Goal: Task Accomplishment & Management: Use online tool/utility

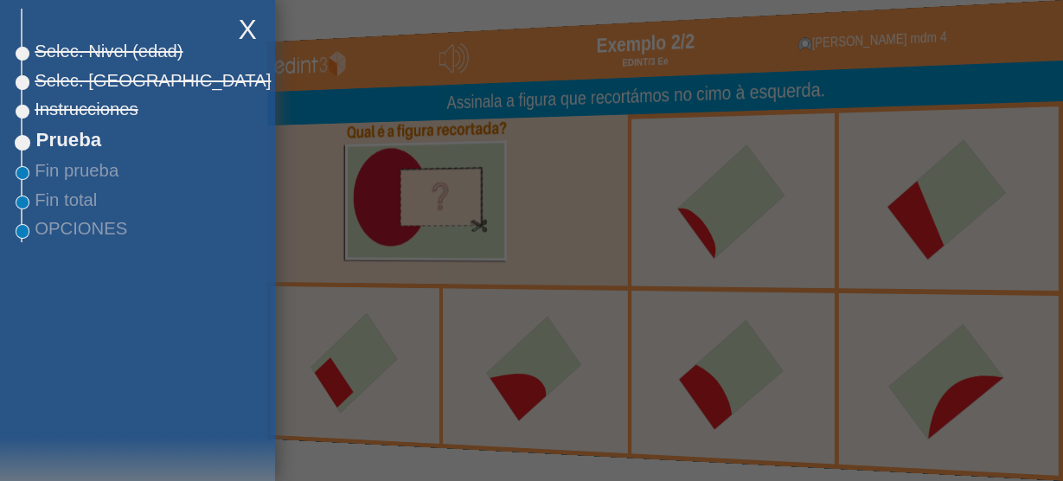
click at [310, 47] on div at bounding box center [531, 240] width 1063 height 481
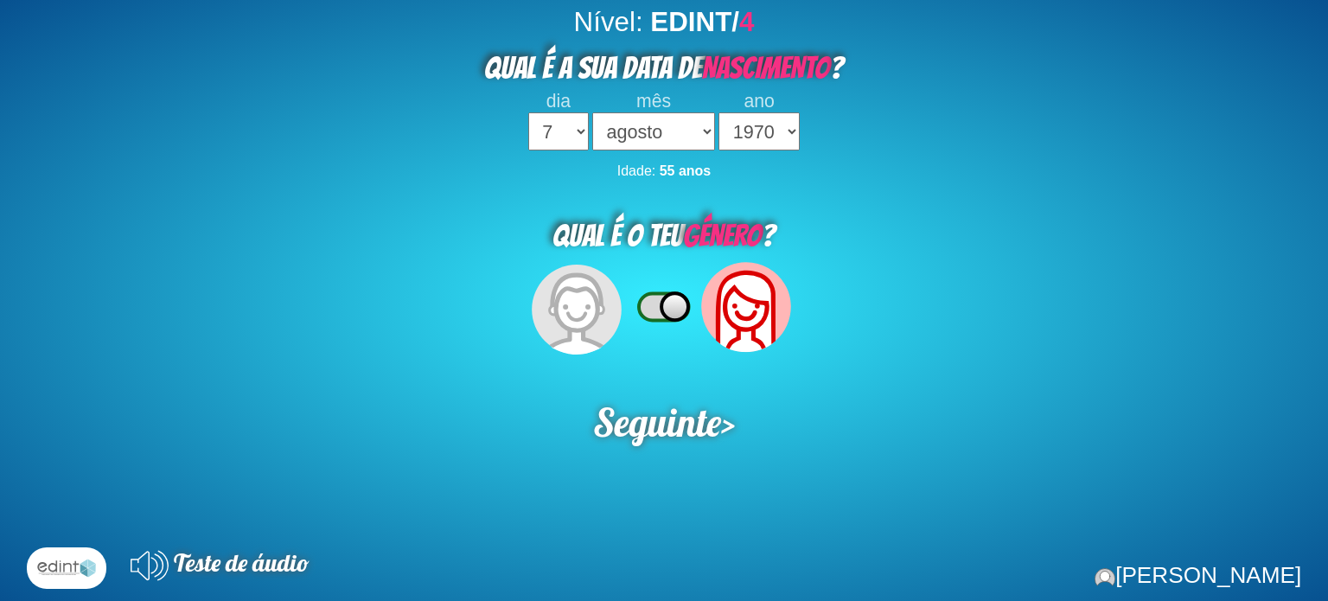
select select "7"
select select "08"
select select "1970"
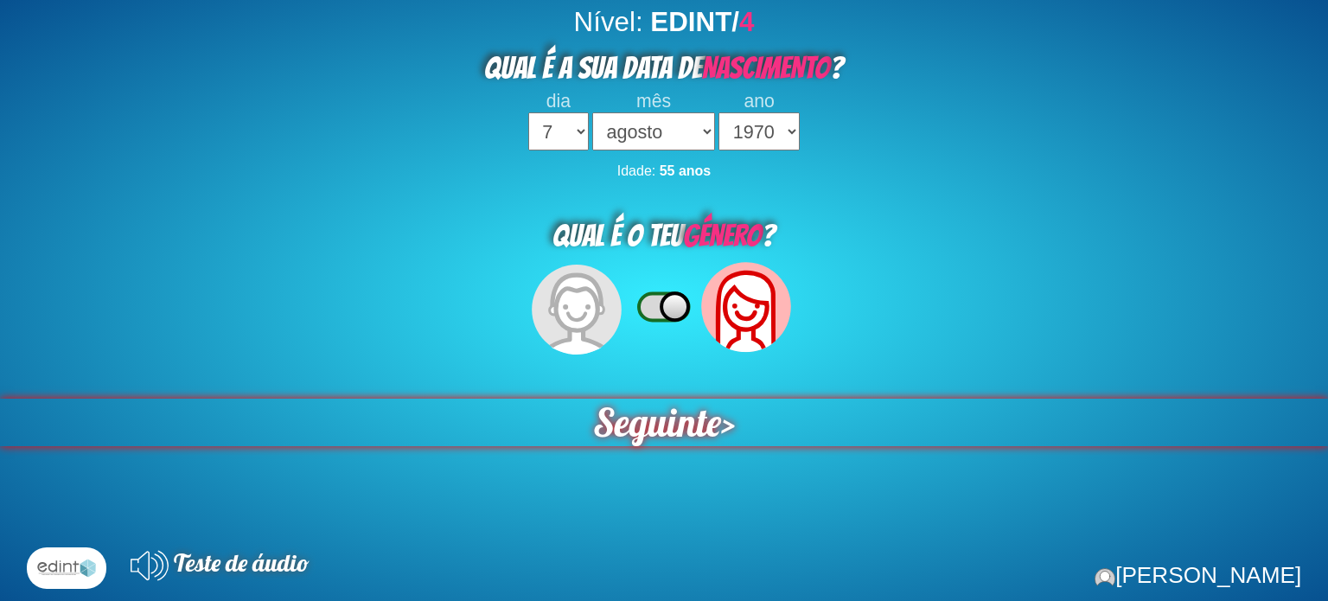
click at [669, 421] on span "Seguinte" at bounding box center [657, 423] width 131 height 48
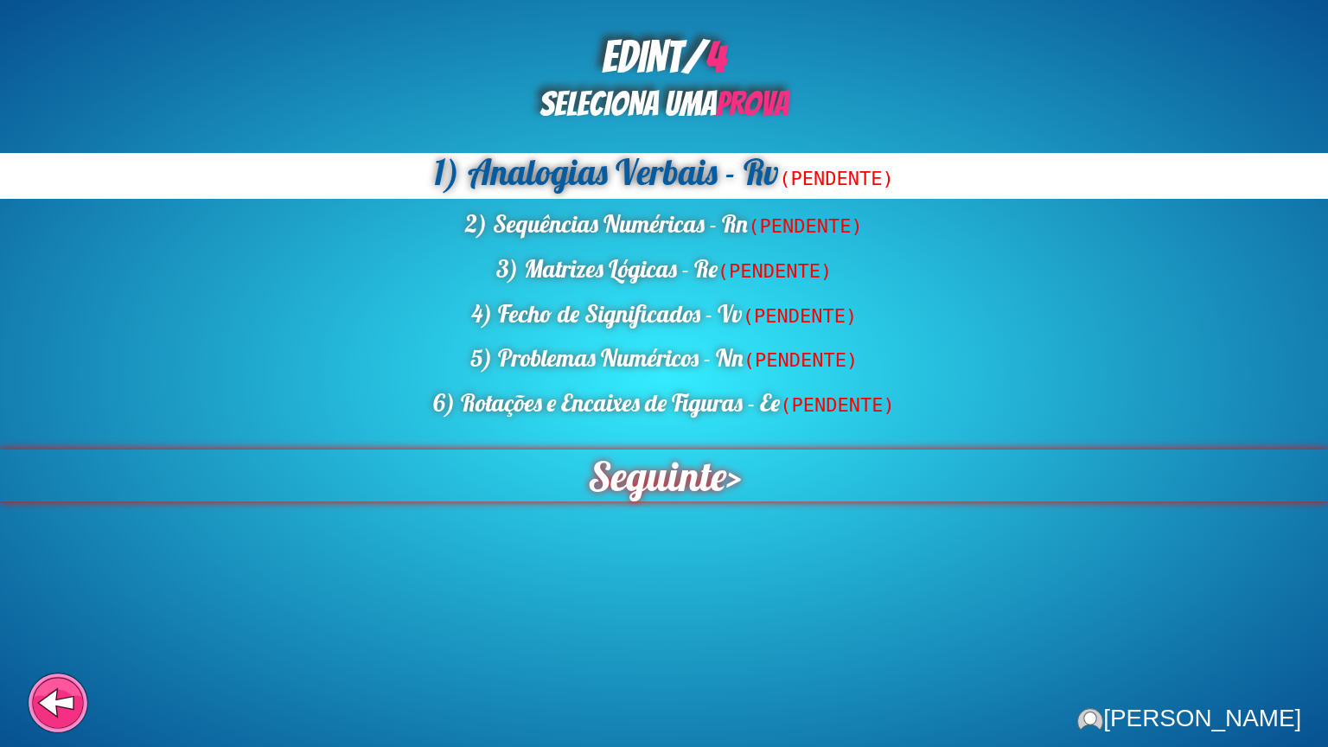
click at [667, 488] on span "Seguinte" at bounding box center [657, 475] width 148 height 55
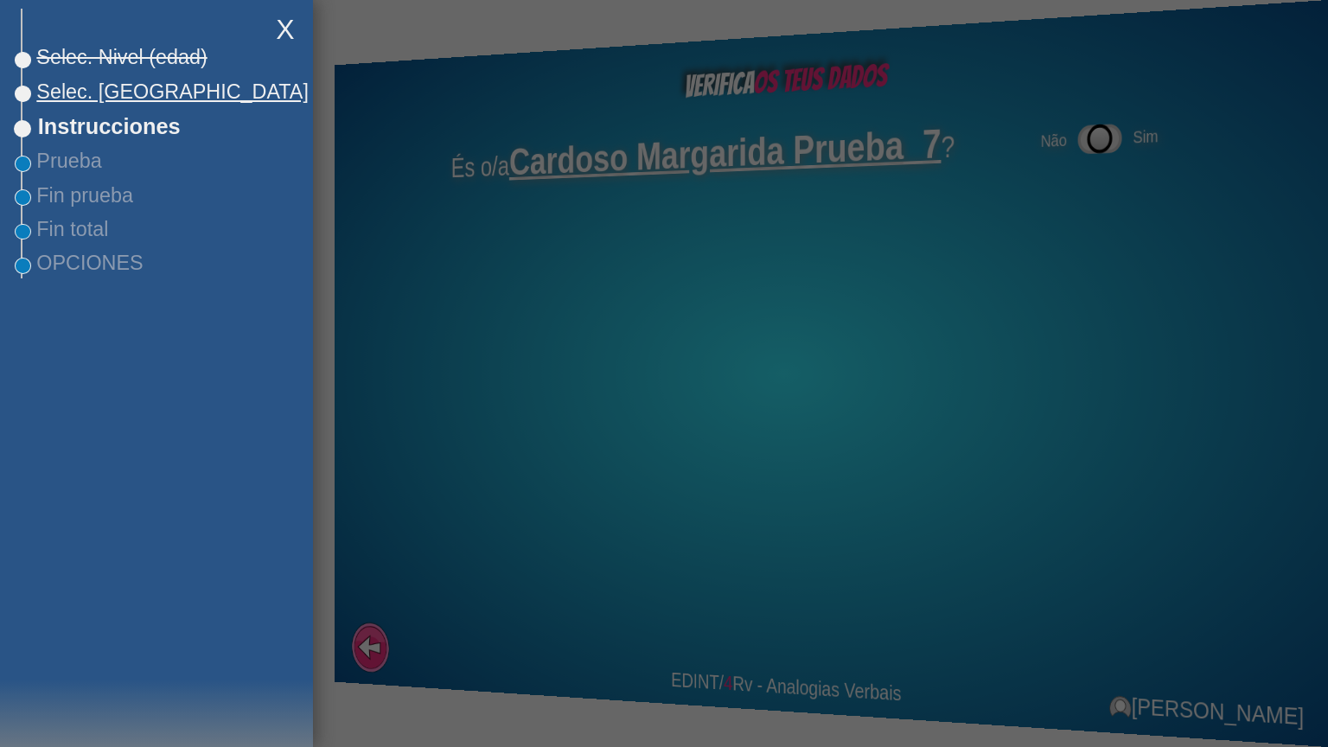
click at [141, 88] on span "Selec. [GEOGRAPHIC_DATA]" at bounding box center [165, 91] width 286 height 23
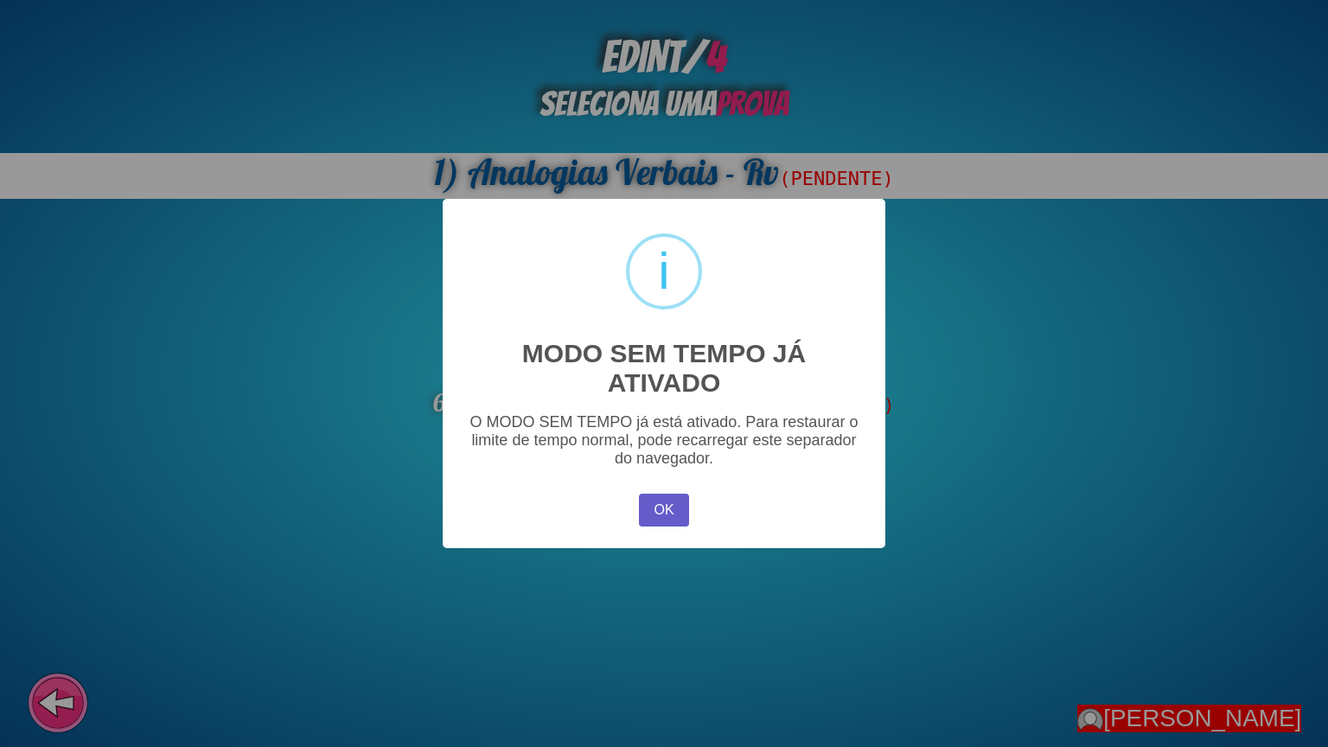
click at [684, 509] on button "OK" at bounding box center [664, 510] width 50 height 33
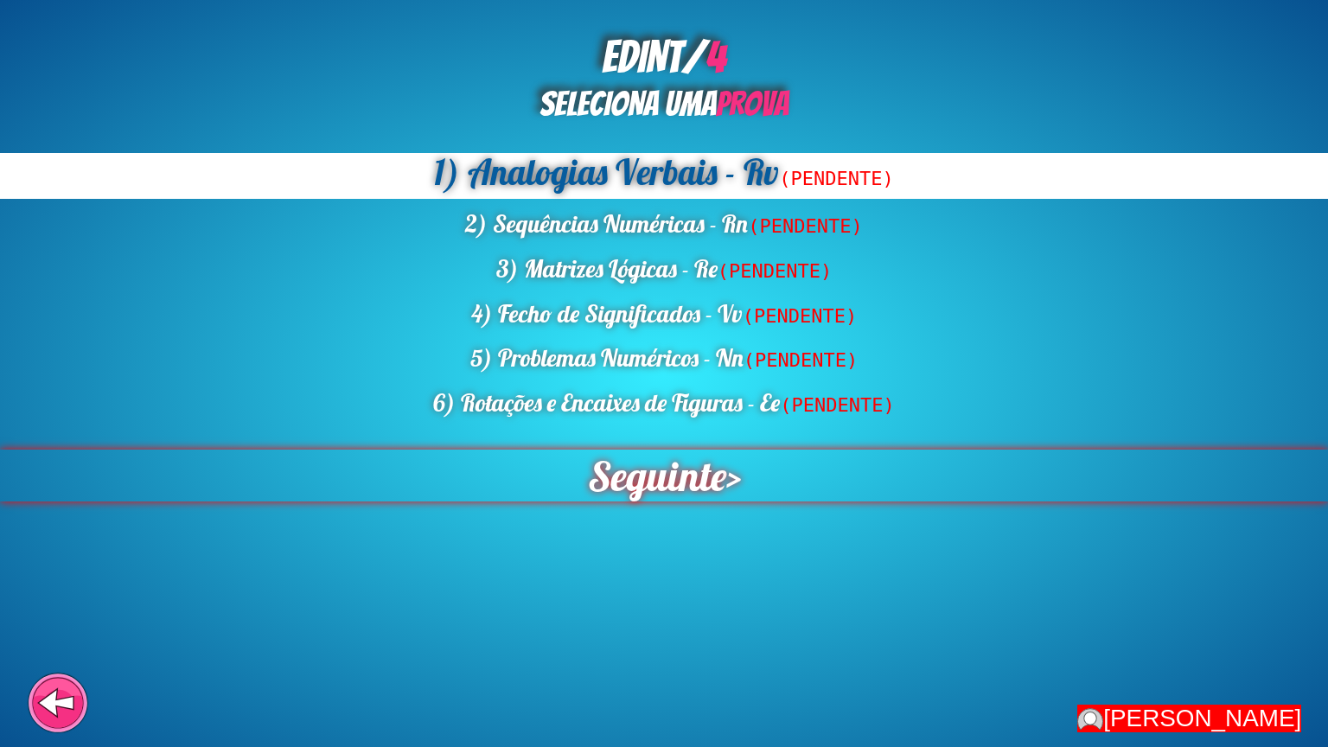
click at [679, 459] on span "Seguinte" at bounding box center [656, 476] width 143 height 54
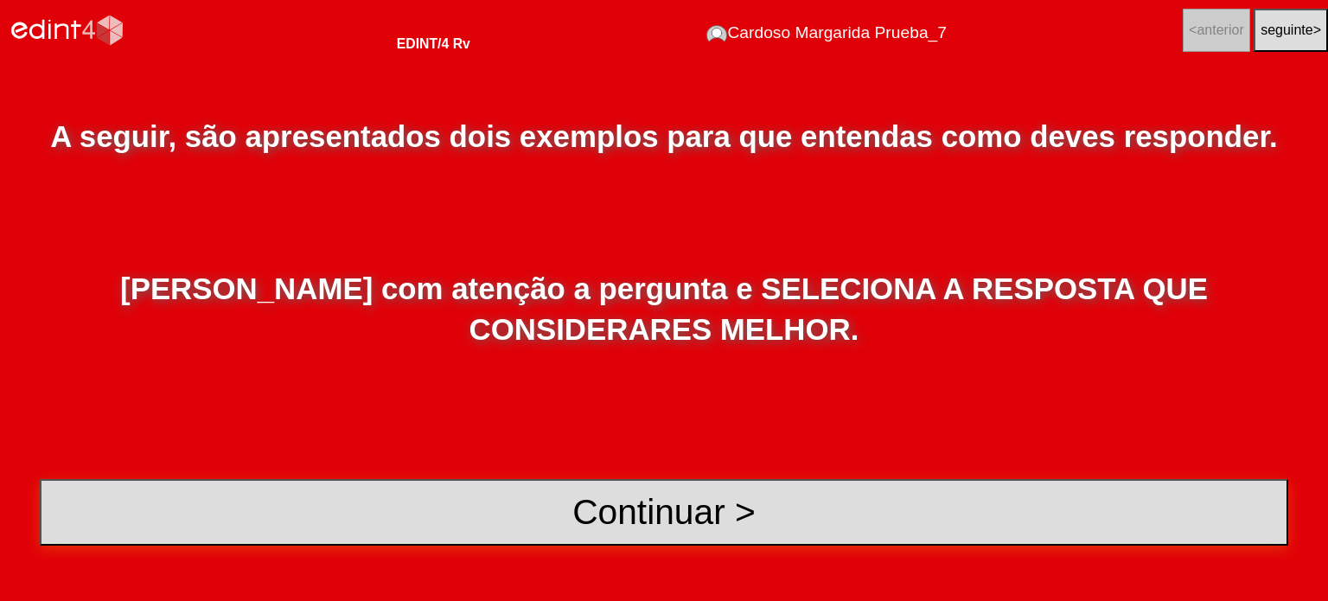
click at [643, 525] on button "Continuar >" at bounding box center [664, 512] width 1249 height 67
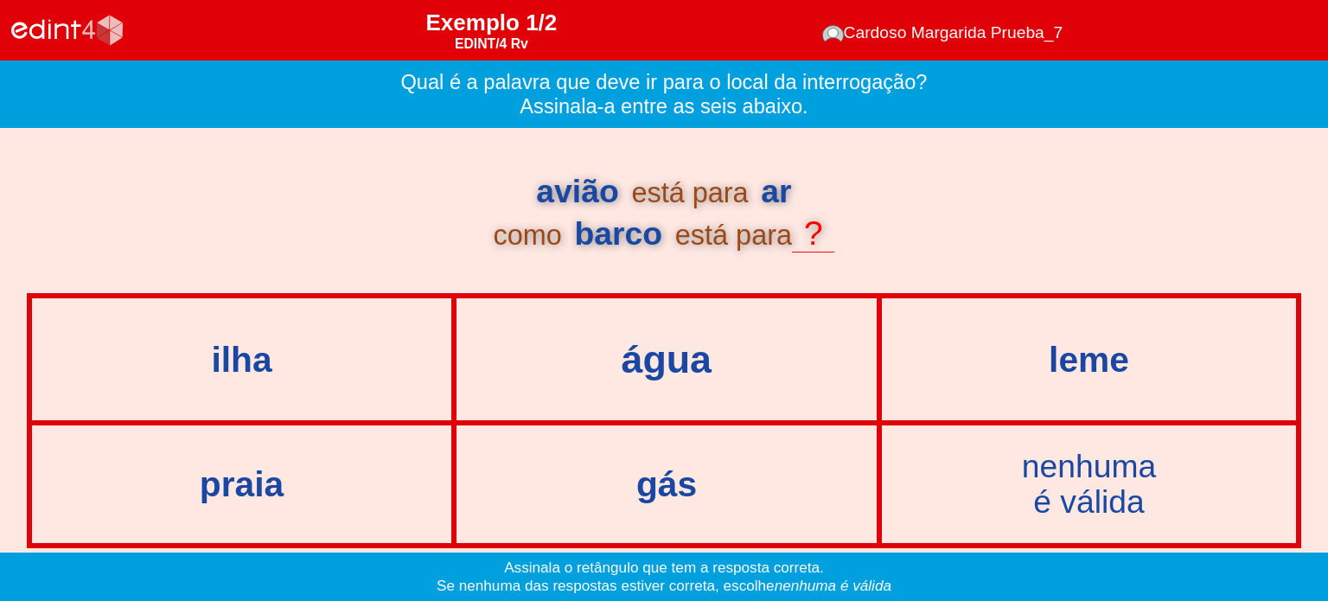
click at [687, 374] on div "água" at bounding box center [667, 359] width 458 height 42
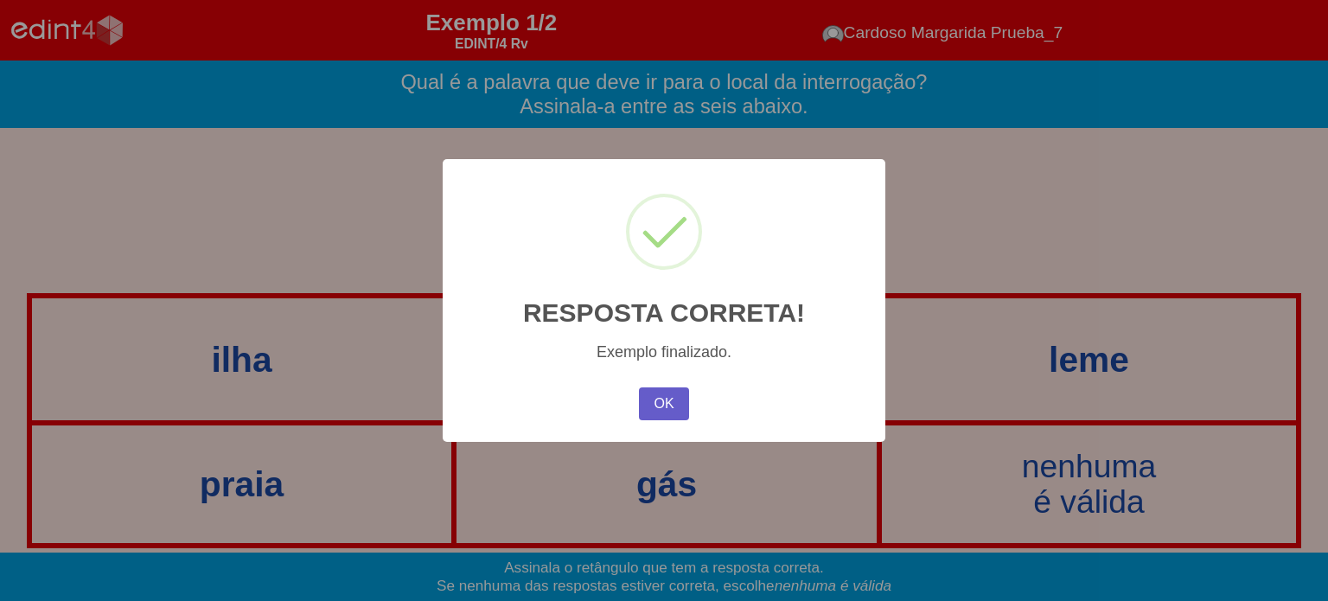
click at [660, 400] on button "OK" at bounding box center [664, 403] width 50 height 33
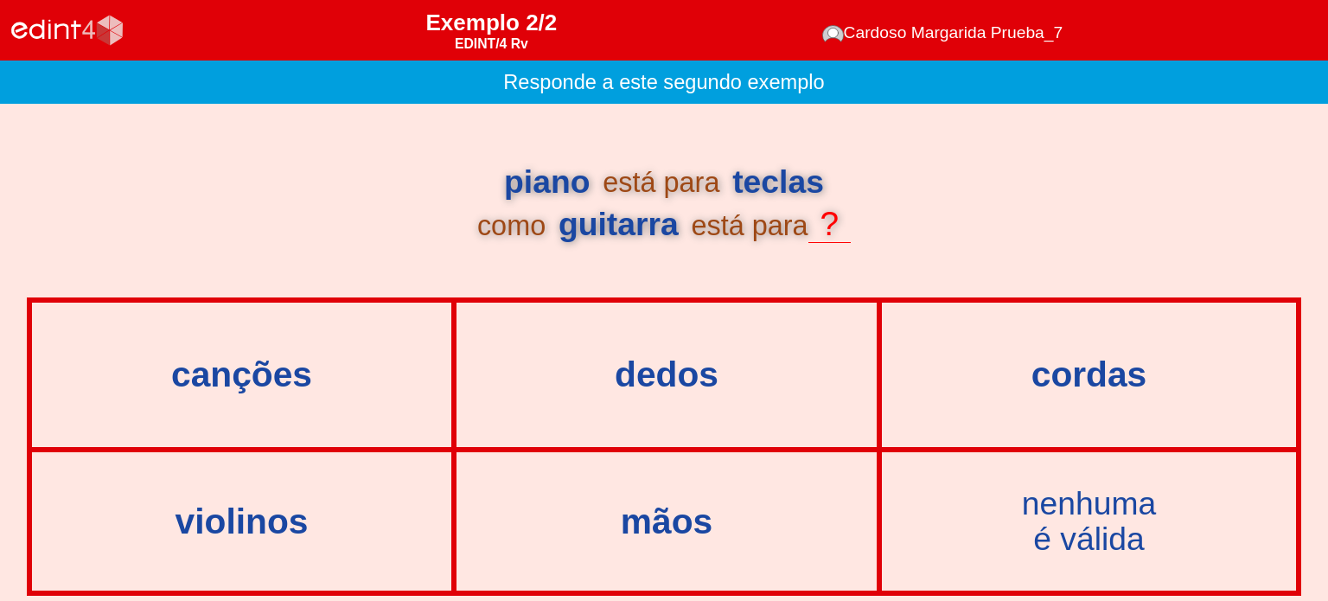
click at [664, 494] on div "mãos" at bounding box center [666, 522] width 417 height 136
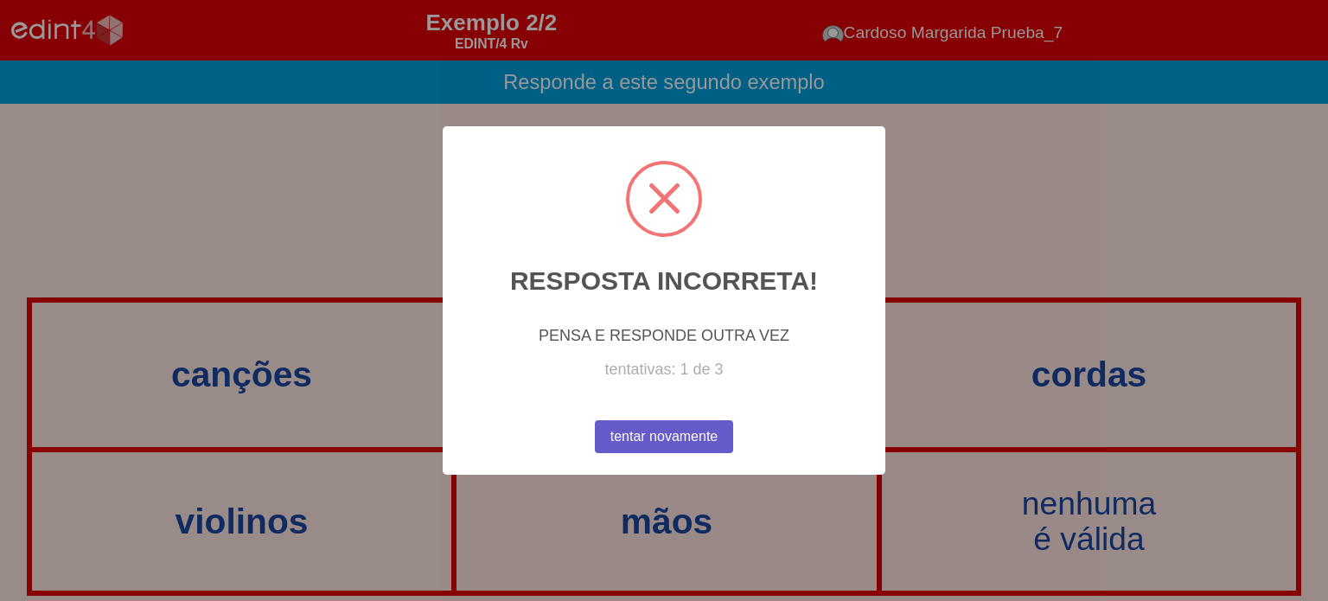
click at [644, 432] on button "tentar novamente" at bounding box center [663, 437] width 141 height 34
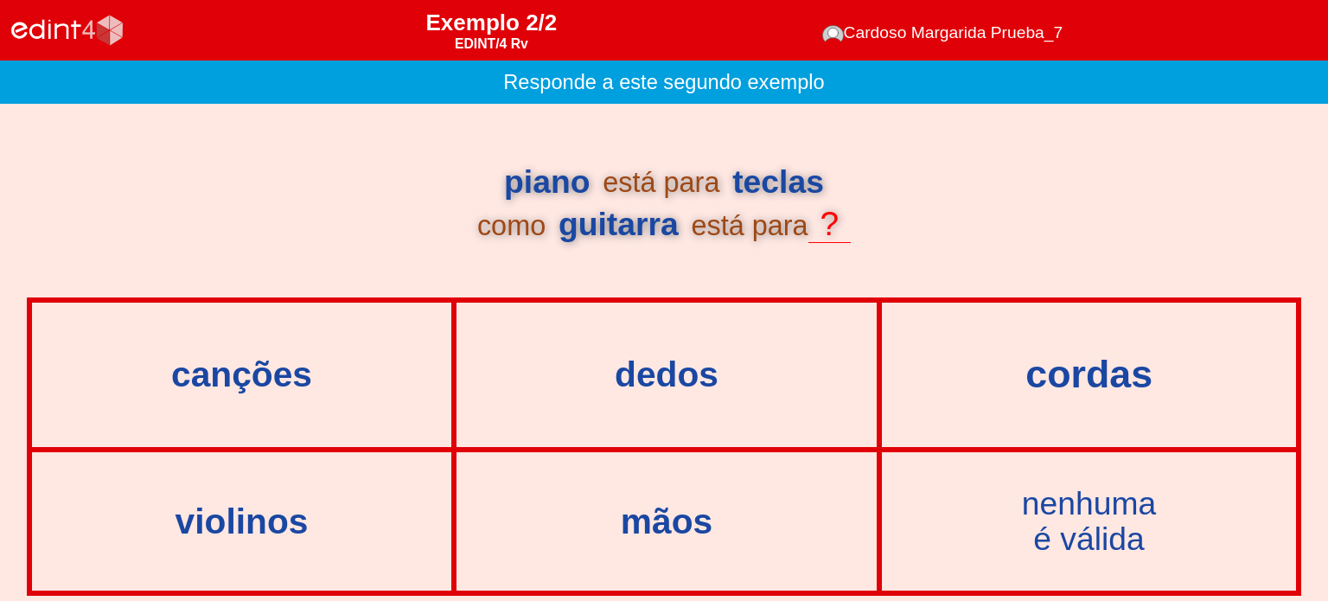
click at [1084, 368] on div "cordas" at bounding box center [1089, 375] width 452 height 42
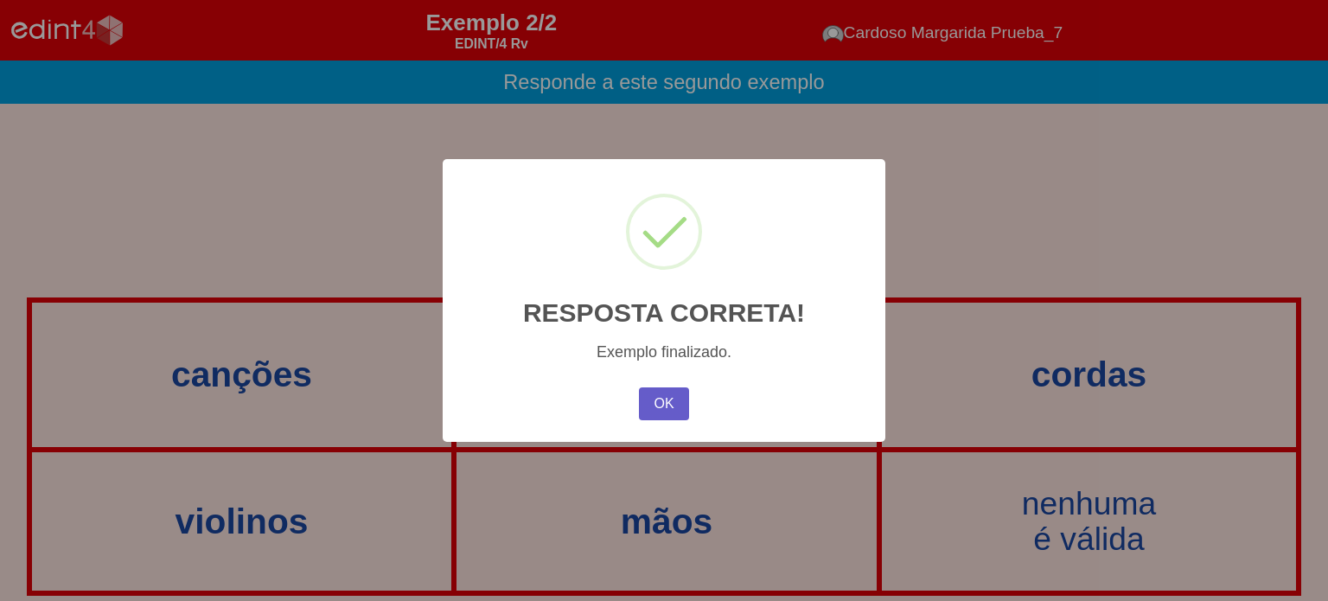
click at [655, 410] on button "OK" at bounding box center [664, 403] width 50 height 33
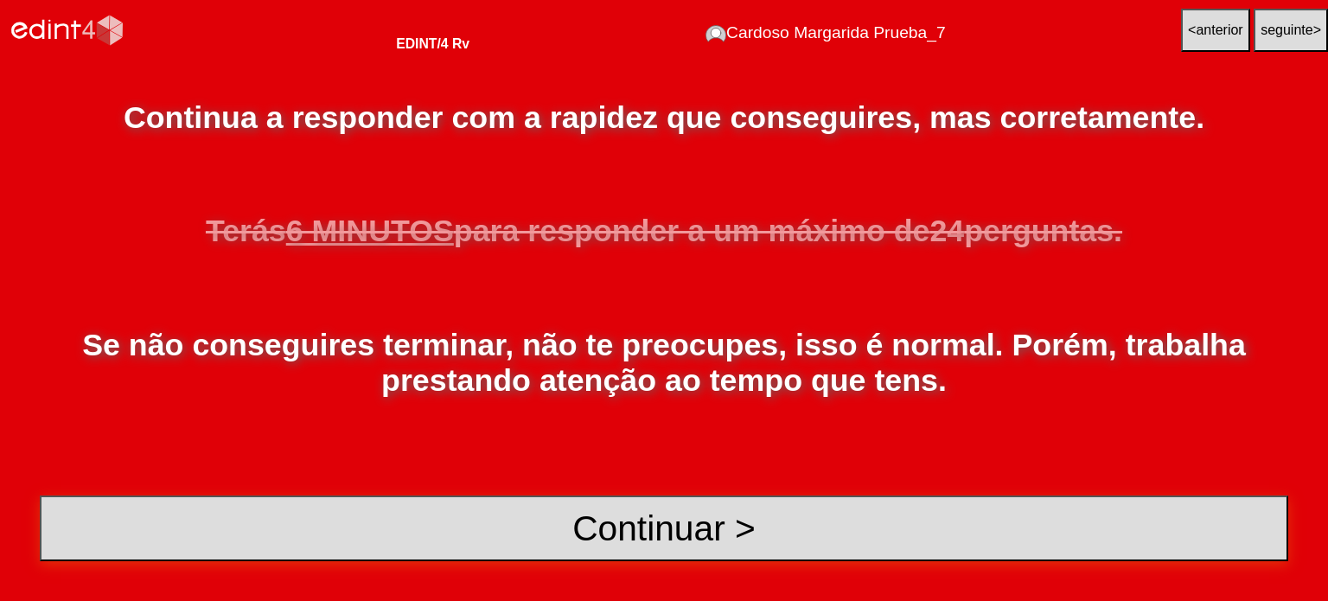
click at [630, 516] on button "Continuar >" at bounding box center [664, 529] width 1249 height 67
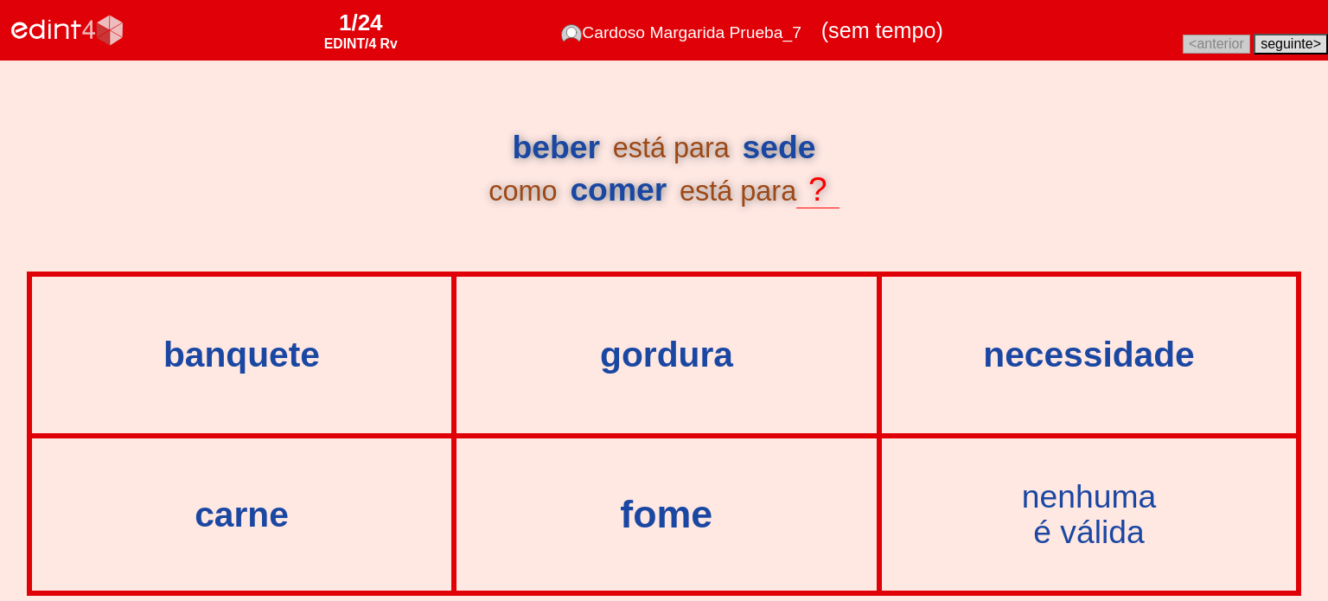
click at [699, 513] on div "fome" at bounding box center [667, 514] width 458 height 42
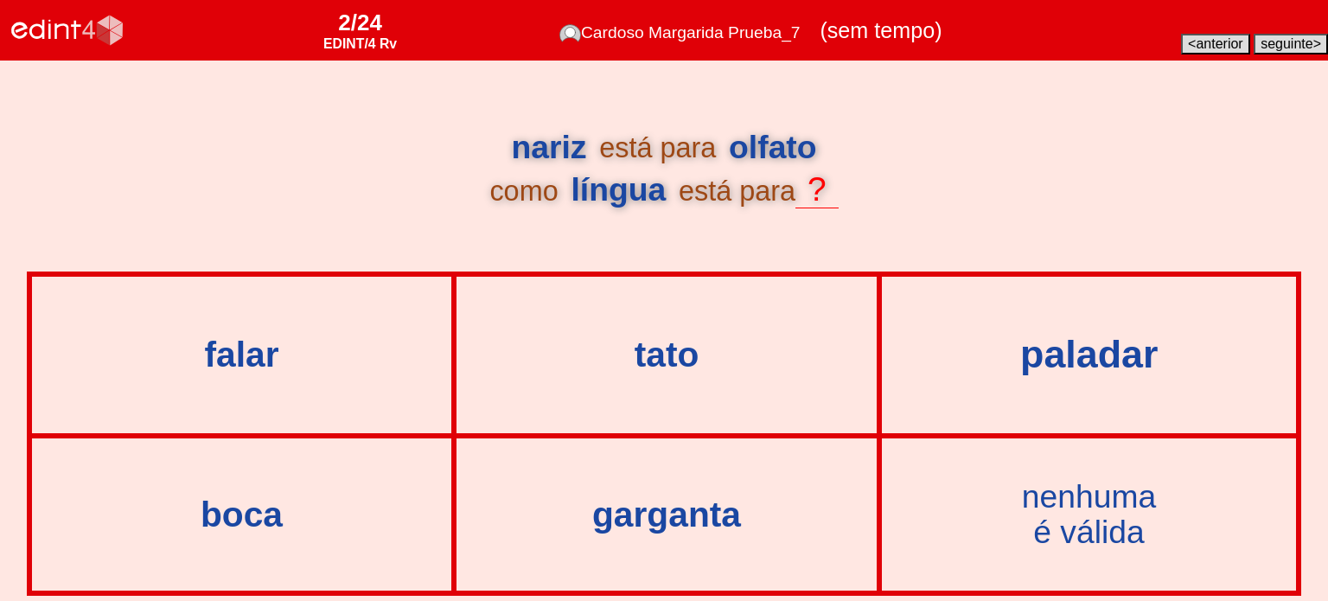
click at [1041, 367] on div "paladar" at bounding box center [1089, 355] width 452 height 42
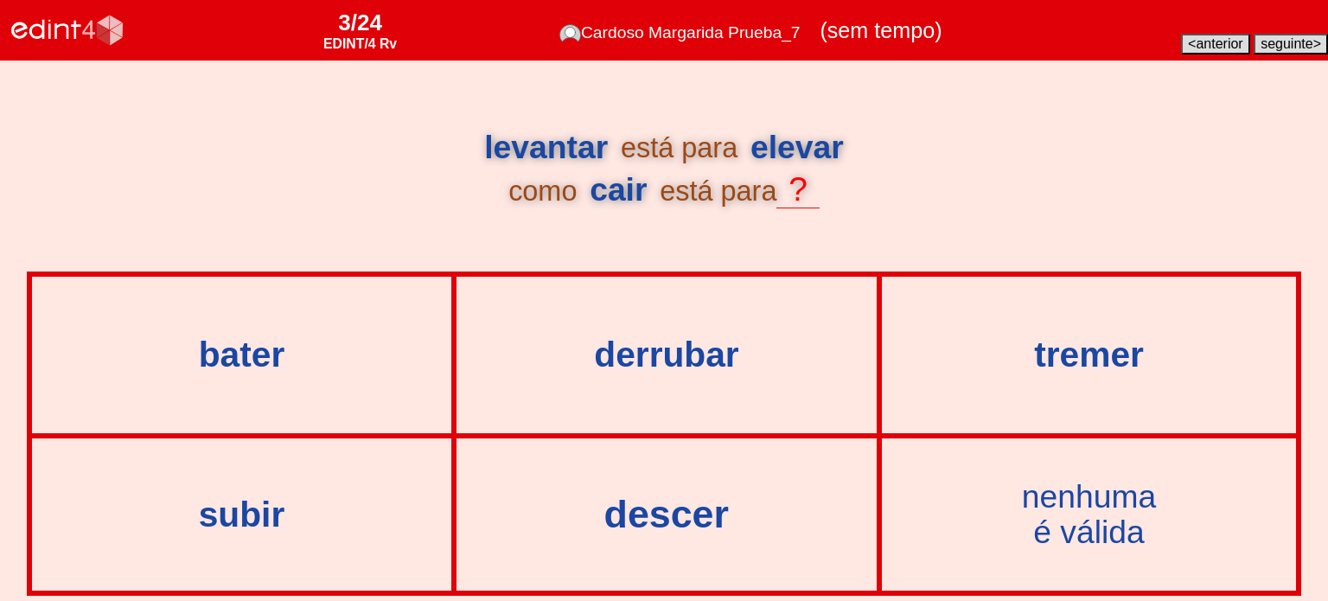
click at [728, 500] on div "descer" at bounding box center [667, 514] width 458 height 42
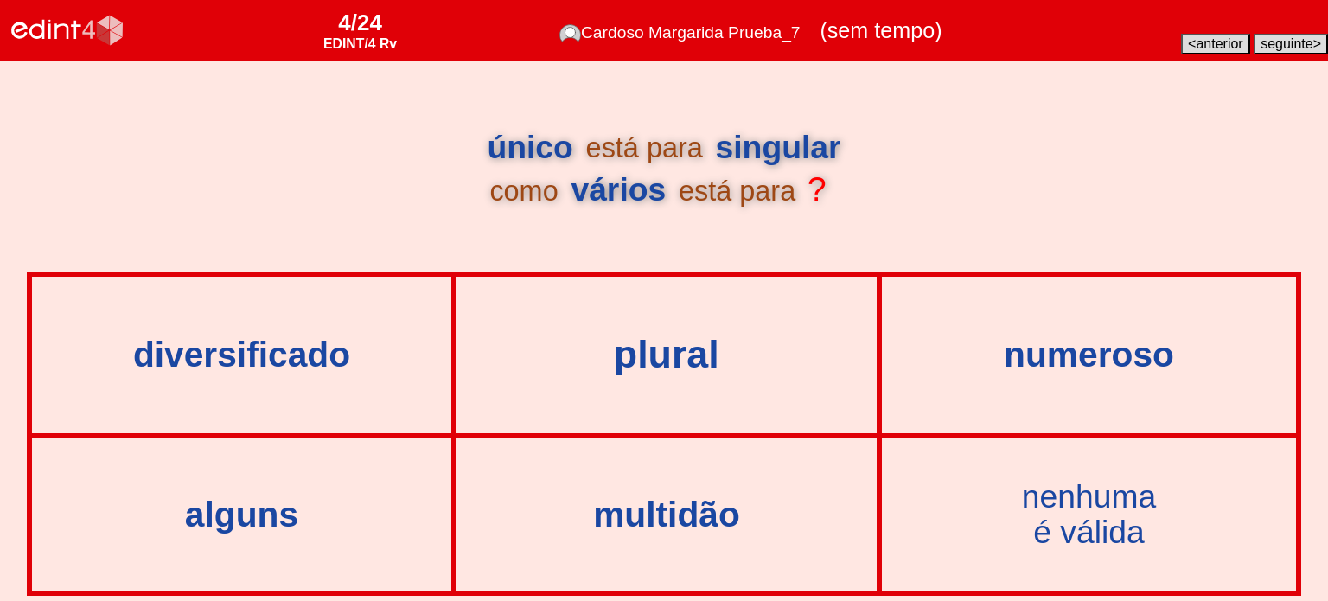
click at [661, 338] on div "plural" at bounding box center [667, 355] width 458 height 42
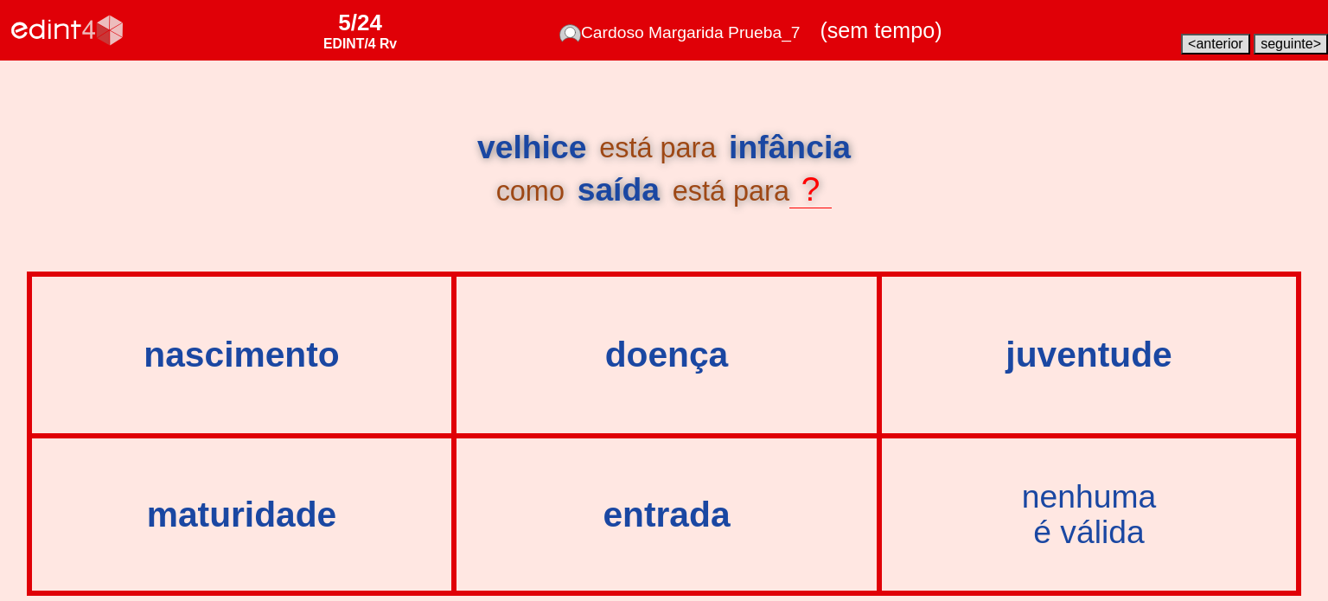
click at [671, 542] on div "entrada" at bounding box center [666, 514] width 417 height 149
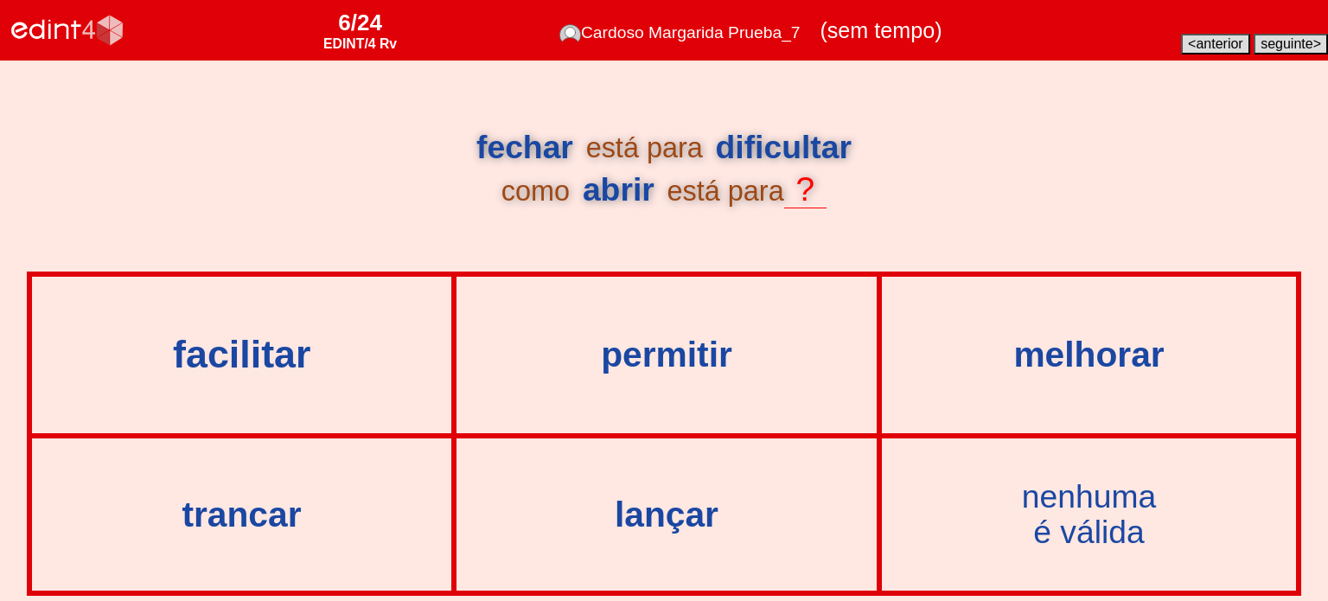
click at [260, 370] on div "facilitar" at bounding box center [242, 355] width 458 height 42
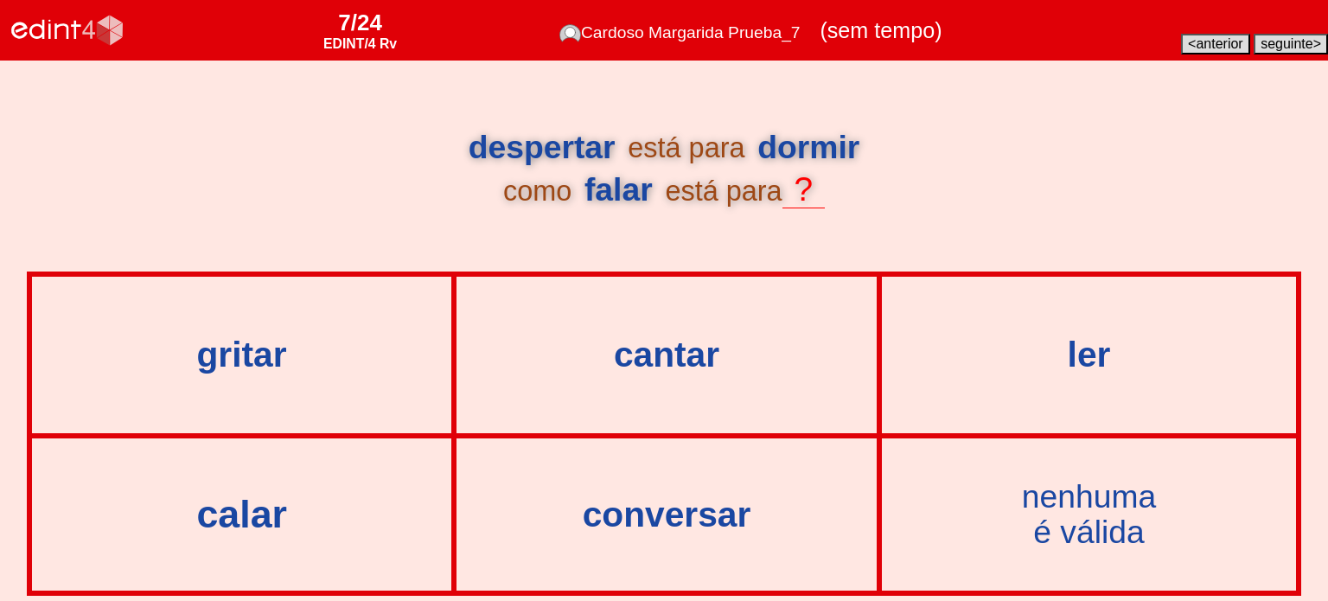
click at [270, 523] on div "calar" at bounding box center [242, 514] width 458 height 42
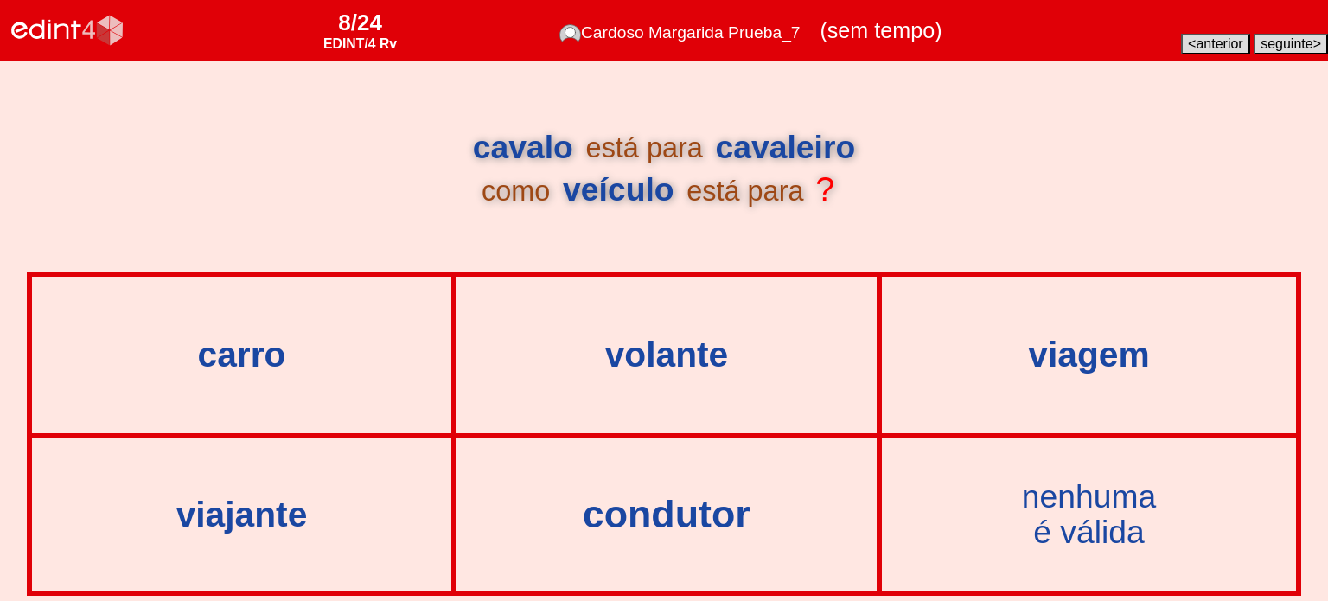
click at [651, 523] on div "condutor" at bounding box center [667, 514] width 458 height 42
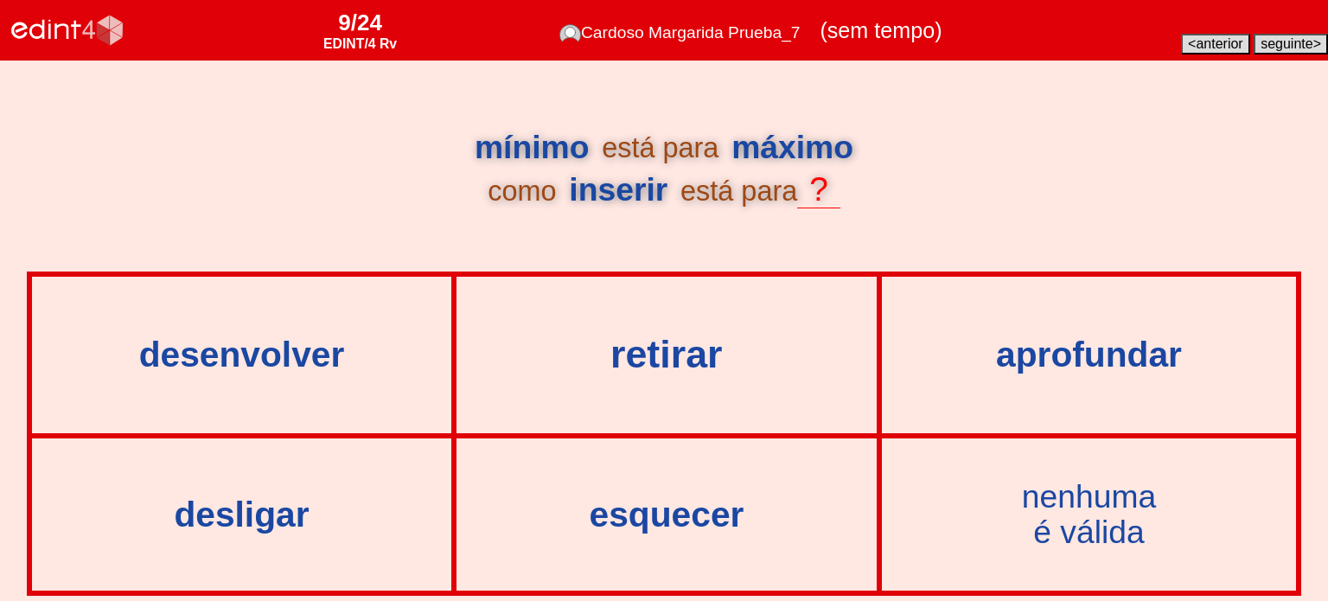
click at [667, 354] on div "retirar" at bounding box center [667, 355] width 458 height 42
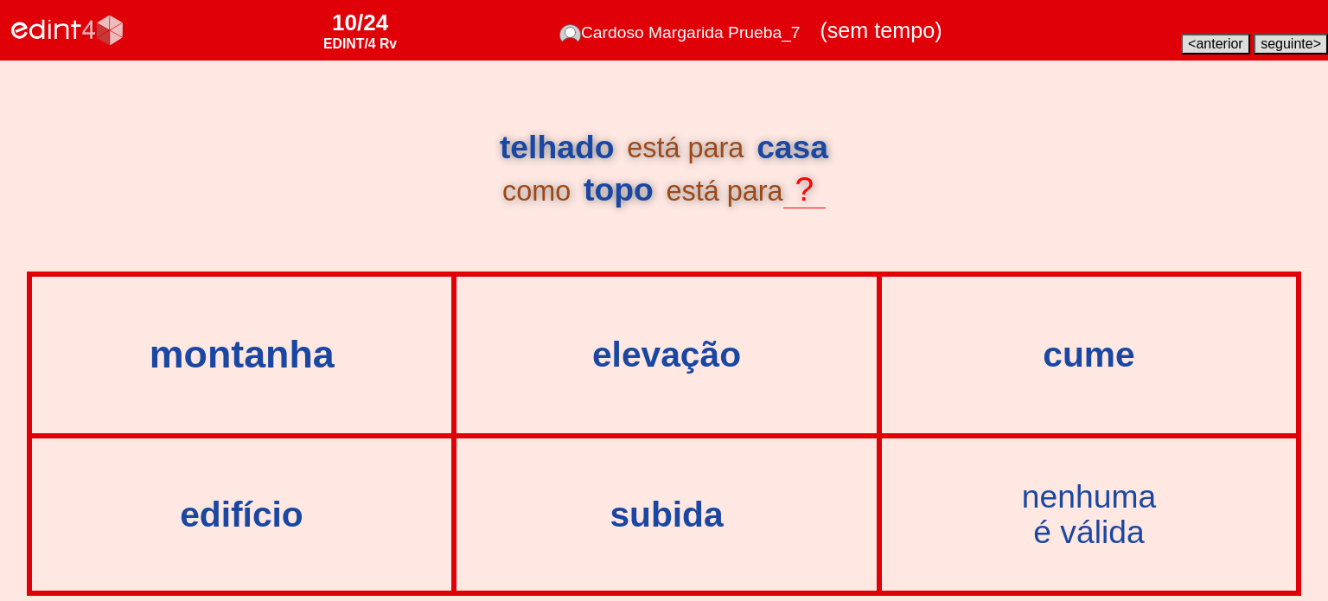
click at [235, 364] on div "montanha" at bounding box center [242, 355] width 458 height 42
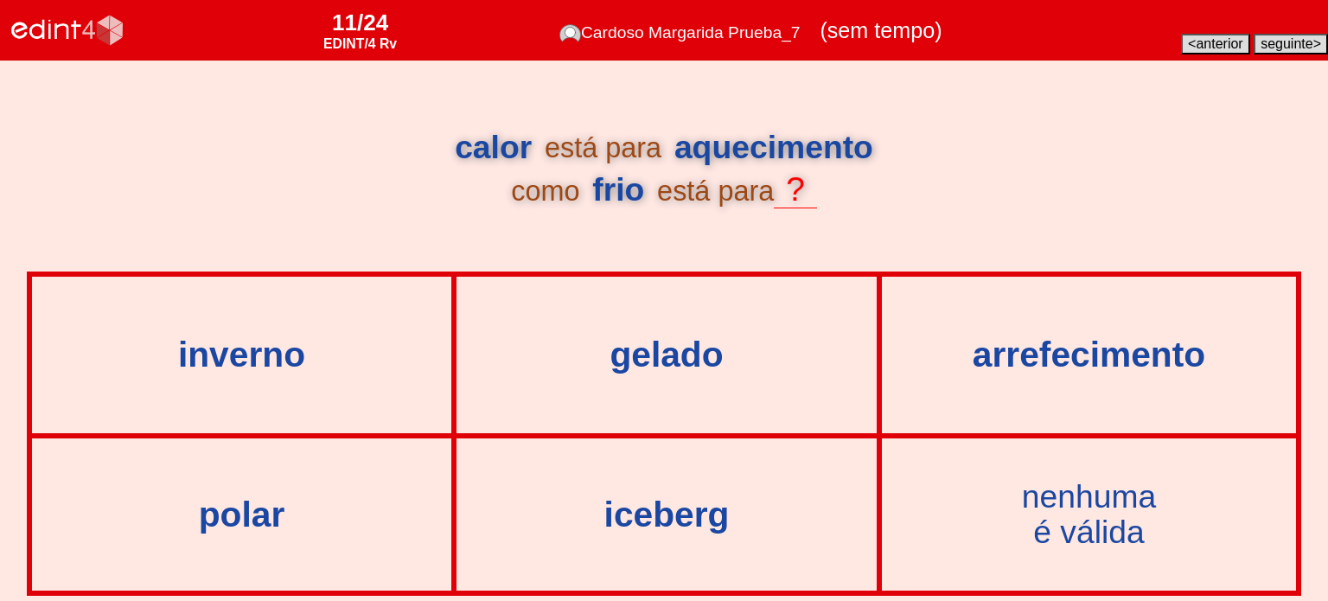
click at [1197, 46] on span "anterior" at bounding box center [1219, 43] width 47 height 15
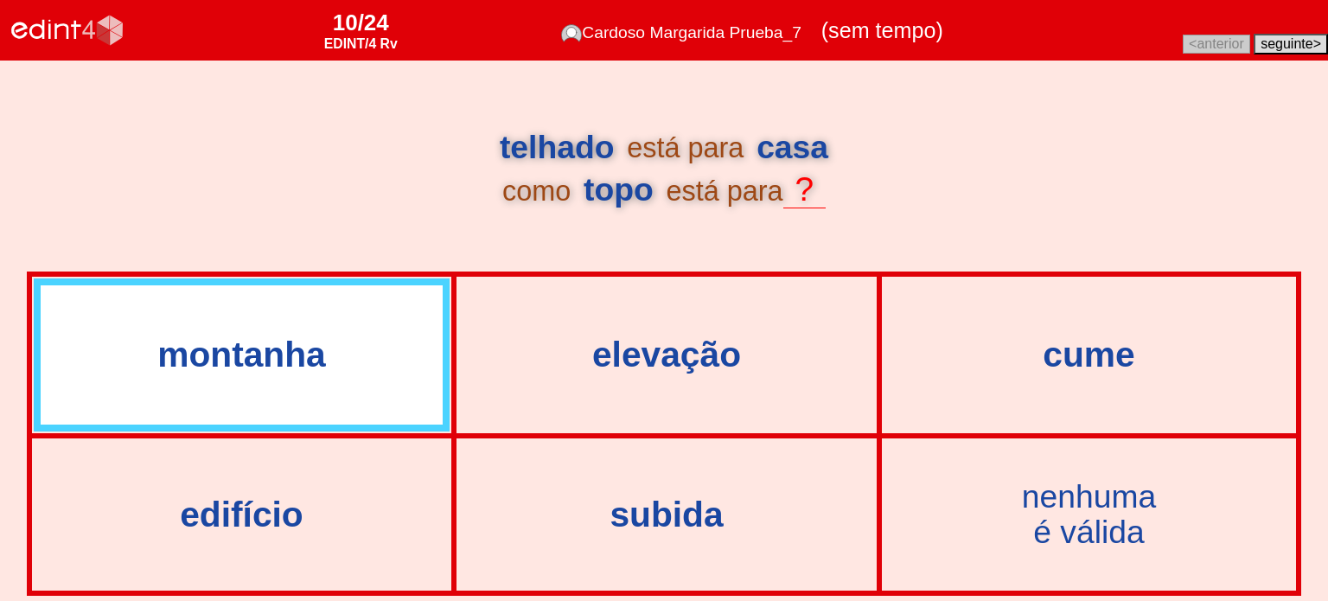
click at [1312, 49] on button "seguinte >" at bounding box center [1291, 44] width 74 height 21
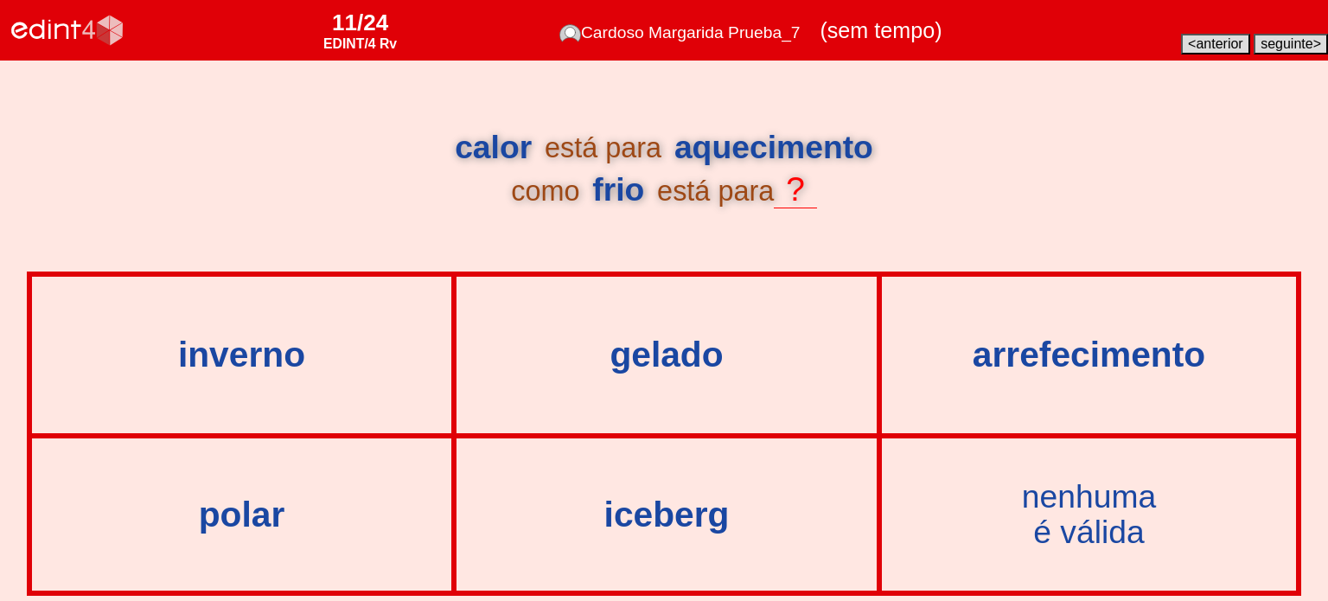
click at [990, 384] on div "arrefecimento" at bounding box center [1090, 355] width 412 height 154
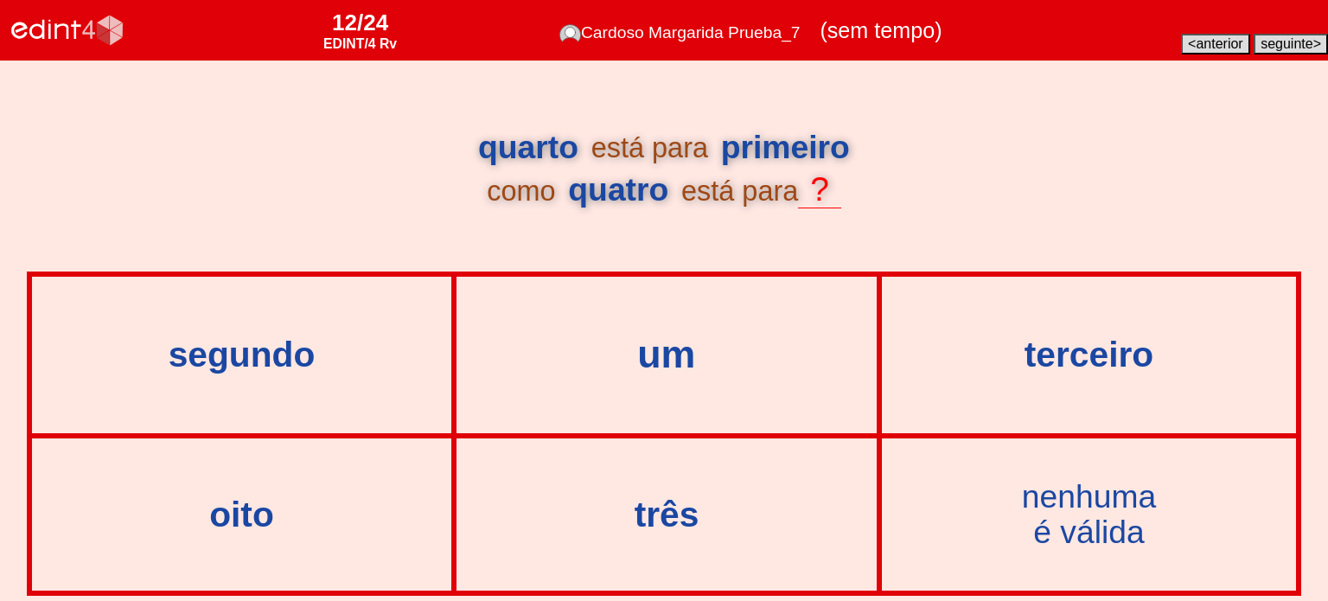
click at [700, 365] on div "um" at bounding box center [667, 355] width 458 height 42
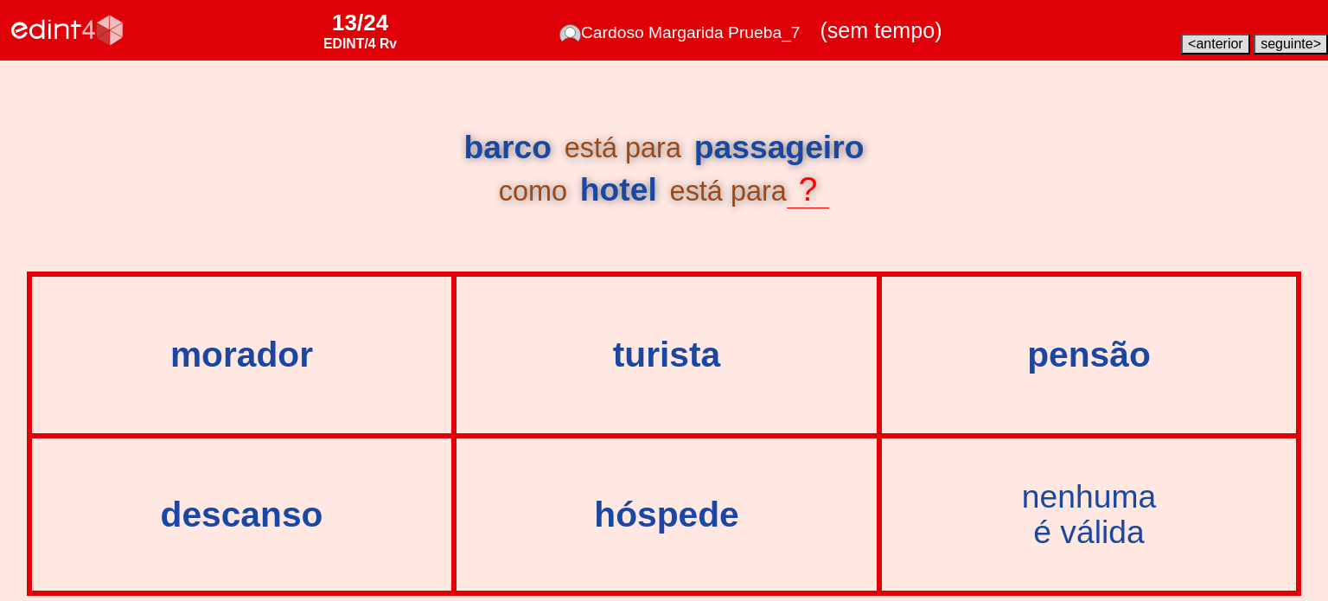
click at [605, 540] on div "hóspede" at bounding box center [666, 514] width 417 height 149
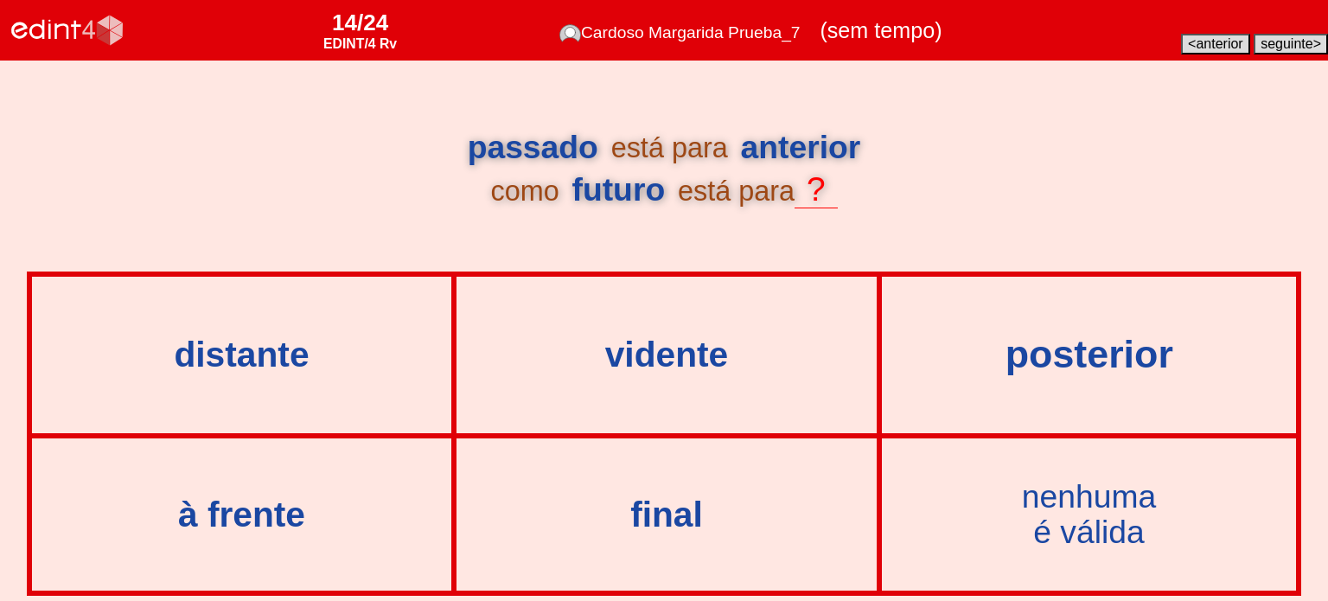
click at [923, 350] on div "posterior" at bounding box center [1089, 355] width 452 height 42
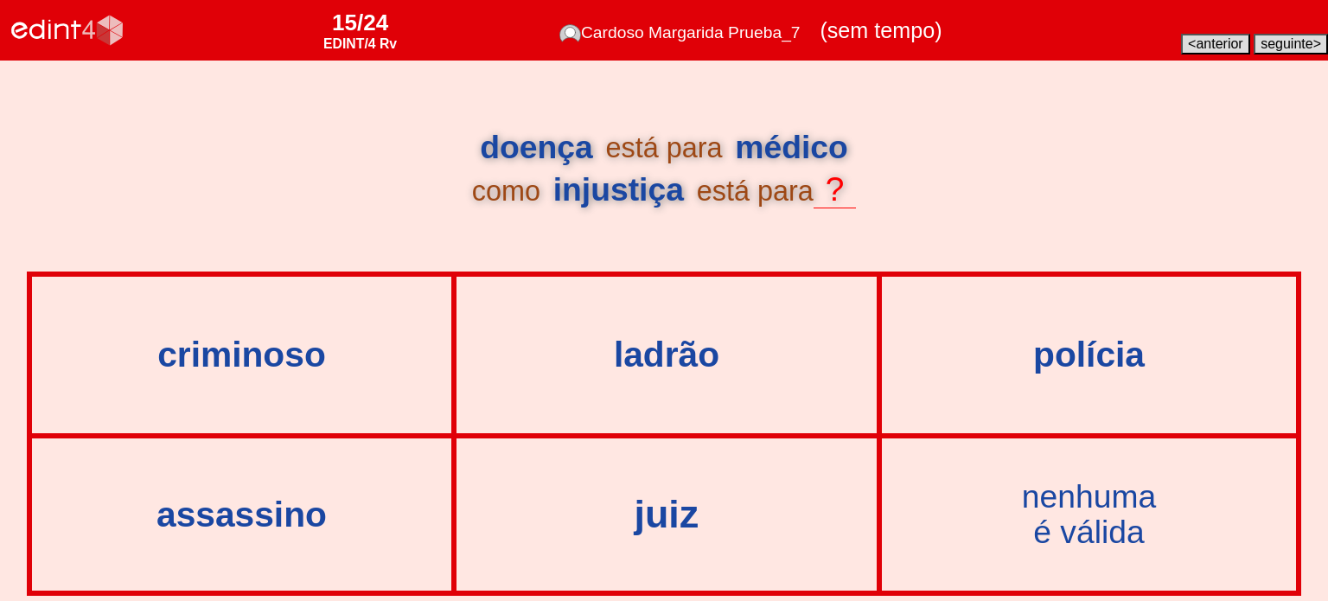
click at [629, 504] on div "juiz" at bounding box center [667, 514] width 458 height 42
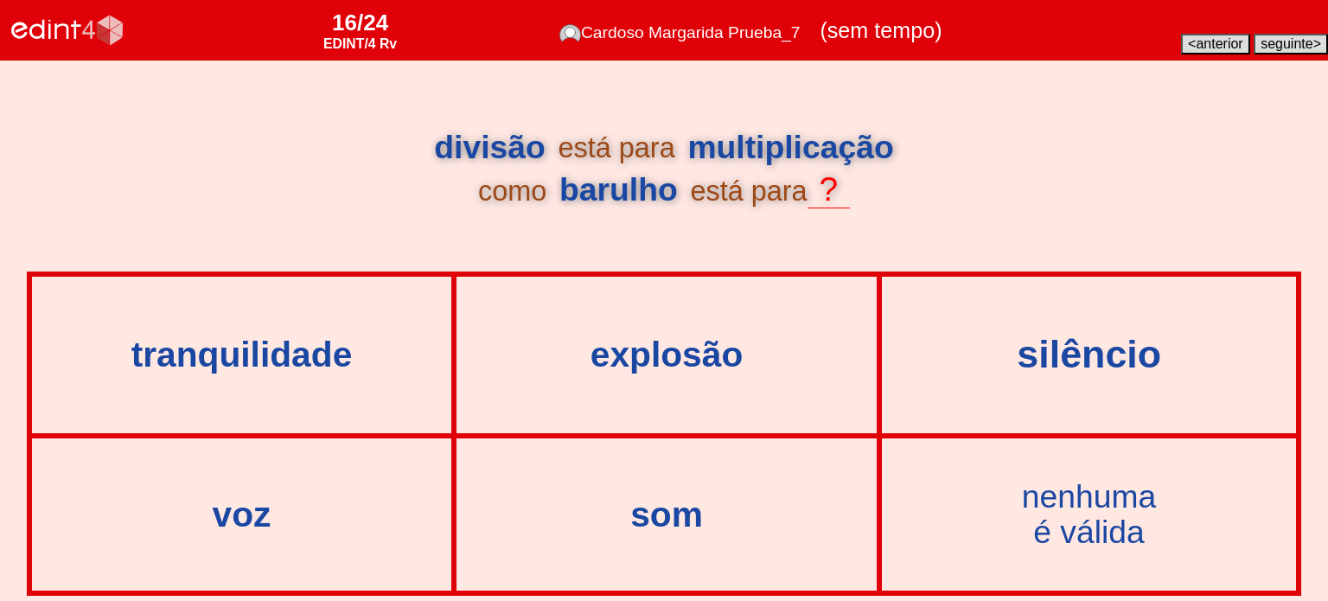
click at [993, 368] on div "silêncio" at bounding box center [1089, 355] width 452 height 42
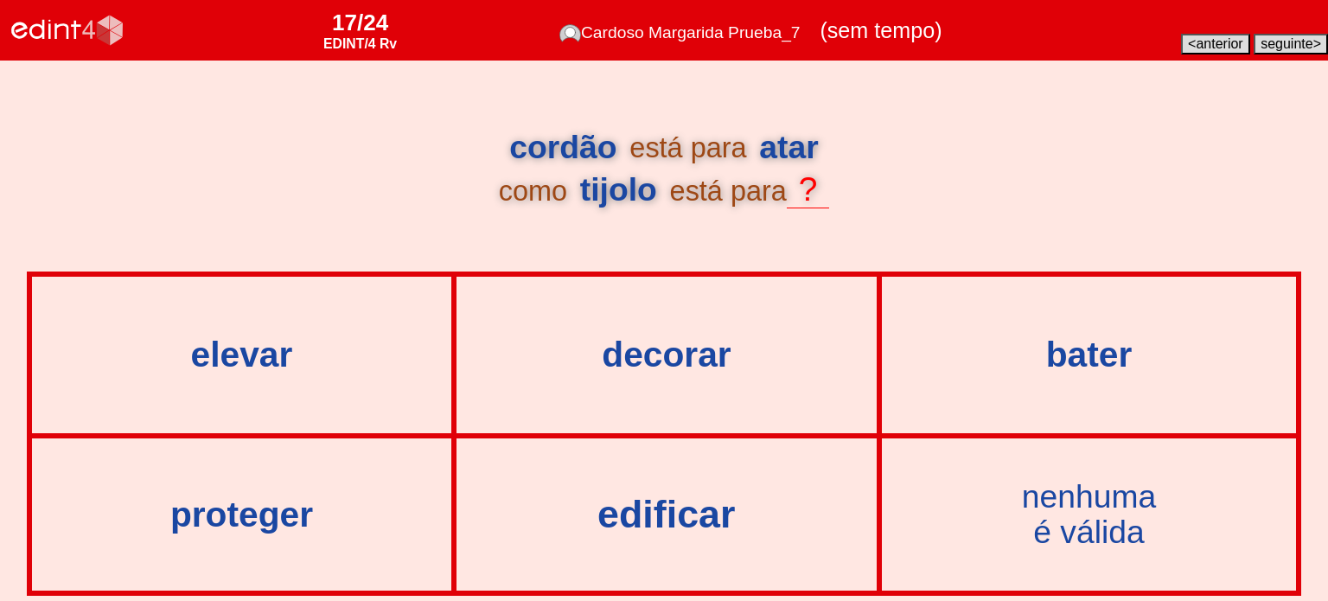
click at [659, 515] on div "edificar" at bounding box center [667, 514] width 458 height 42
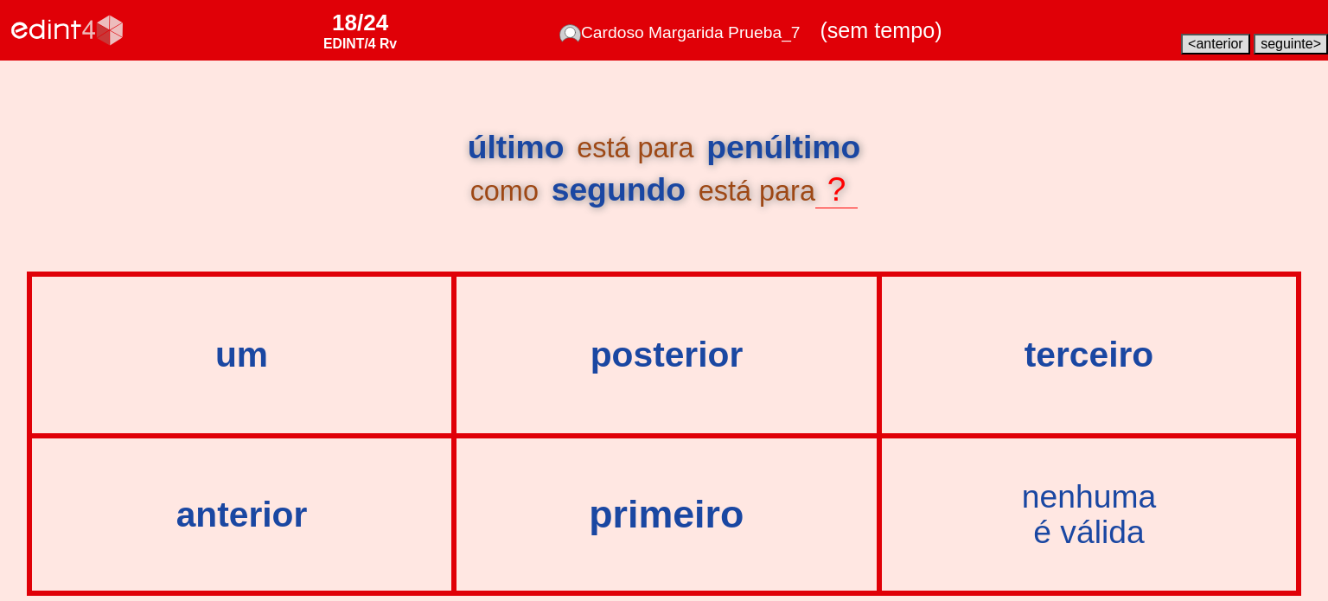
click at [646, 502] on div "primeiro" at bounding box center [667, 514] width 458 height 42
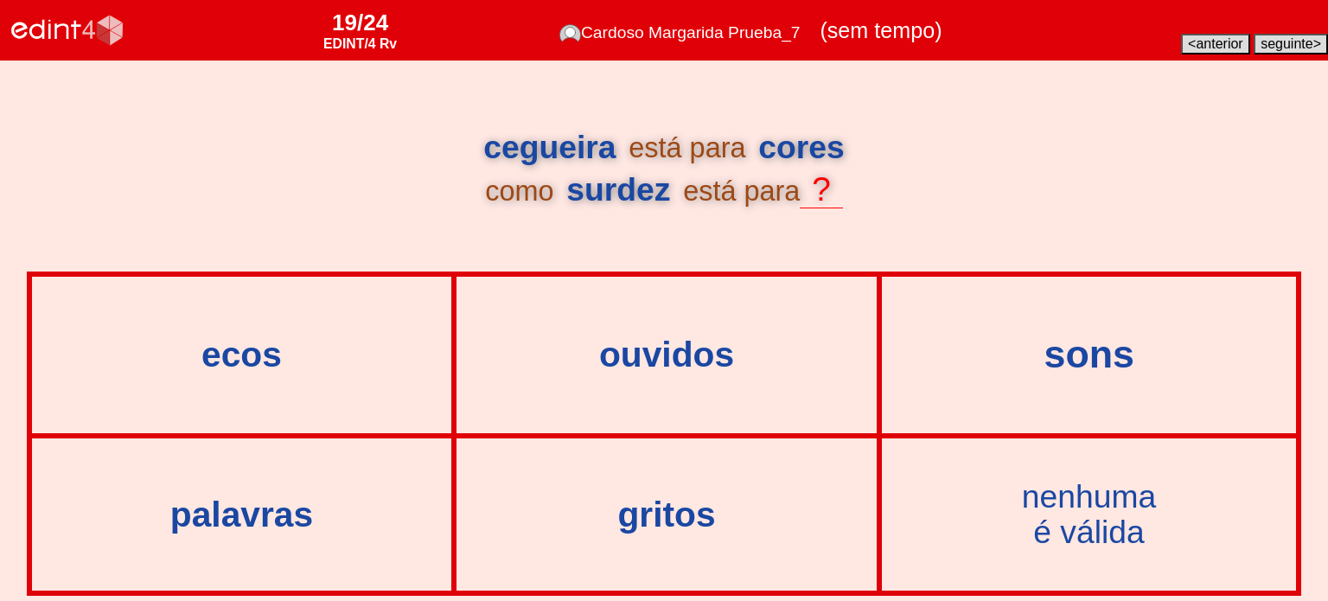
click at [1026, 349] on div "sons" at bounding box center [1089, 355] width 452 height 42
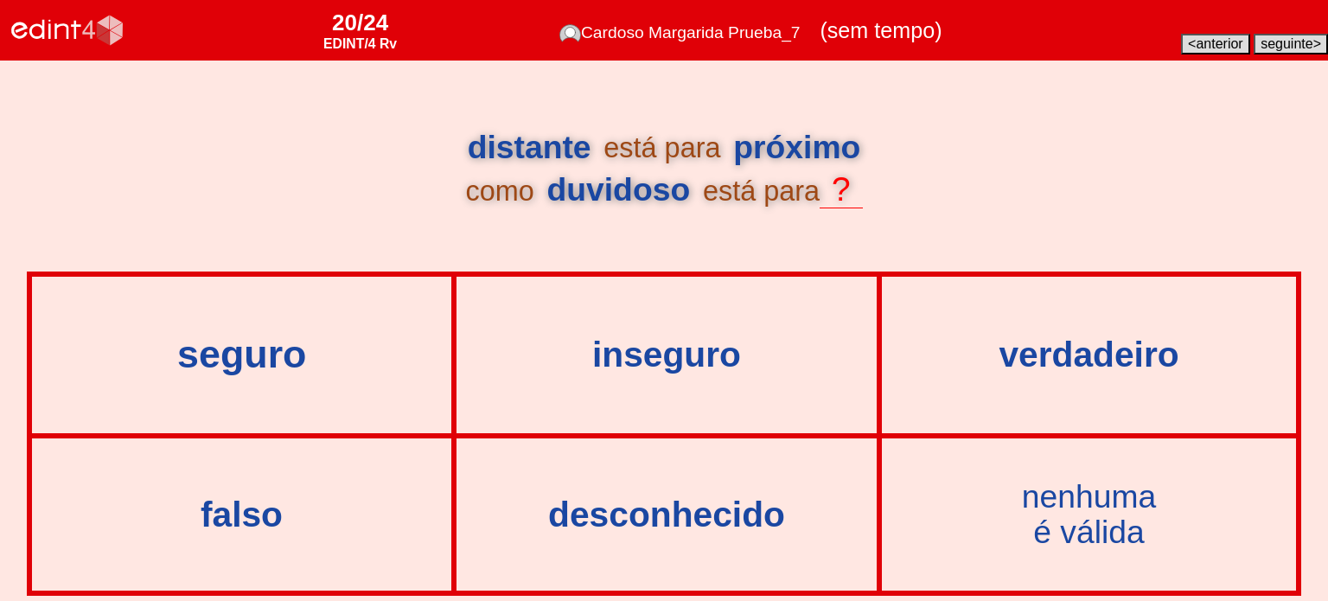
click at [289, 365] on div "seguro" at bounding box center [242, 355] width 458 height 42
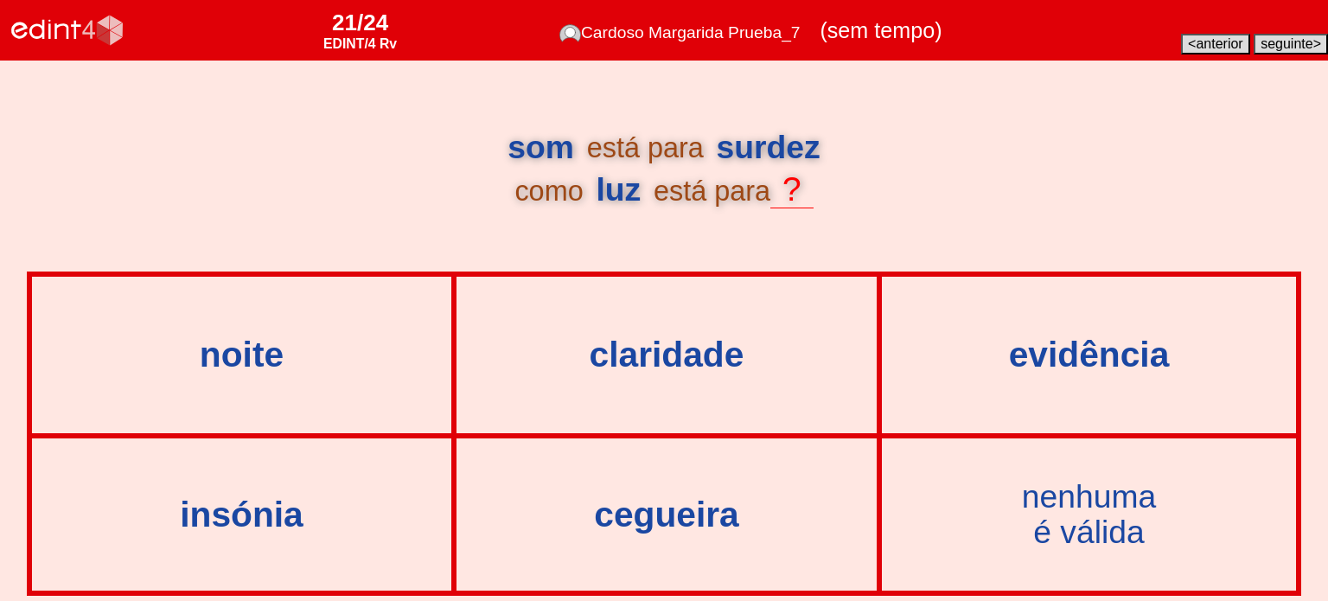
click at [654, 487] on div "cegueira" at bounding box center [666, 514] width 417 height 149
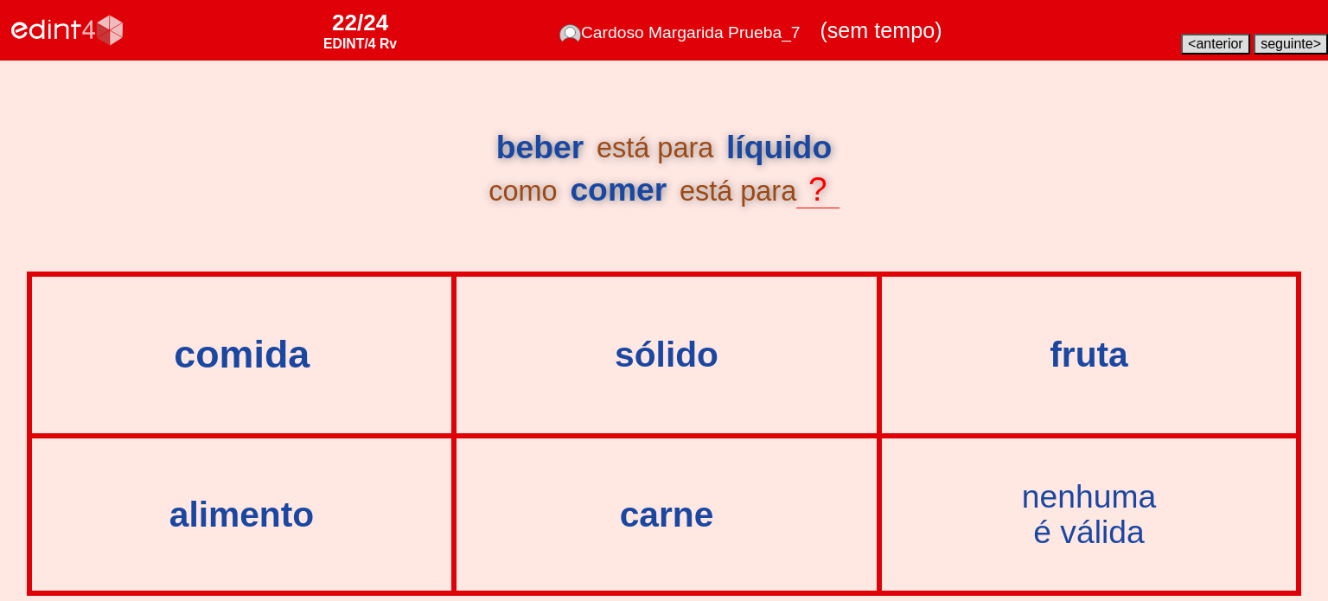
click at [348, 358] on div "comida" at bounding box center [242, 355] width 458 height 42
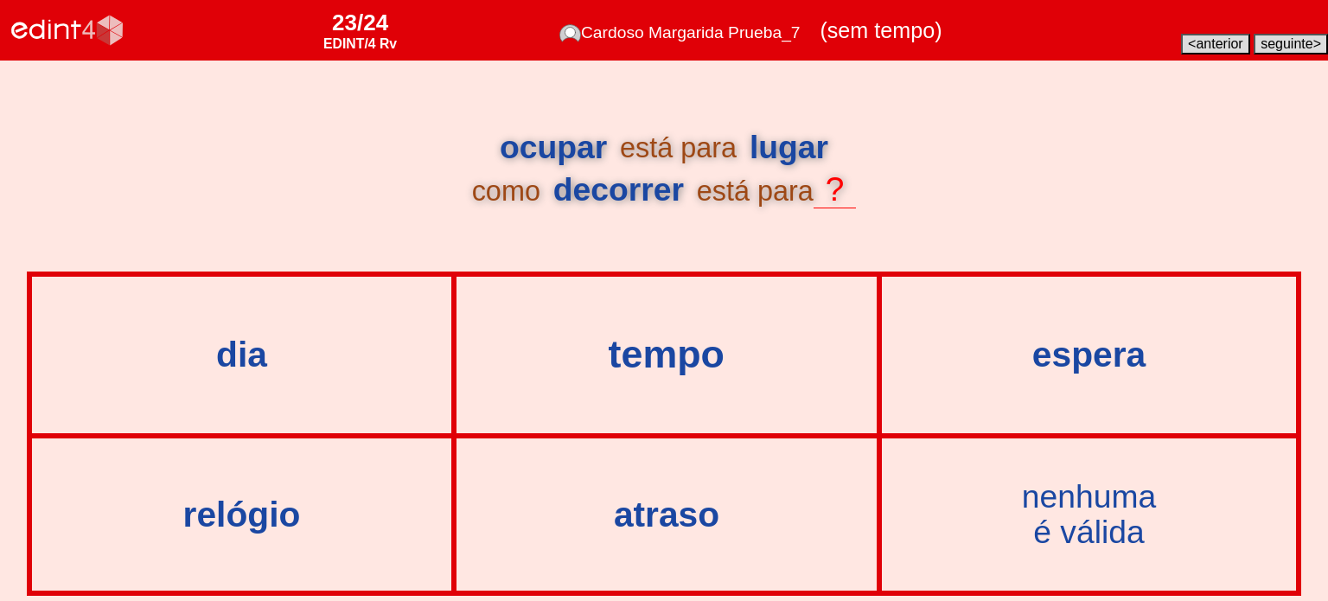
click at [689, 362] on div "tempo" at bounding box center [667, 355] width 458 height 42
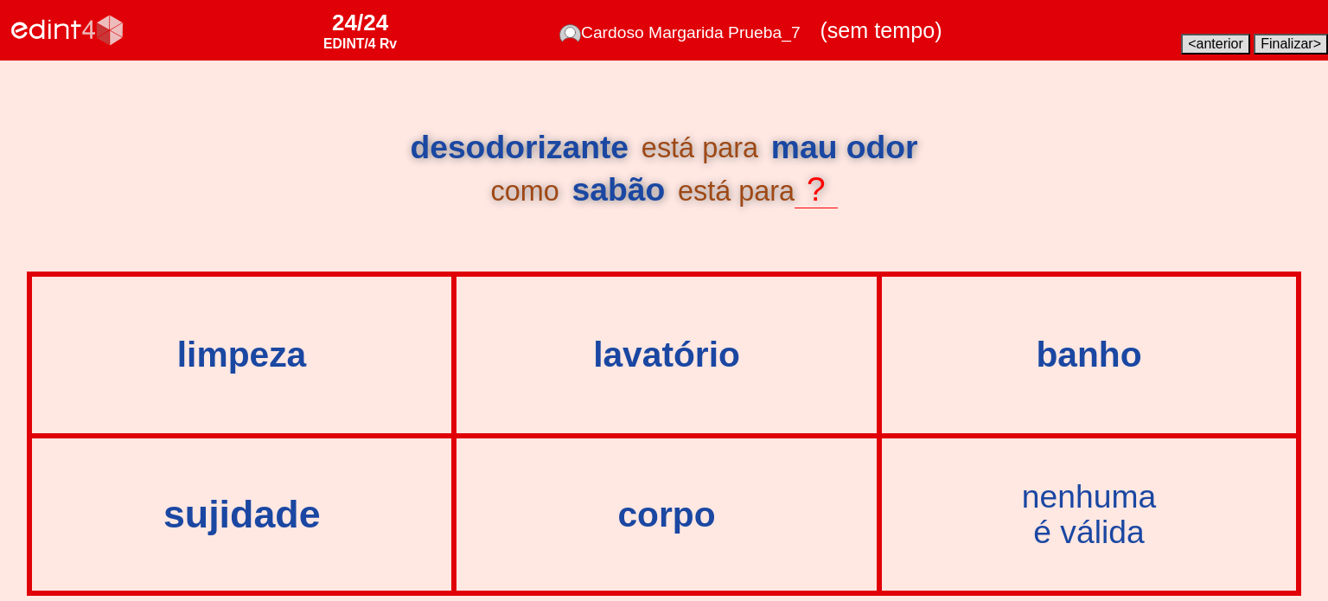
click at [288, 505] on div "sujidade" at bounding box center [242, 514] width 458 height 42
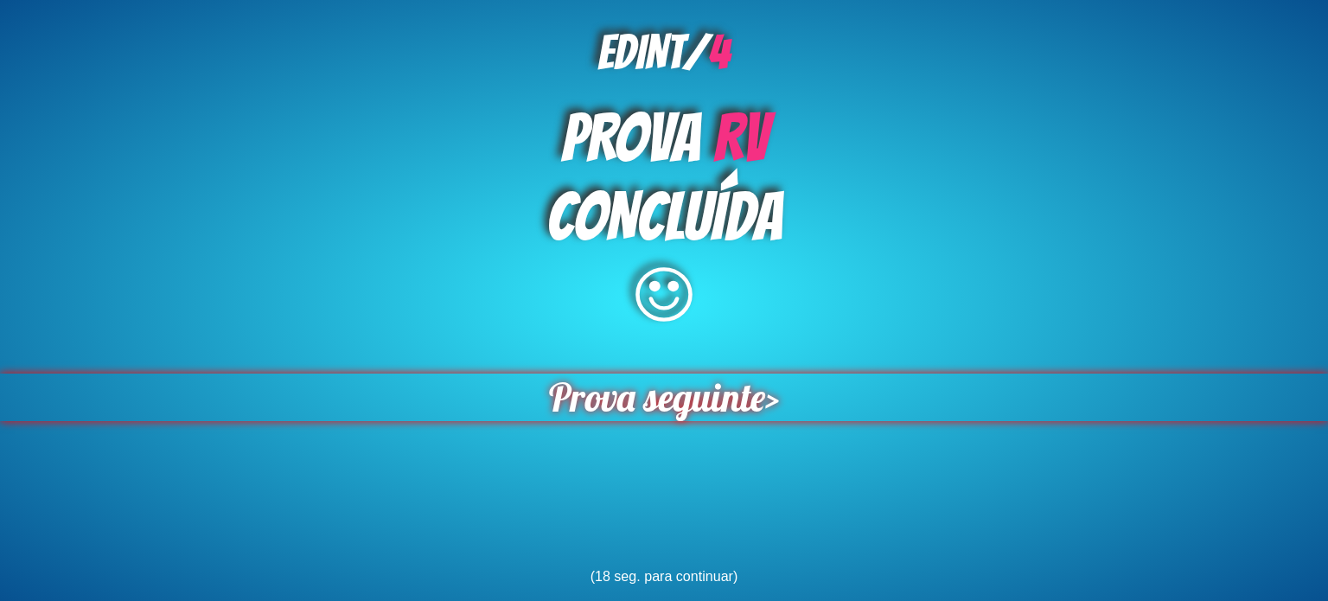
click at [585, 410] on span "Prova seguinte" at bounding box center [657, 397] width 233 height 51
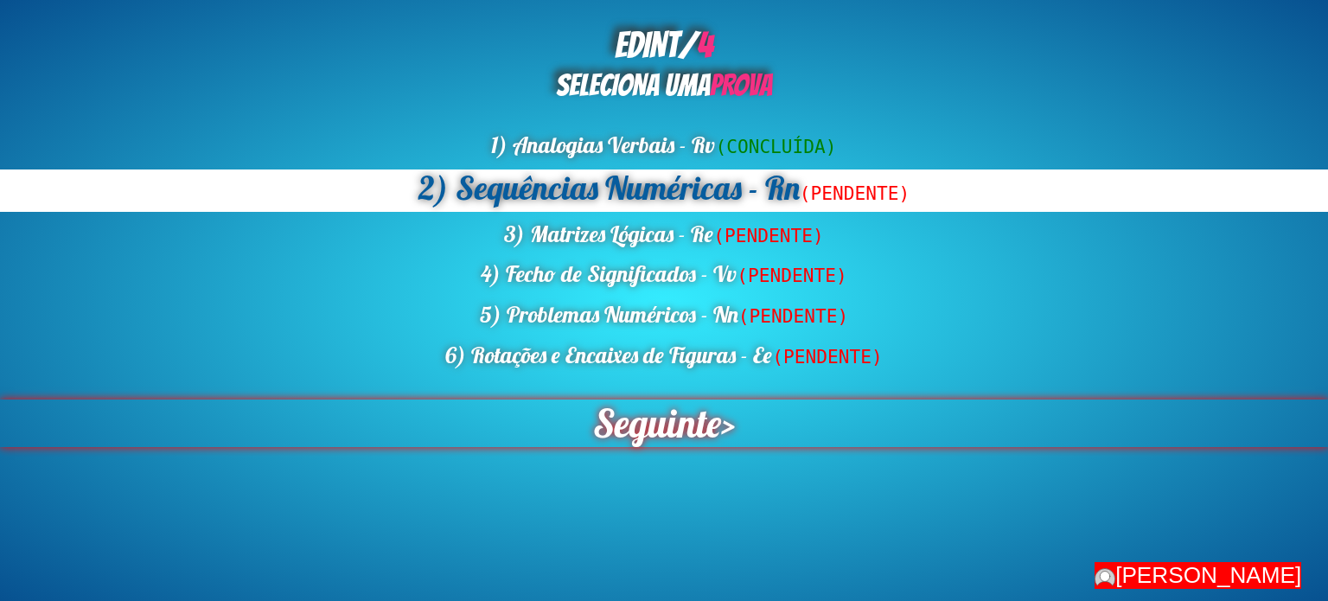
click at [624, 442] on span "Seguinte" at bounding box center [656, 424] width 141 height 52
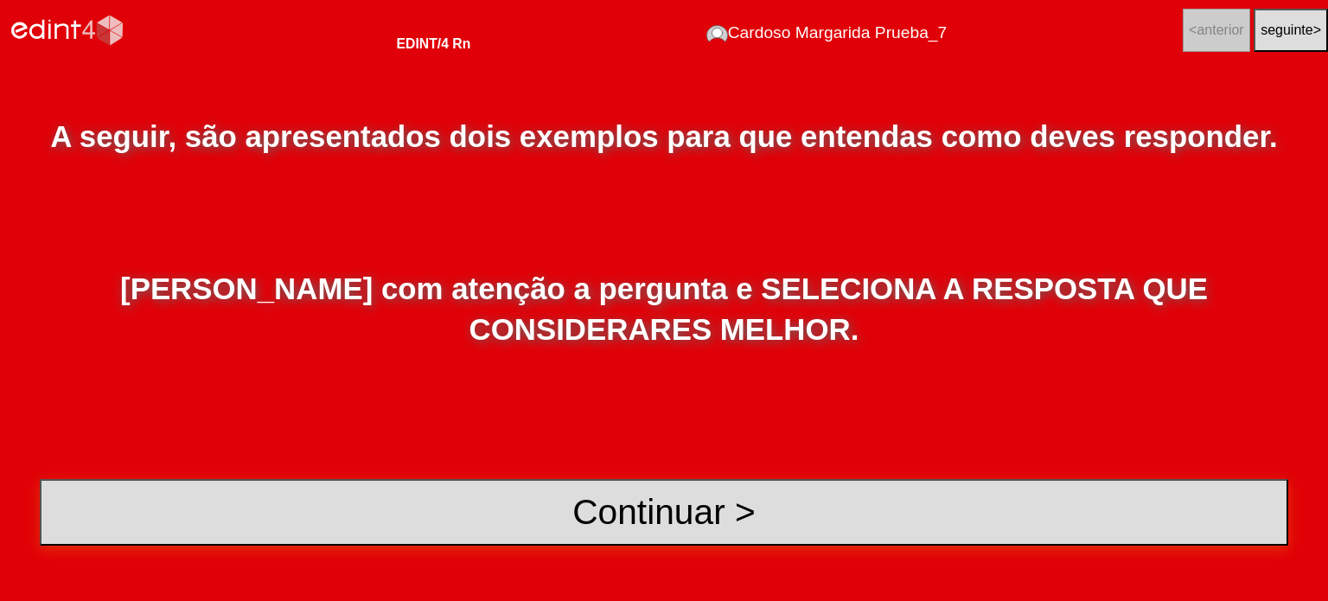
click at [637, 501] on button "Continuar >" at bounding box center [664, 512] width 1249 height 67
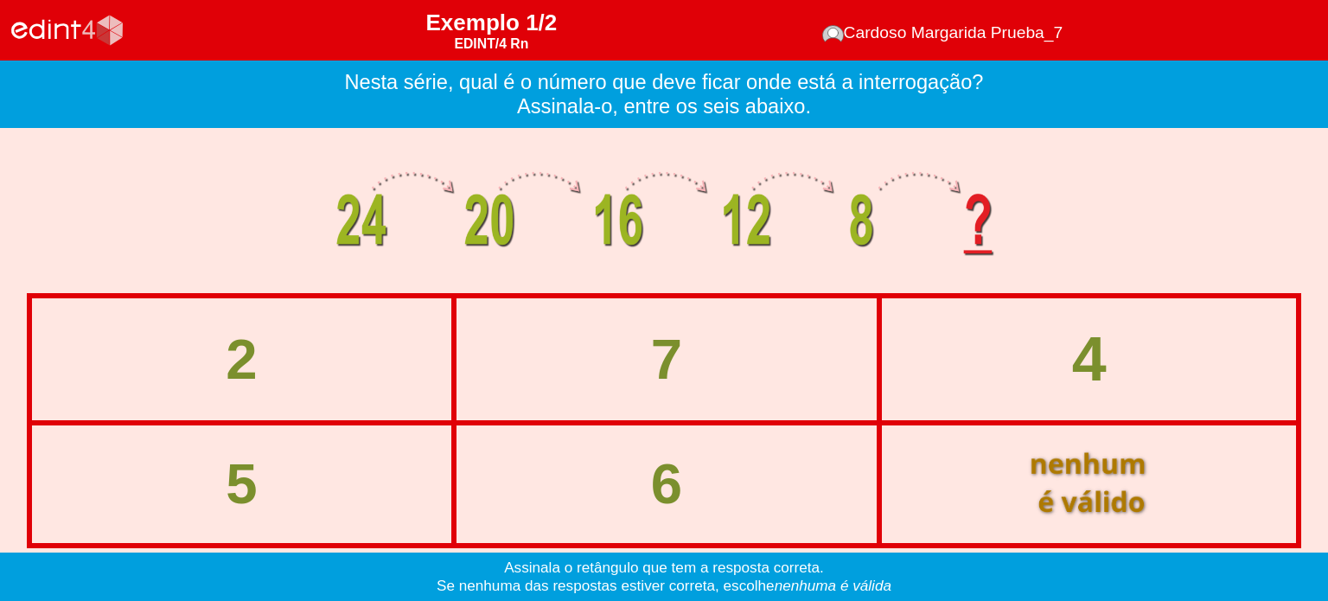
click at [1038, 381] on div "4" at bounding box center [1089, 359] width 452 height 68
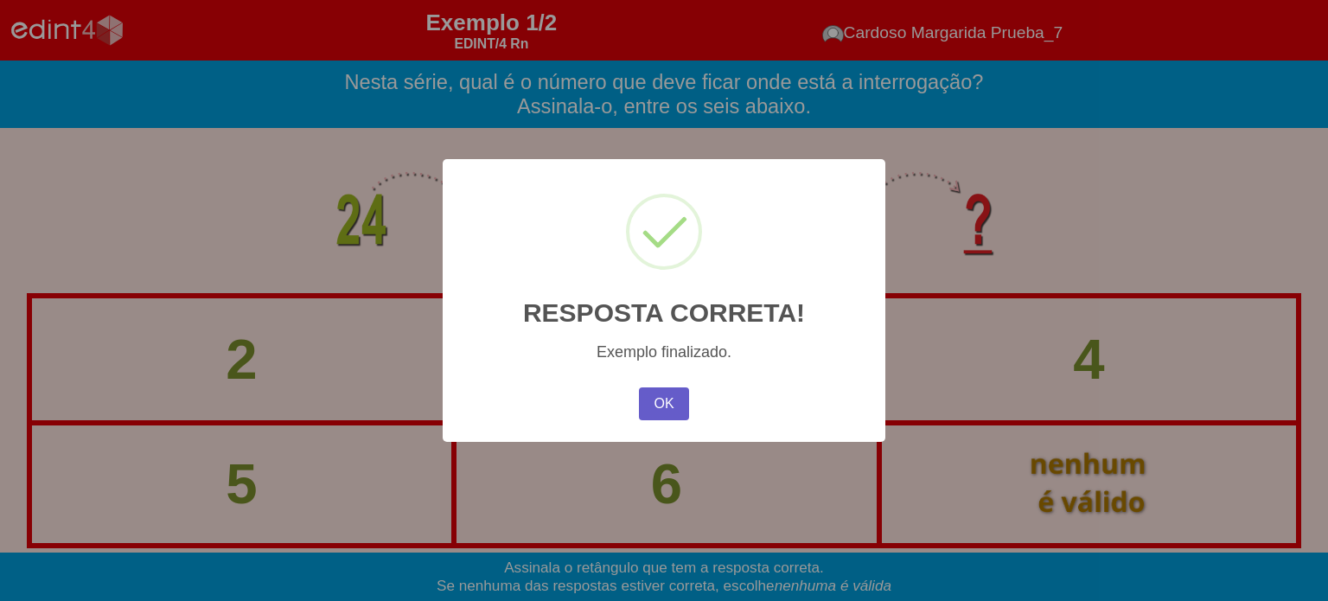
click at [675, 401] on button "OK" at bounding box center [664, 403] width 50 height 33
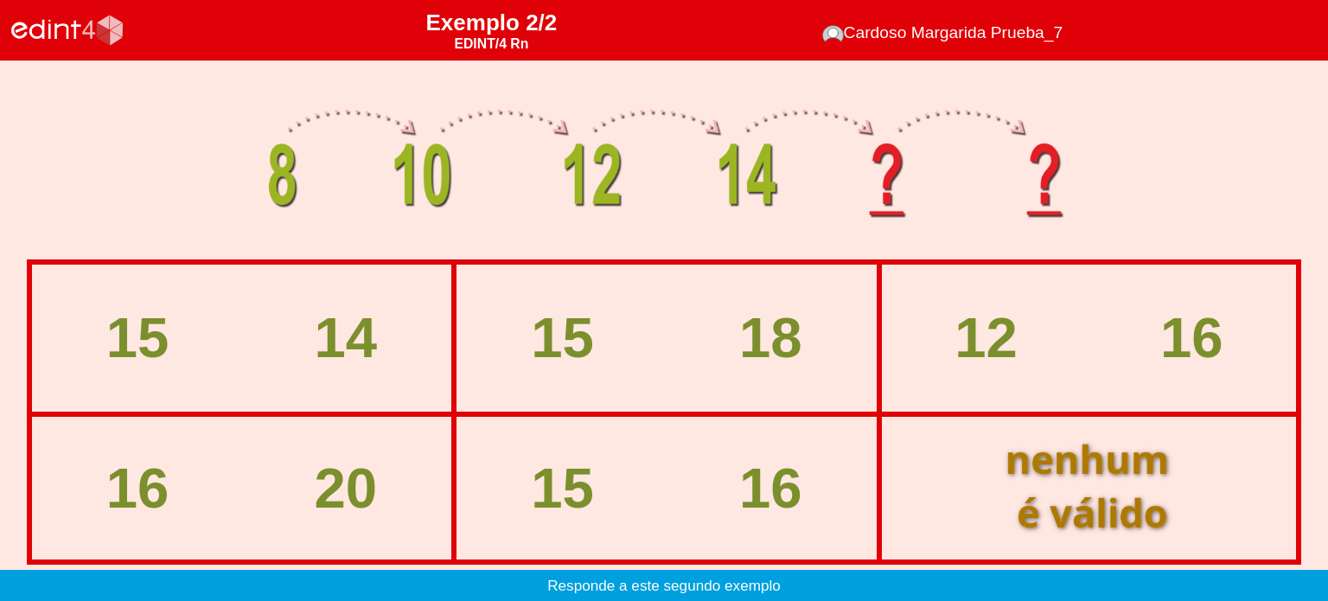
click at [1042, 472] on div at bounding box center [1089, 488] width 263 height 131
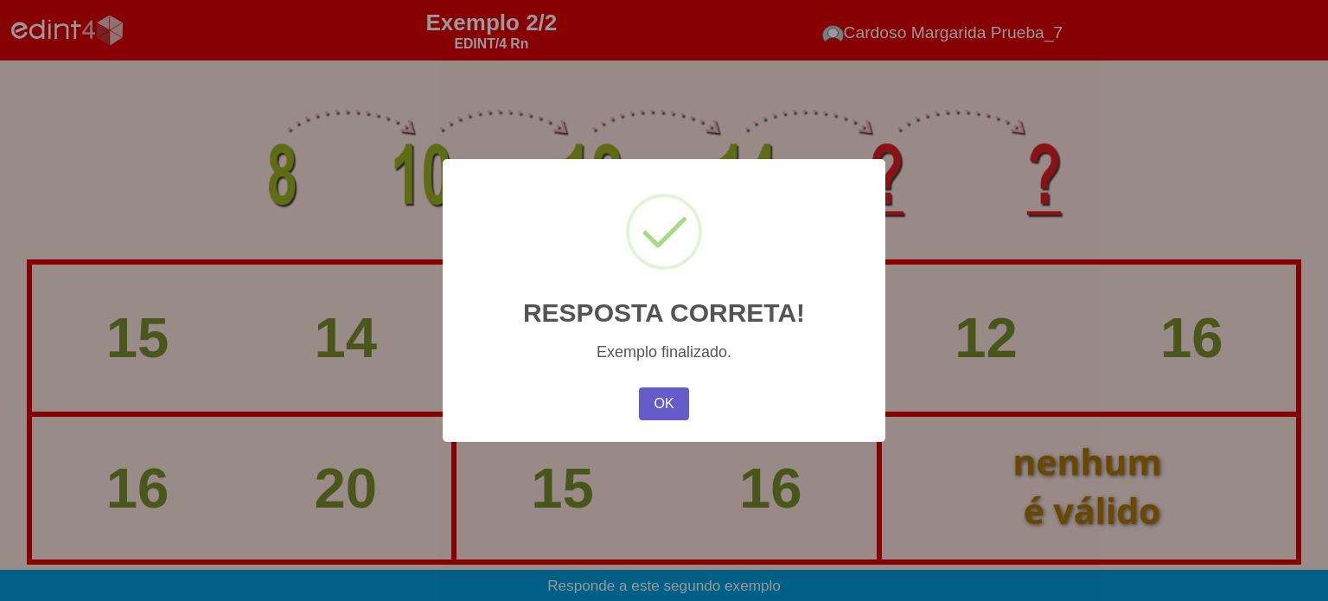
click at [675, 403] on button "OK" at bounding box center [664, 403] width 50 height 33
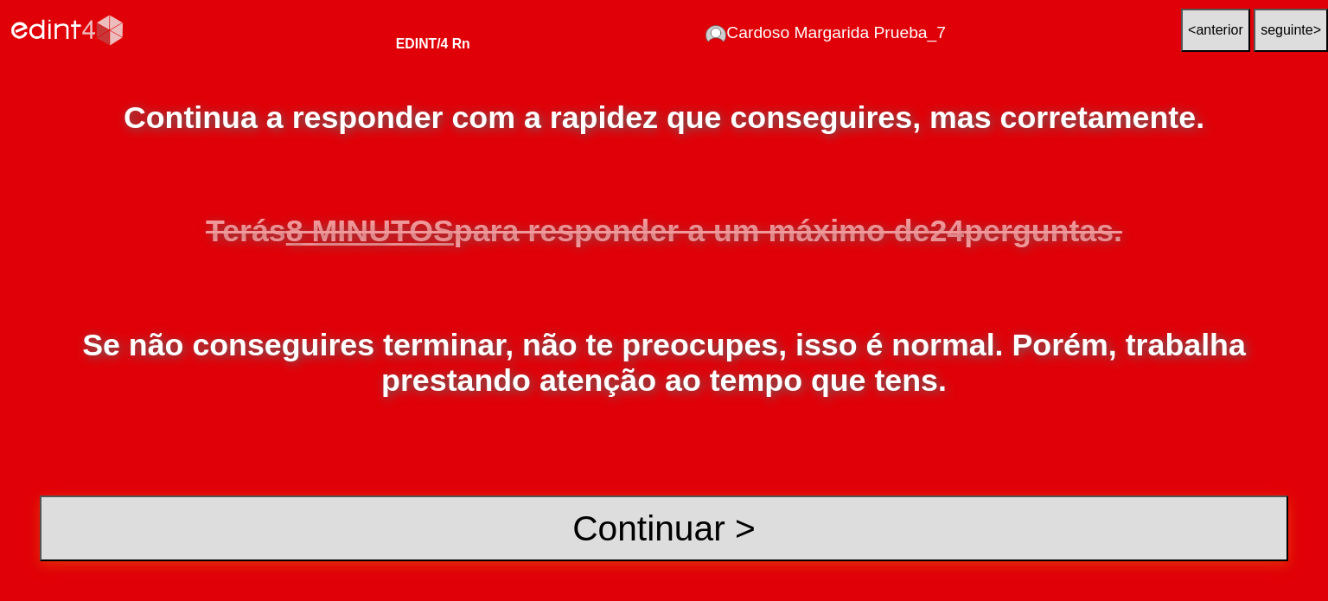
click at [517, 512] on button "Continuar >" at bounding box center [664, 529] width 1249 height 67
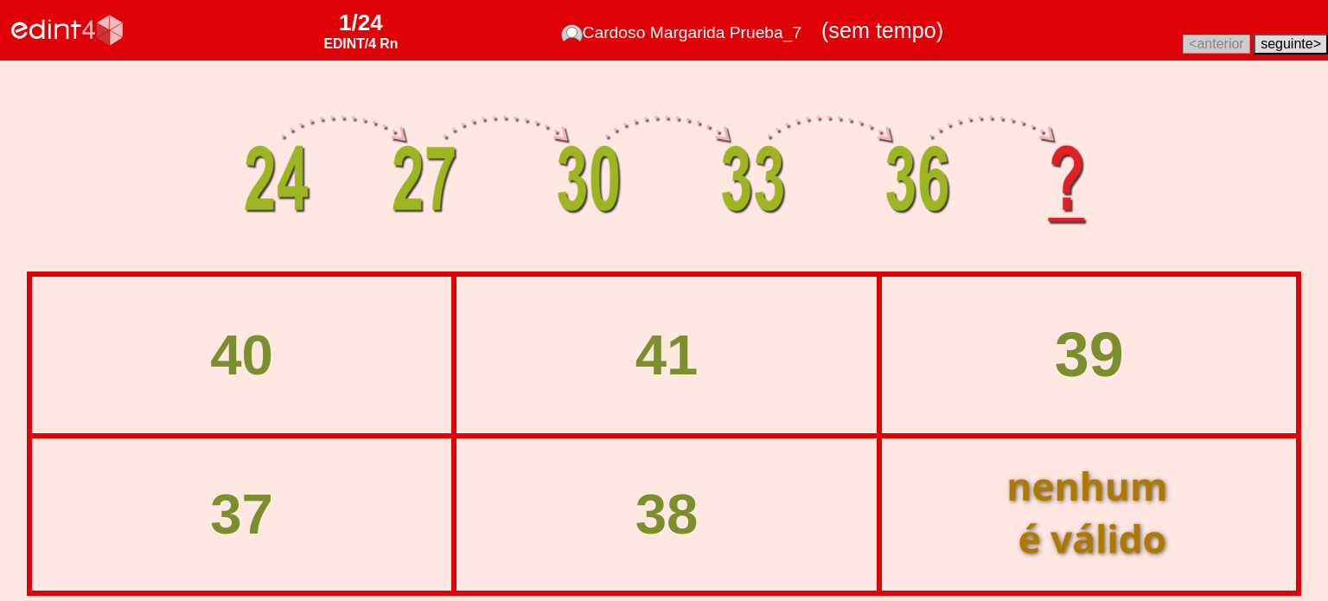
click at [1038, 352] on div "39" at bounding box center [1089, 355] width 452 height 68
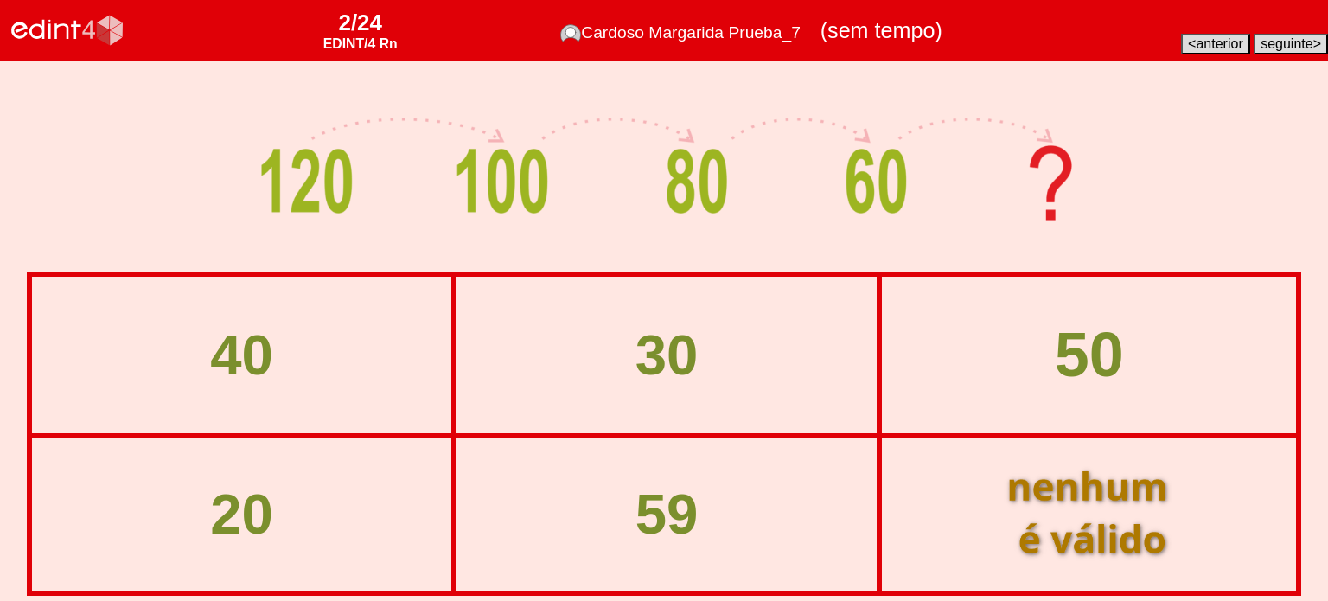
click at [384, 409] on div "40" at bounding box center [242, 355] width 417 height 154
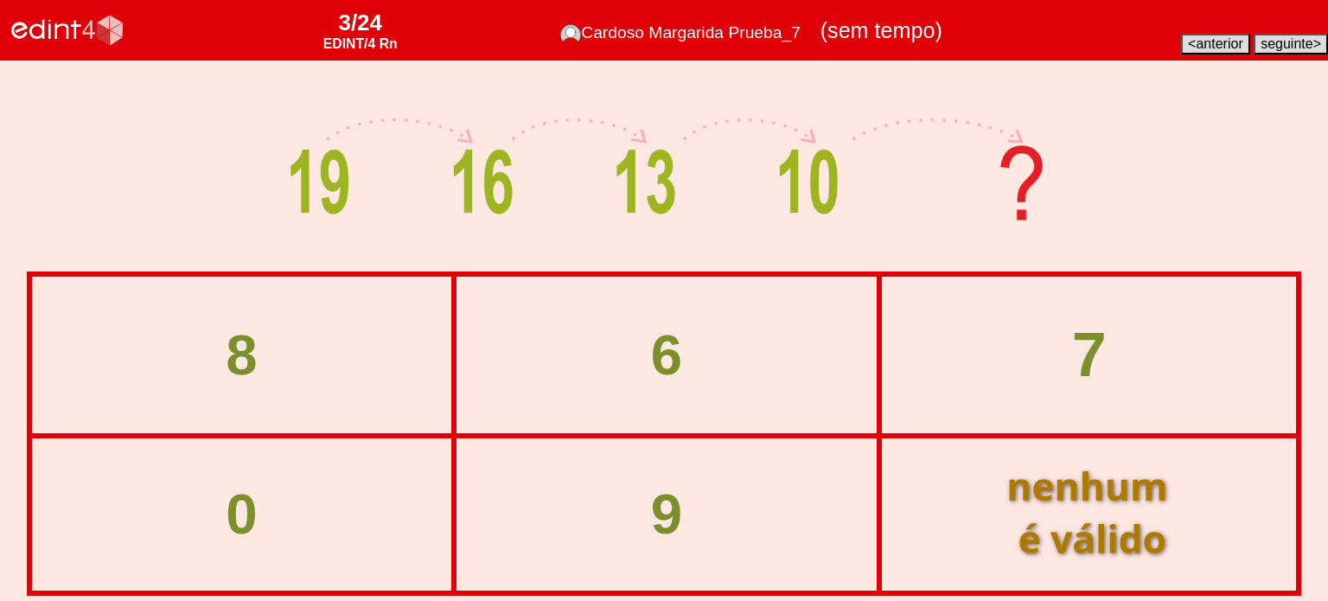
click at [1014, 368] on div "7" at bounding box center [1089, 355] width 452 height 68
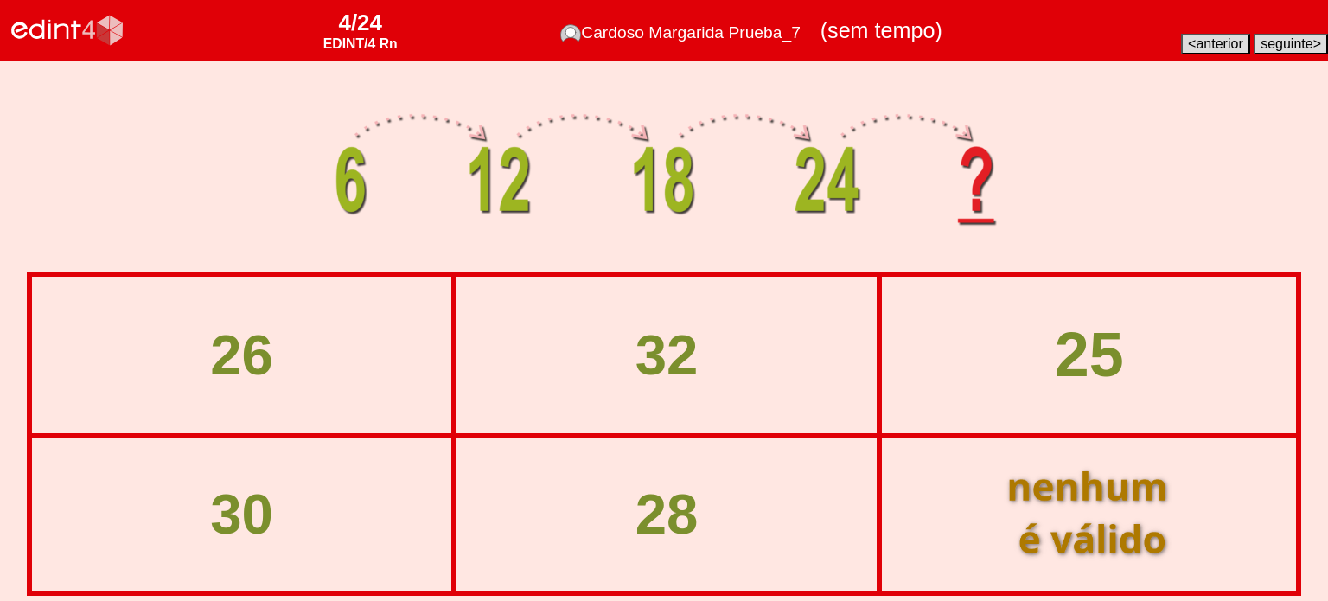
click at [155, 158] on div at bounding box center [664, 169] width 1029 height 206
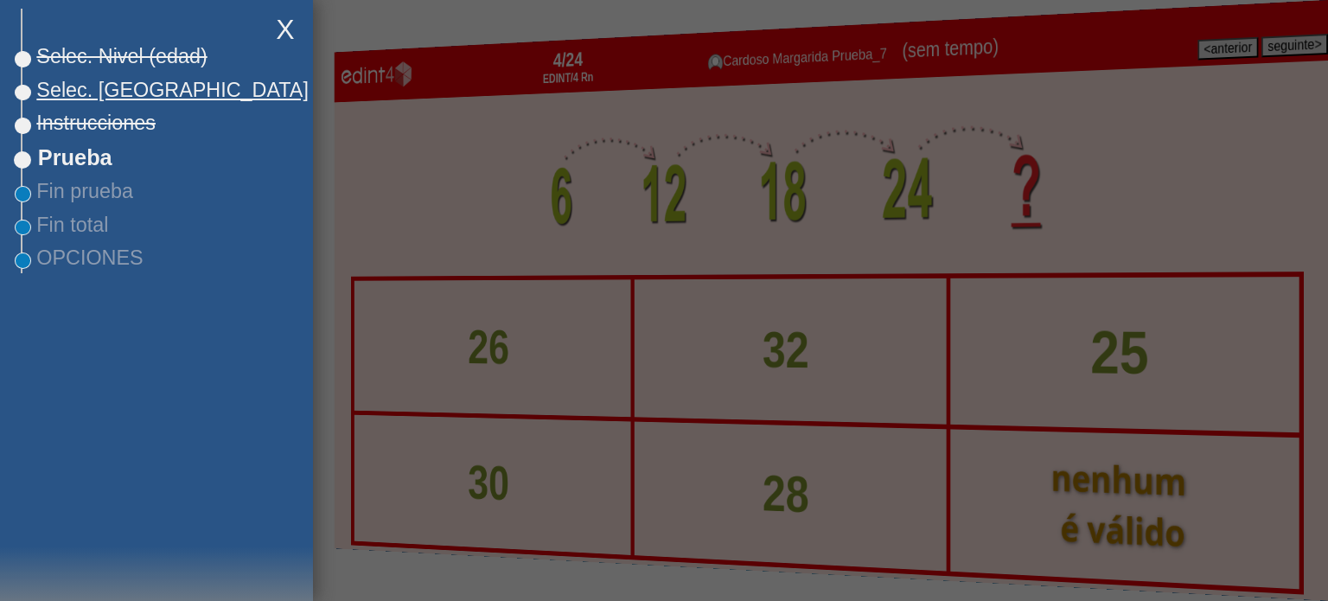
click at [86, 94] on span "Selec. [GEOGRAPHIC_DATA]" at bounding box center [165, 90] width 286 height 23
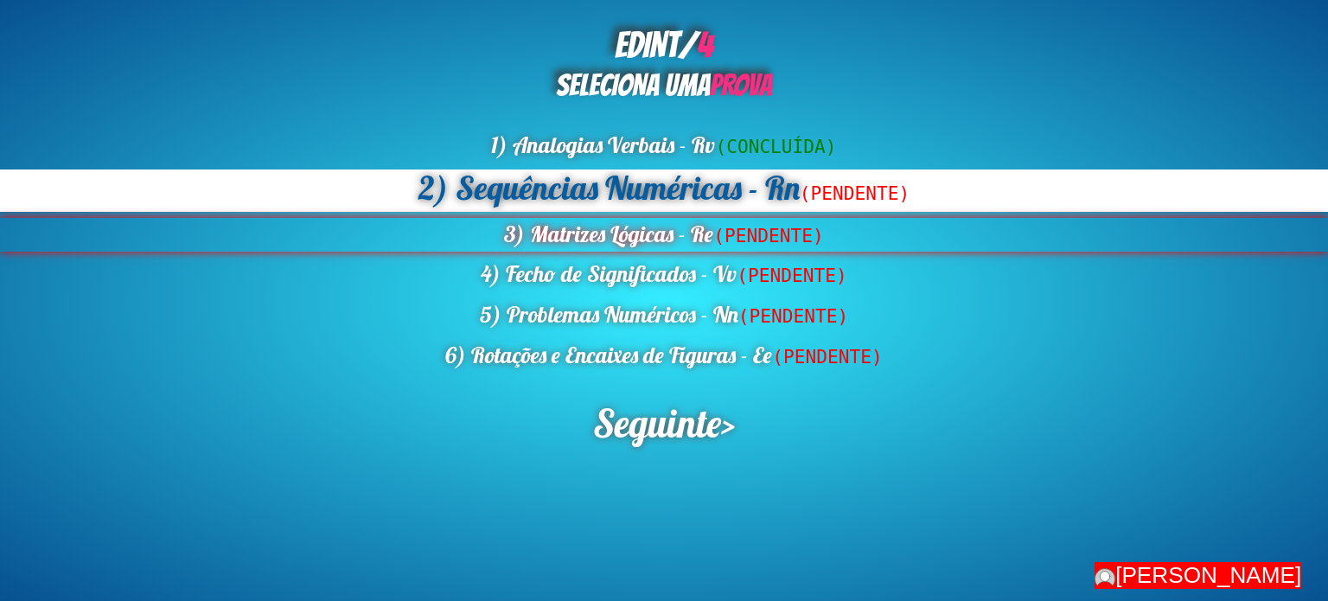
click at [588, 245] on div "3) Matrizes Lógicas - Re (PENDENTE)" at bounding box center [664, 235] width 1328 height 35
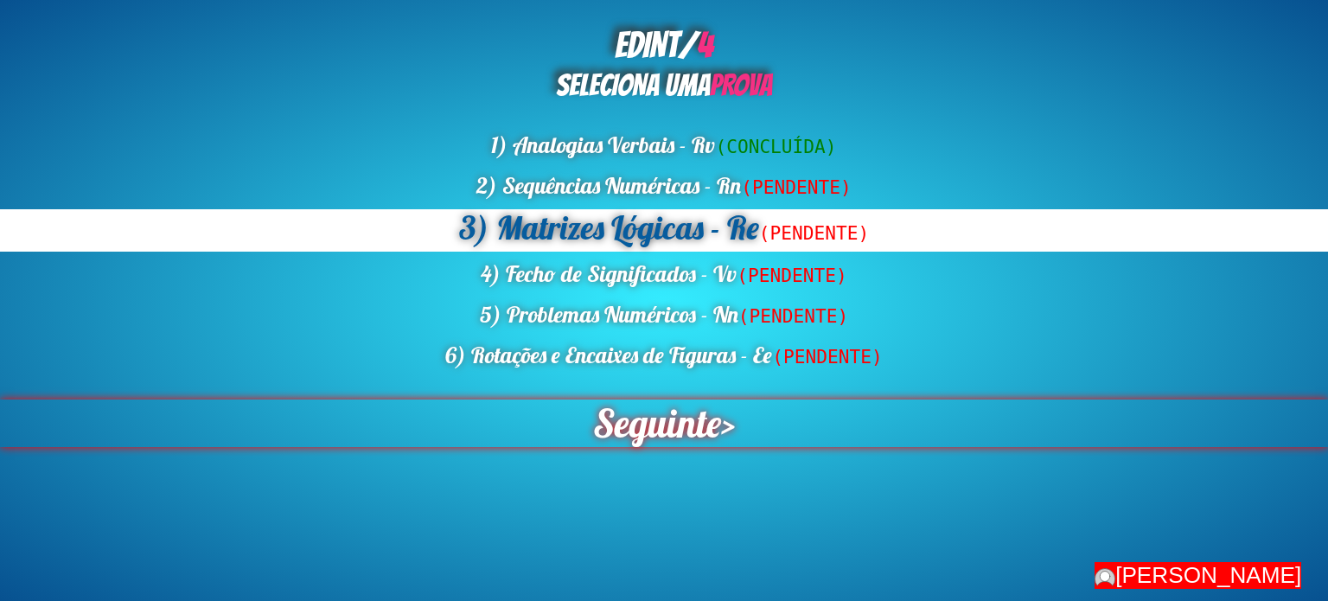
click at [643, 432] on span "Seguinte" at bounding box center [657, 424] width 131 height 48
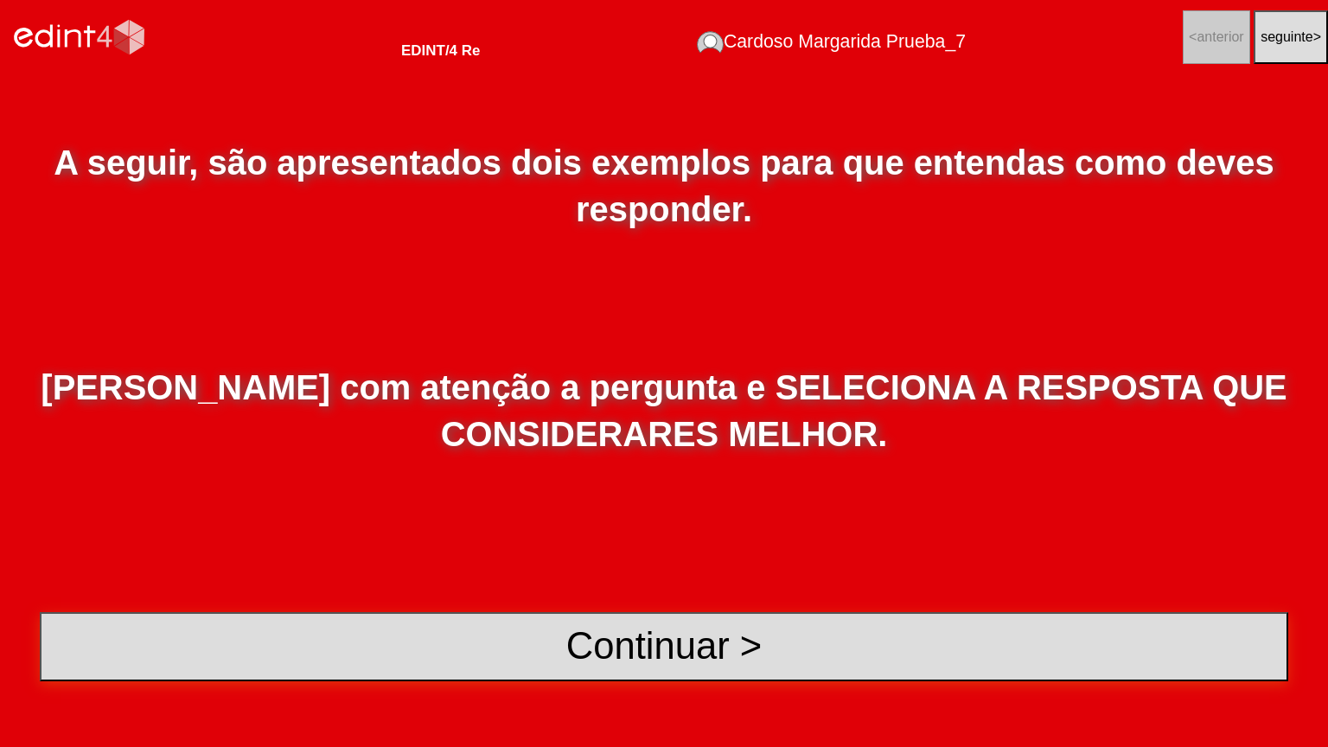
click at [629, 600] on button "Continuar >" at bounding box center [664, 646] width 1249 height 69
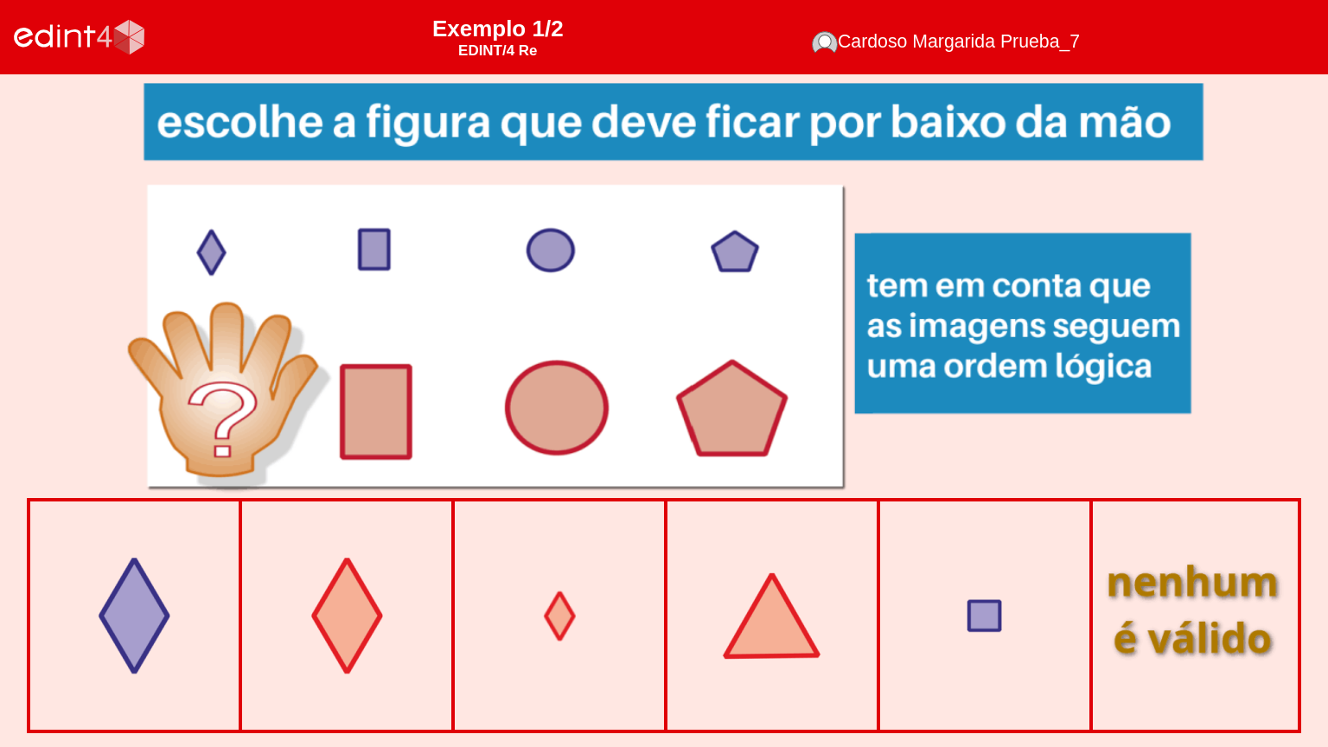
click at [536, 600] on div at bounding box center [559, 616] width 202 height 202
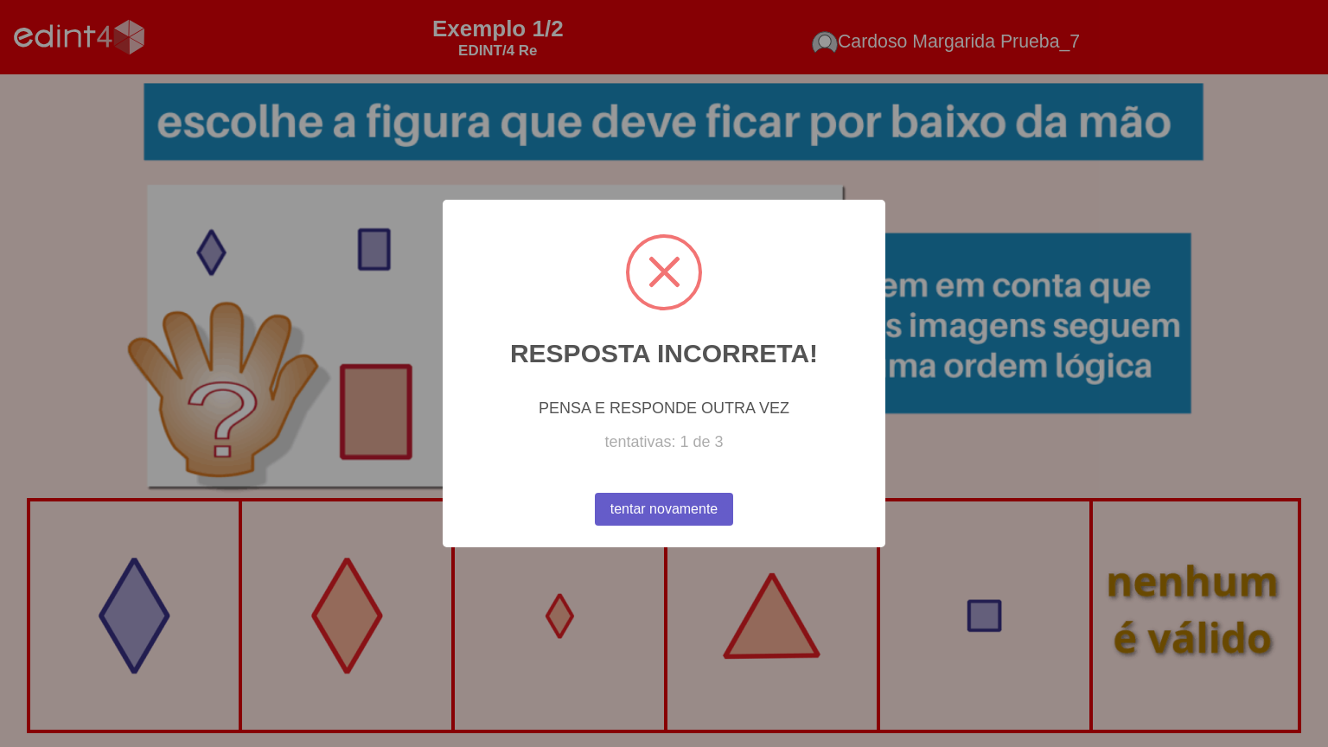
click at [659, 522] on button "tentar novamente" at bounding box center [663, 510] width 141 height 34
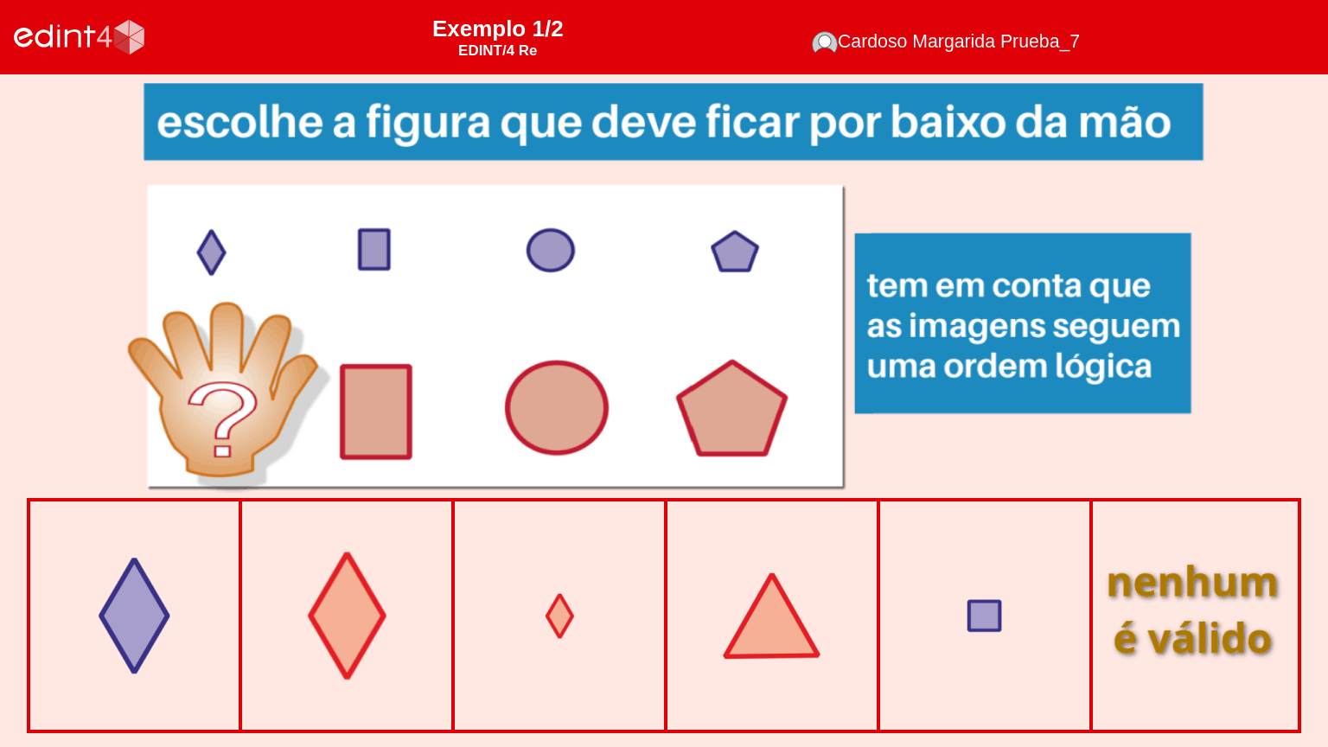
click at [341, 600] on div at bounding box center [347, 616] width 202 height 202
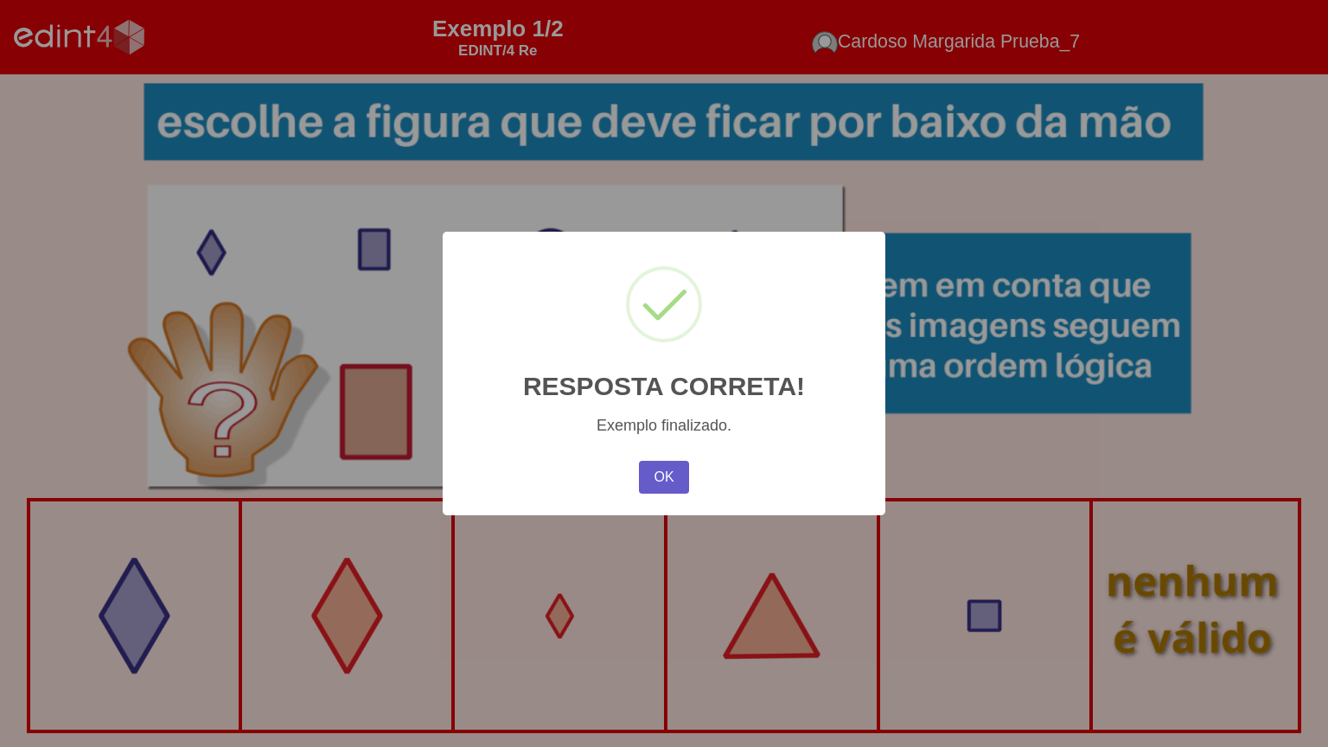
click at [672, 475] on button "OK" at bounding box center [664, 477] width 50 height 33
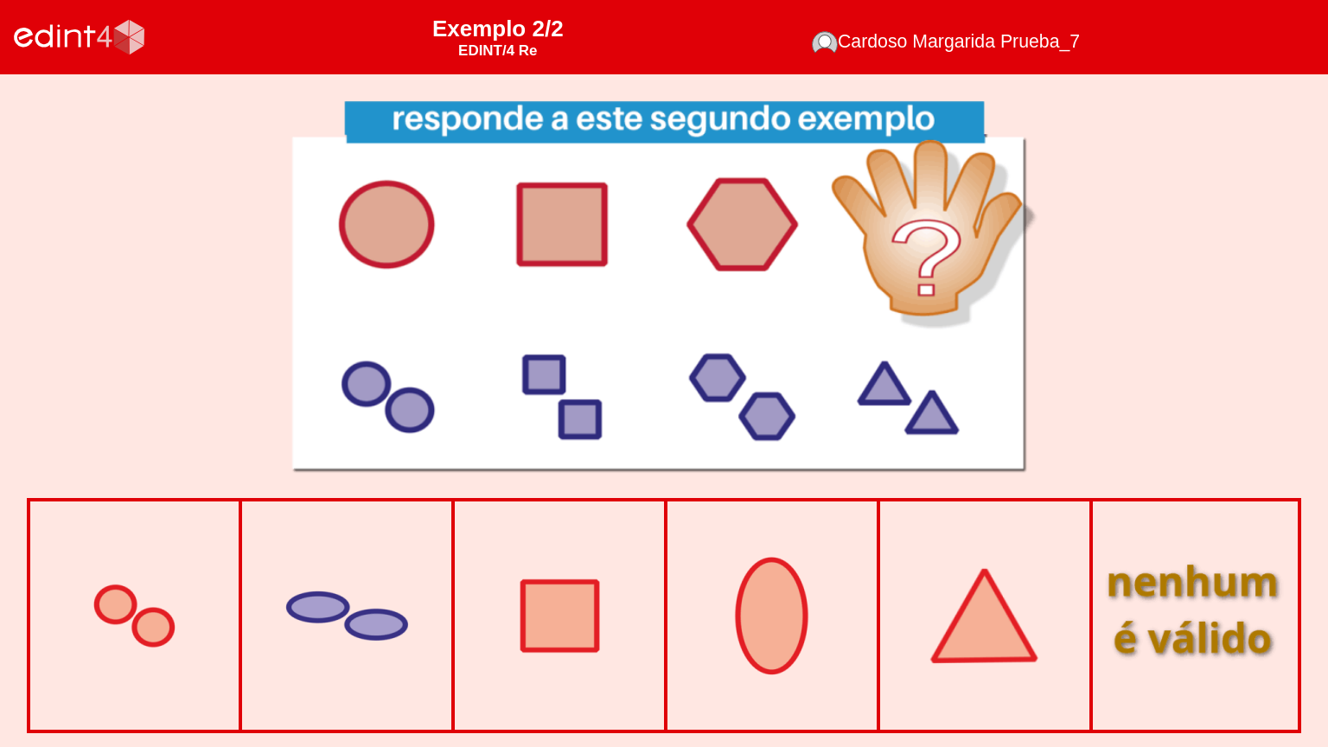
click at [962, 600] on div at bounding box center [984, 616] width 202 height 202
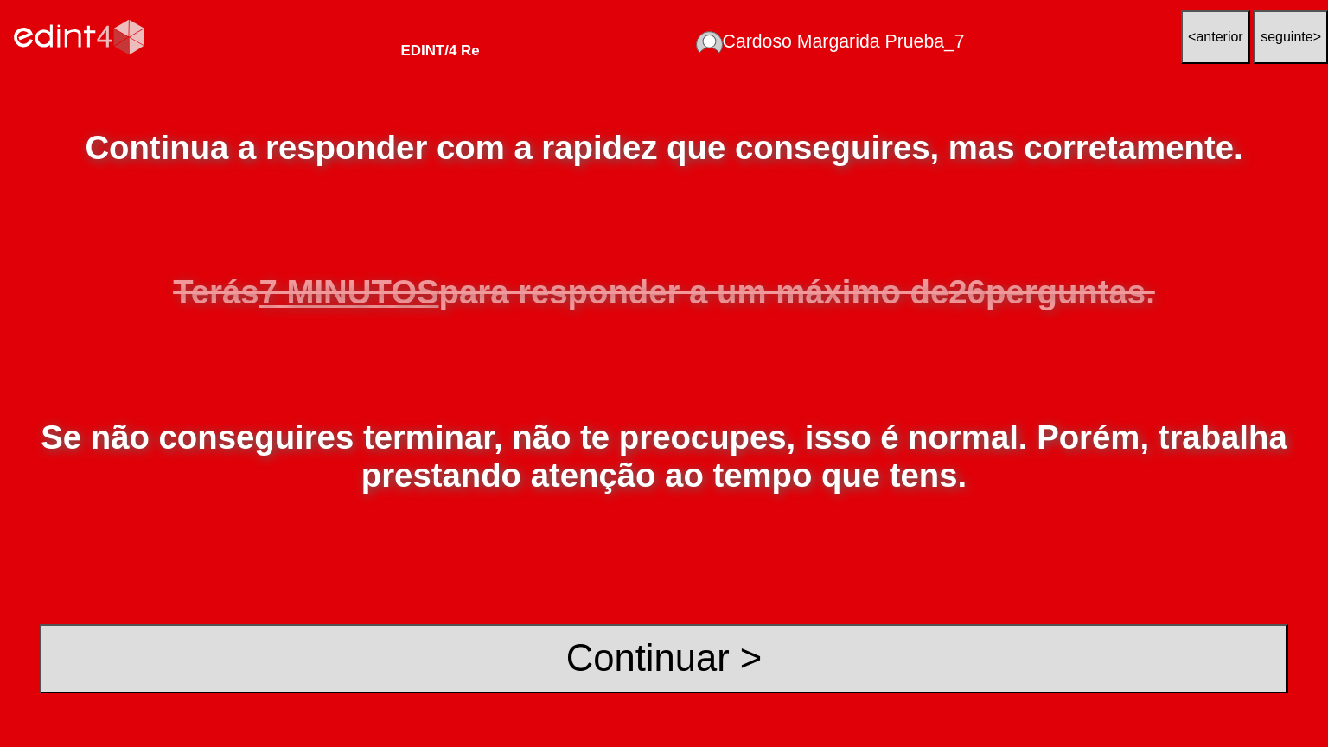
click at [1190, 31] on button "< anterior" at bounding box center [1215, 37] width 69 height 54
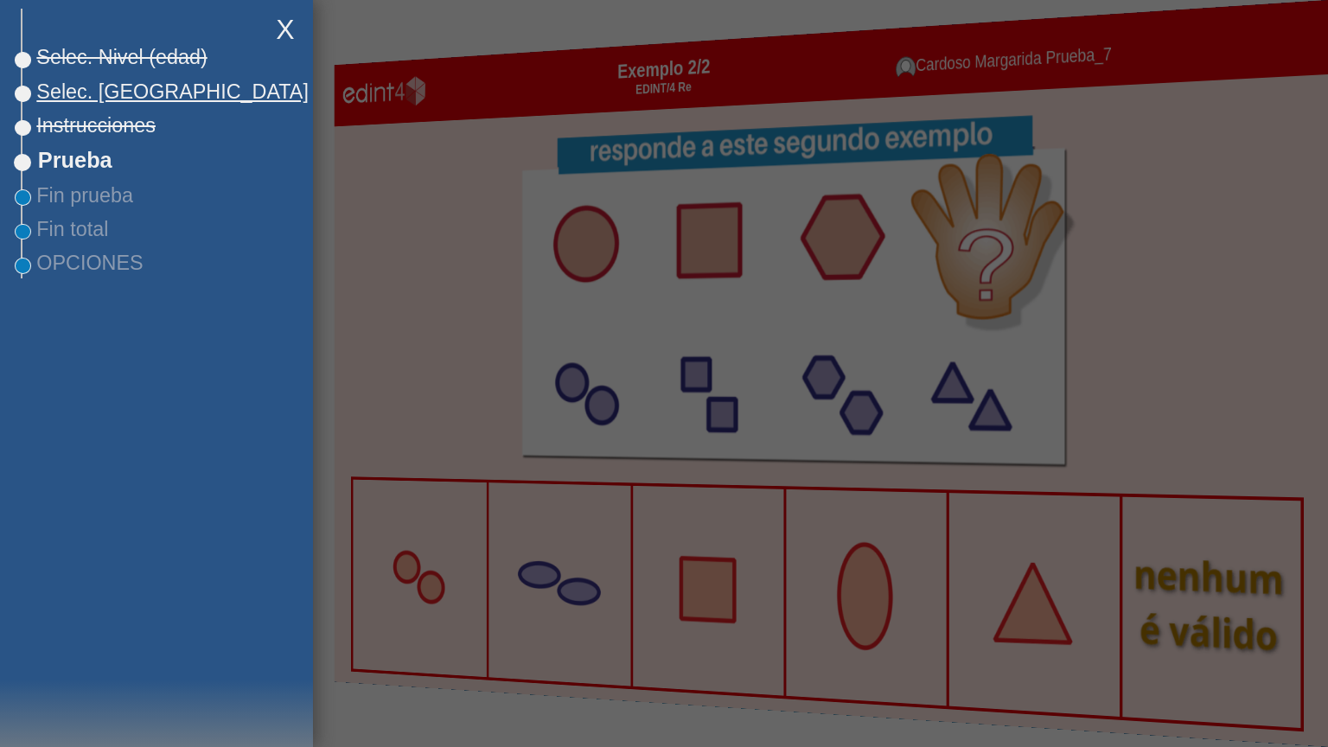
click at [61, 94] on span "Selec. [GEOGRAPHIC_DATA]" at bounding box center [165, 91] width 286 height 23
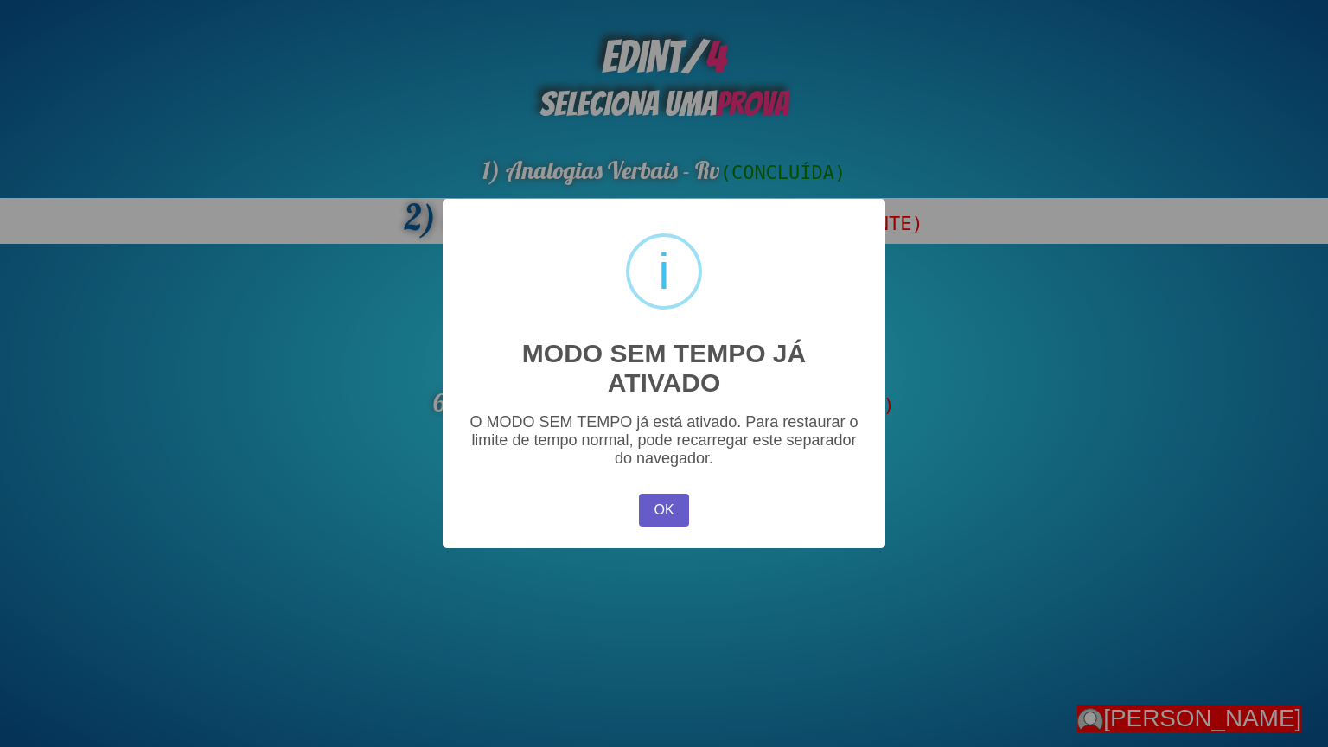
click at [644, 522] on button "OK" at bounding box center [664, 510] width 50 height 33
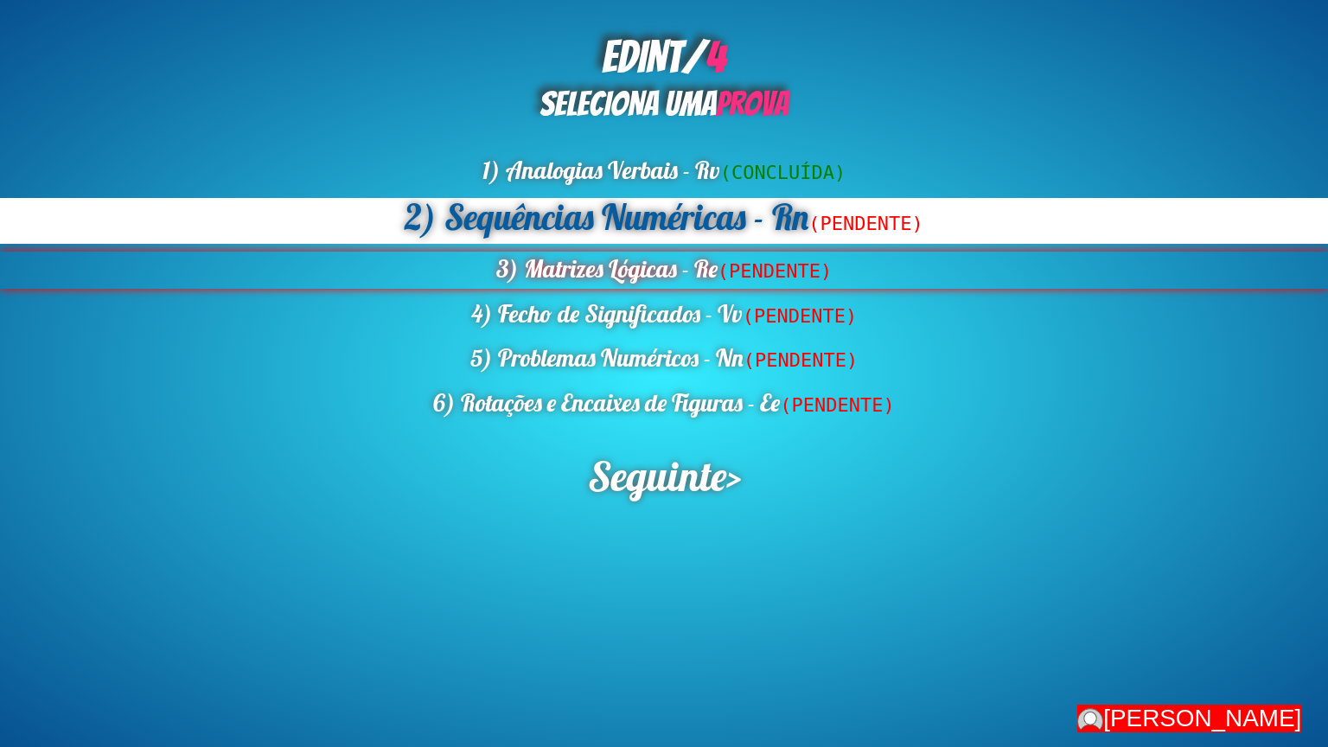
click at [650, 268] on div "3) Matrizes Lógicas - Re (PENDENTE)" at bounding box center [664, 270] width 1328 height 37
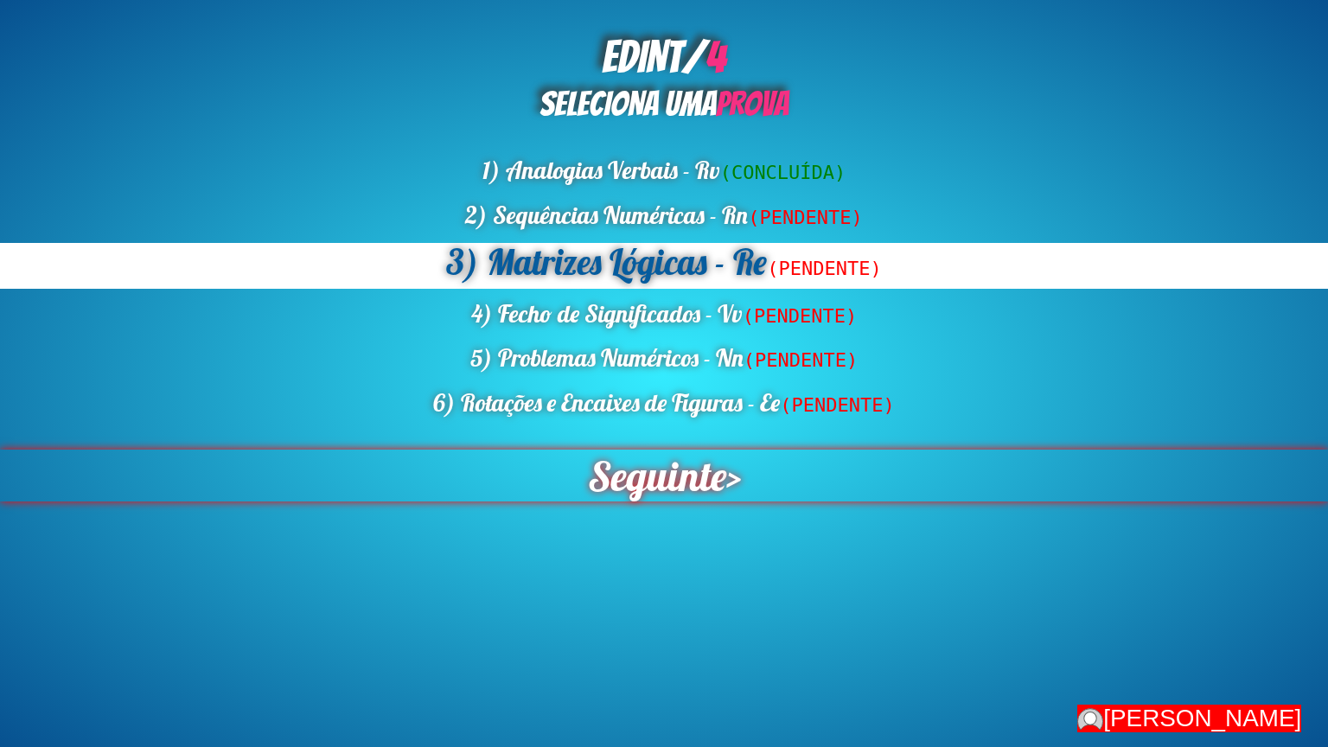
click at [661, 481] on span "Seguinte" at bounding box center [656, 476] width 145 height 54
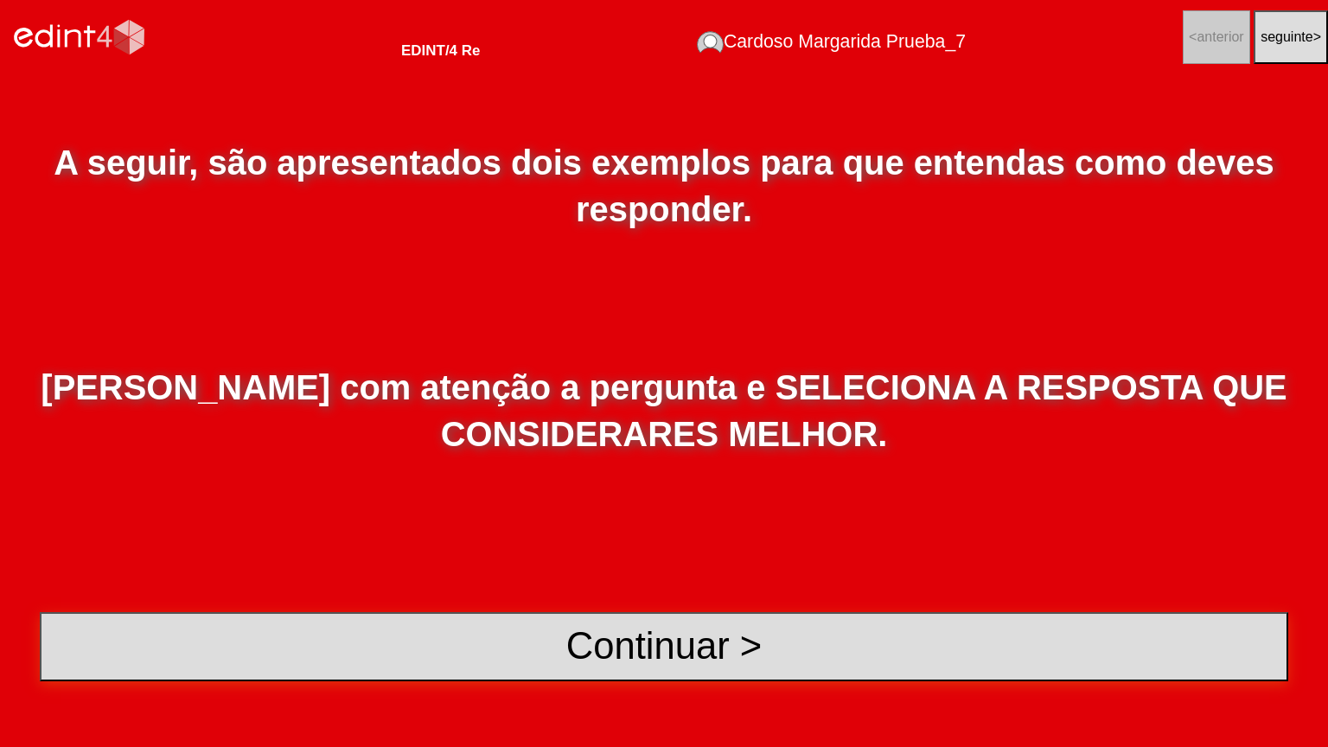
click at [544, 600] on button "Continuar >" at bounding box center [664, 646] width 1249 height 69
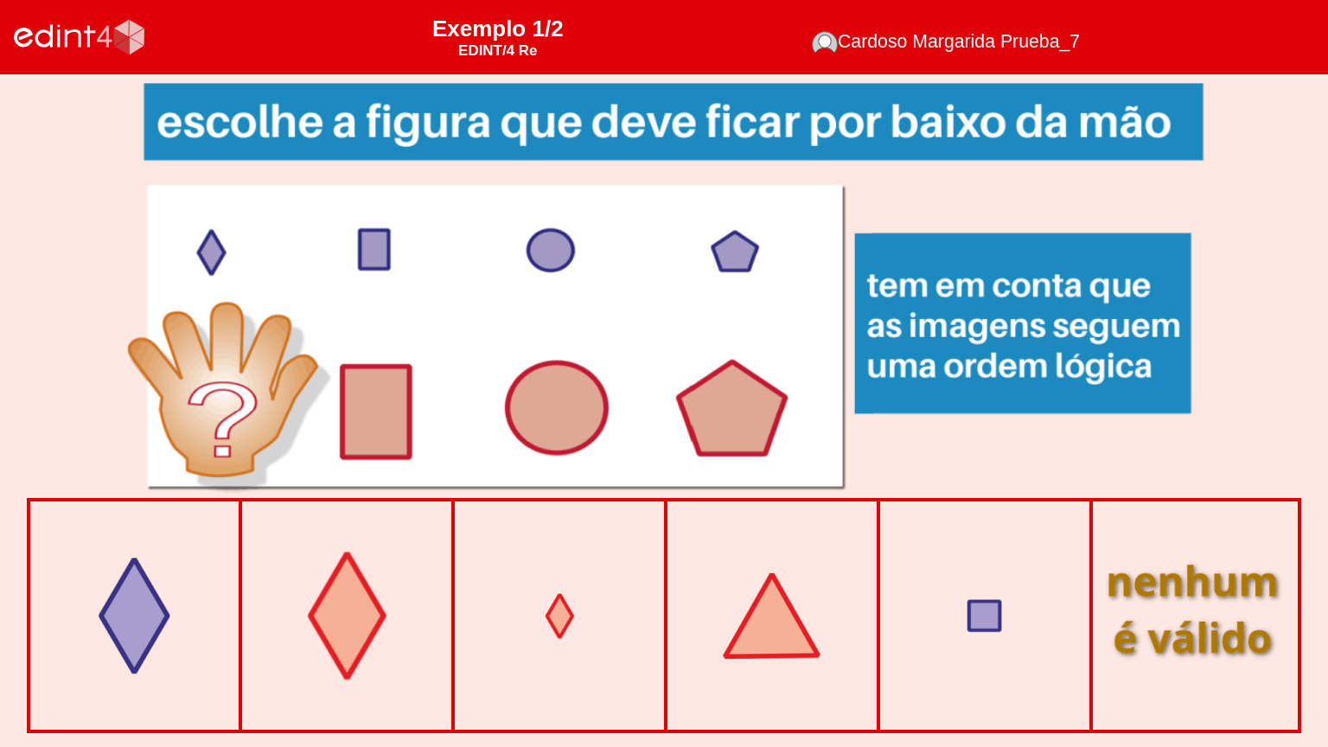
click at [349, 600] on div at bounding box center [347, 616] width 202 height 202
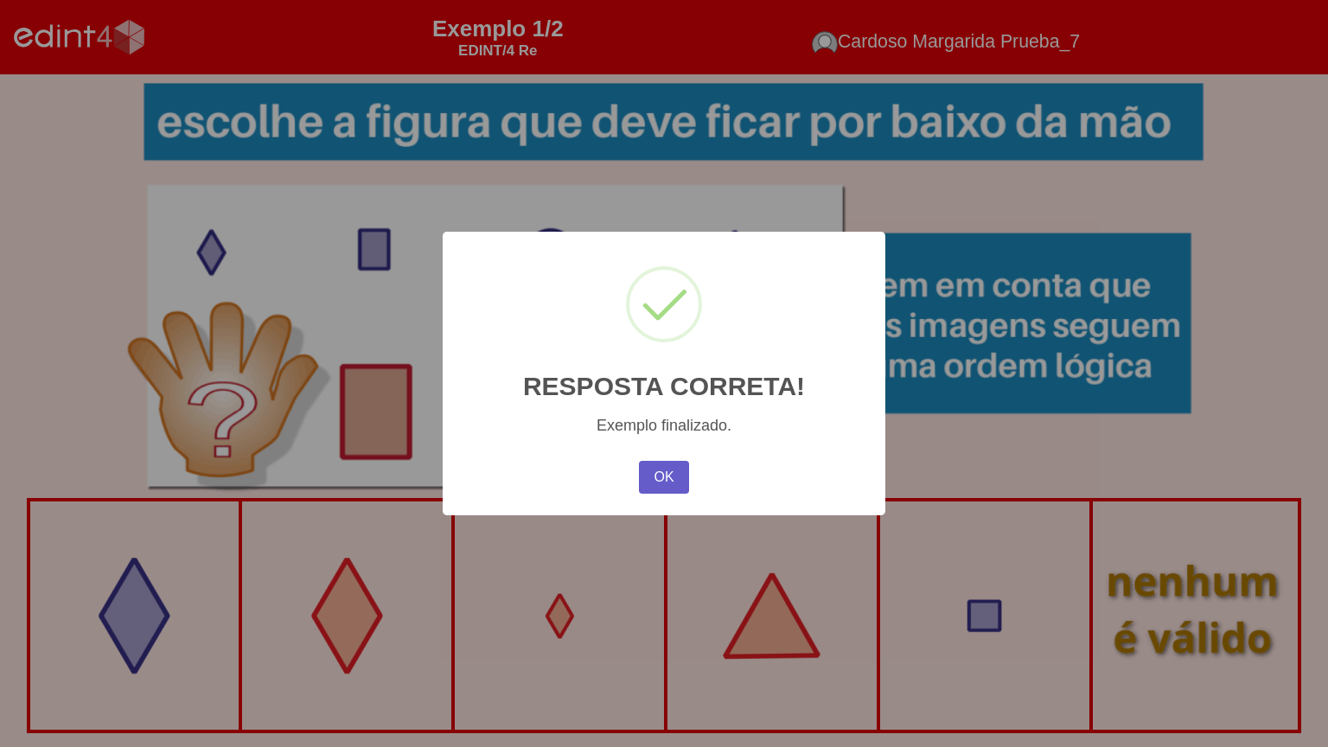
click at [649, 477] on button "OK" at bounding box center [664, 477] width 50 height 33
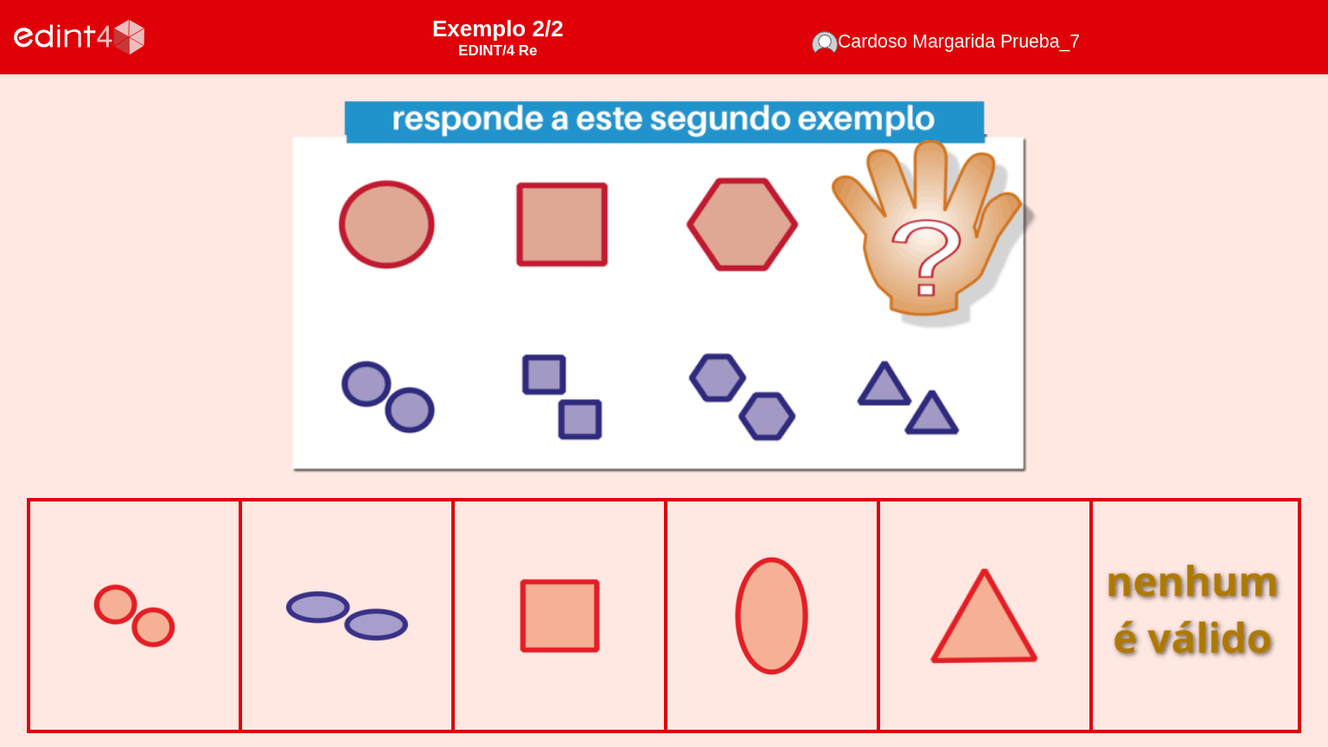
click at [941, 600] on div at bounding box center [984, 616] width 202 height 202
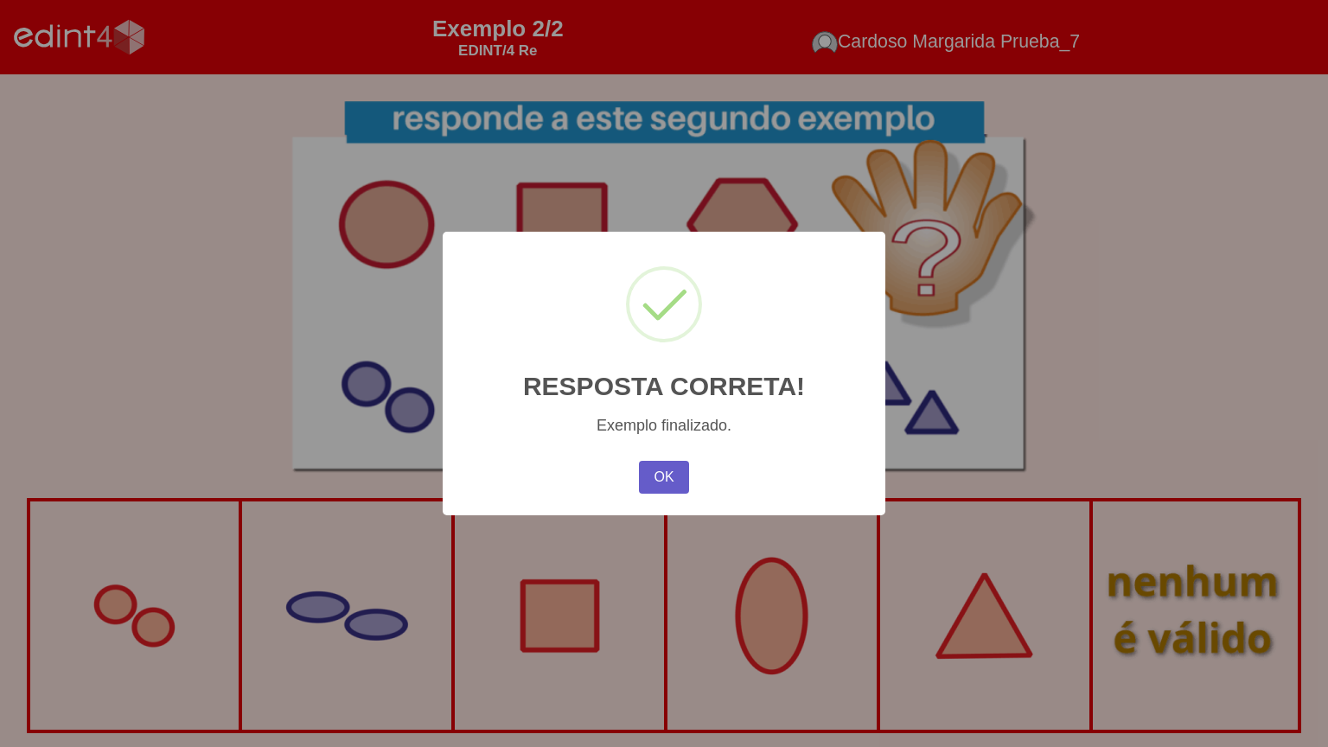
click at [667, 493] on button "OK" at bounding box center [664, 477] width 50 height 33
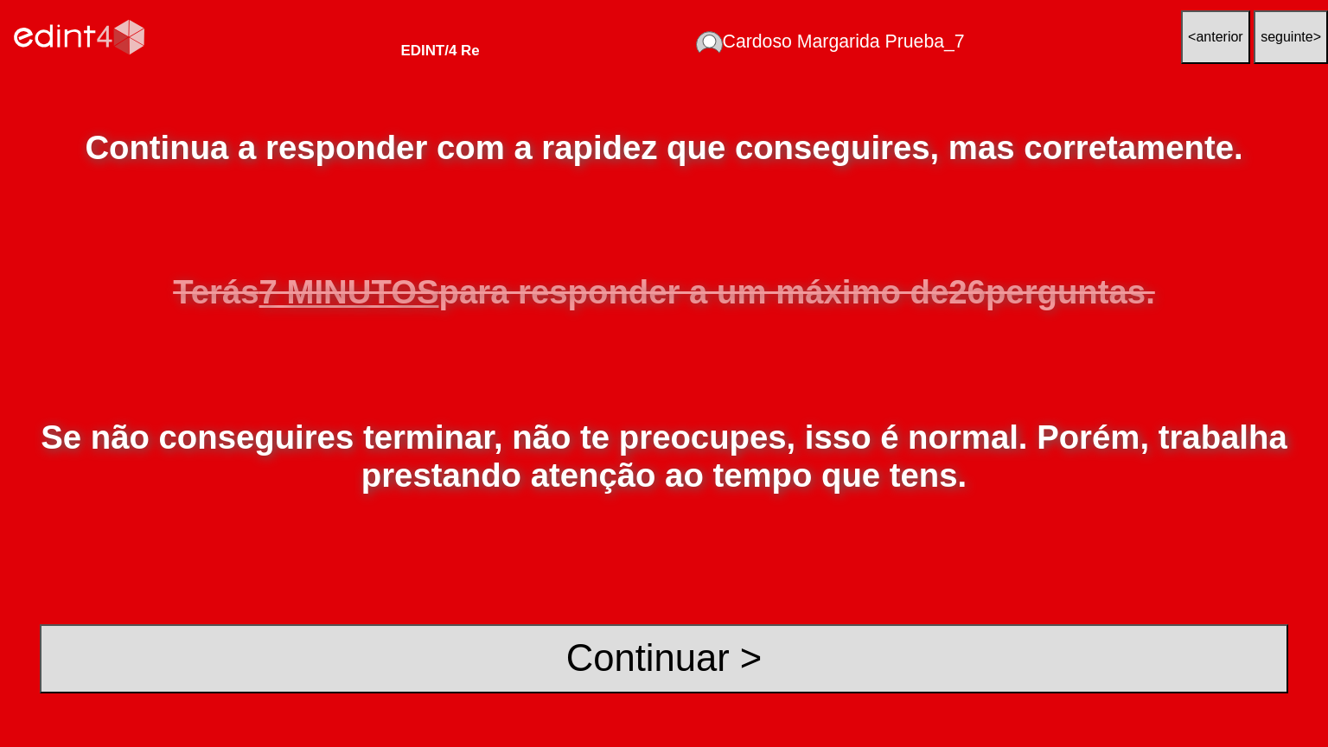
click at [633, 600] on div "Continua a responder com a rapidez que conseguires, mas corretamente. Terás 7 M…" at bounding box center [664, 410] width 1328 height 673
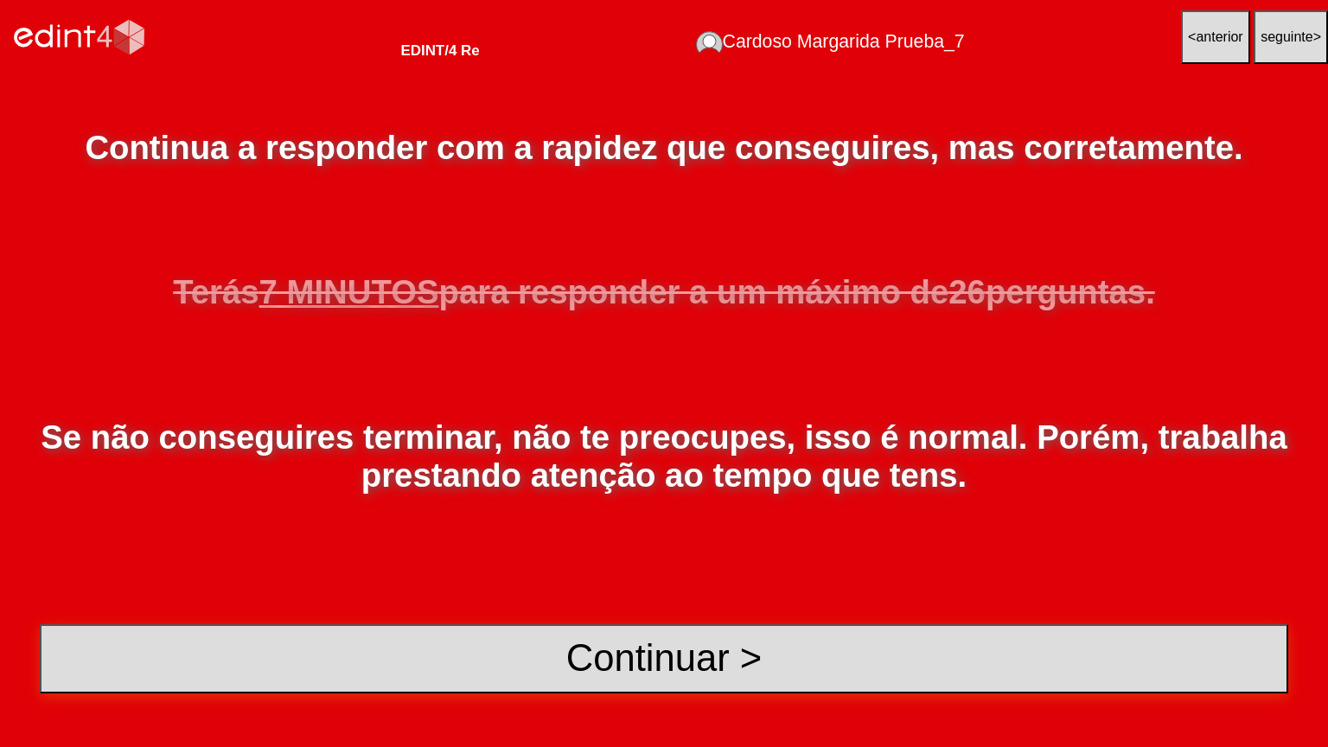
click at [643, 600] on button "Continuar >" at bounding box center [664, 658] width 1249 height 69
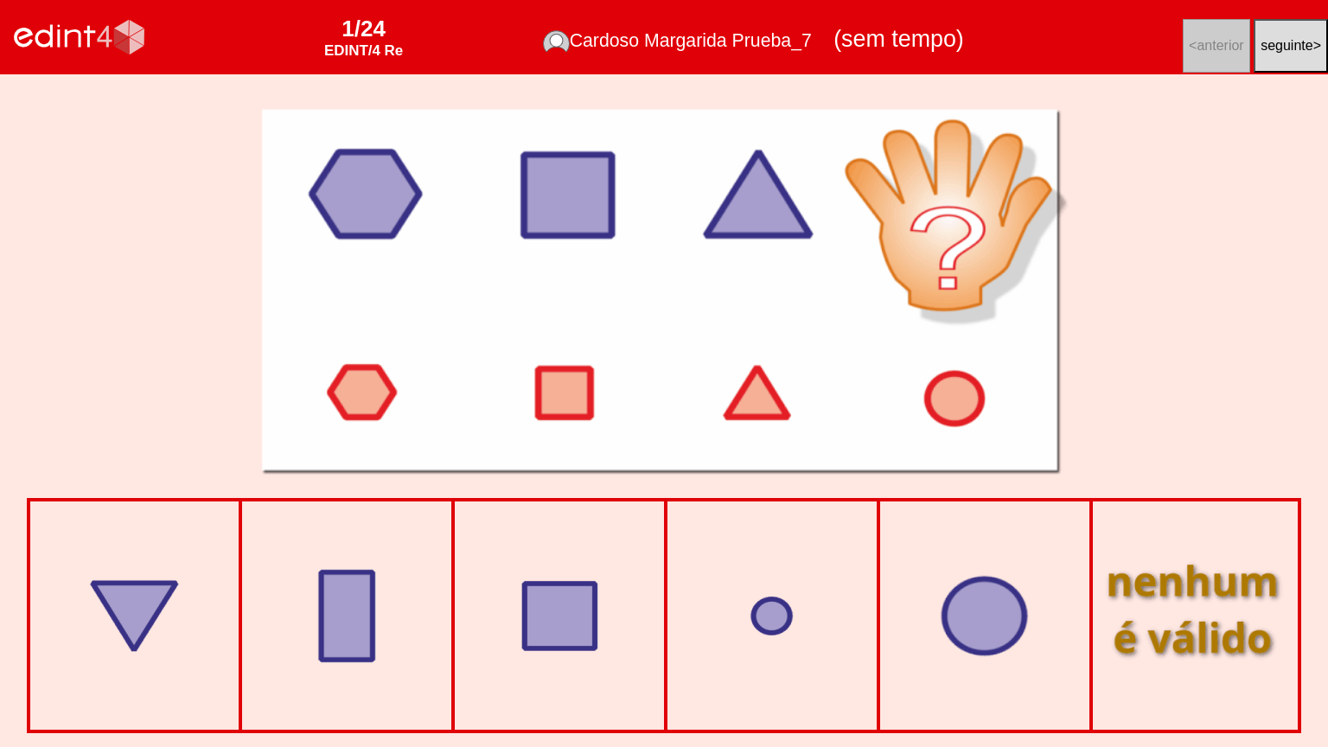
click at [964, 600] on div at bounding box center [984, 616] width 202 height 202
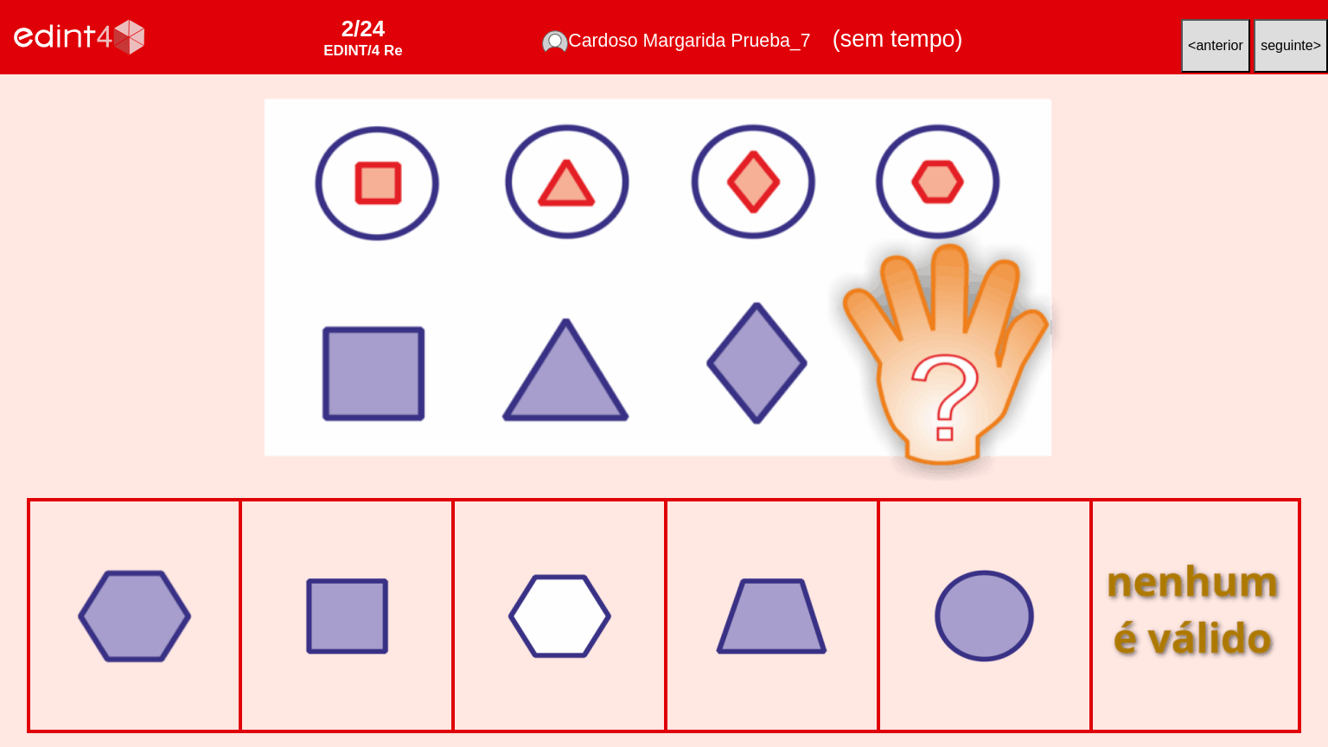
click at [163, 600] on div at bounding box center [134, 616] width 202 height 202
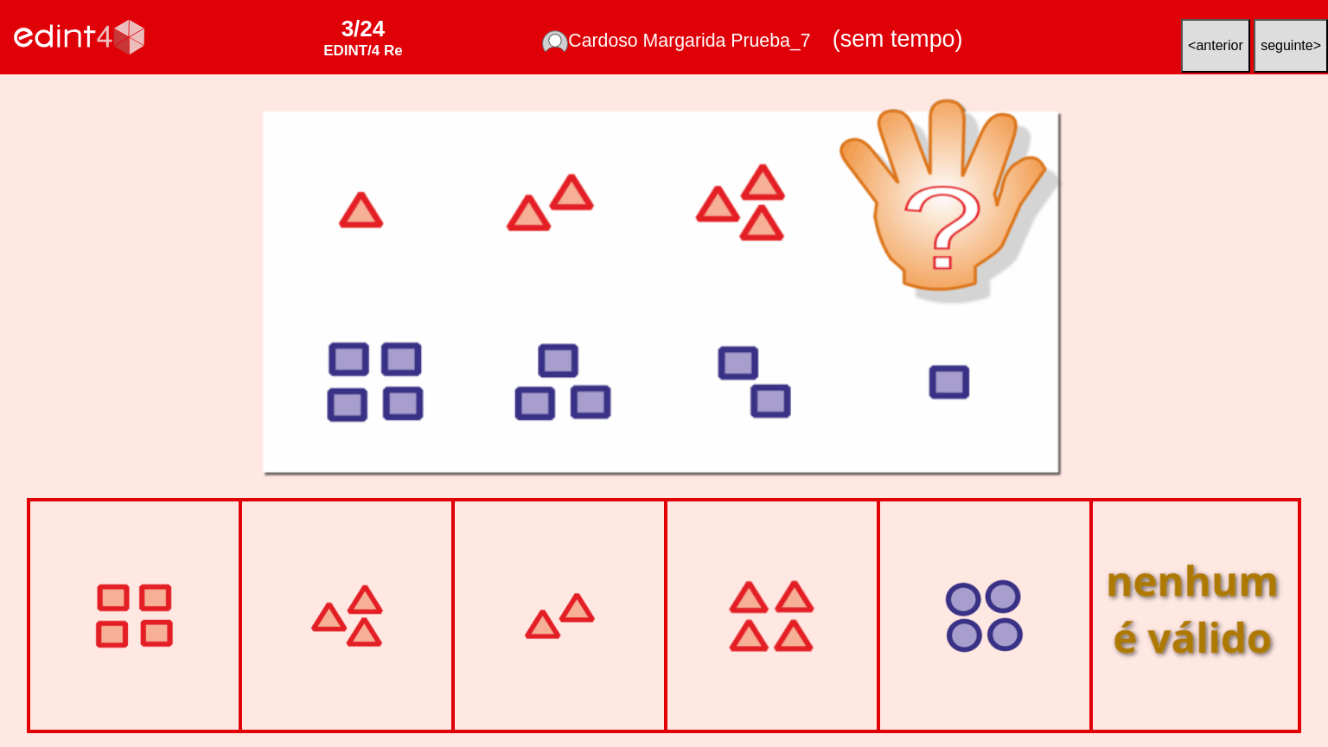
click at [728, 598] on div at bounding box center [772, 616] width 202 height 202
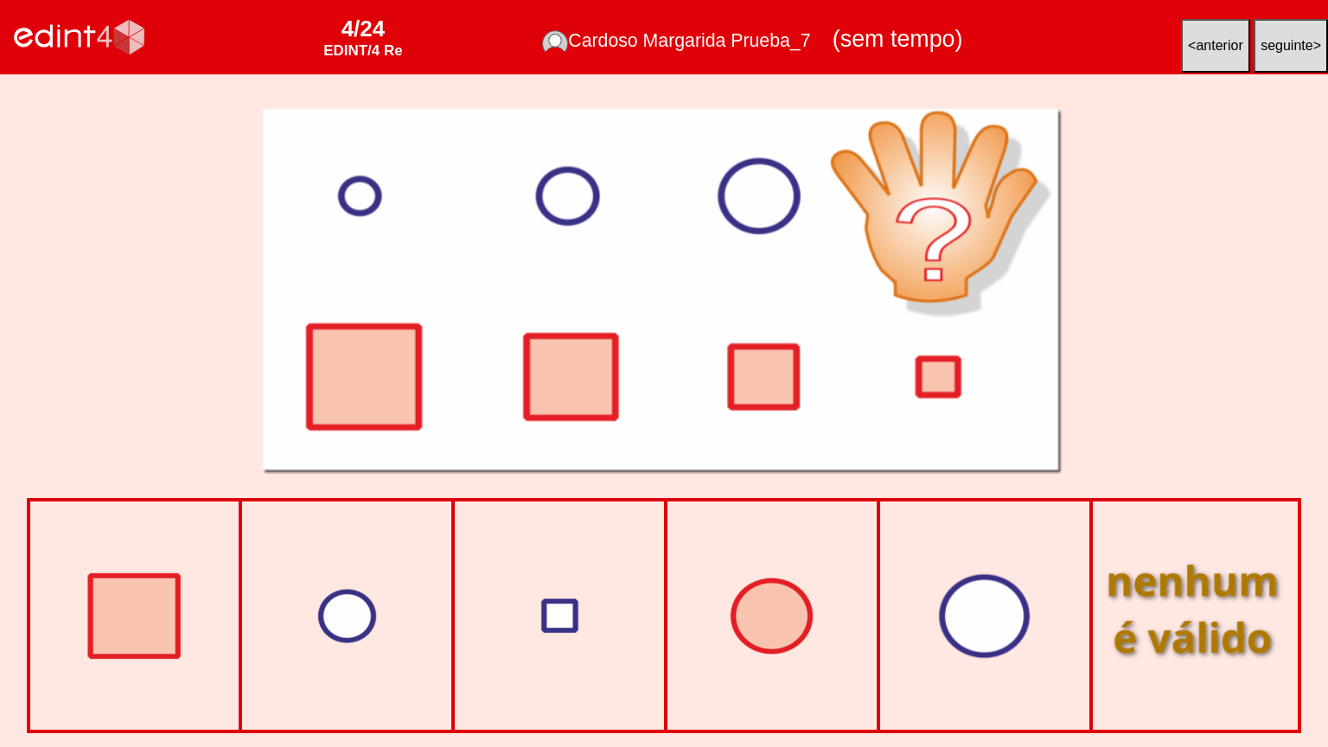
click at [965, 600] on div at bounding box center [984, 616] width 202 height 202
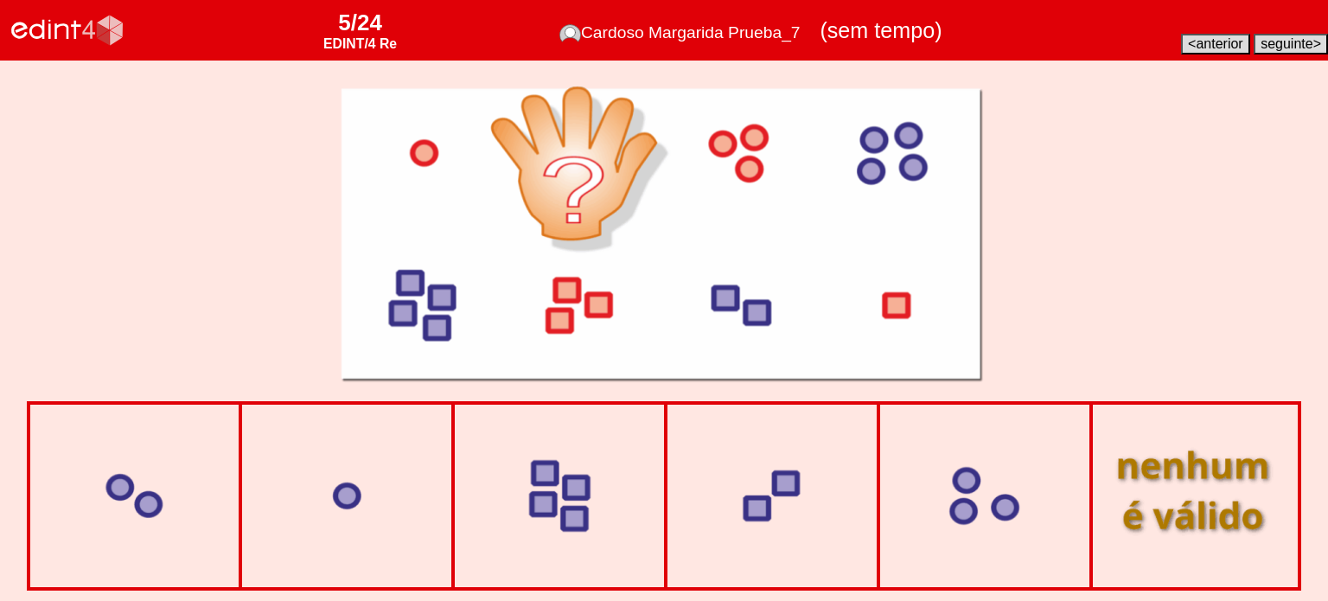
click at [38, 184] on div at bounding box center [664, 231] width 1328 height 341
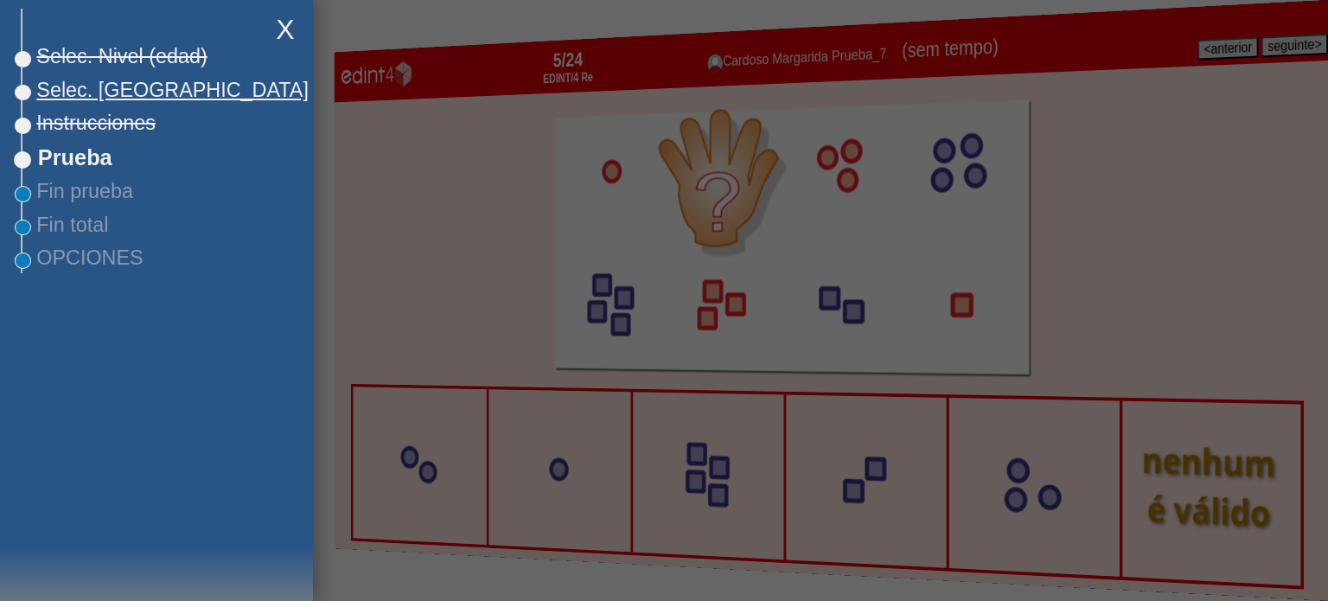
click at [61, 93] on span "Selec. [GEOGRAPHIC_DATA]" at bounding box center [165, 90] width 286 height 23
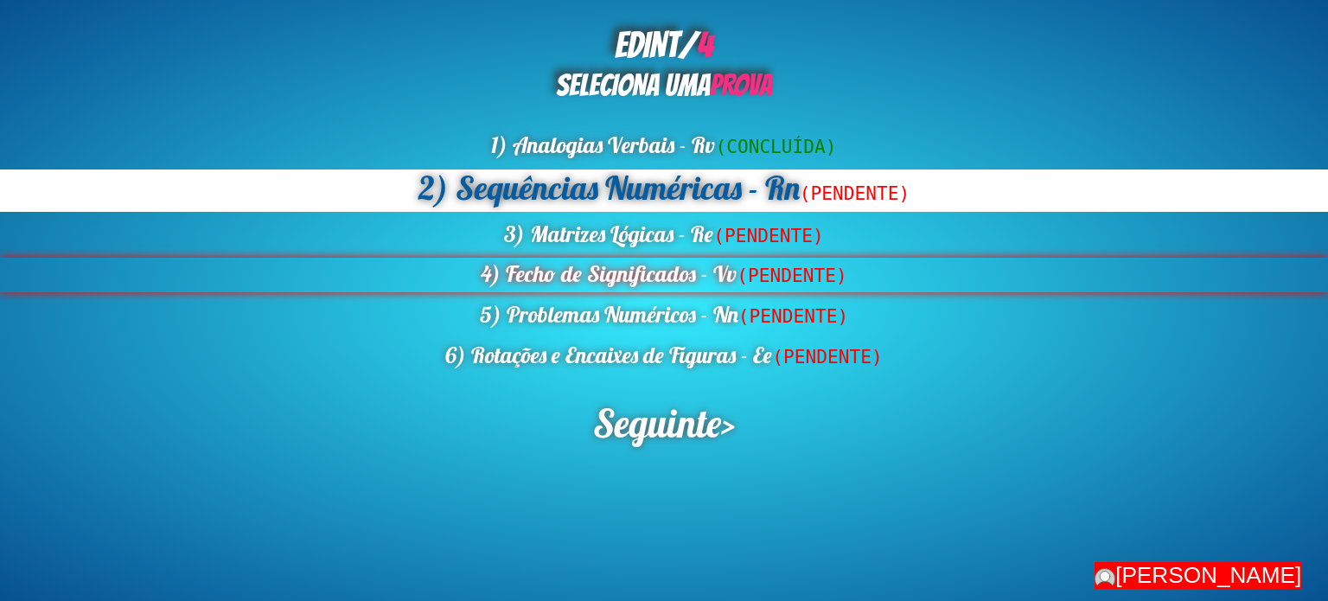
click at [672, 274] on div "4) Fecho de Significados - Vv (PENDENTE)" at bounding box center [664, 275] width 1328 height 35
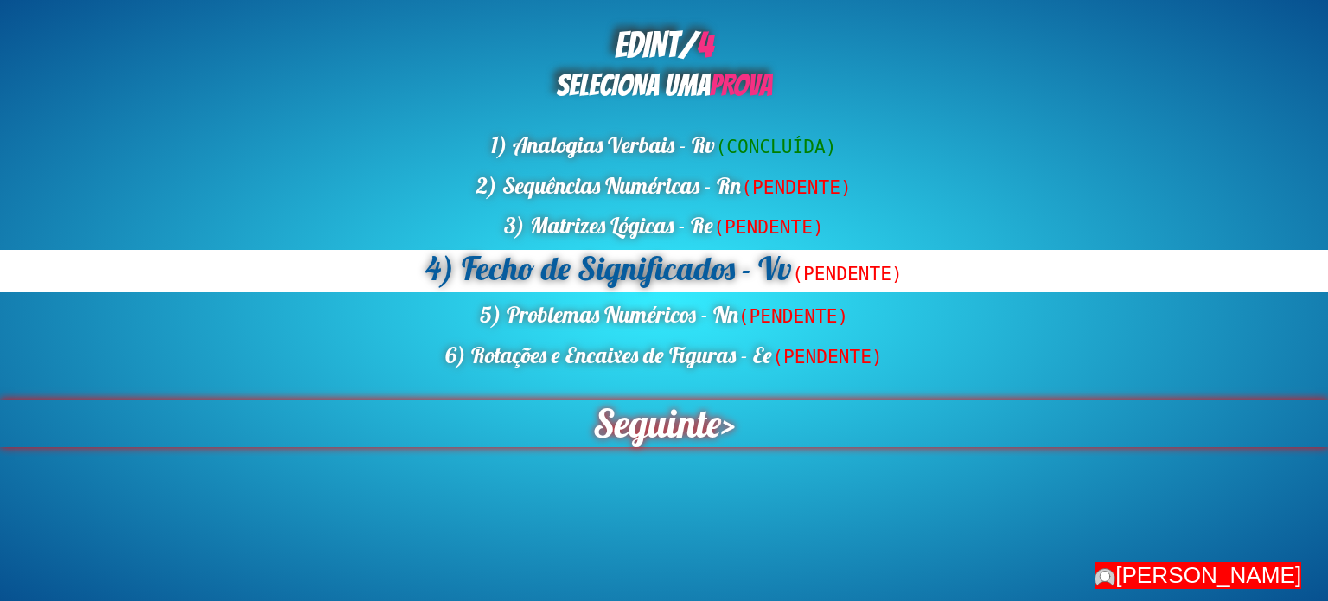
click at [663, 414] on span "Seguinte" at bounding box center [657, 424] width 129 height 48
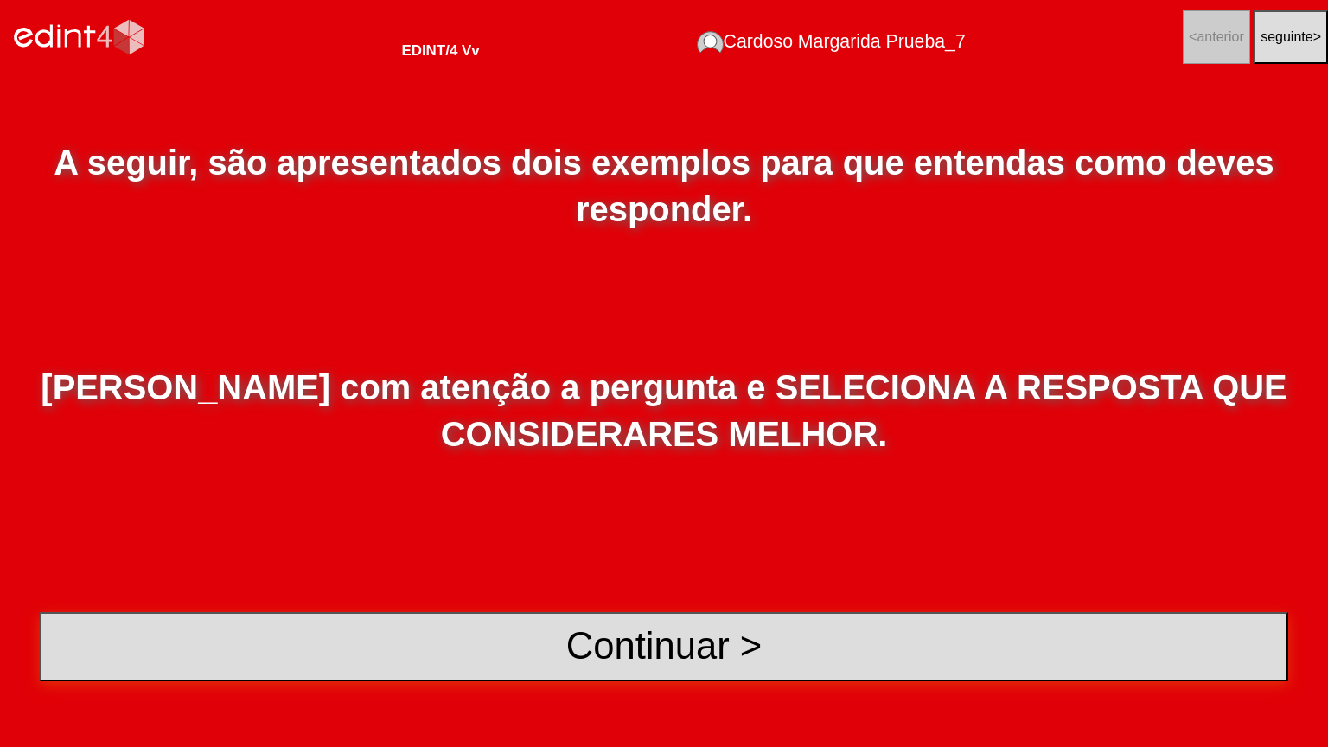
click at [619, 600] on button "Continuar >" at bounding box center [664, 646] width 1249 height 69
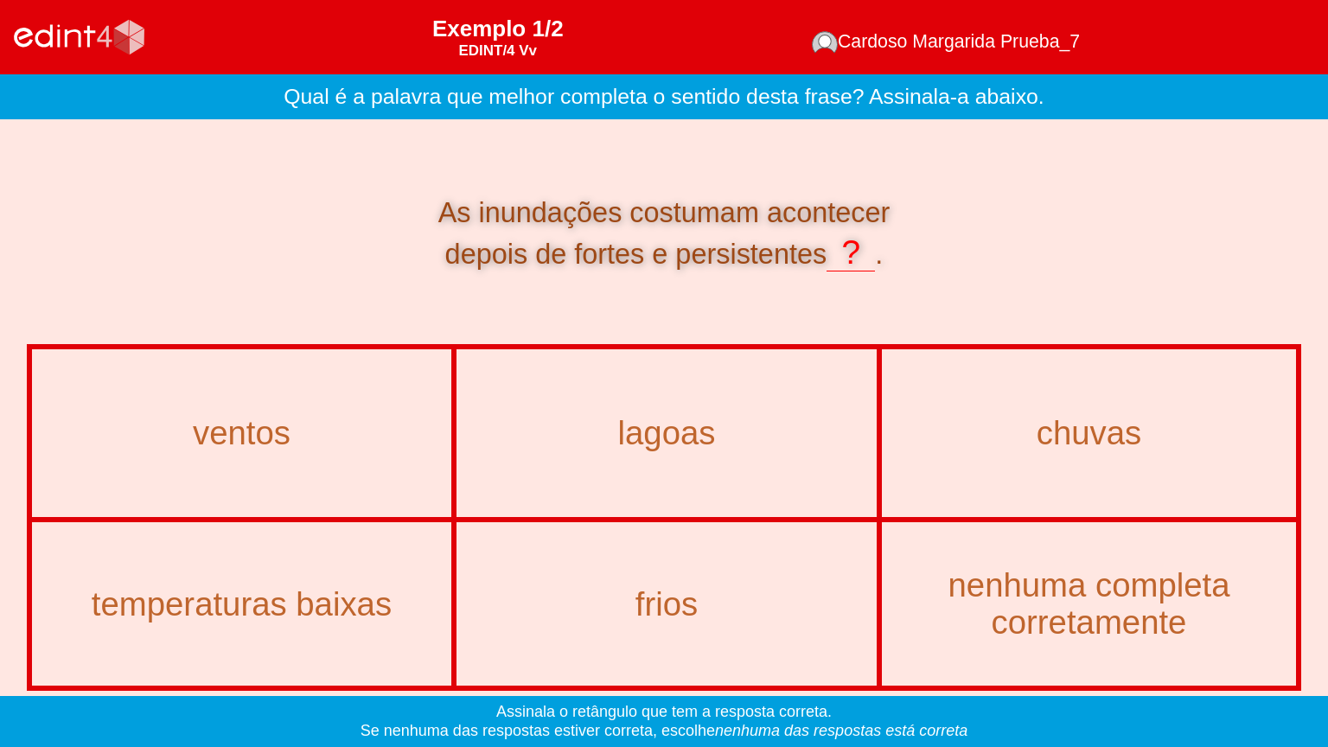
click at [1086, 461] on div "chuvas" at bounding box center [1090, 433] width 412 height 164
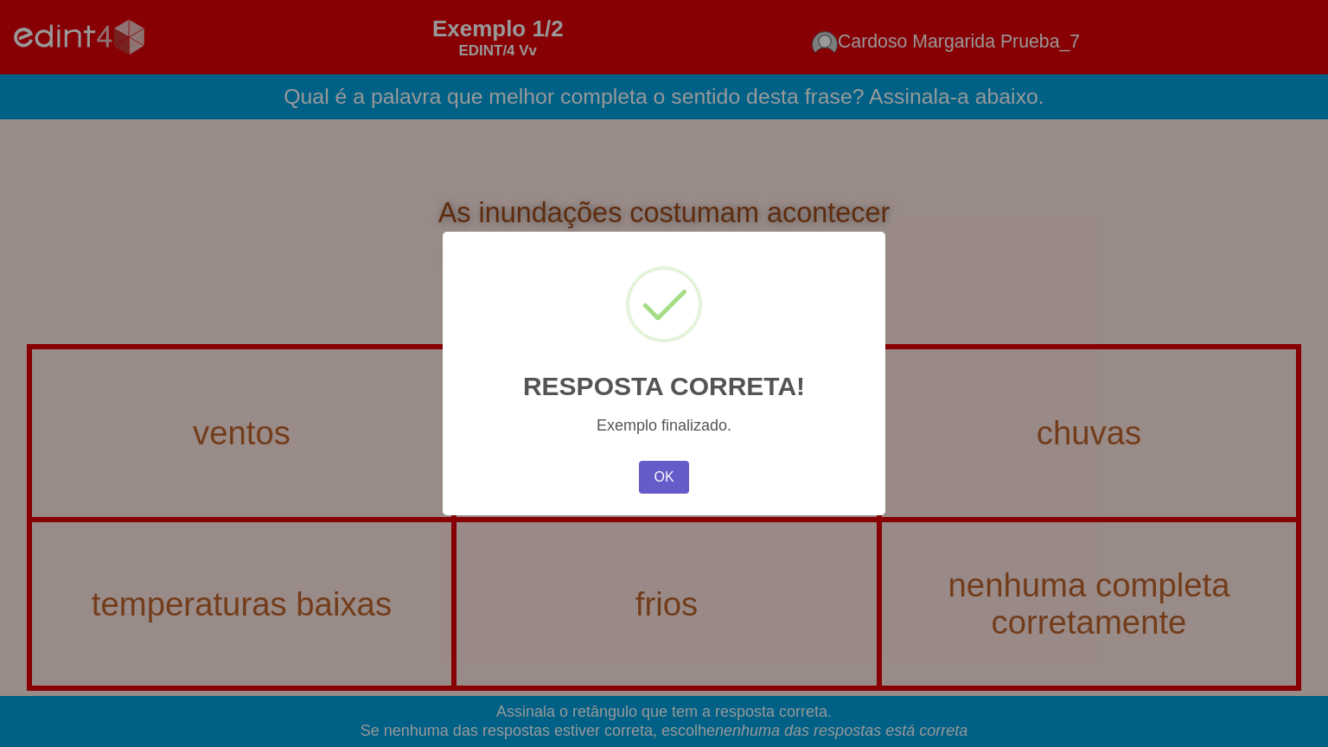
click at [659, 467] on button "OK" at bounding box center [664, 477] width 50 height 33
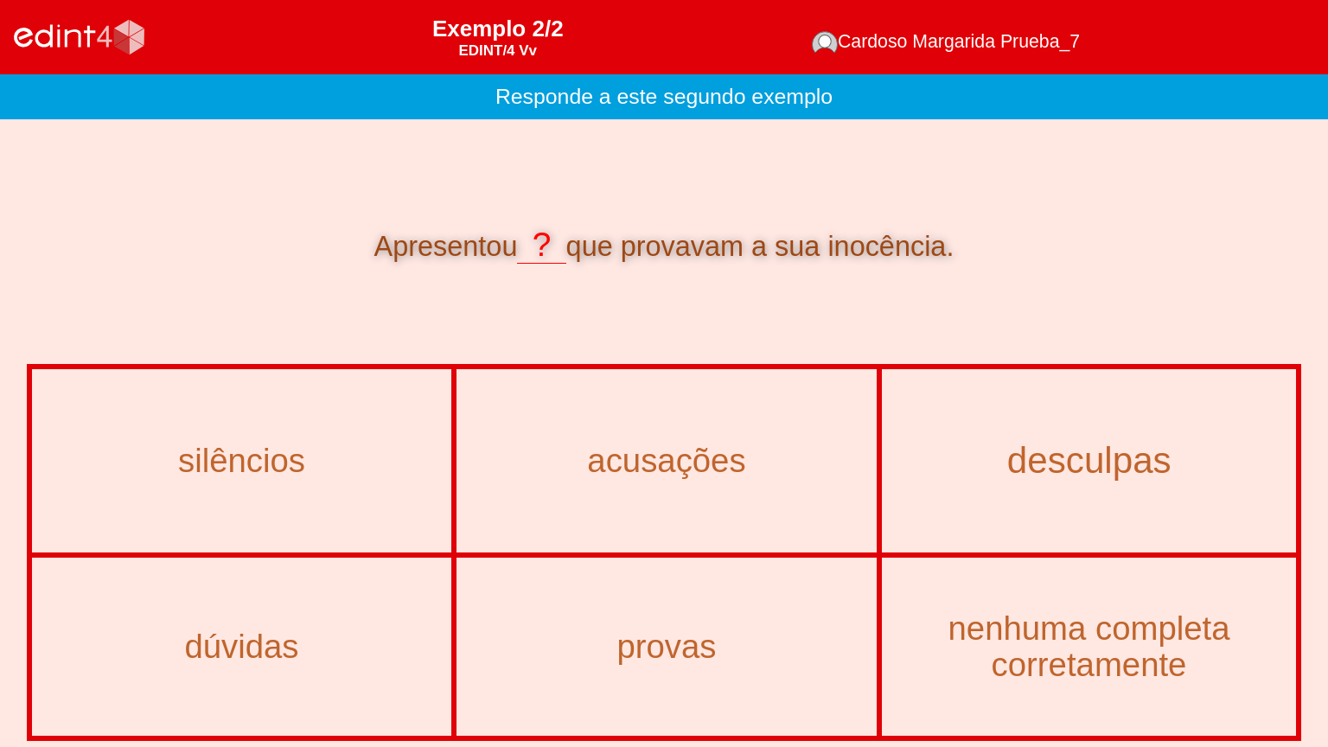
click at [1024, 467] on div "desculpas" at bounding box center [1089, 461] width 452 height 40
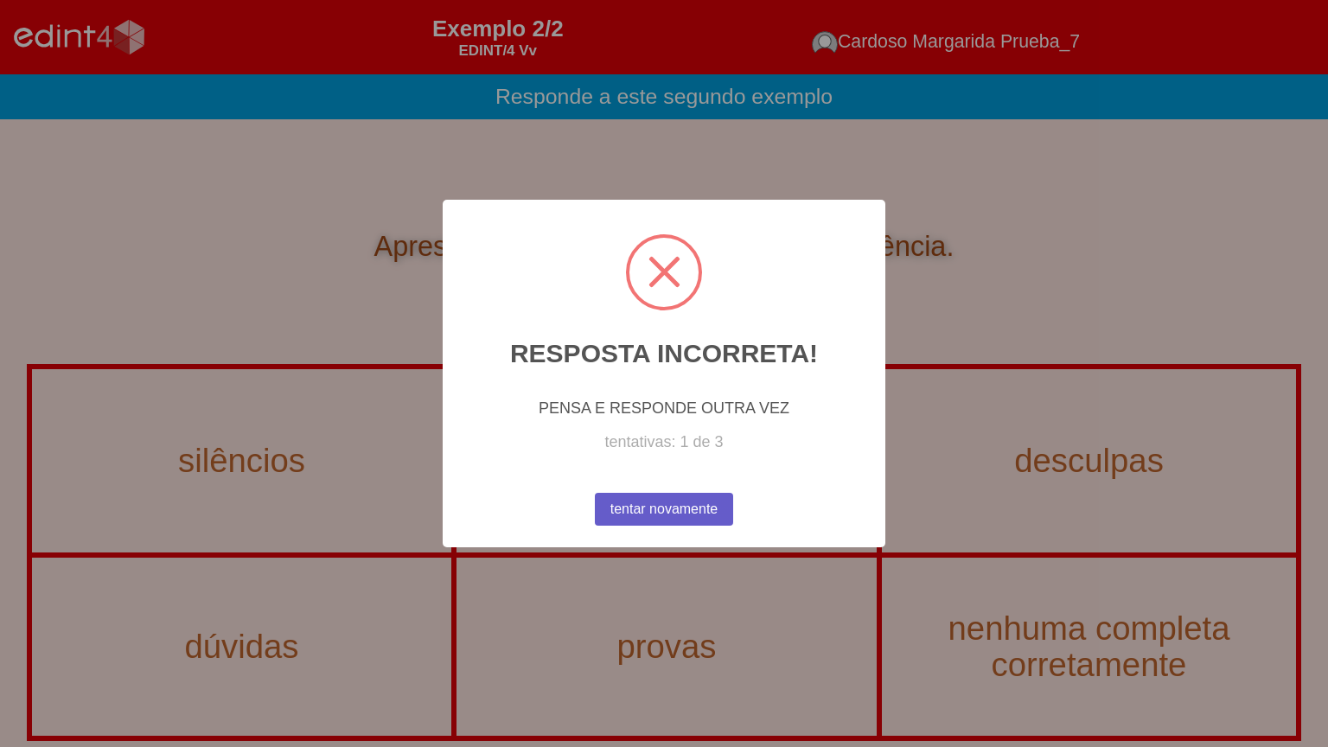
click at [677, 512] on button "tentar novamente" at bounding box center [664, 509] width 138 height 33
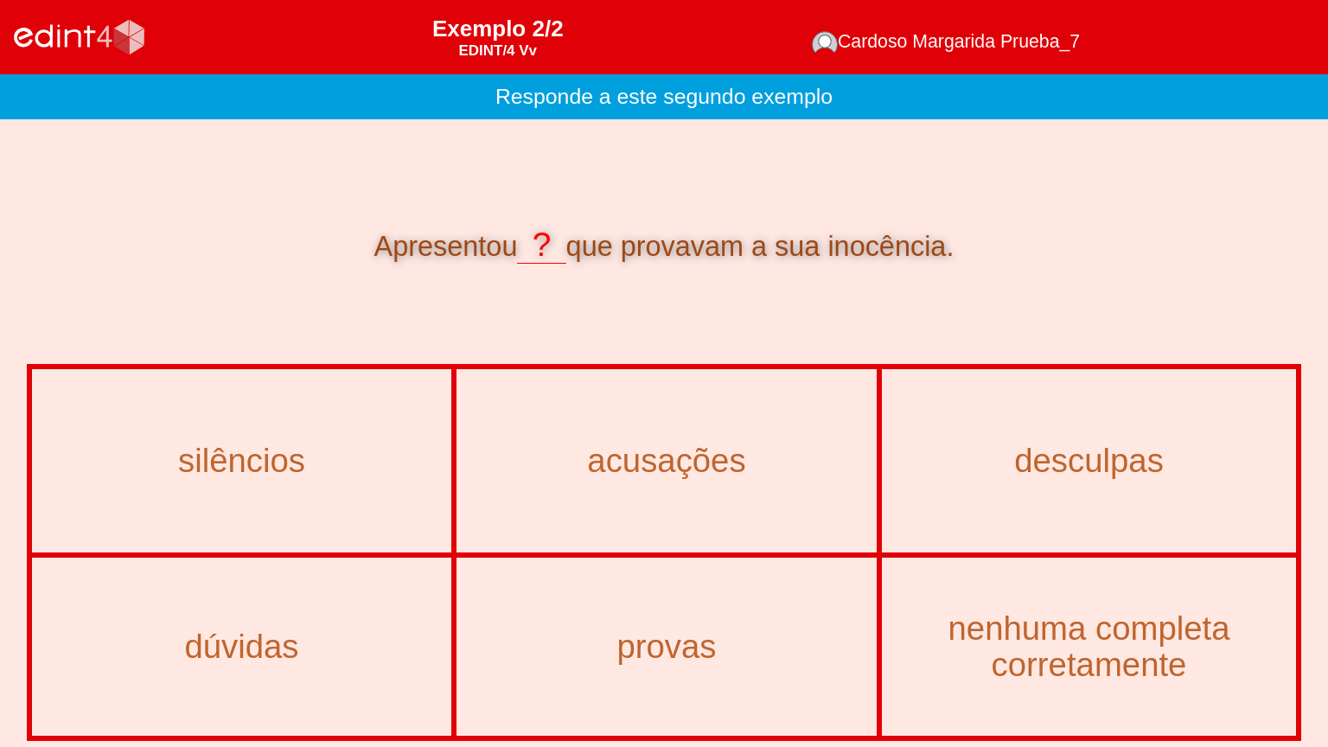
click at [656, 600] on div "provas" at bounding box center [666, 647] width 417 height 175
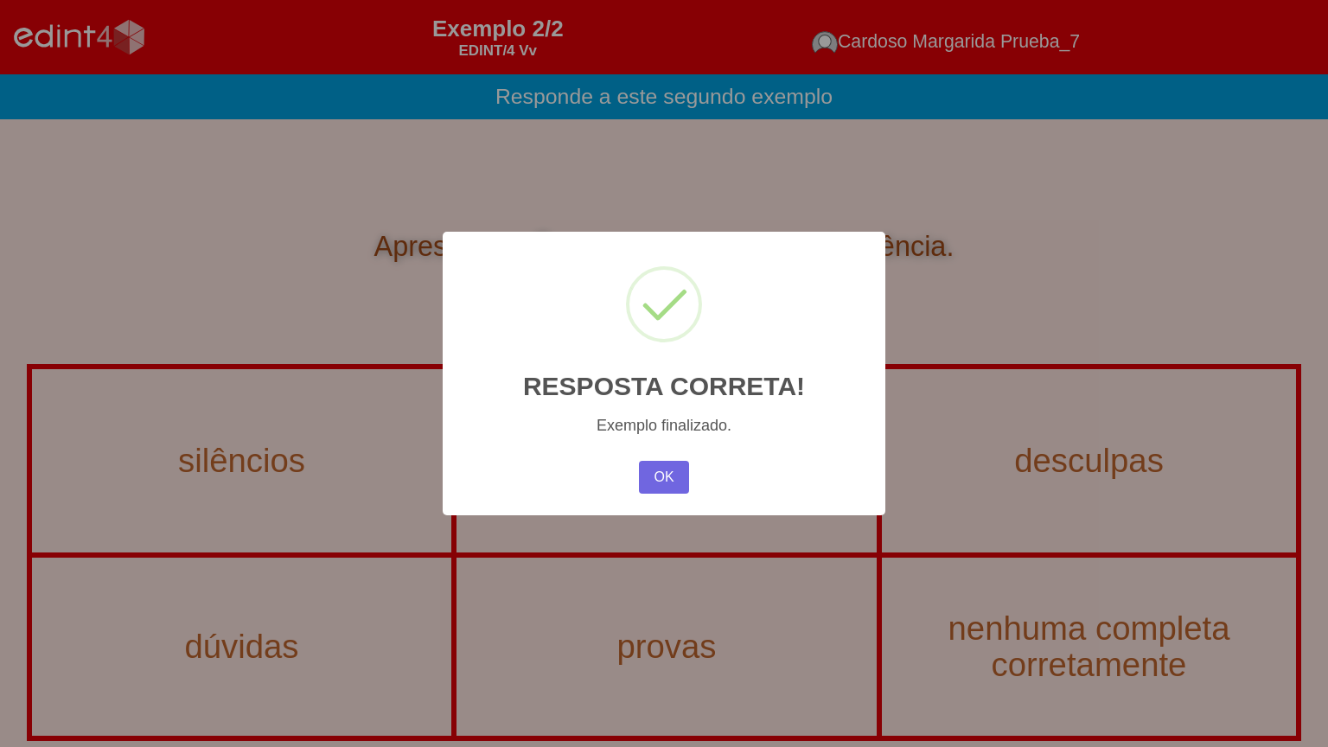
click at [269, 409] on div "× RESPOSTA CORRETA! Exemplo finalizado. OK No Cancel" at bounding box center [664, 373] width 1328 height 747
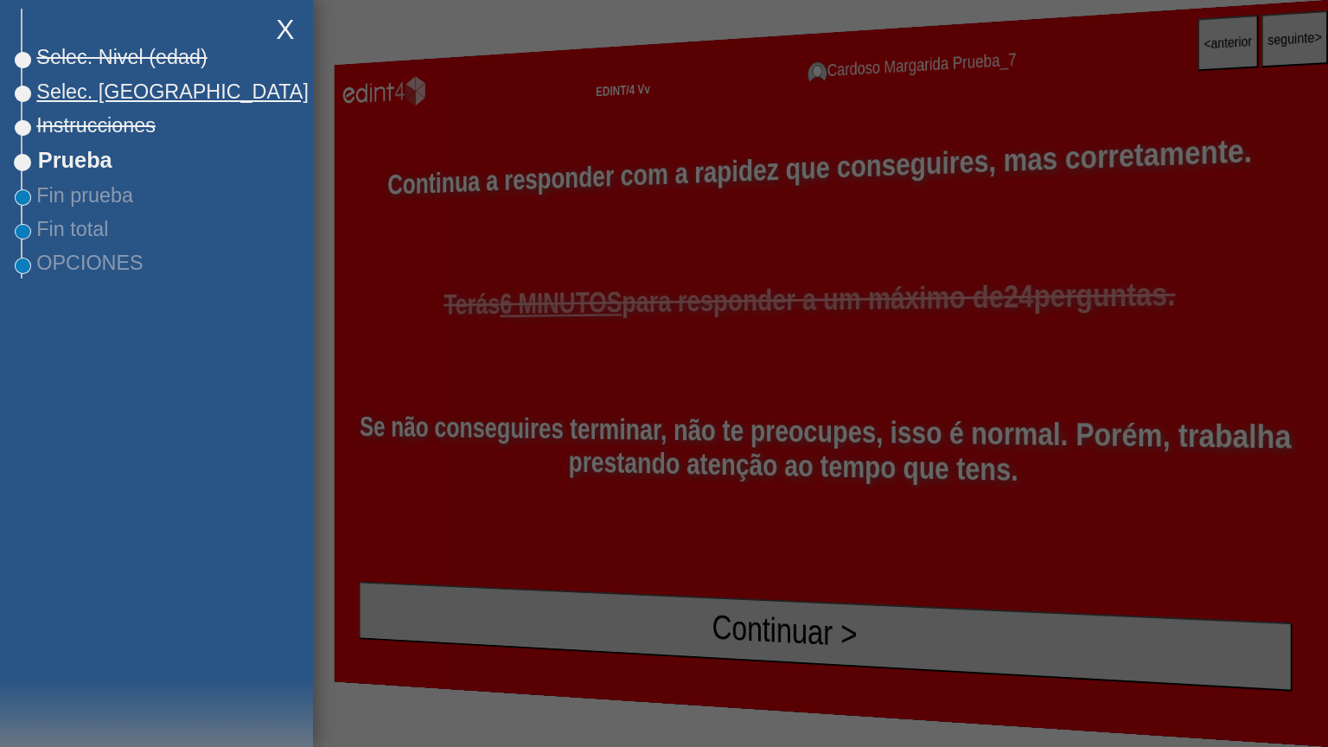
click at [115, 103] on h2 "Selec. [GEOGRAPHIC_DATA]" at bounding box center [167, 92] width 290 height 30
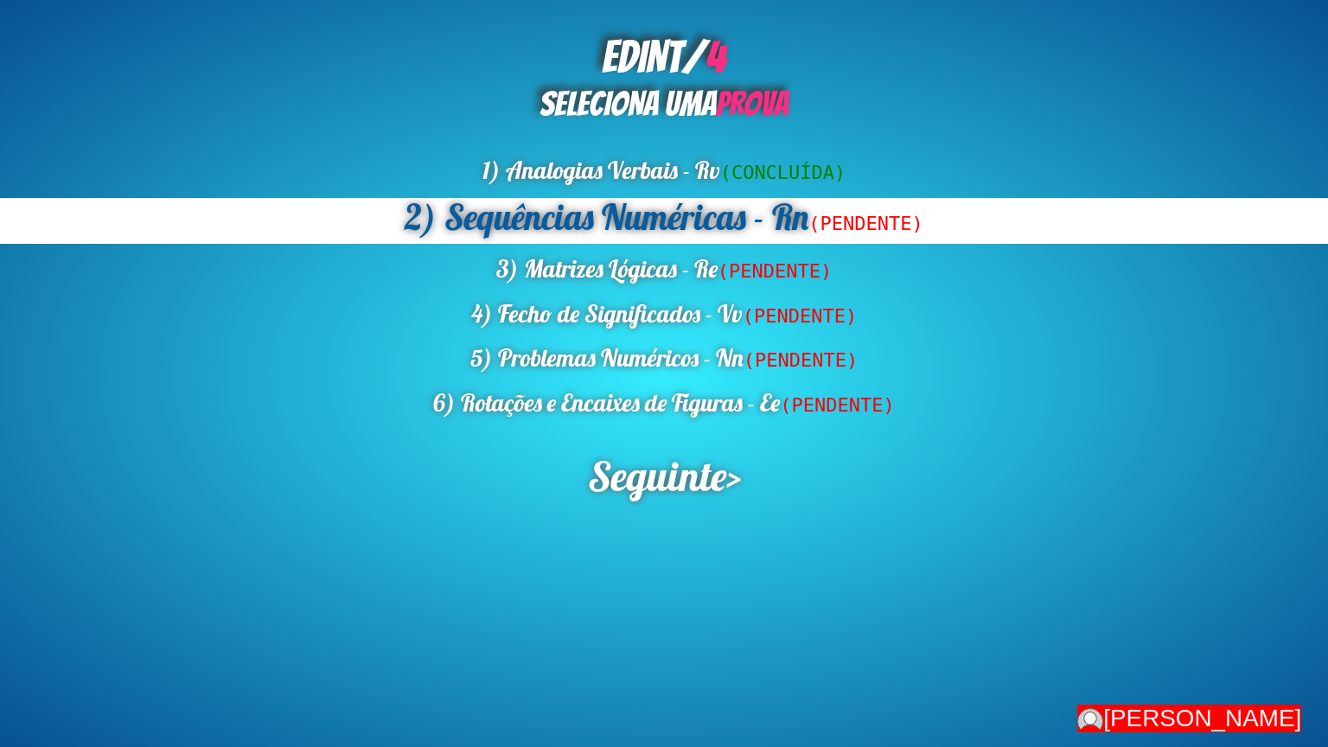
drag, startPoint x: 640, startPoint y: 291, endPoint x: 635, endPoint y: 310, distance: 20.6
click at [640, 293] on div "1) Analogias Verbais - Rv (CONCLUÍDA) 2) Sequências Numéricas - Rn (PENDENTE) 3…" at bounding box center [664, 288] width 1328 height 270
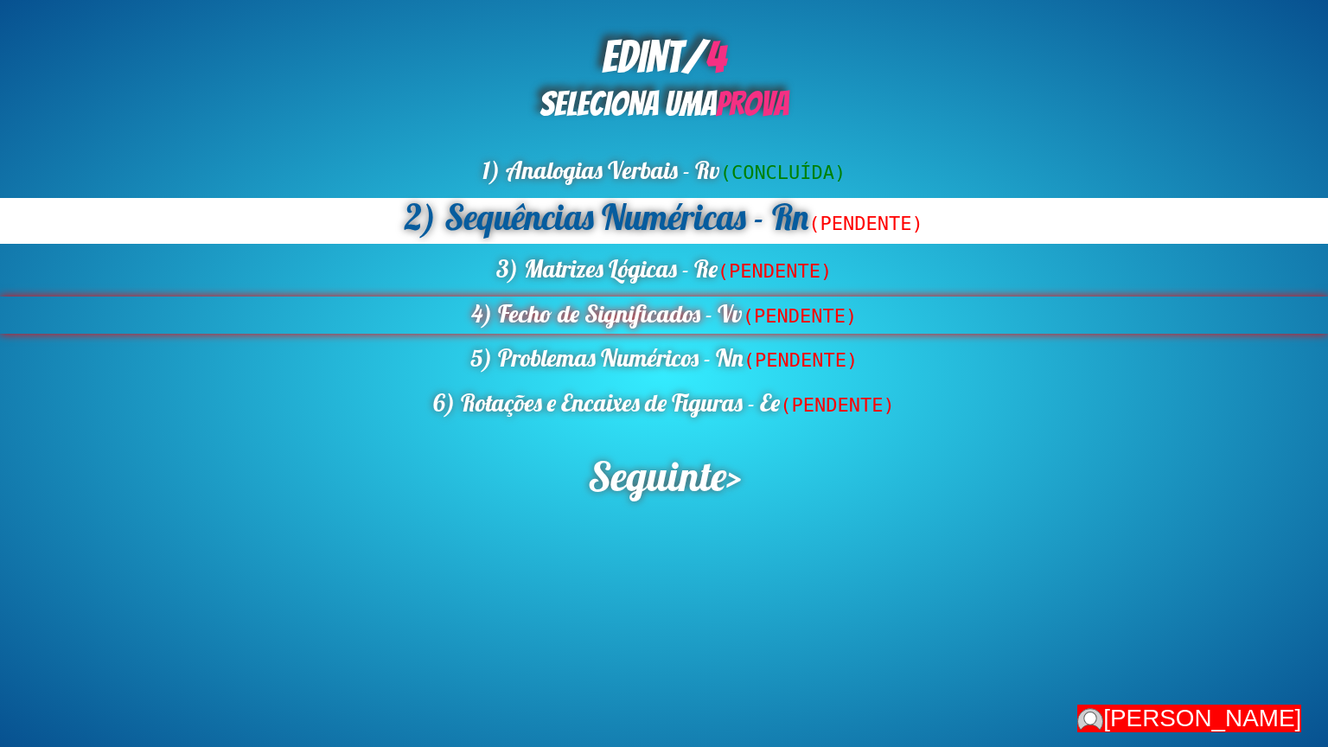
click at [635, 312] on div "4) Fecho de Significados - Vv (PENDENTE)" at bounding box center [664, 315] width 1328 height 37
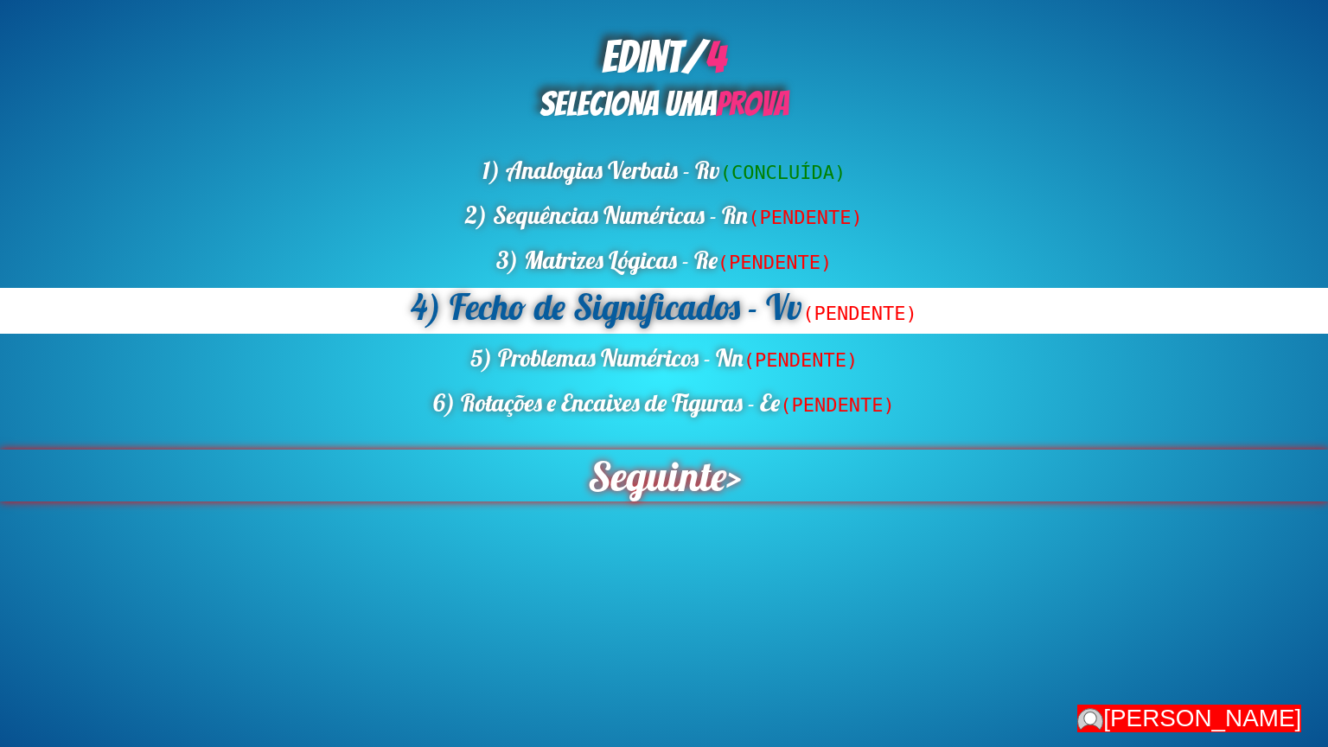
click at [669, 478] on span "Seguinte" at bounding box center [655, 476] width 151 height 57
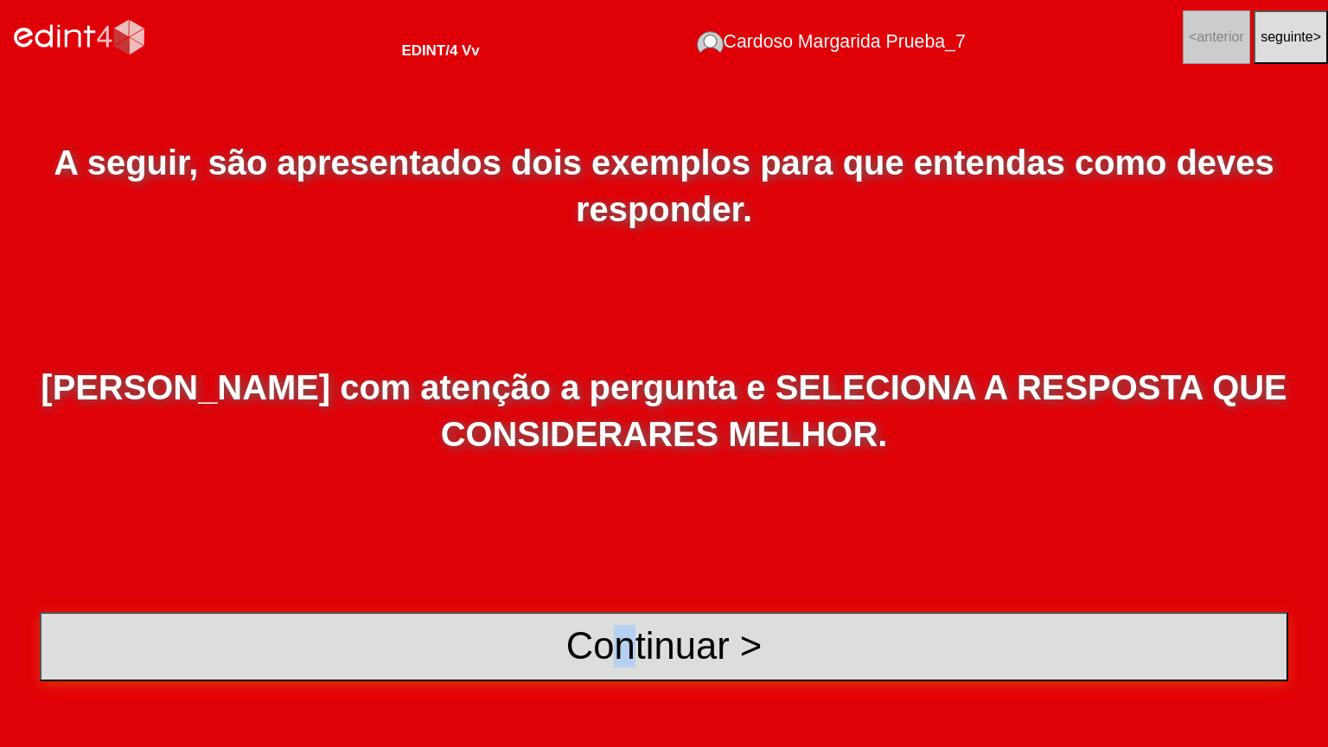
click at [626, 600] on button "Continuar >" at bounding box center [664, 646] width 1249 height 69
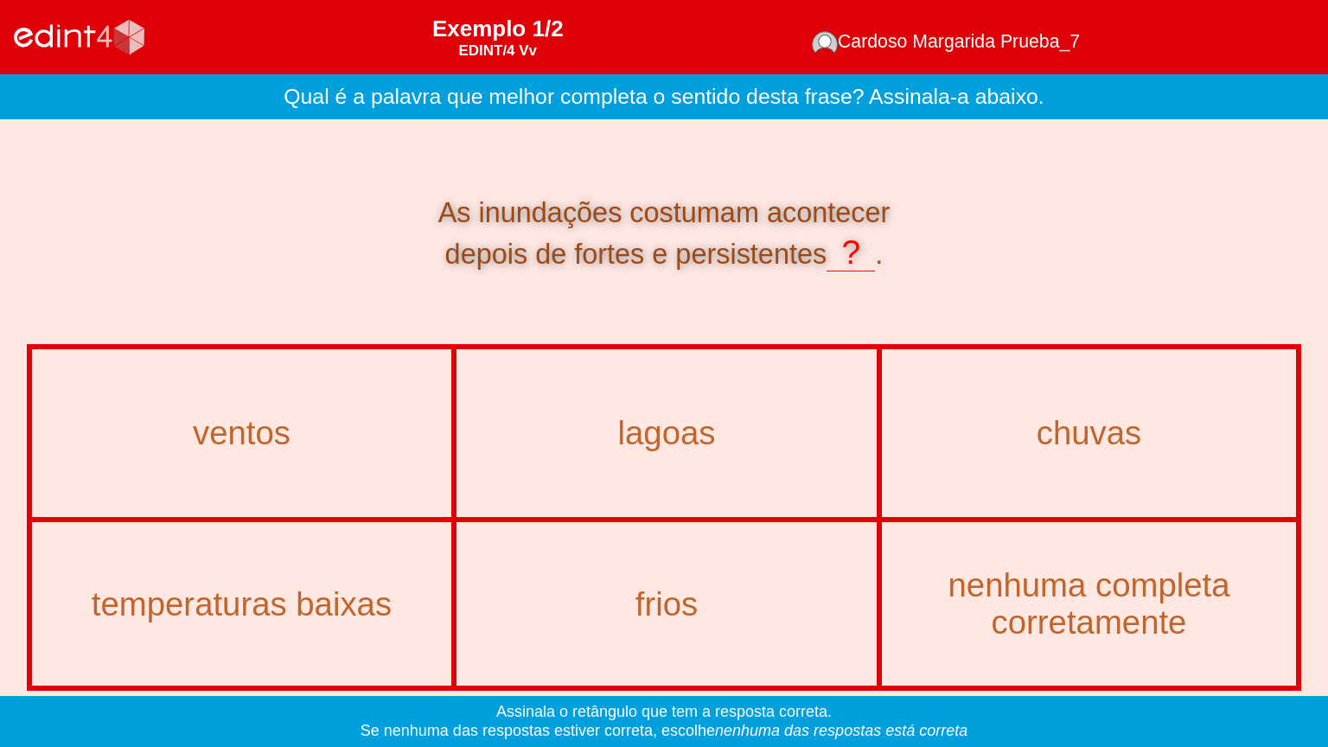
click at [1063, 487] on div "chuvas" at bounding box center [1090, 433] width 412 height 164
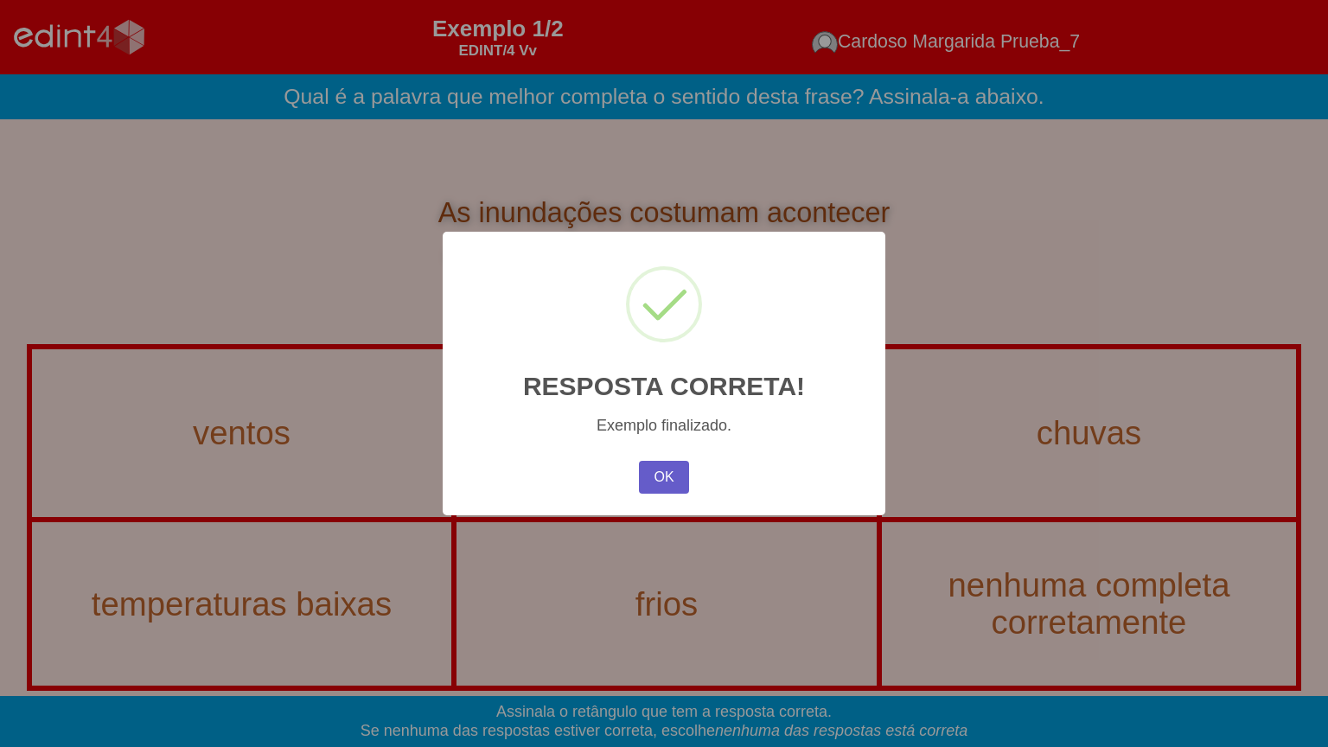
click at [673, 487] on button "OK" at bounding box center [664, 477] width 50 height 33
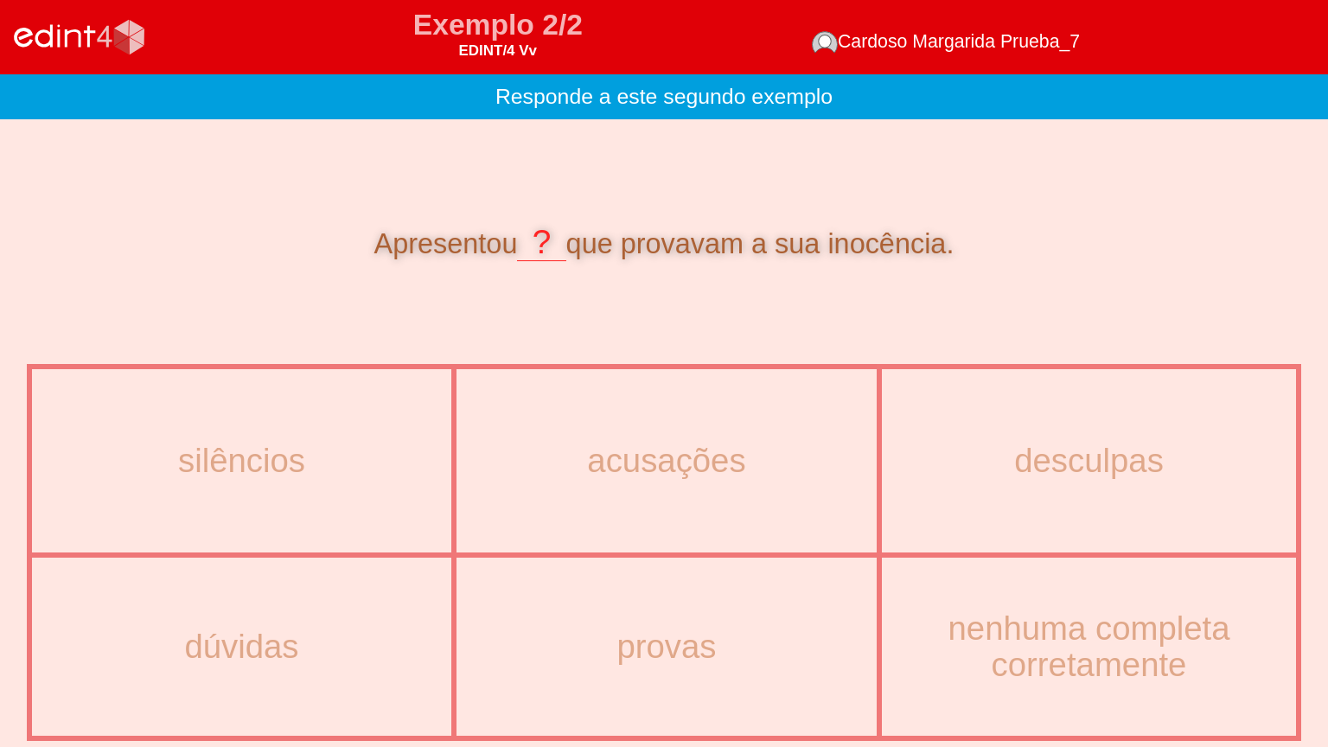
click at [647, 600] on div "provas" at bounding box center [666, 647] width 417 height 175
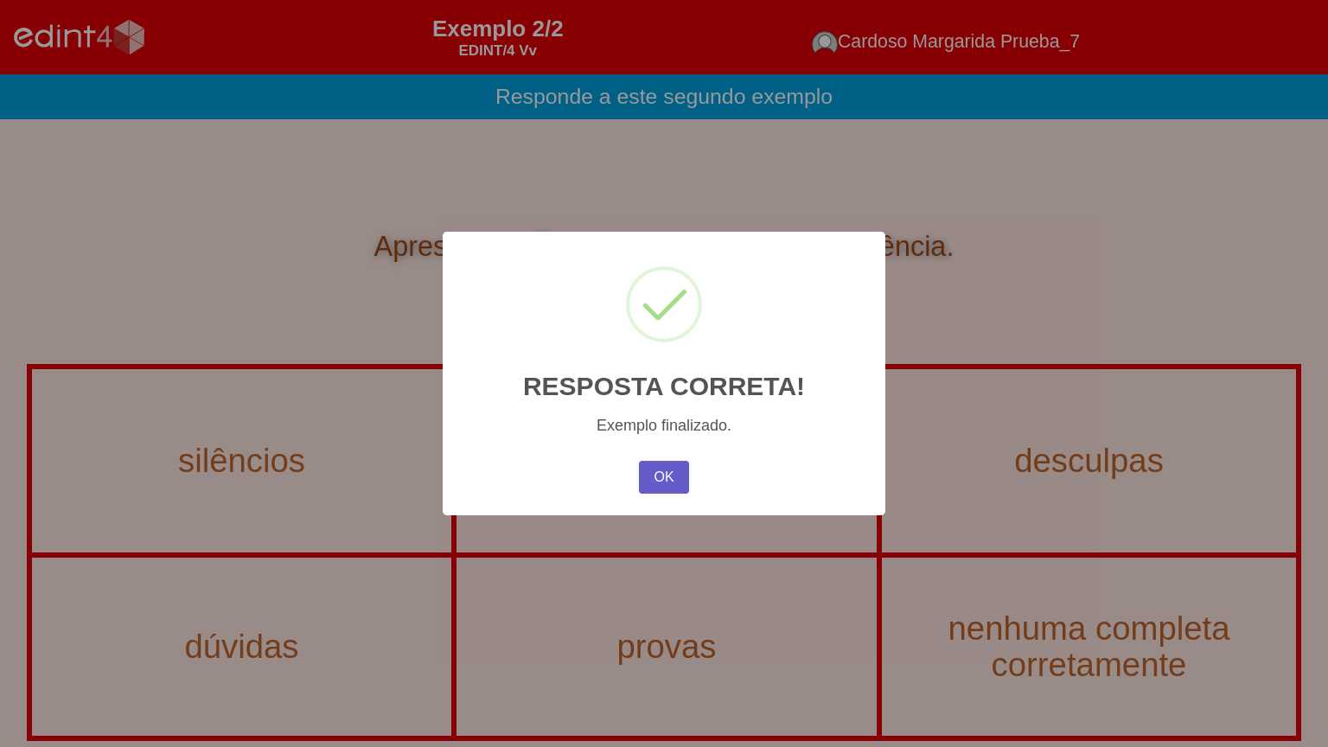
click at [656, 464] on button "OK" at bounding box center [664, 477] width 50 height 33
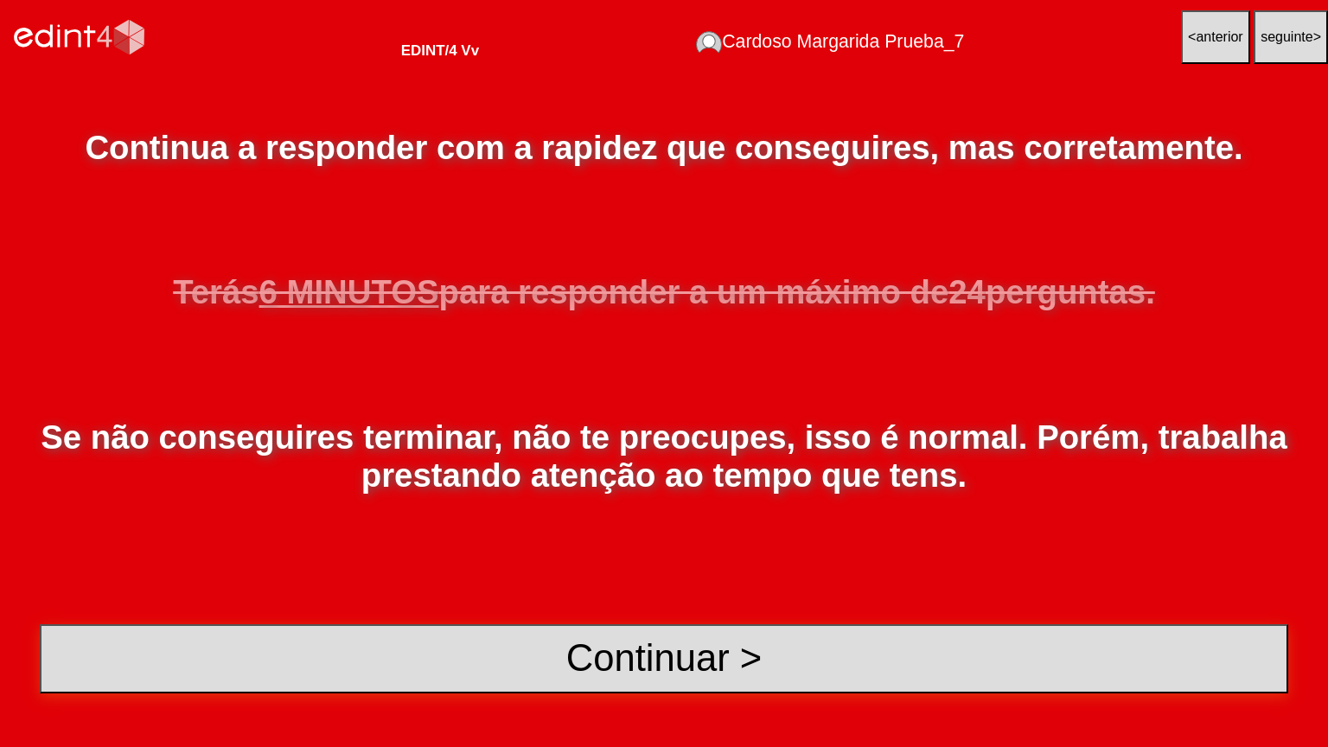
click at [653, 600] on button "Continuar >" at bounding box center [664, 658] width 1249 height 69
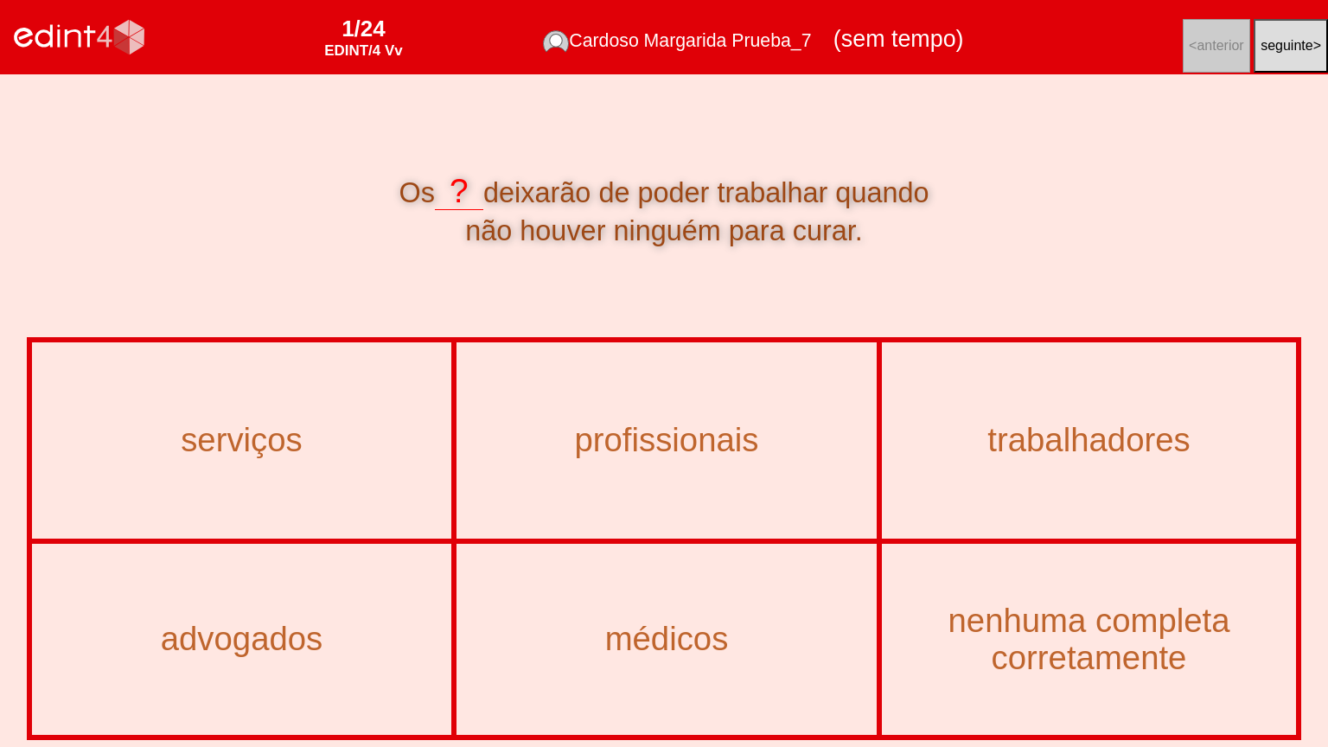
click at [649, 574] on div "médicos" at bounding box center [666, 640] width 417 height 188
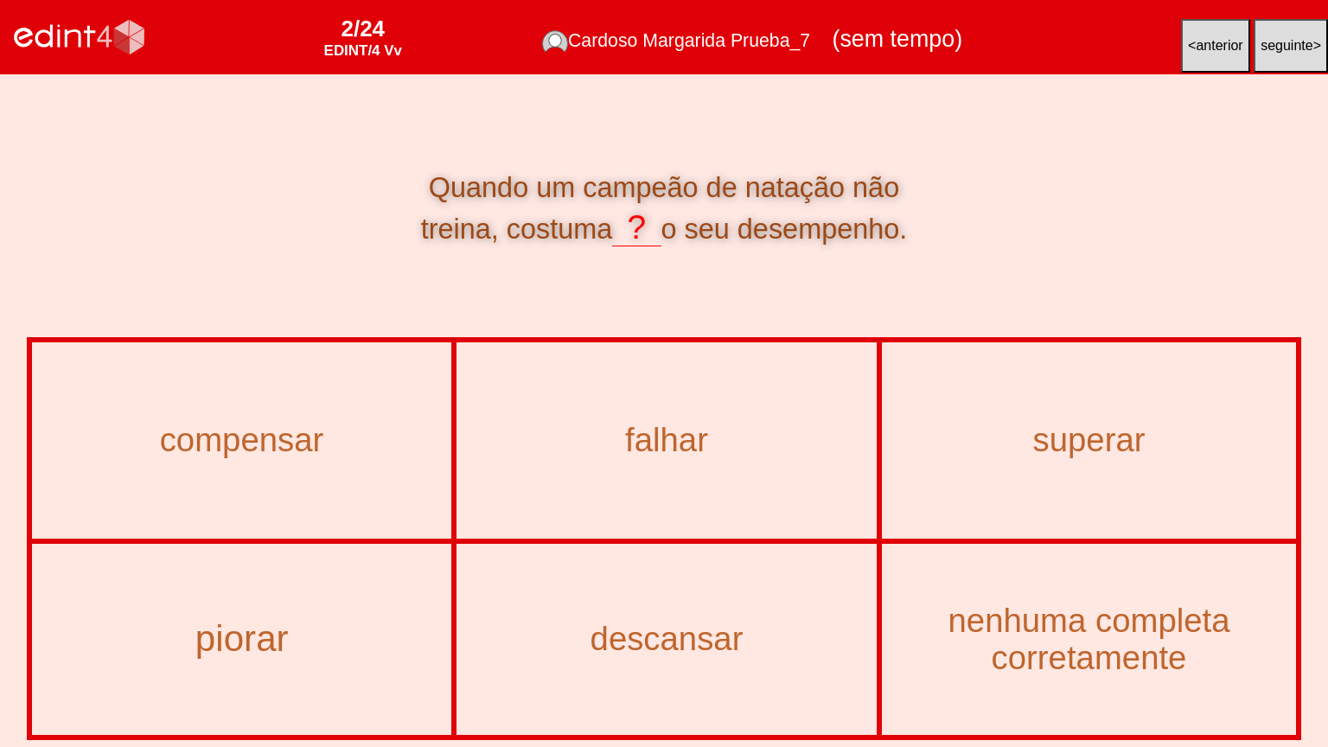
click at [295, 600] on div "piorar" at bounding box center [242, 639] width 458 height 40
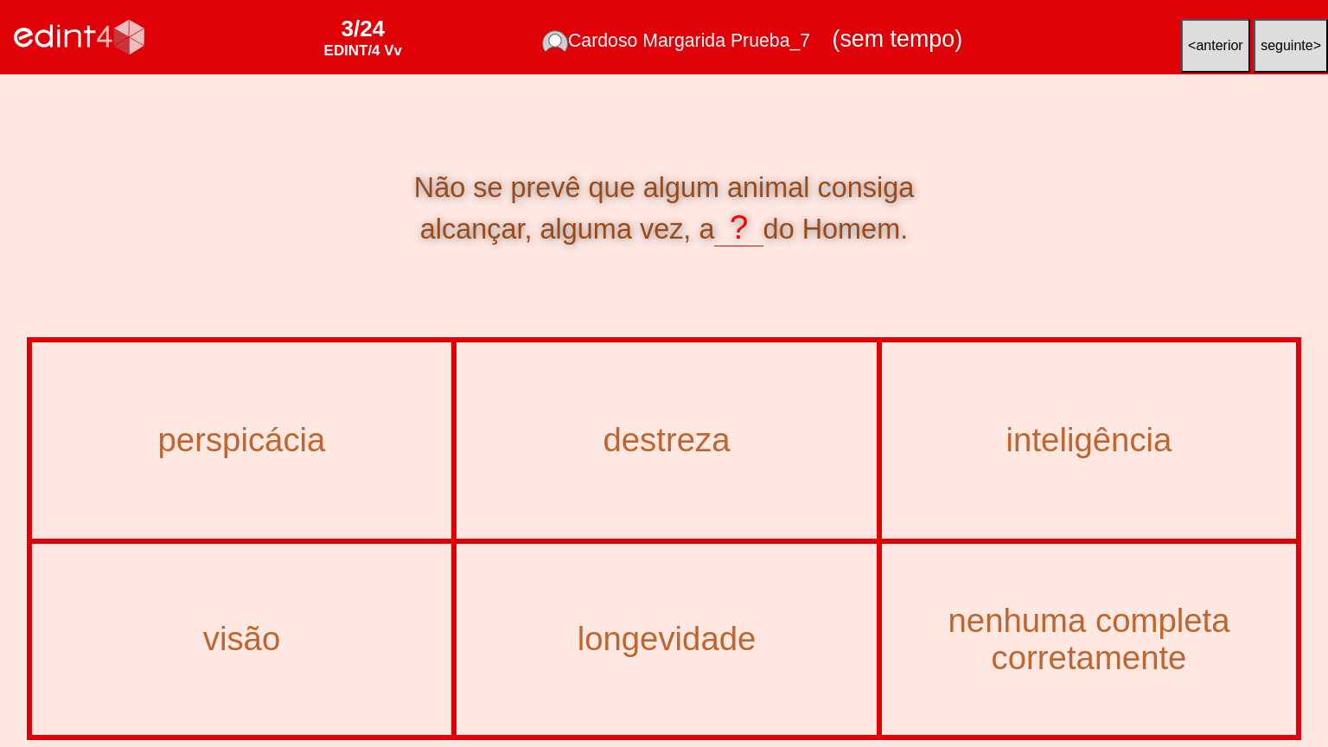
click at [1020, 464] on div "inteligência" at bounding box center [1090, 440] width 412 height 193
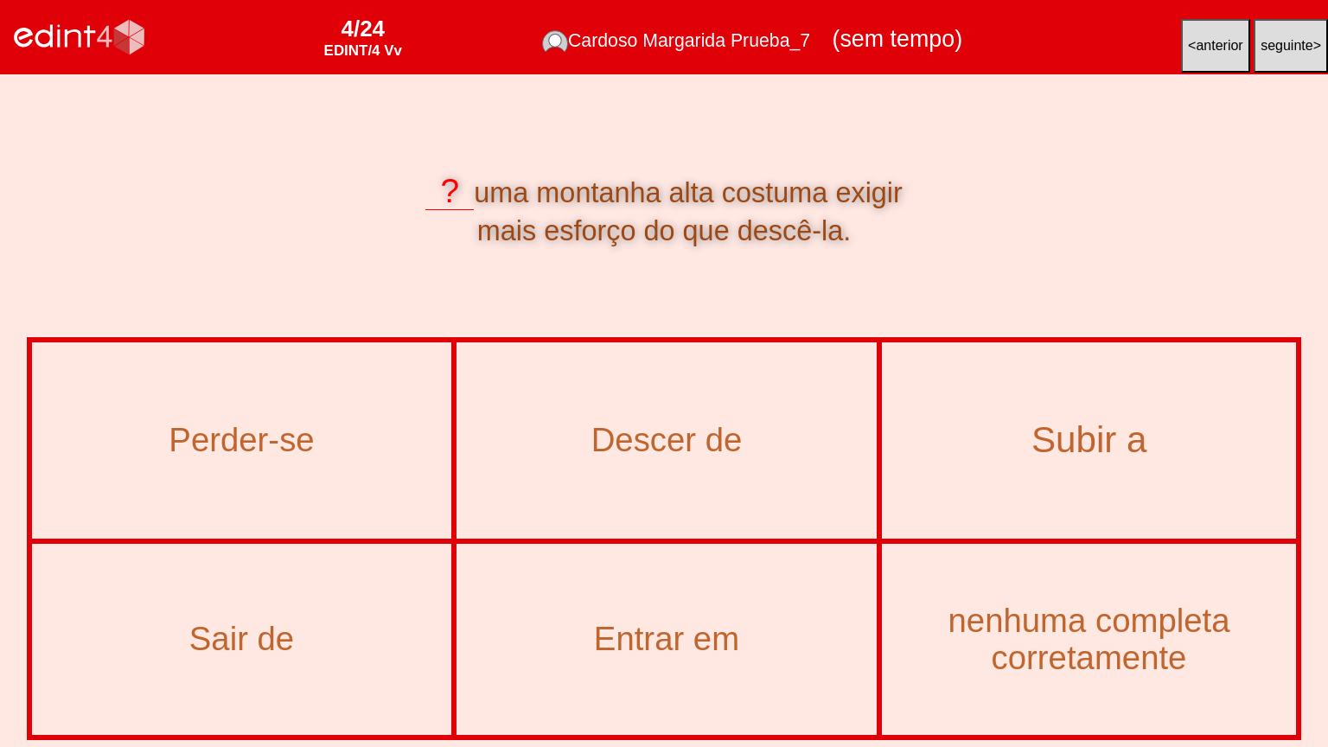
click at [1076, 436] on div "Subir a" at bounding box center [1089, 440] width 452 height 40
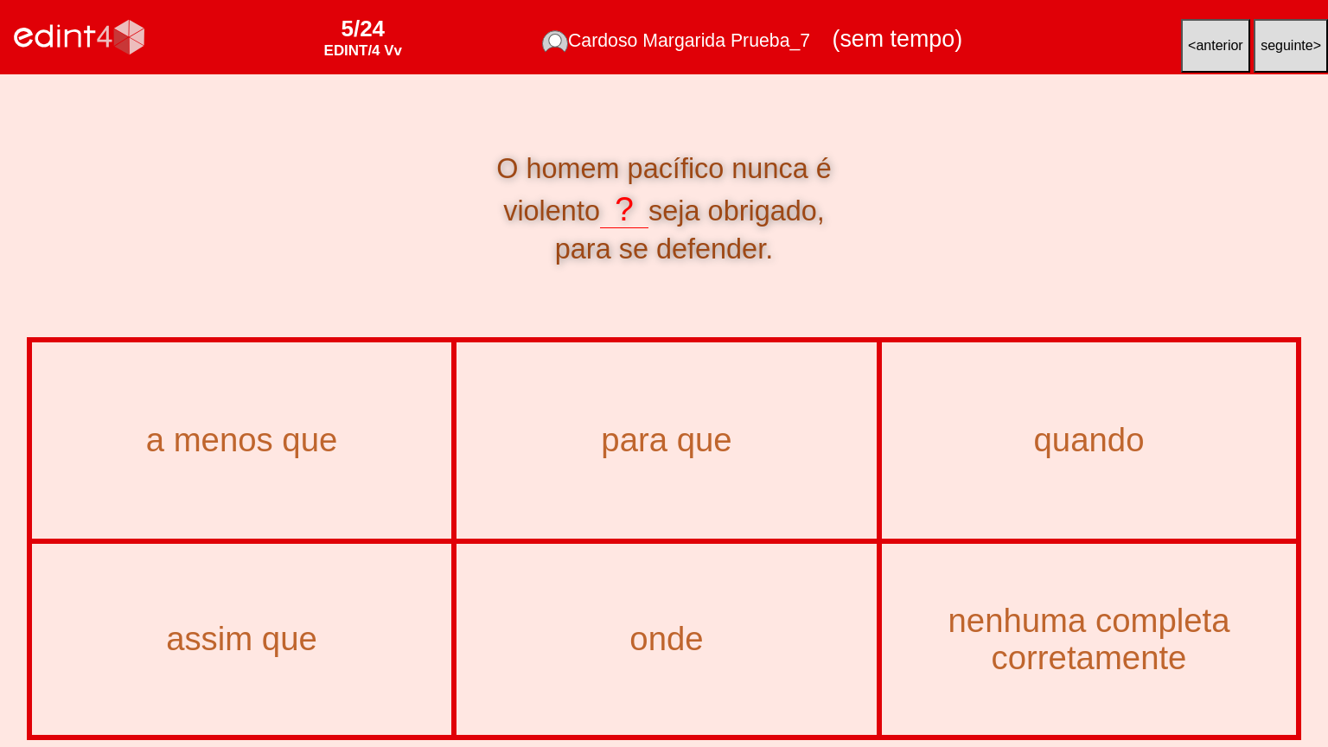
drag, startPoint x: 592, startPoint y: 214, endPoint x: 674, endPoint y: 166, distance: 95.4
click at [671, 166] on div "O homem pacífico nunca é violento ? seja obrigado, para se defender." at bounding box center [665, 208] width 1276 height 117
click at [732, 168] on div "O homem pacífico nunca é violento ? seja obrigado, para se defender." at bounding box center [665, 208] width 1276 height 117
copy div "ífico nunca é violento"
click at [342, 392] on div "a menos que" at bounding box center [242, 440] width 417 height 193
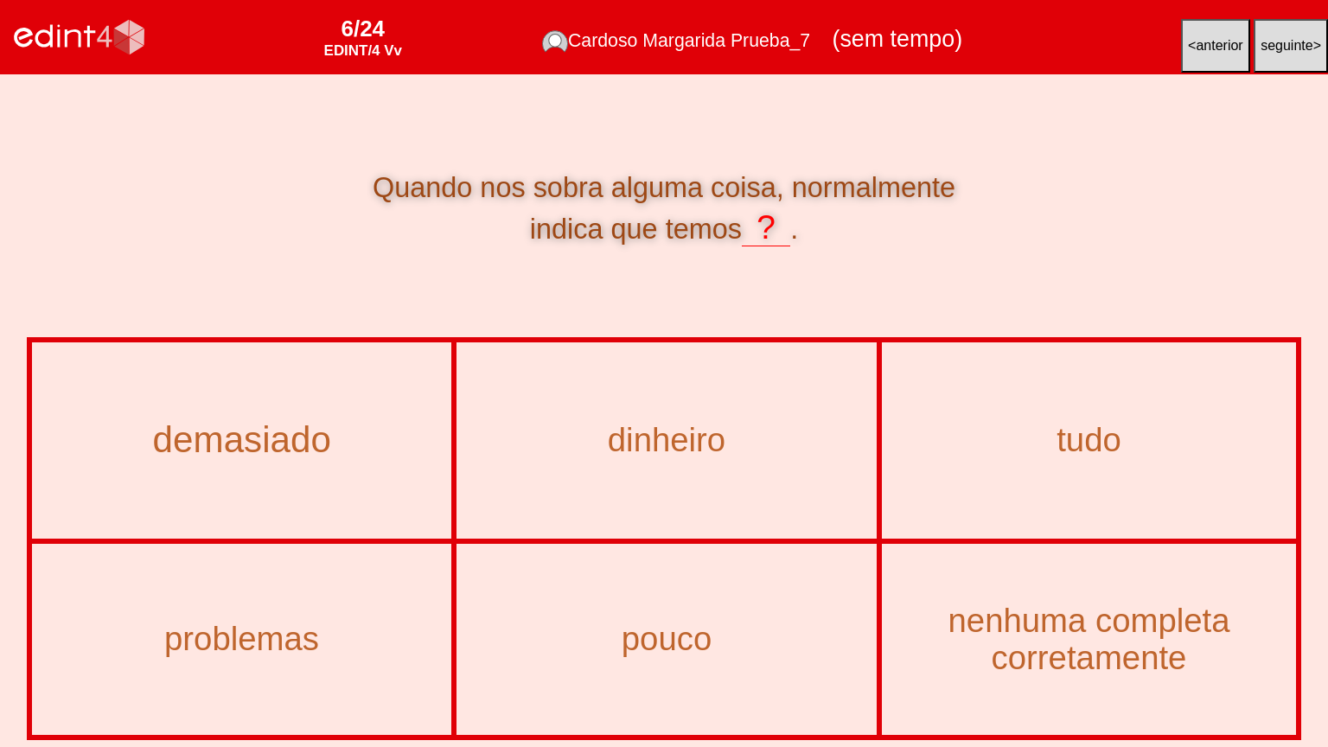
click at [294, 450] on div "demasiado" at bounding box center [242, 440] width 458 height 40
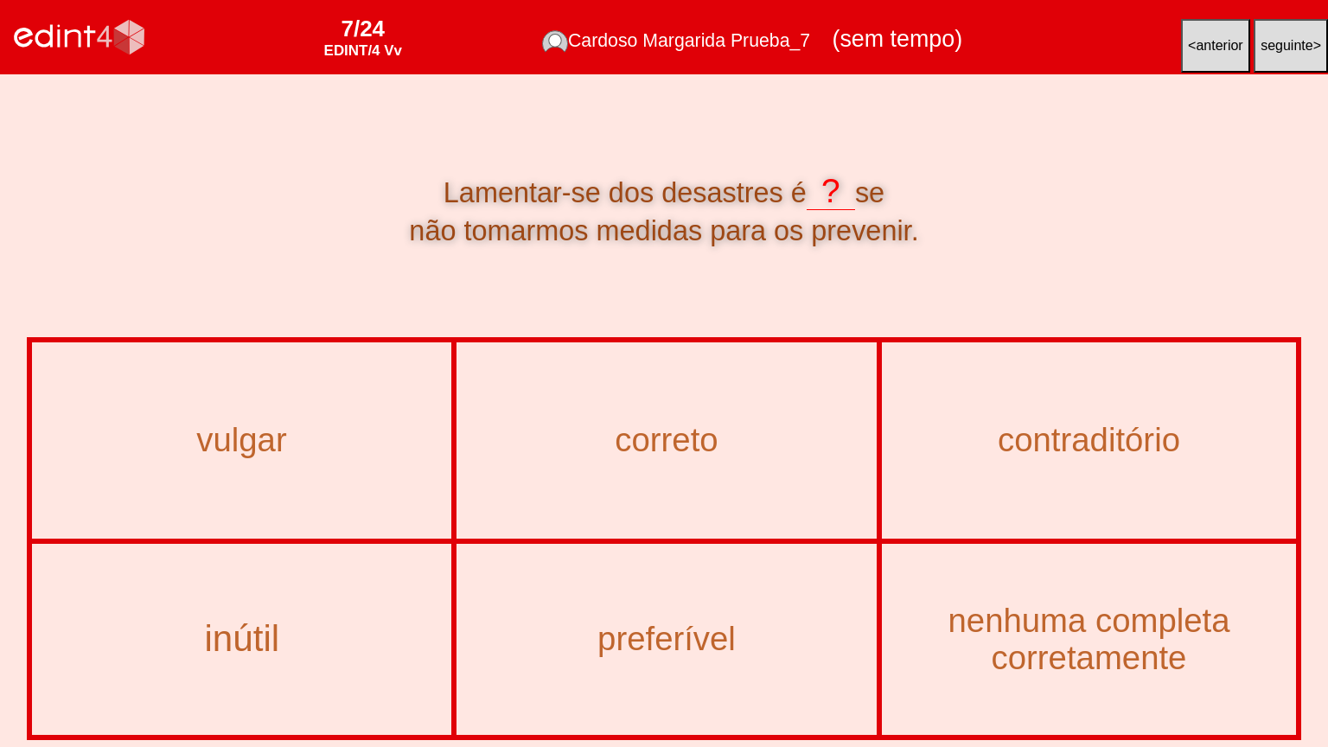
click at [234, 600] on div "inútil" at bounding box center [242, 639] width 458 height 40
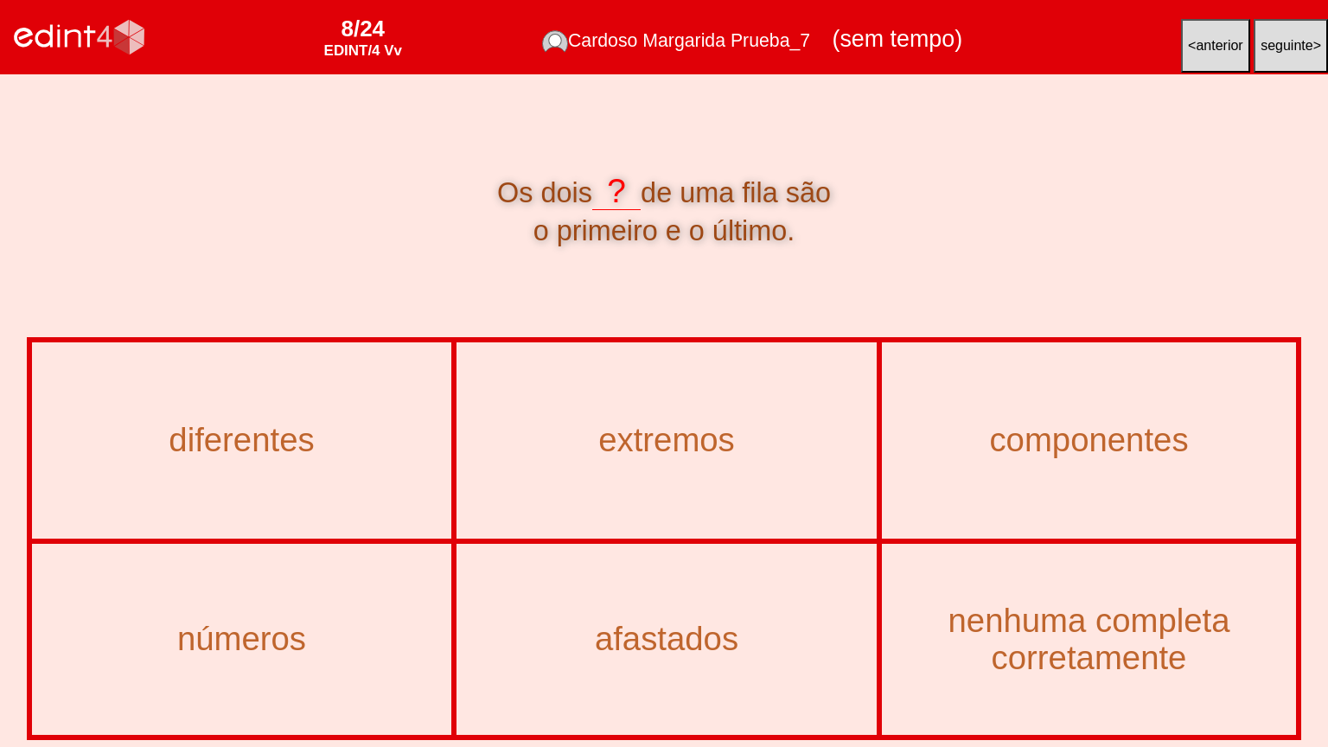
drag, startPoint x: 640, startPoint y: 454, endPoint x: 624, endPoint y: 454, distance: 16.4
click at [640, 454] on div "extremos" at bounding box center [666, 440] width 417 height 36
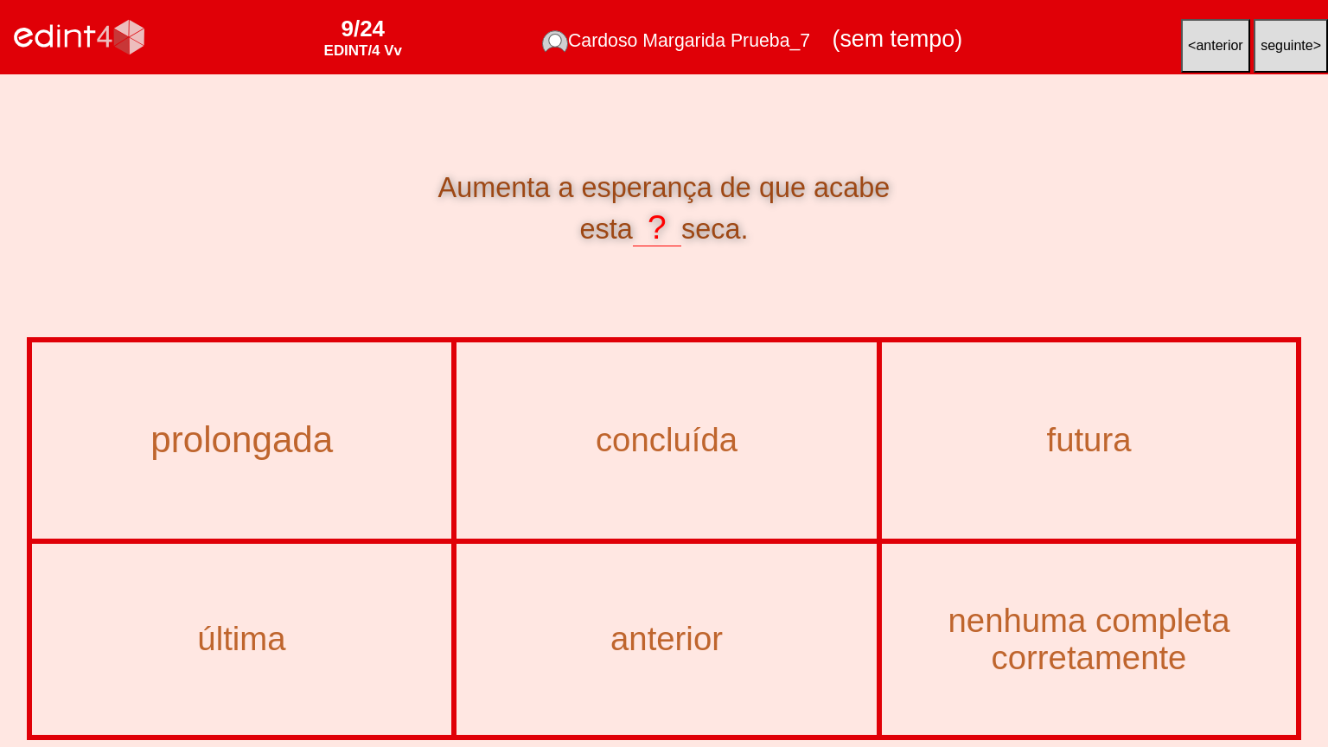
click at [228, 436] on div "prolongada" at bounding box center [242, 440] width 458 height 40
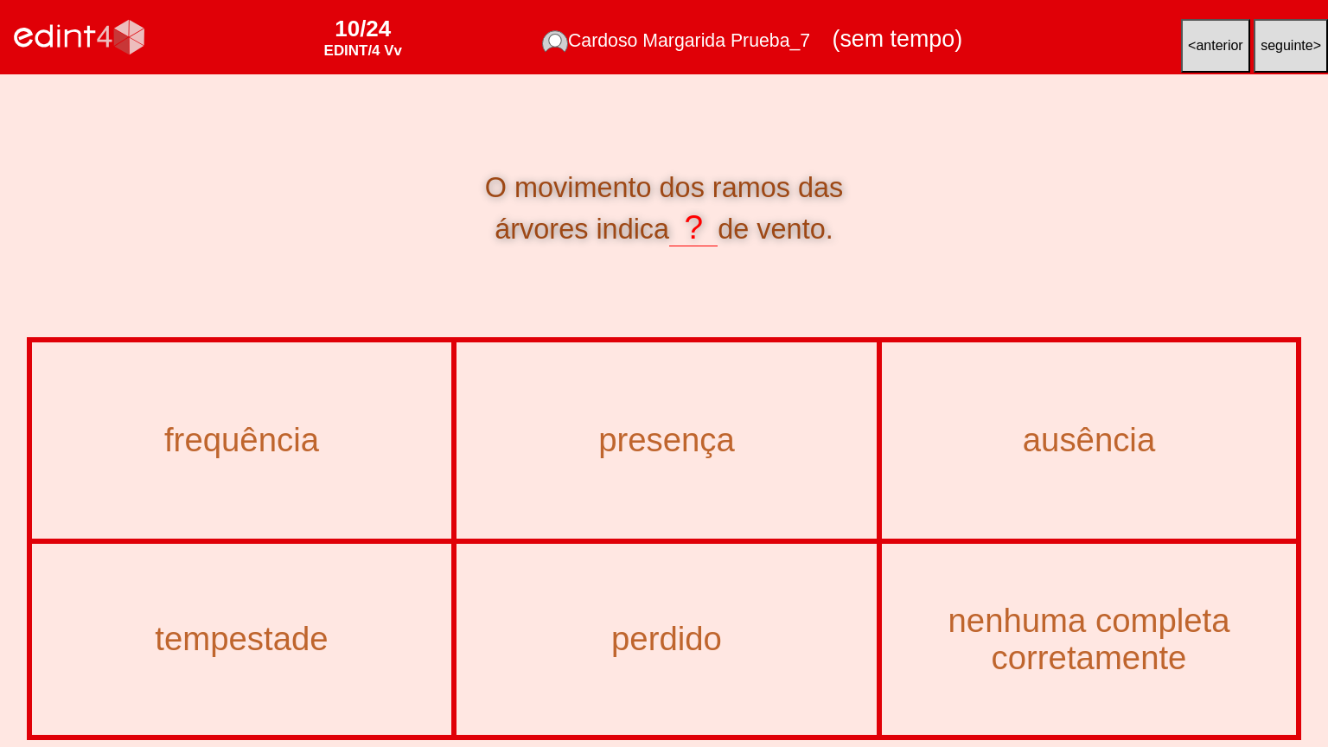
click at [680, 419] on div "presença" at bounding box center [666, 440] width 417 height 193
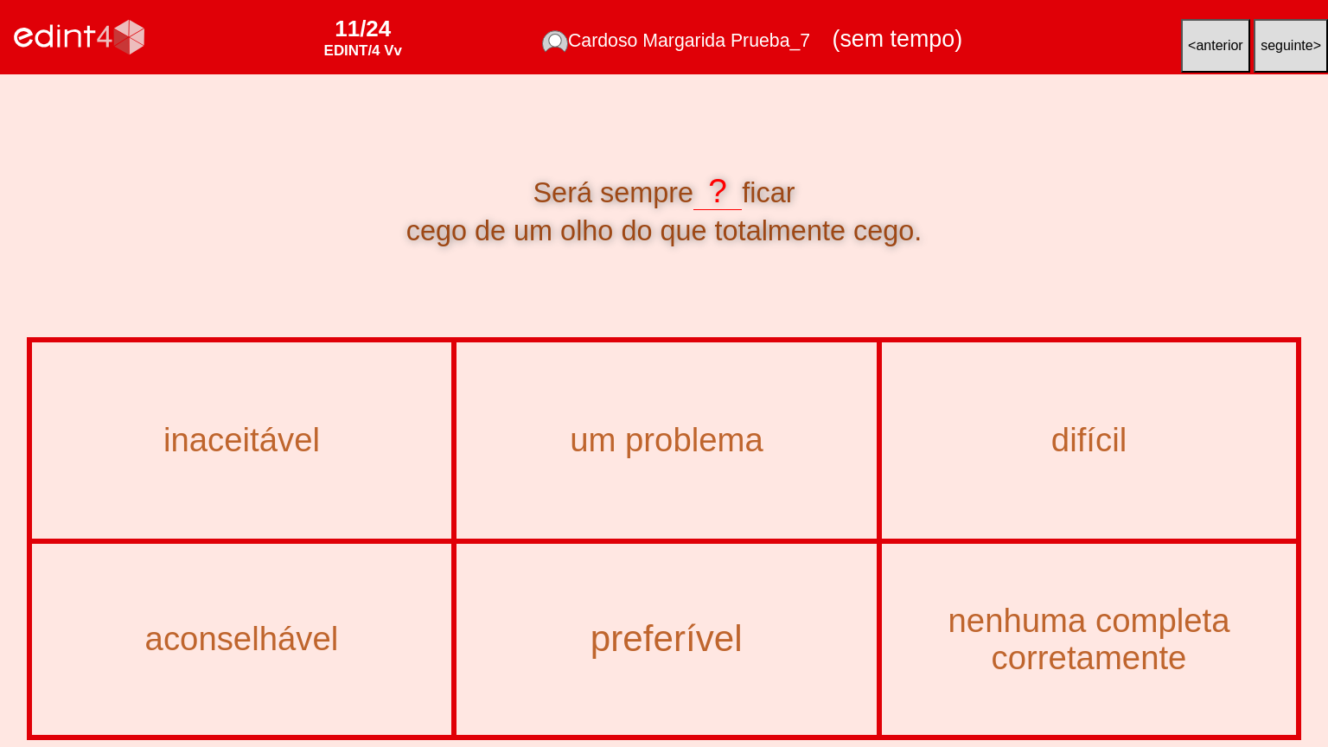
click at [566, 600] on div "preferível" at bounding box center [667, 639] width 458 height 40
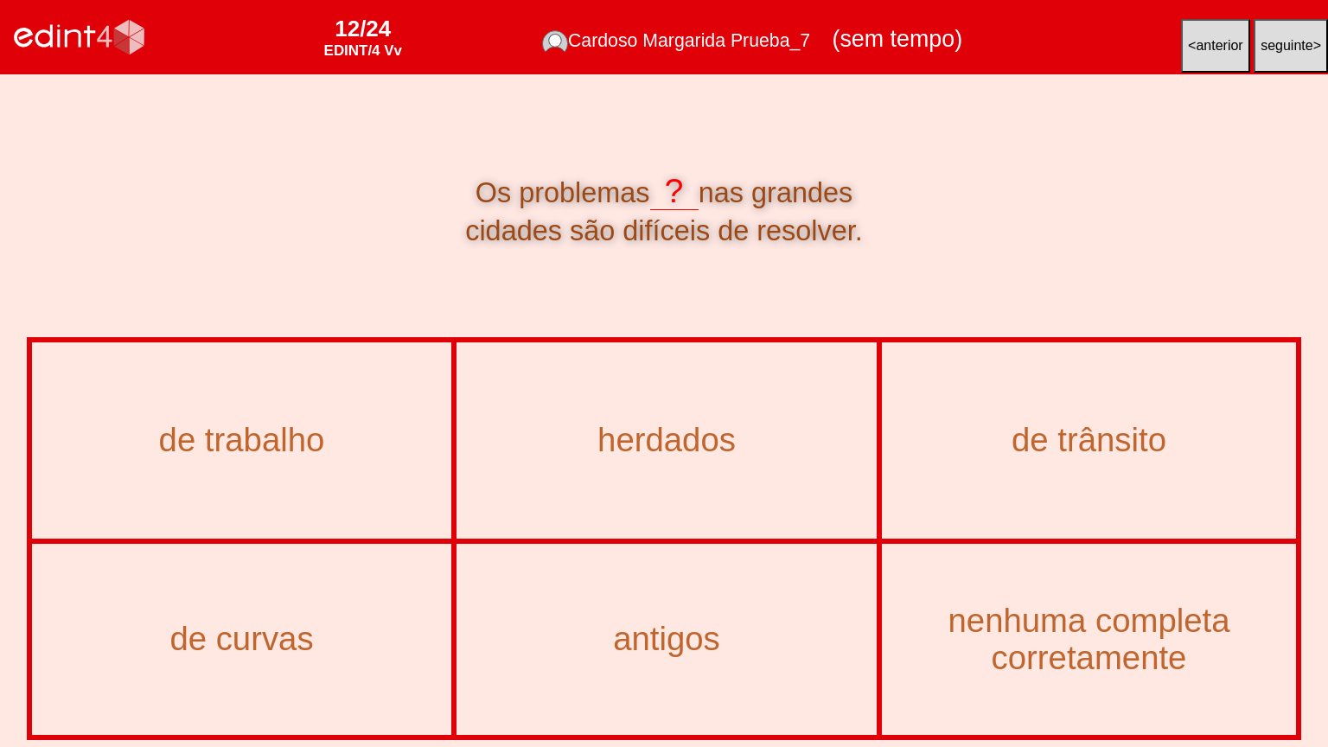
click at [1185, 52] on button "< anterior" at bounding box center [1215, 46] width 69 height 54
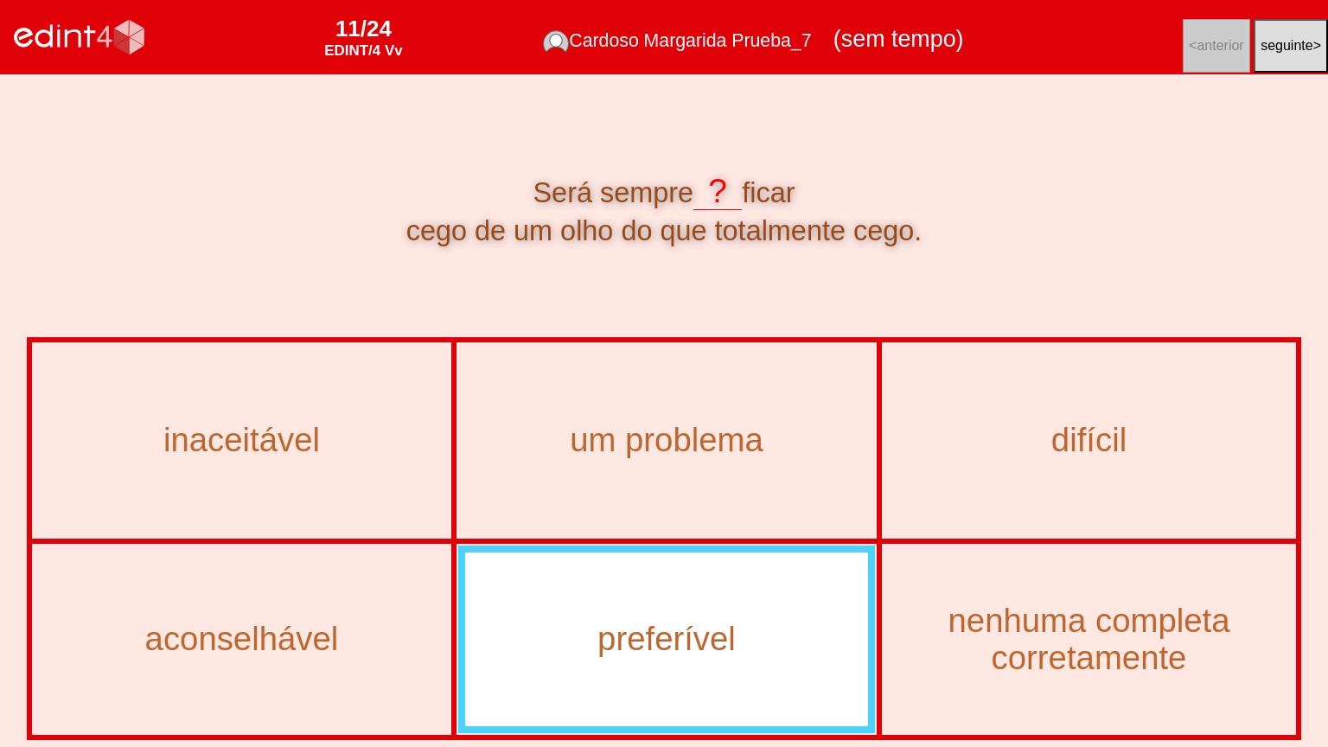
click at [1327, 59] on button "seguinte >" at bounding box center [1291, 46] width 74 height 54
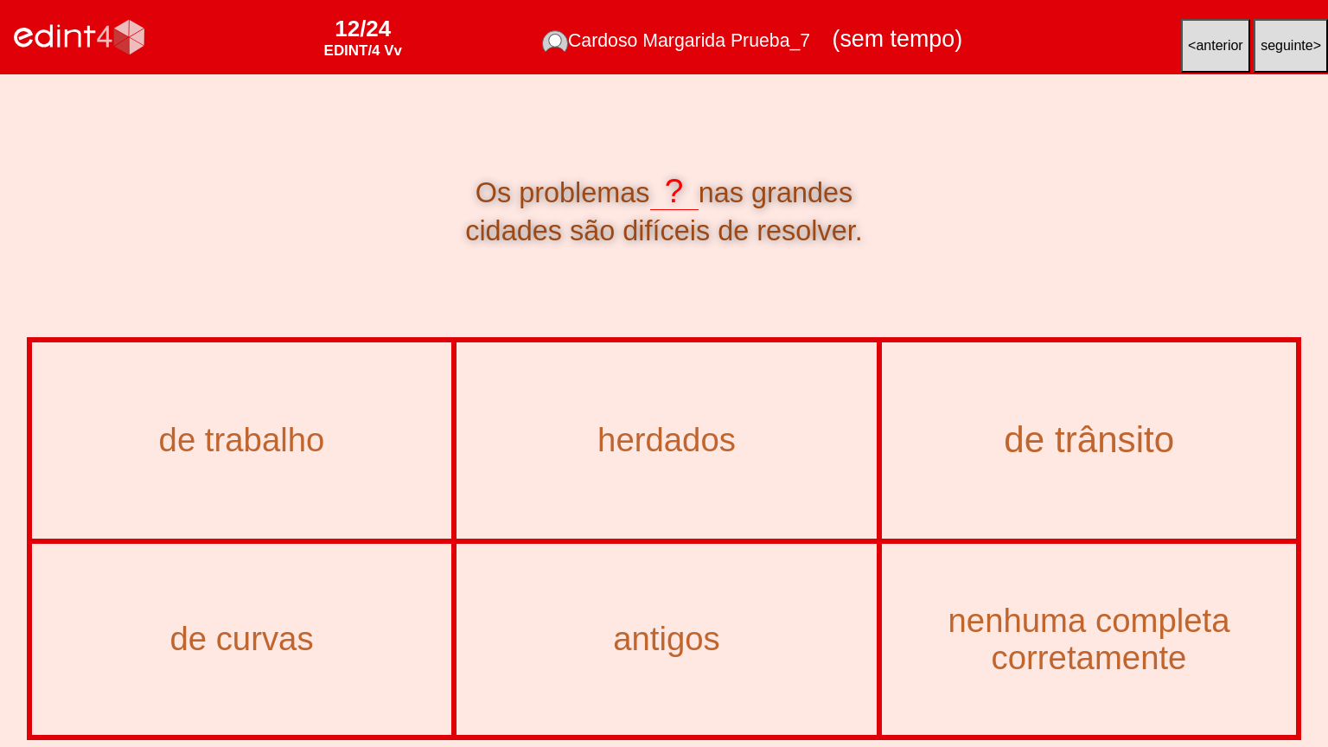
click at [1057, 422] on div "de trânsito" at bounding box center [1089, 440] width 452 height 40
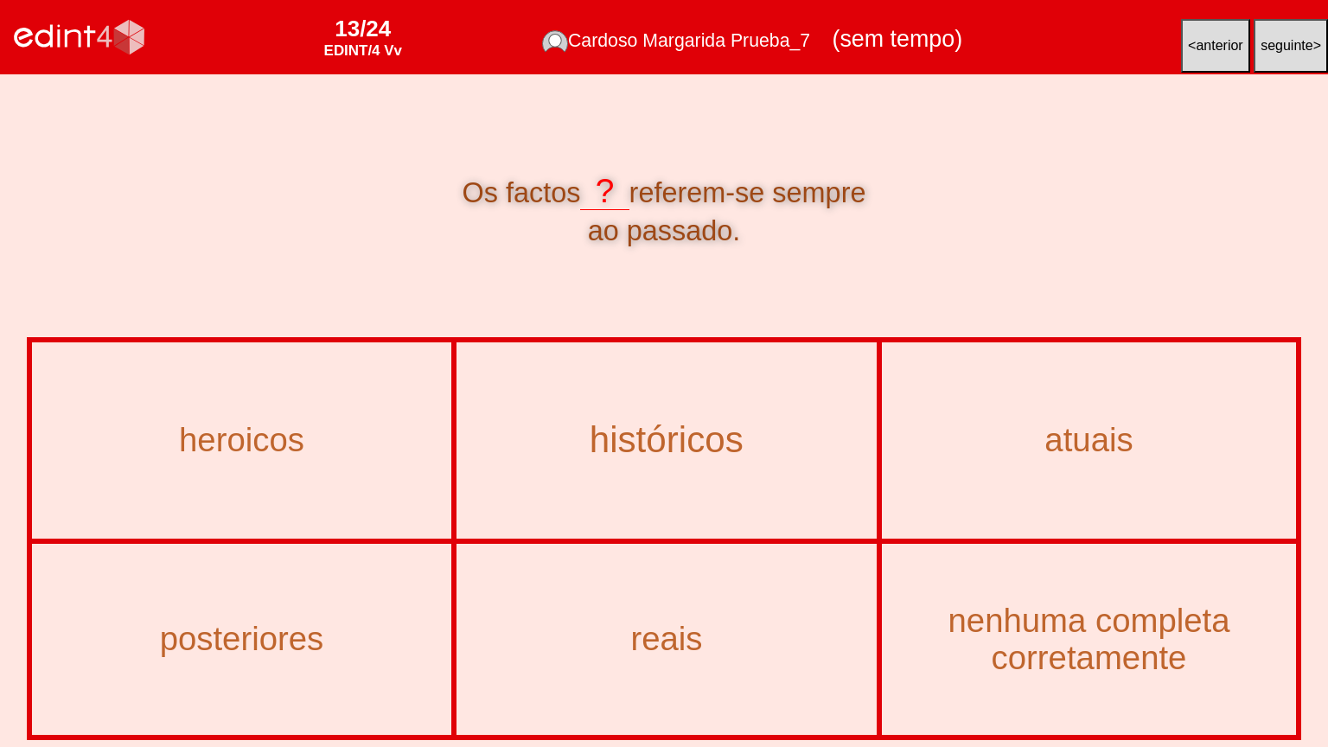
click at [678, 445] on div "históricos" at bounding box center [667, 440] width 458 height 40
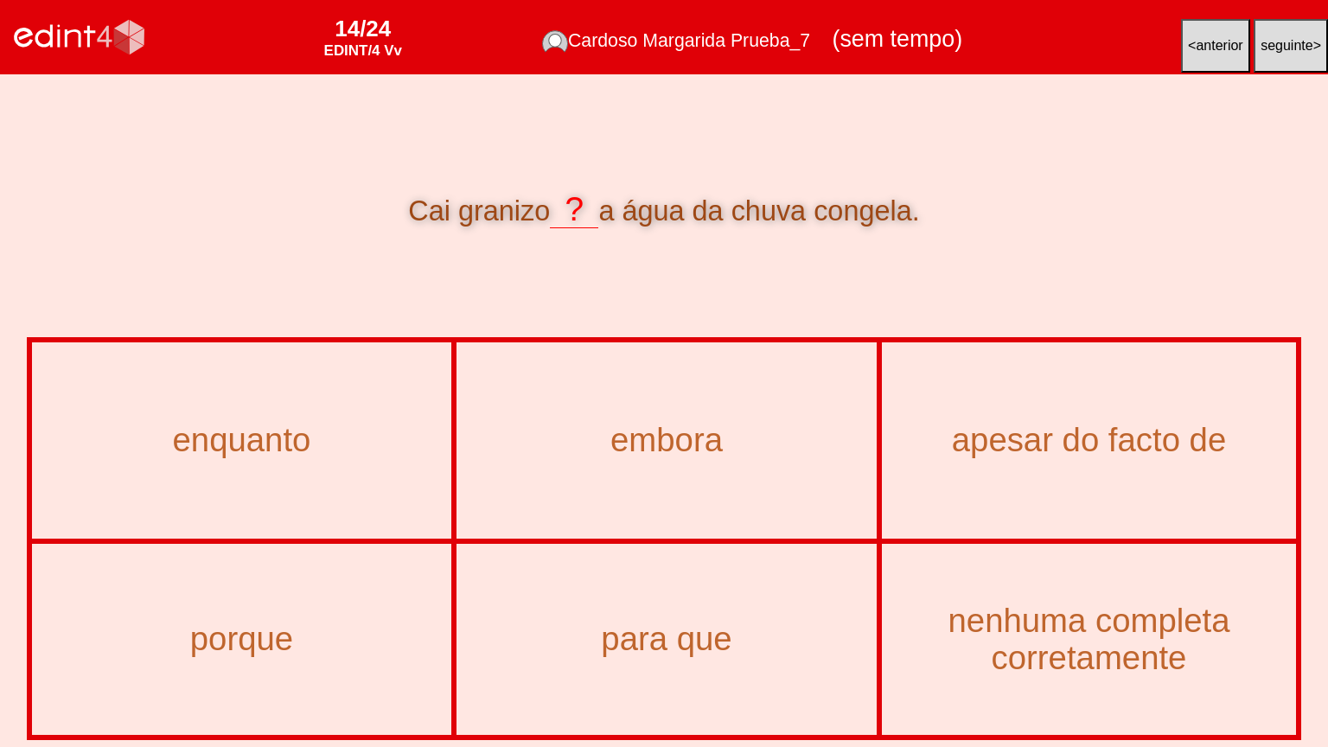
click at [211, 600] on div "porque" at bounding box center [242, 640] width 417 height 188
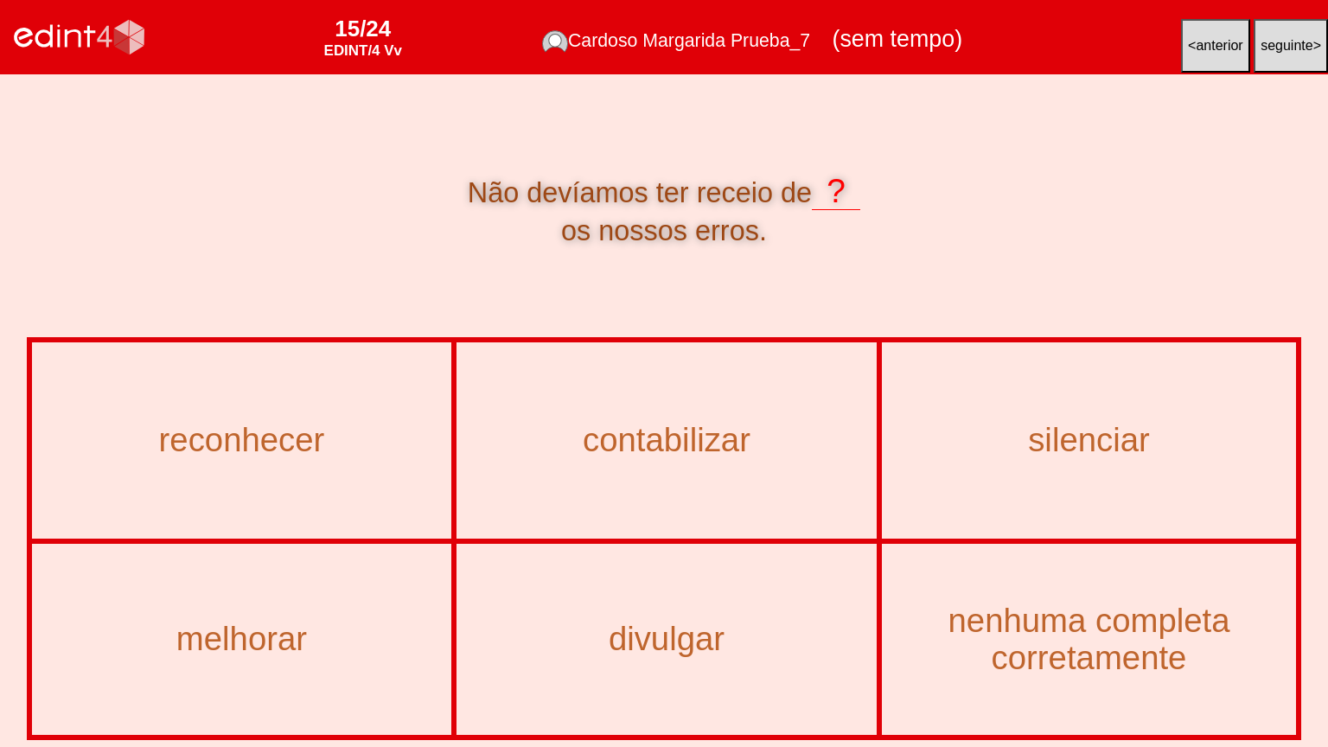
click at [306, 381] on div "reconhecer" at bounding box center [242, 440] width 417 height 193
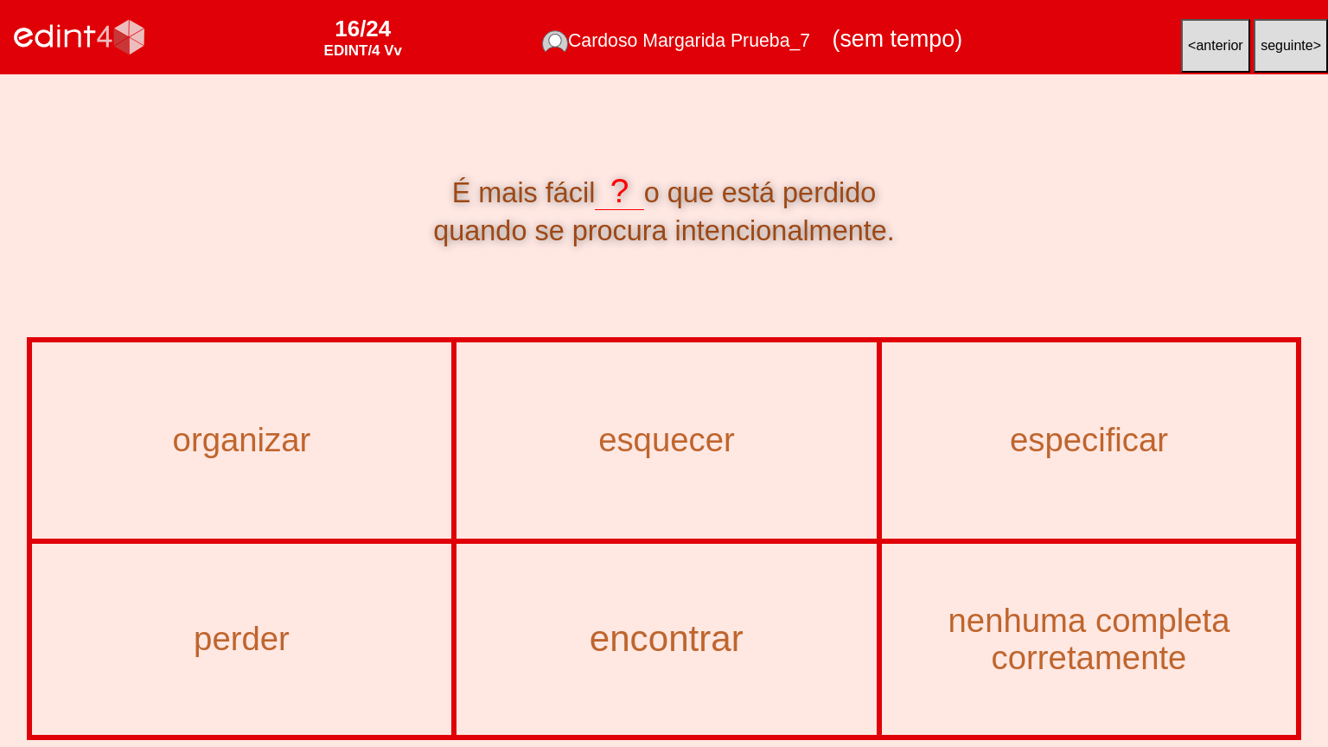
click at [616, 600] on div "encontrar" at bounding box center [667, 639] width 458 height 40
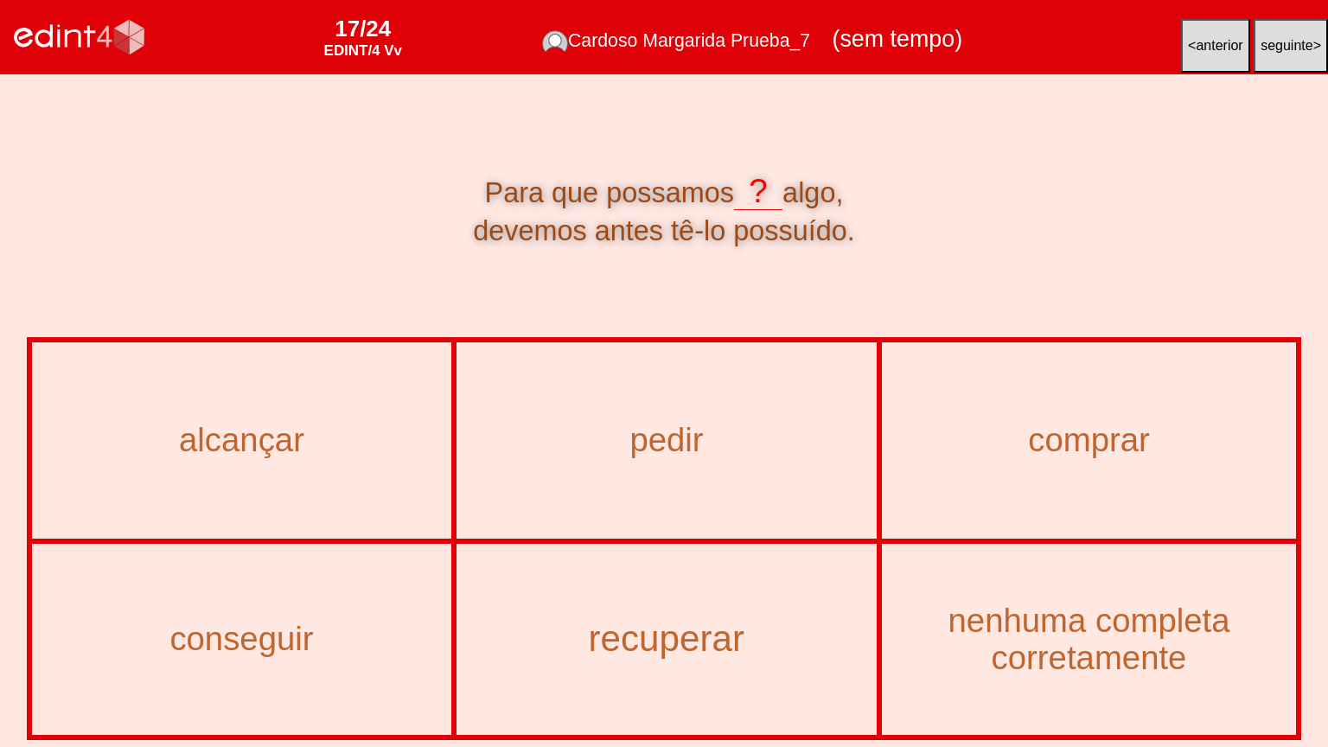
click at [684, 600] on div "recuperar" at bounding box center [667, 639] width 458 height 40
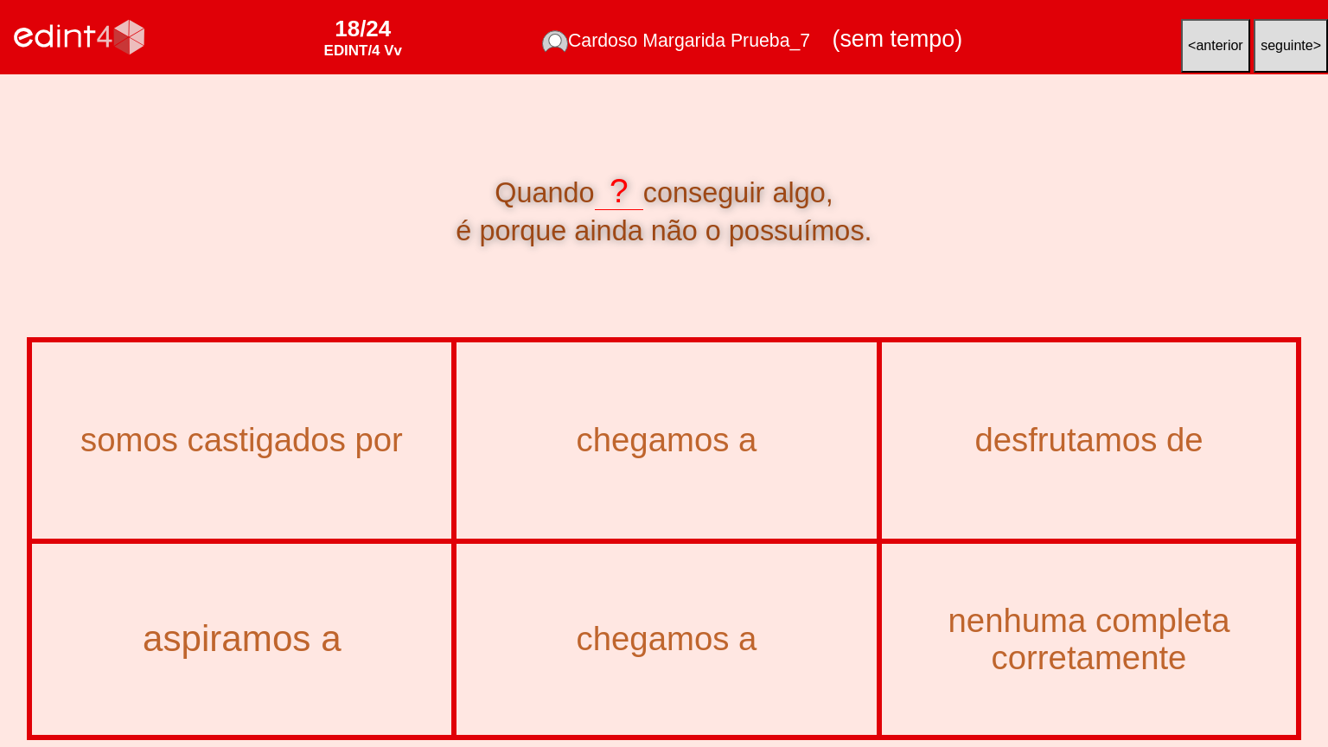
click at [313, 600] on div "aspiramos a" at bounding box center [242, 639] width 458 height 40
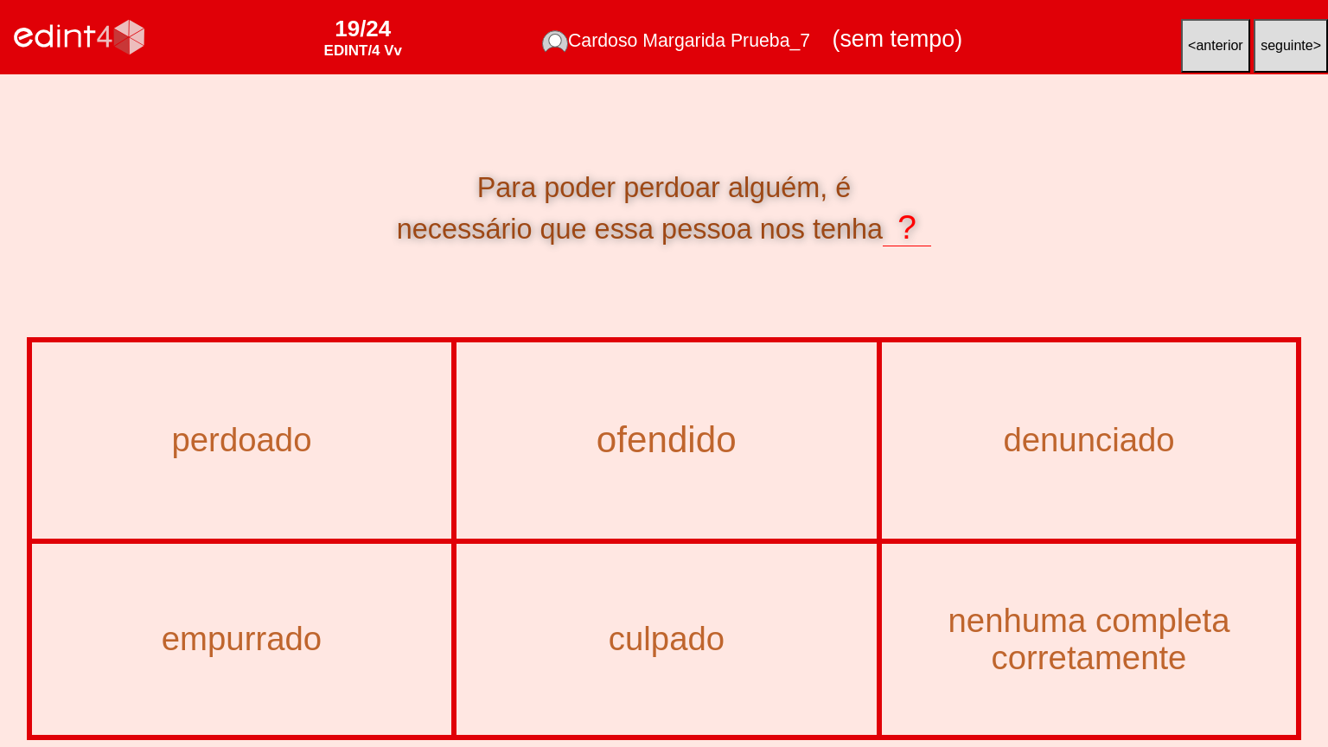
click at [703, 449] on div "ofendido" at bounding box center [667, 440] width 458 height 40
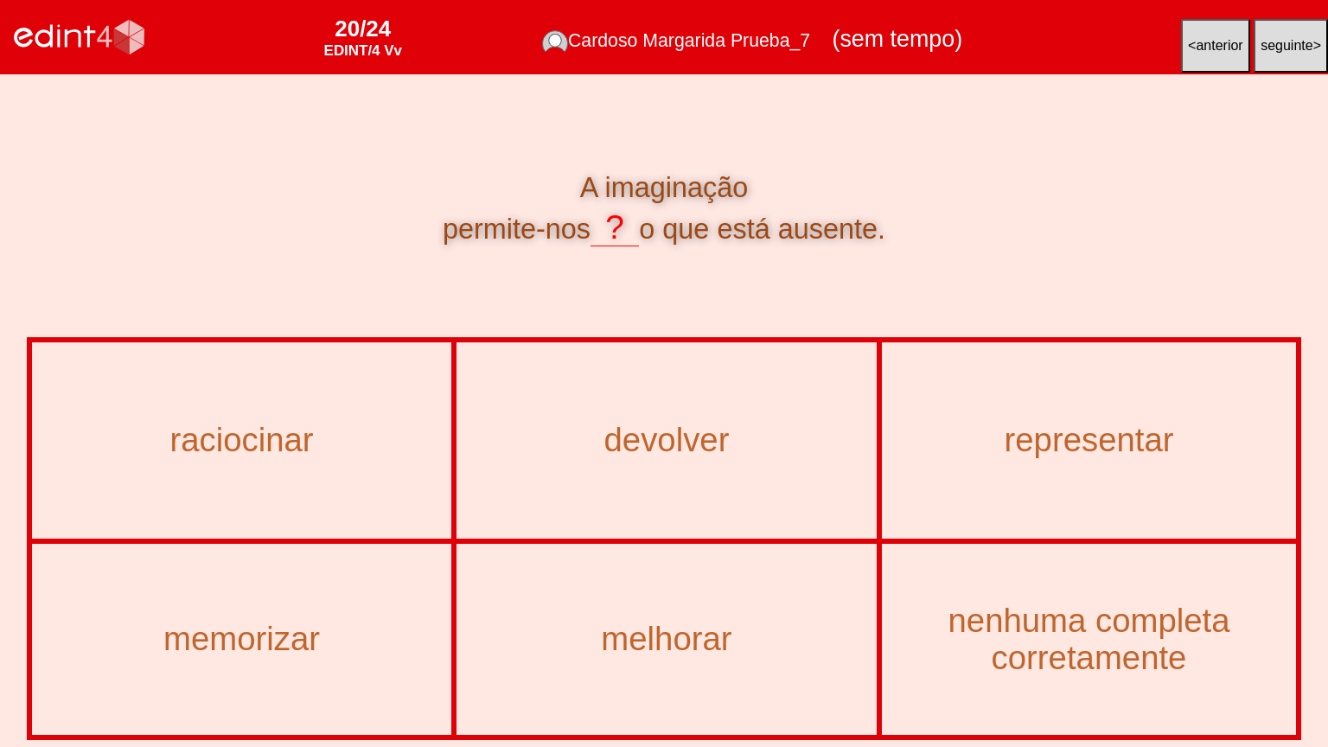
click at [1048, 475] on div "representar" at bounding box center [1090, 440] width 412 height 193
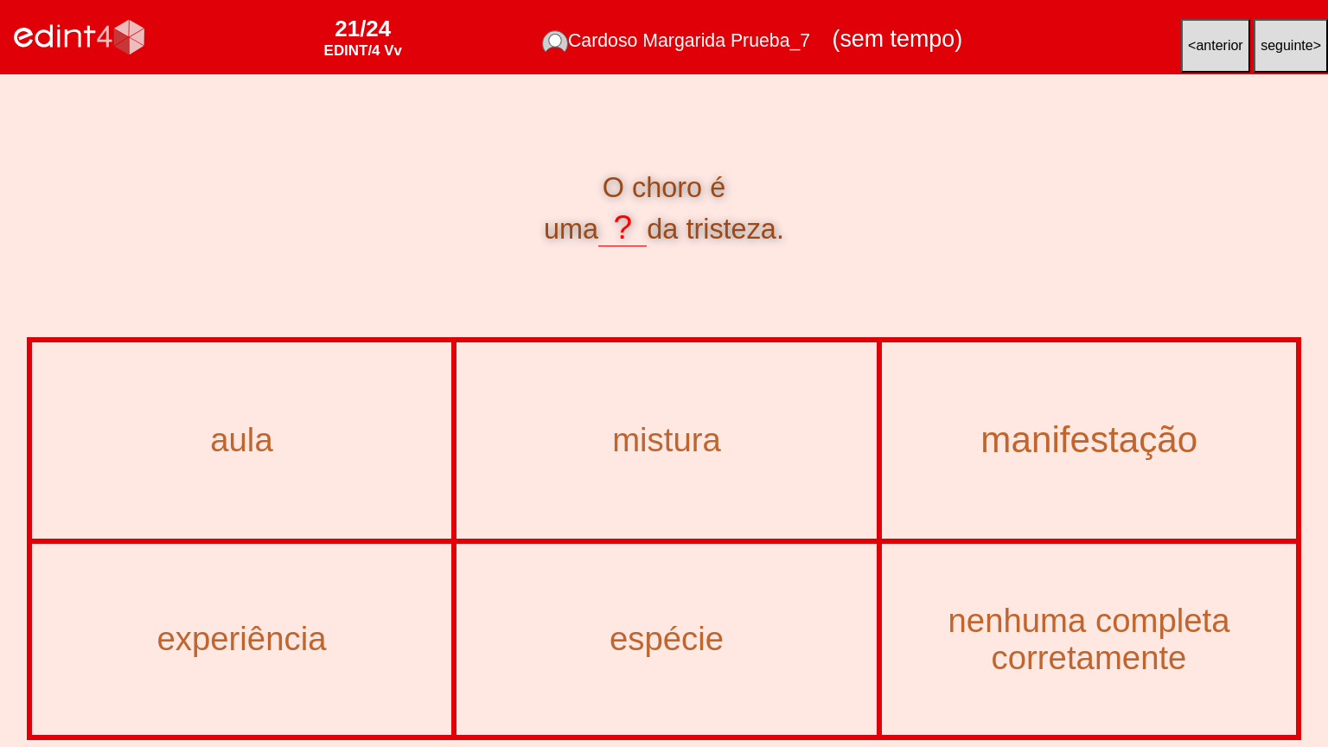
click at [1022, 438] on div "manifestação" at bounding box center [1089, 440] width 452 height 40
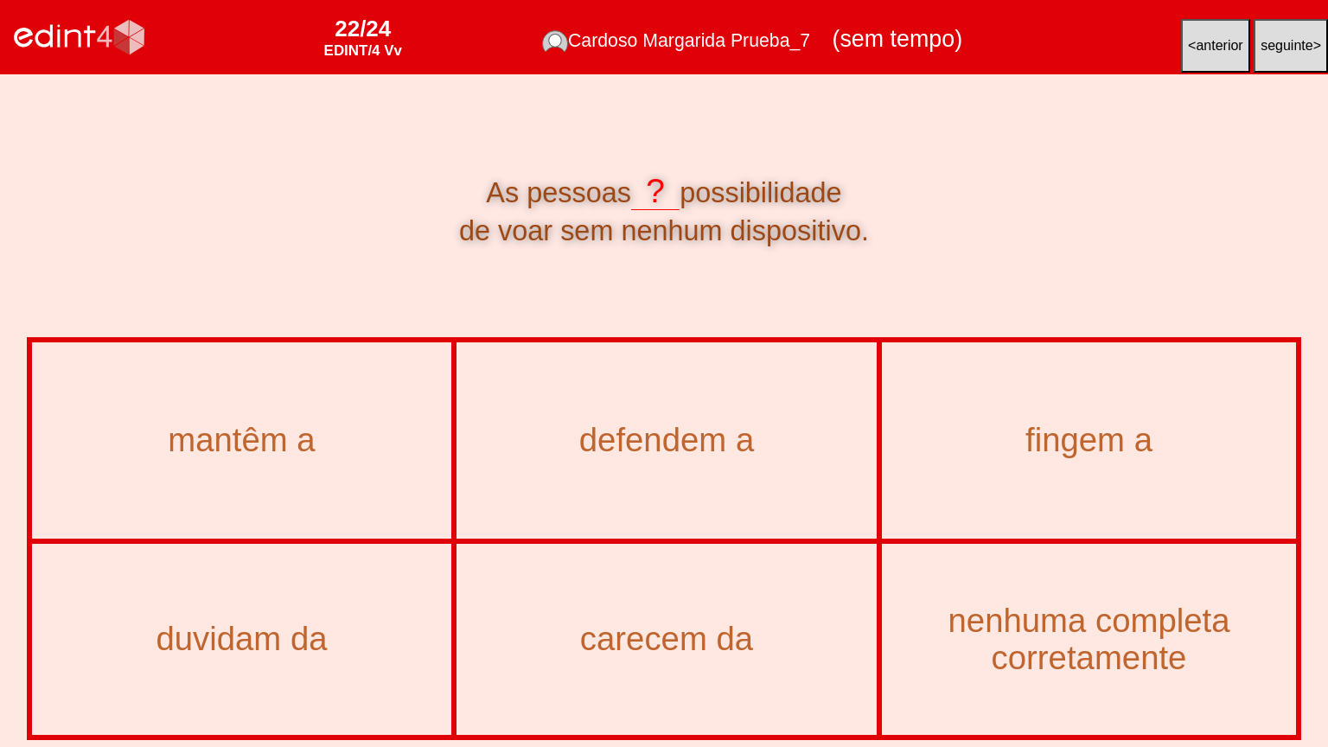
click at [231, 600] on div "duvidam da" at bounding box center [242, 640] width 417 height 188
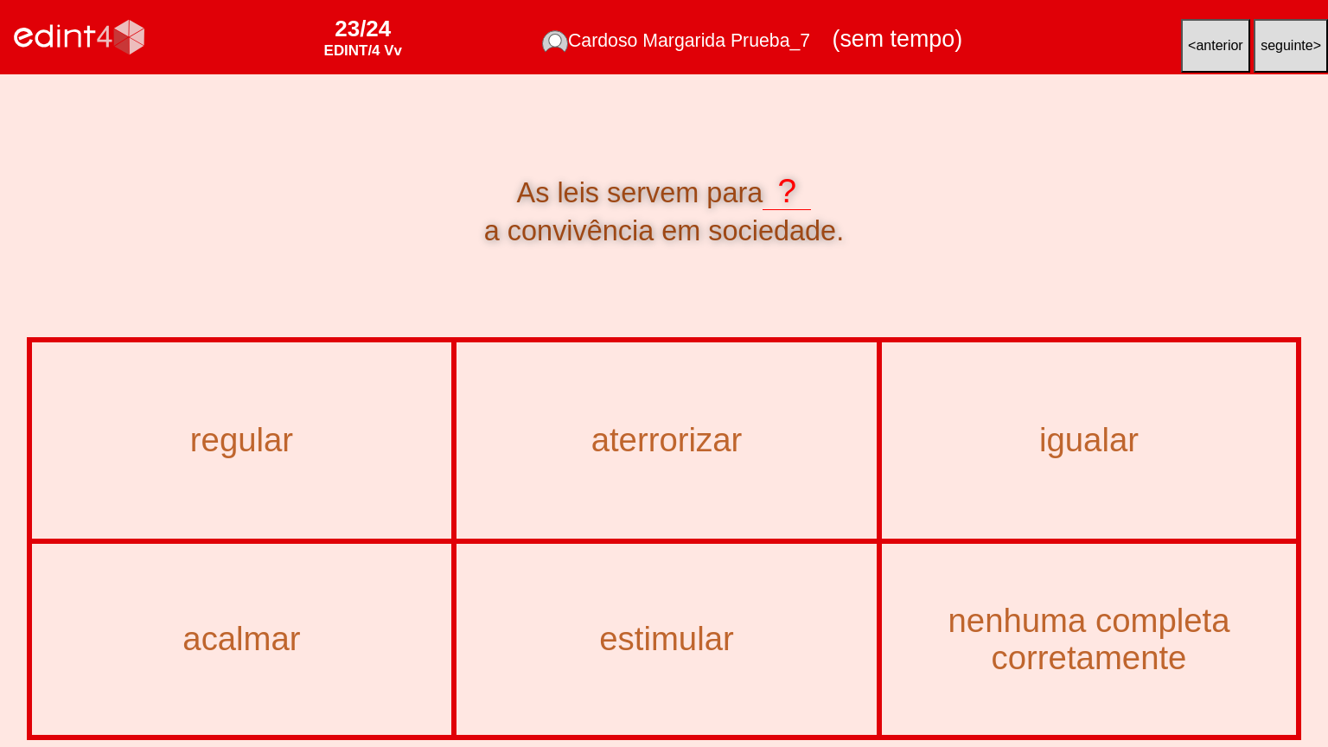
click at [278, 474] on div "regular" at bounding box center [242, 440] width 417 height 193
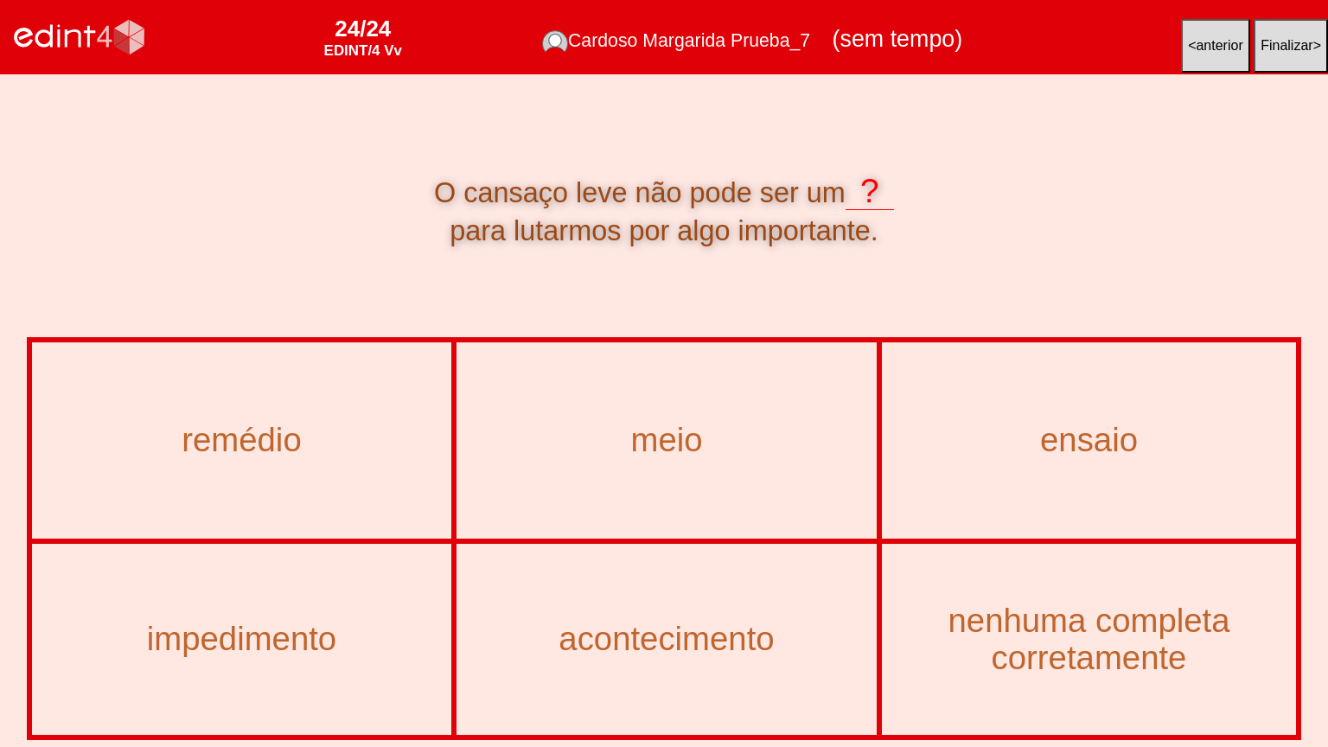
click at [291, 600] on div "impedimento" at bounding box center [242, 640] width 417 height 188
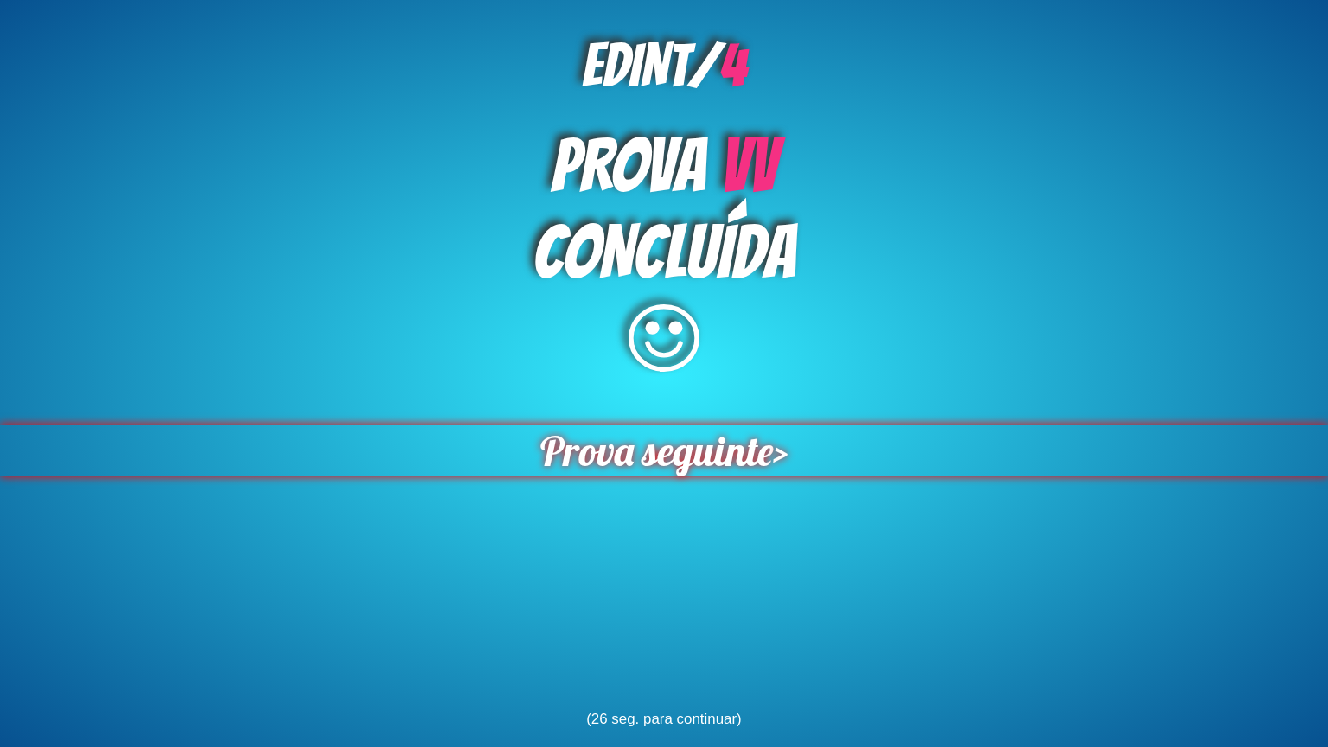
click at [592, 475] on span "Prova seguinte" at bounding box center [656, 451] width 235 height 53
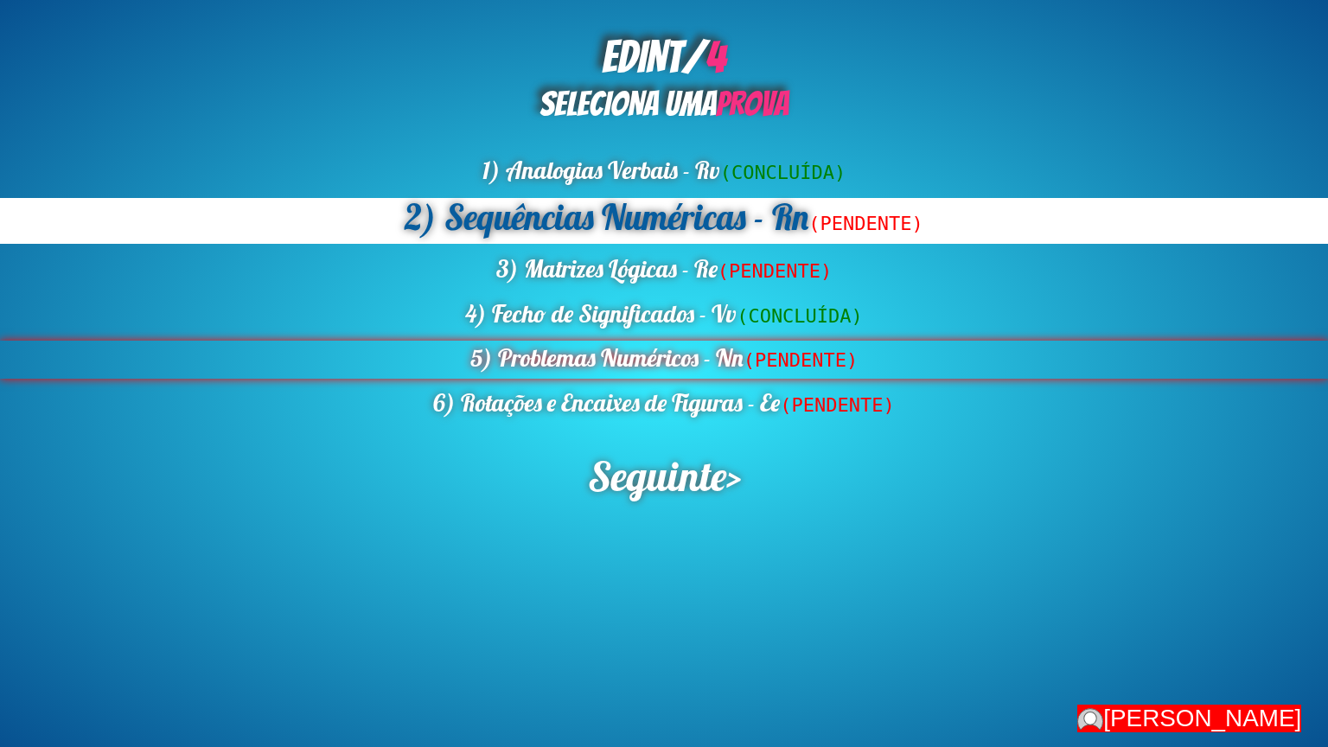
drag, startPoint x: 528, startPoint y: 361, endPoint x: 538, endPoint y: 351, distance: 13.5
click at [528, 361] on div "5) Problemas Numéricos - Nn (PENDENTE)" at bounding box center [664, 359] width 1328 height 37
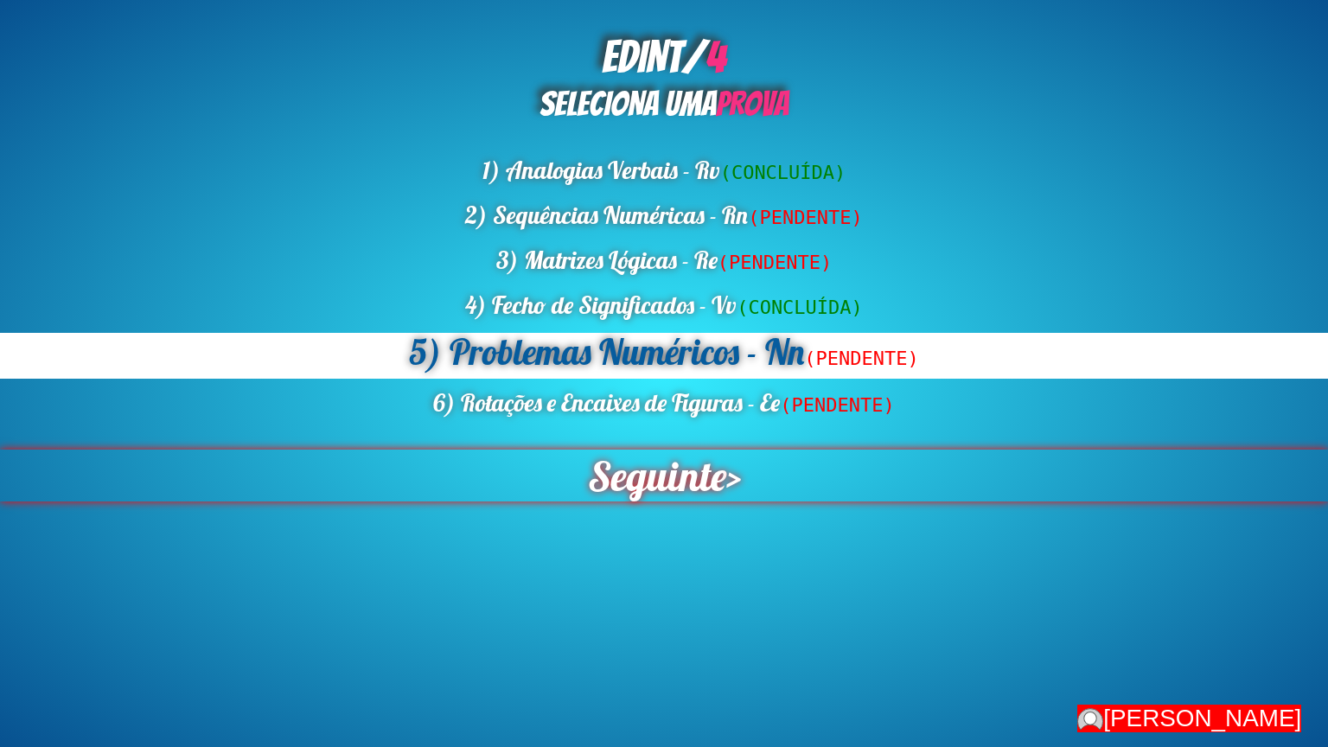
click at [652, 489] on span "Seguinte" at bounding box center [656, 476] width 141 height 53
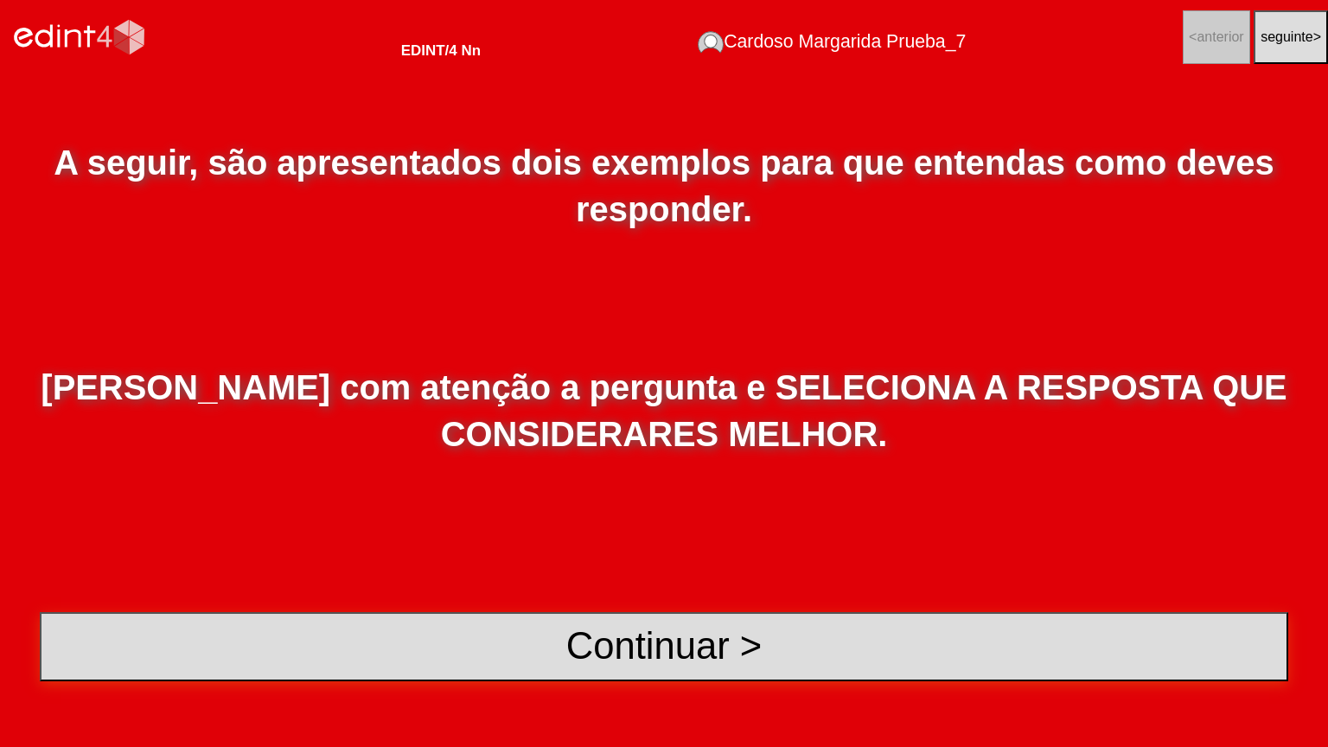
click at [550, 600] on button "Continuar >" at bounding box center [664, 646] width 1249 height 69
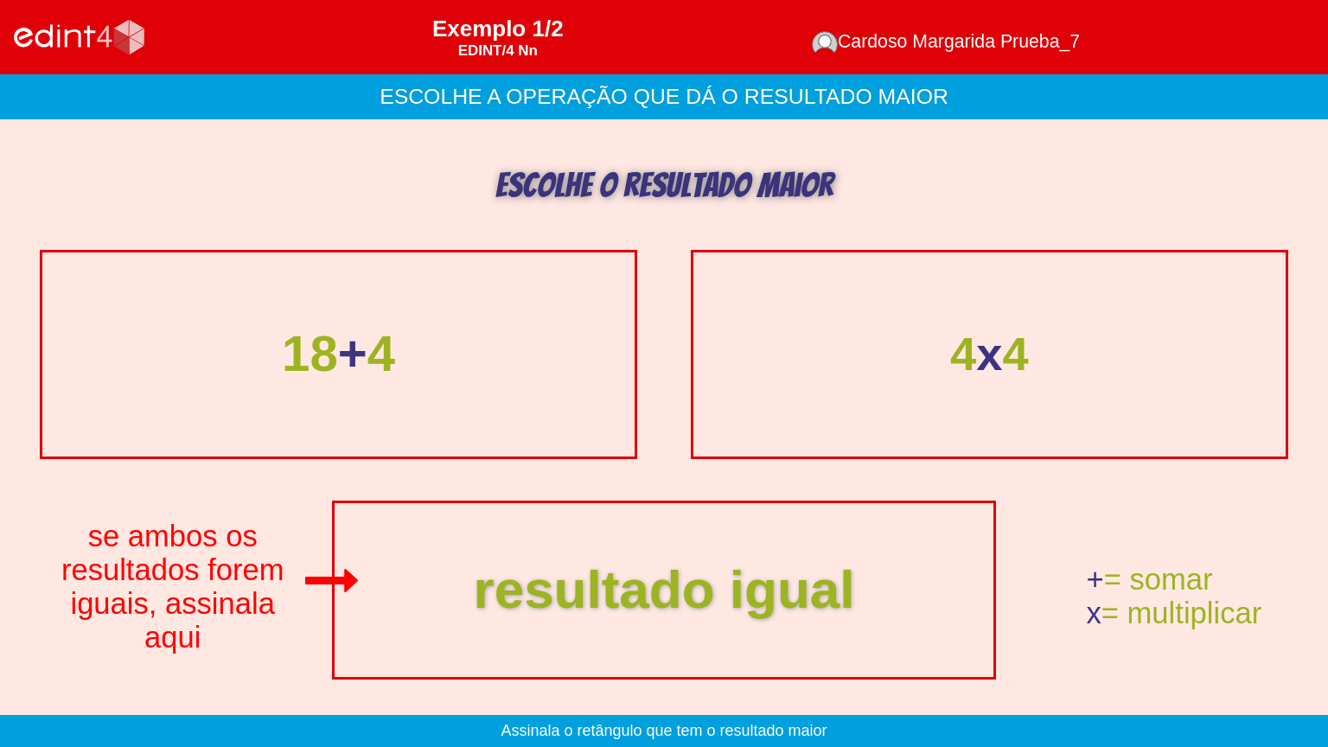
click at [318, 334] on div "18 + 4" at bounding box center [338, 354] width 113 height 41
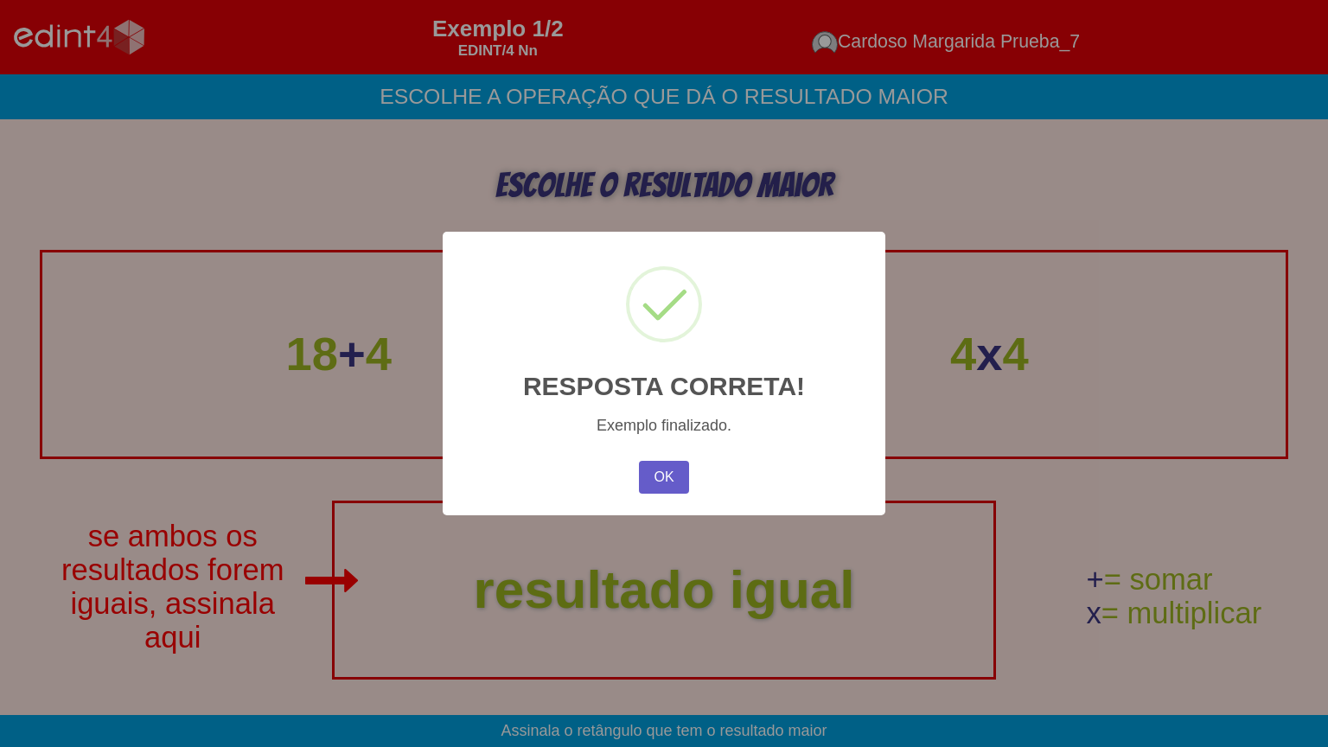
click at [662, 482] on button "OK" at bounding box center [664, 477] width 50 height 33
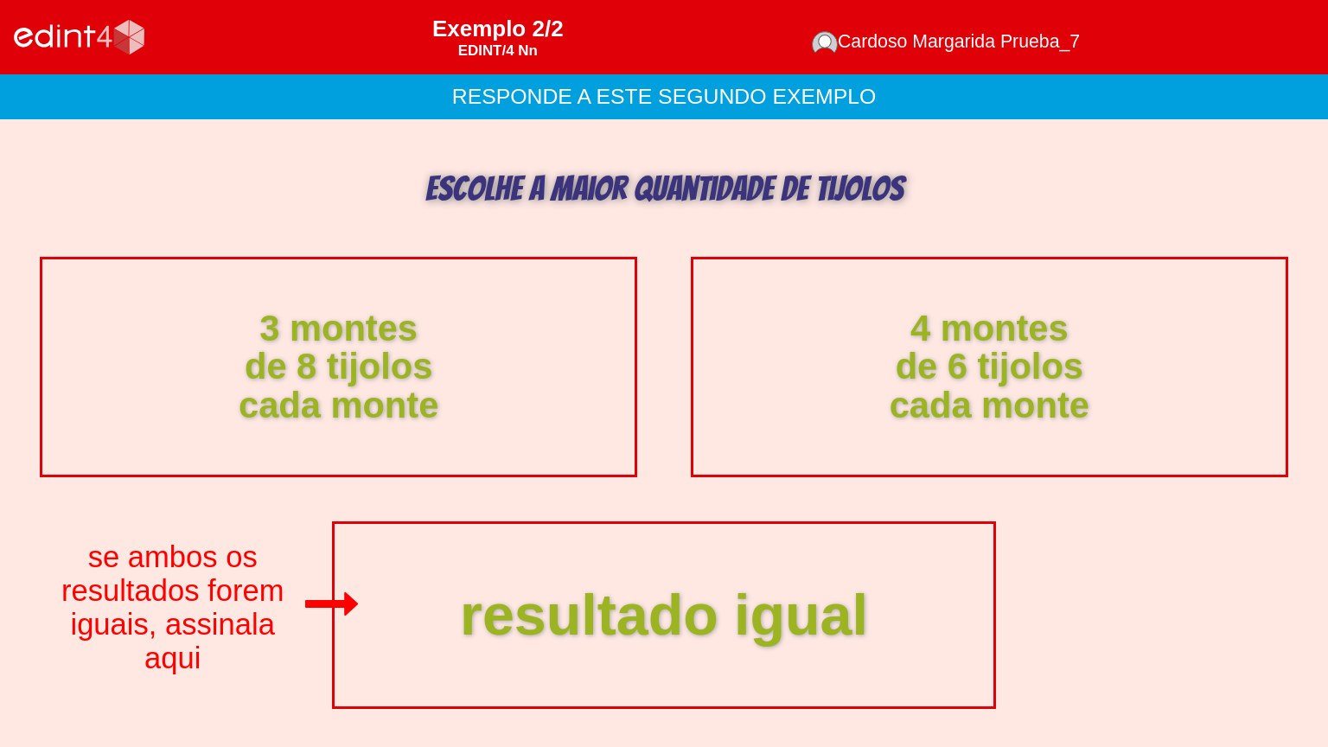
click at [711, 561] on div "resultado igual" at bounding box center [663, 615] width 705 height 196
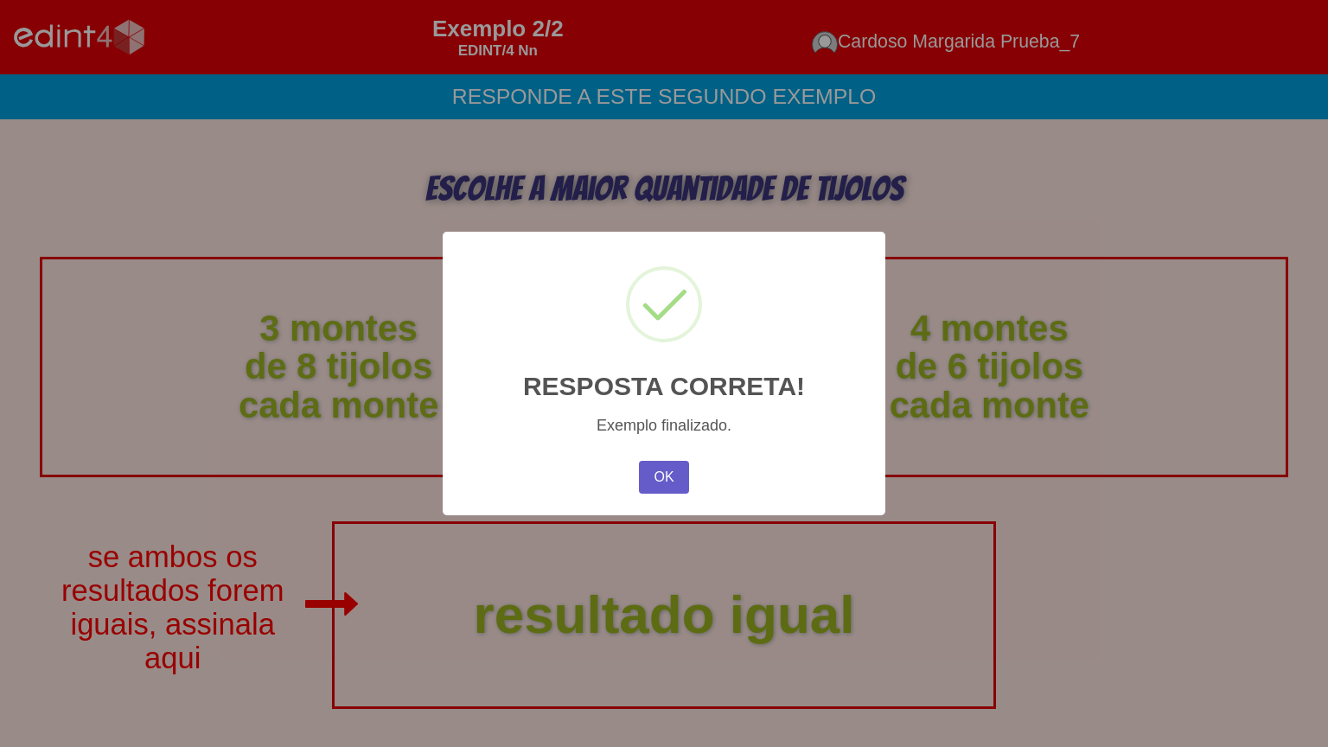
click at [671, 484] on button "OK" at bounding box center [664, 477] width 50 height 33
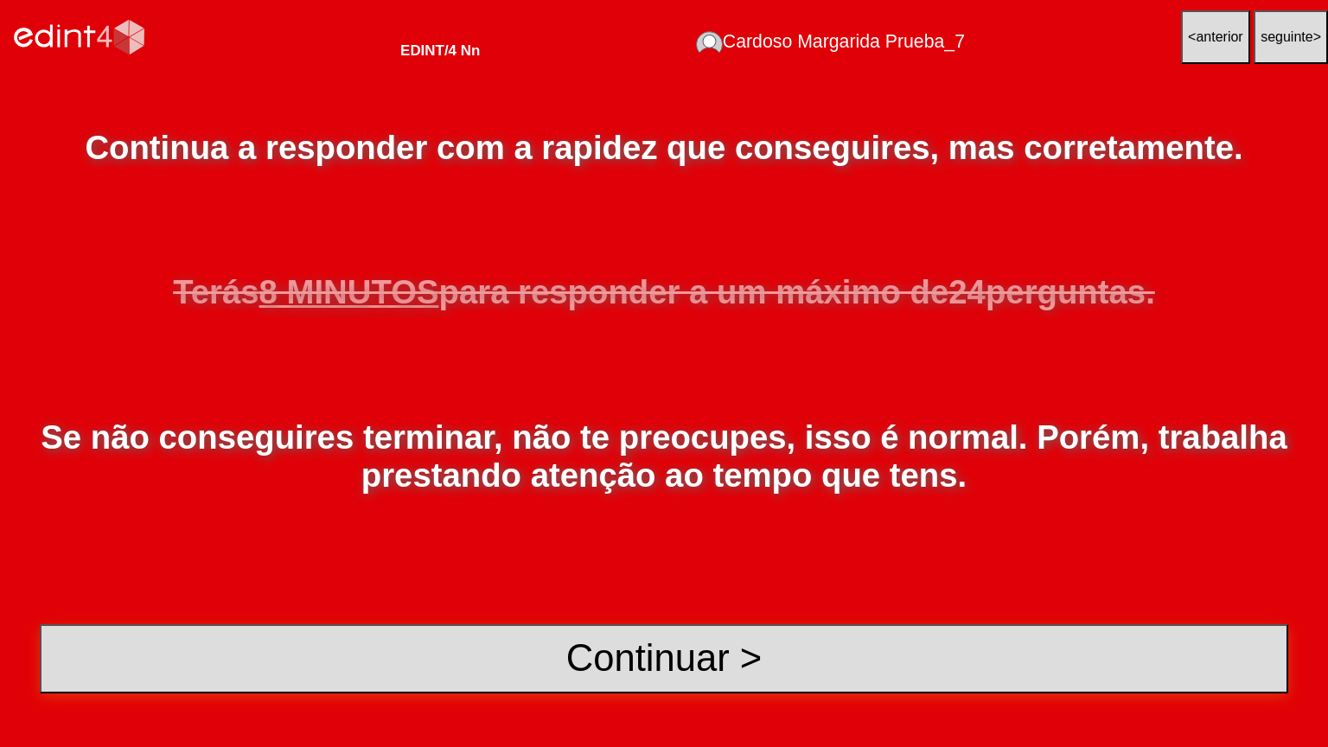
click at [554, 600] on button "Continuar >" at bounding box center [664, 658] width 1249 height 69
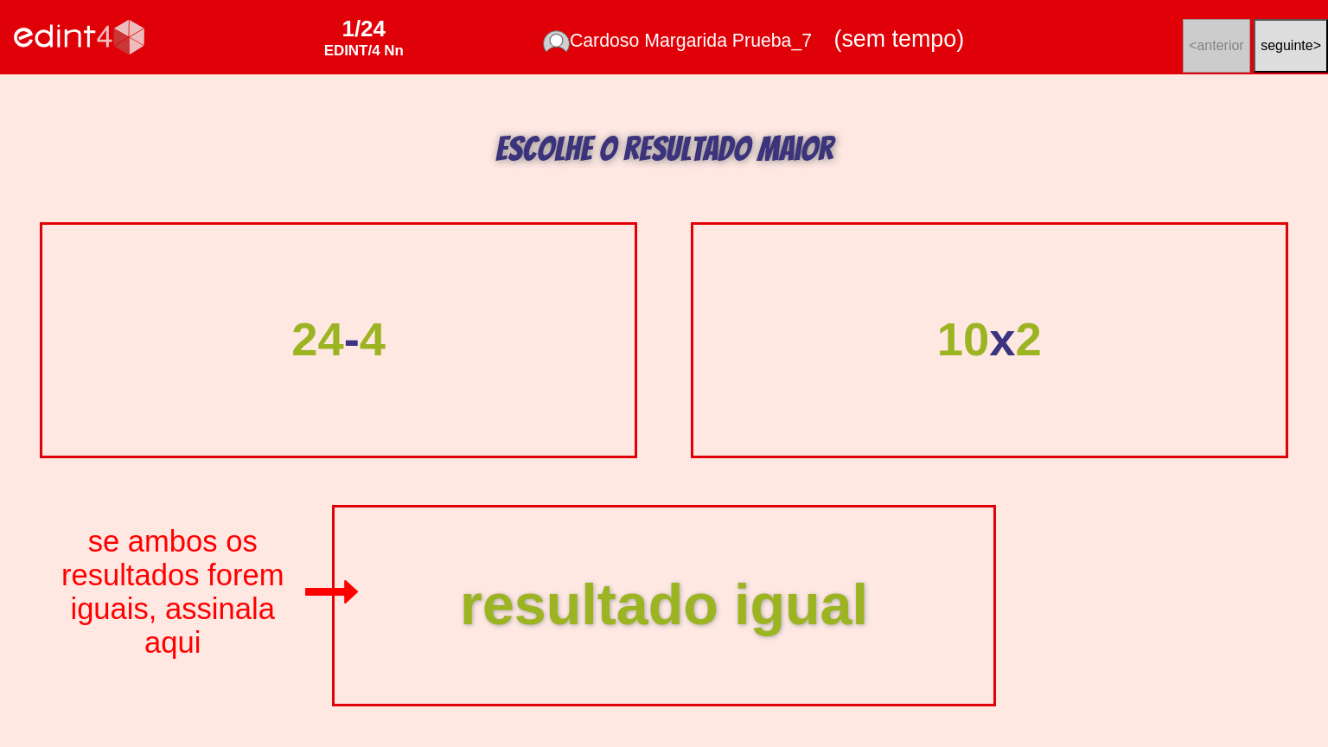
click at [733, 600] on div "resultado igual" at bounding box center [664, 606] width 408 height 69
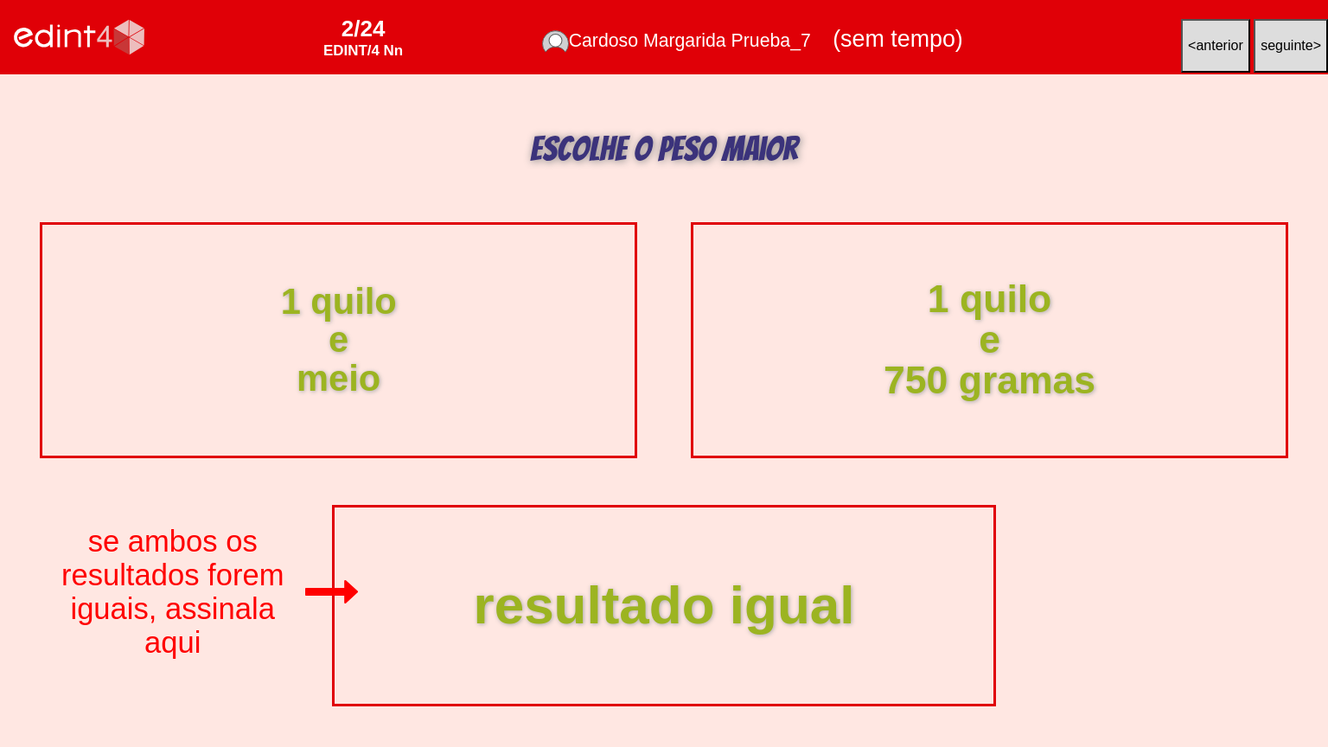
click at [938, 379] on div "1 quilo e 750 gramas" at bounding box center [990, 340] width 634 height 246
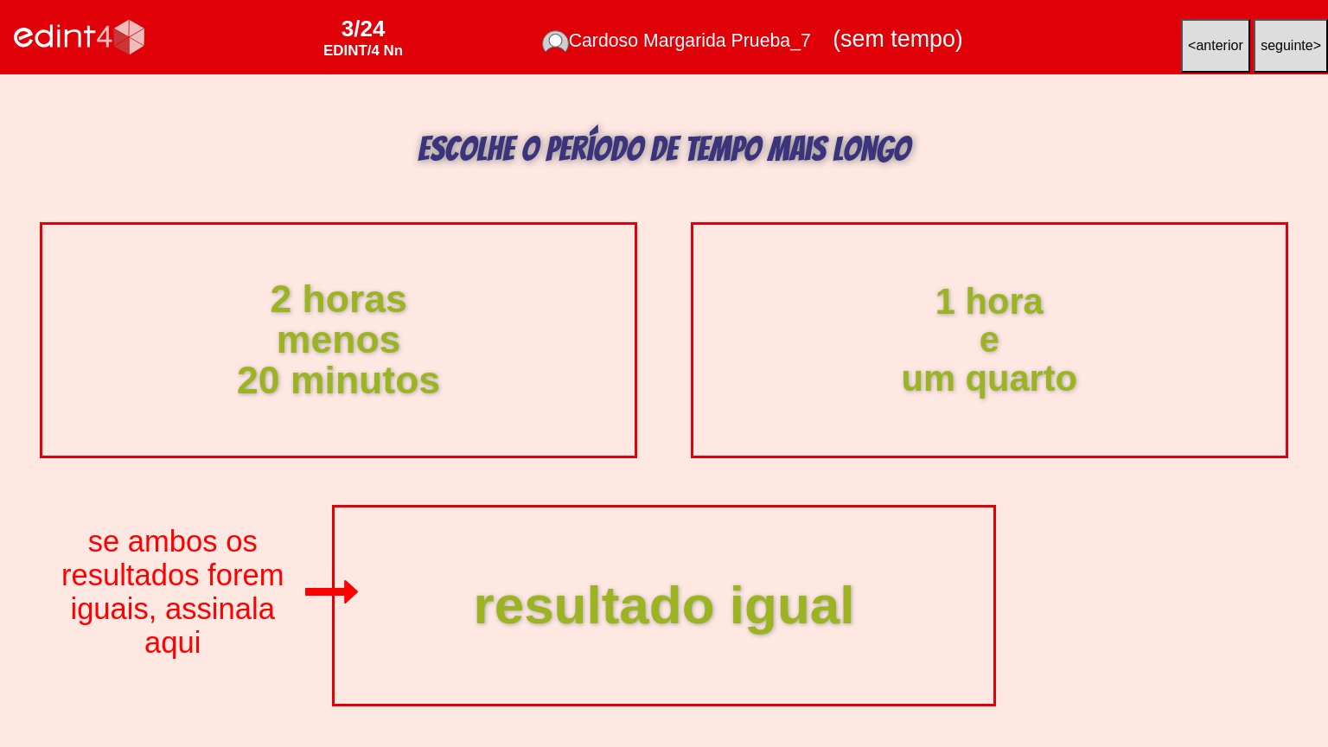
click at [486, 376] on div "2 horas menos 20 minutos" at bounding box center [339, 340] width 634 height 246
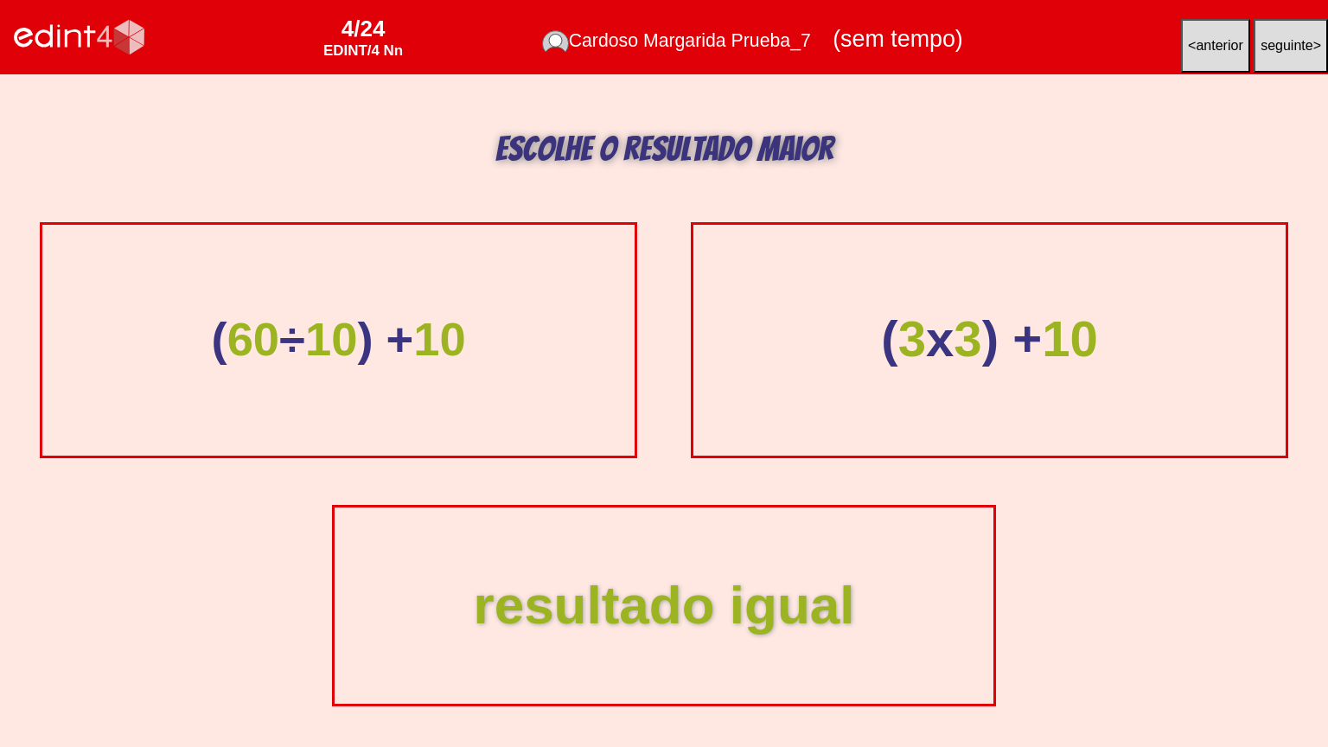
click at [976, 413] on div "( 3 x 3 ) + 10" at bounding box center [990, 340] width 634 height 246
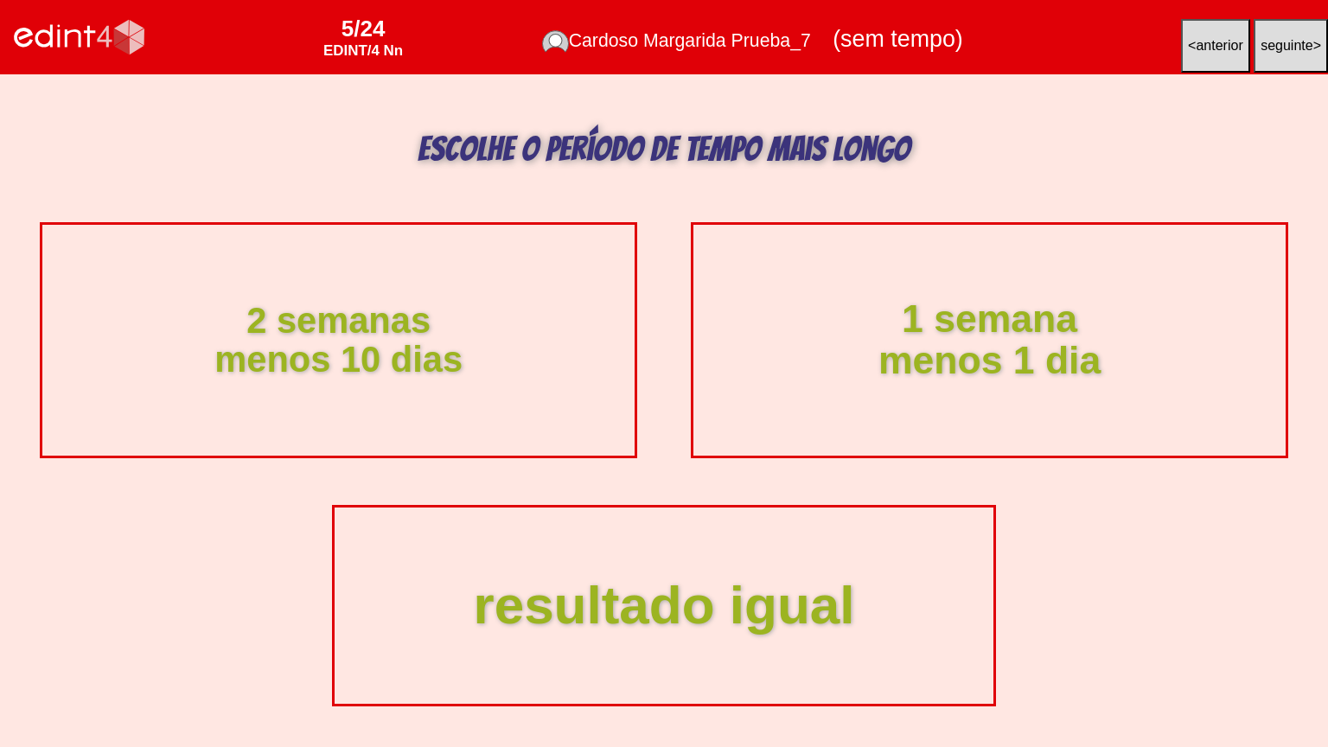
click at [1008, 363] on div "1 semana menos 1 dia" at bounding box center [990, 340] width 634 height 246
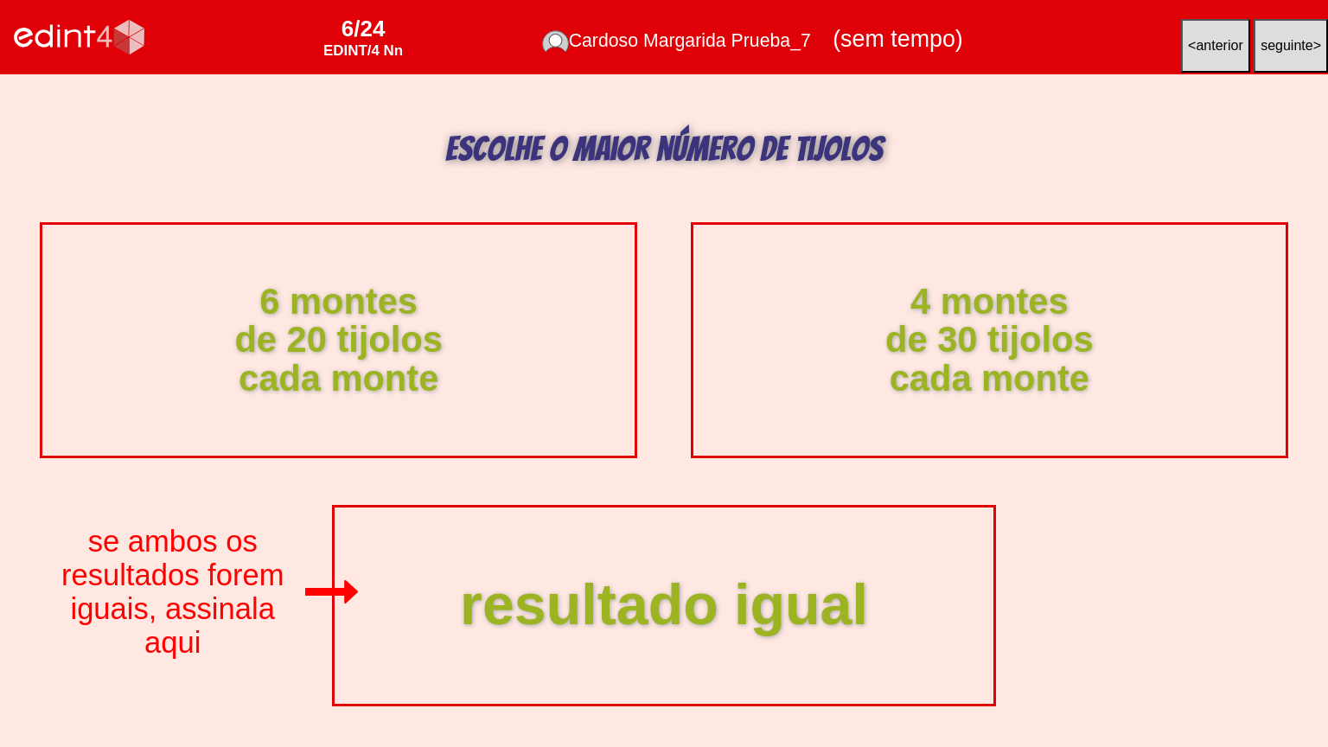
click at [696, 562] on div "resultado igual" at bounding box center [663, 606] width 705 height 210
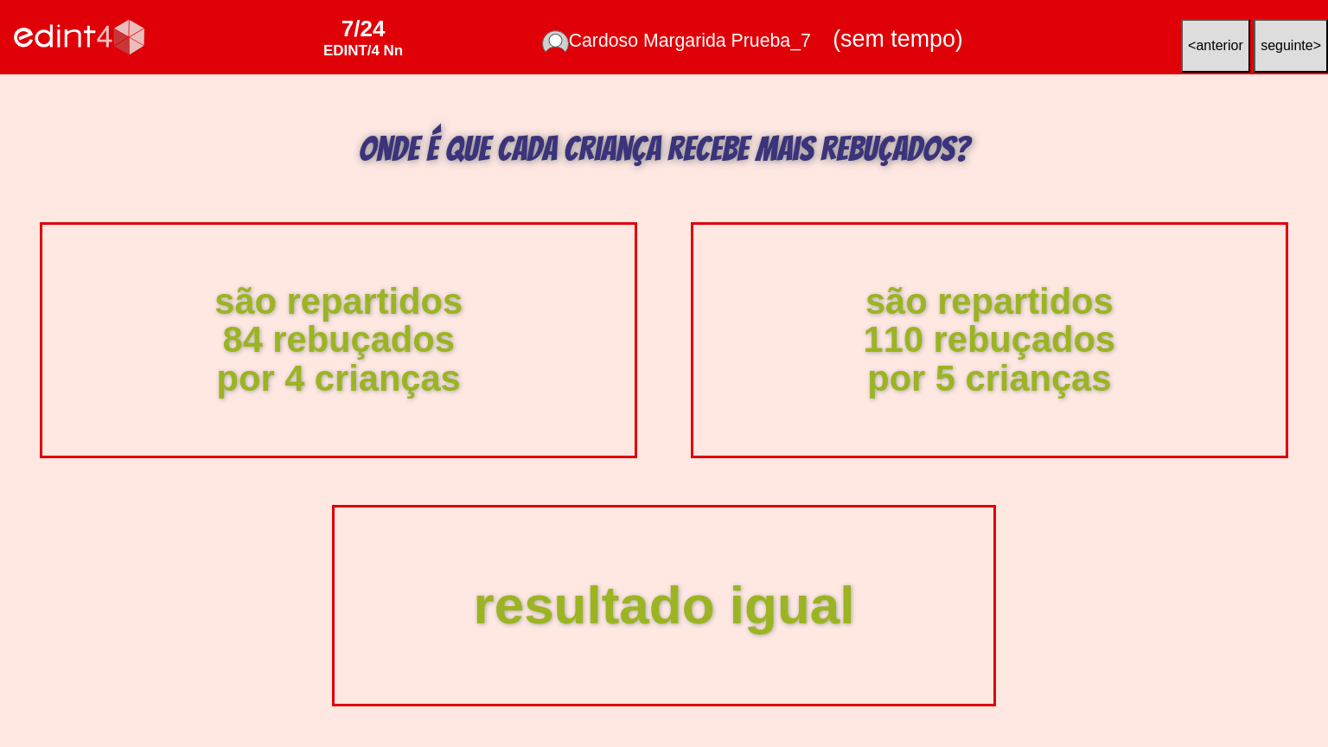
click at [252, 138] on div "Onde é que cada criança recebe mais rebuçados?" at bounding box center [664, 142] width 1328 height 86
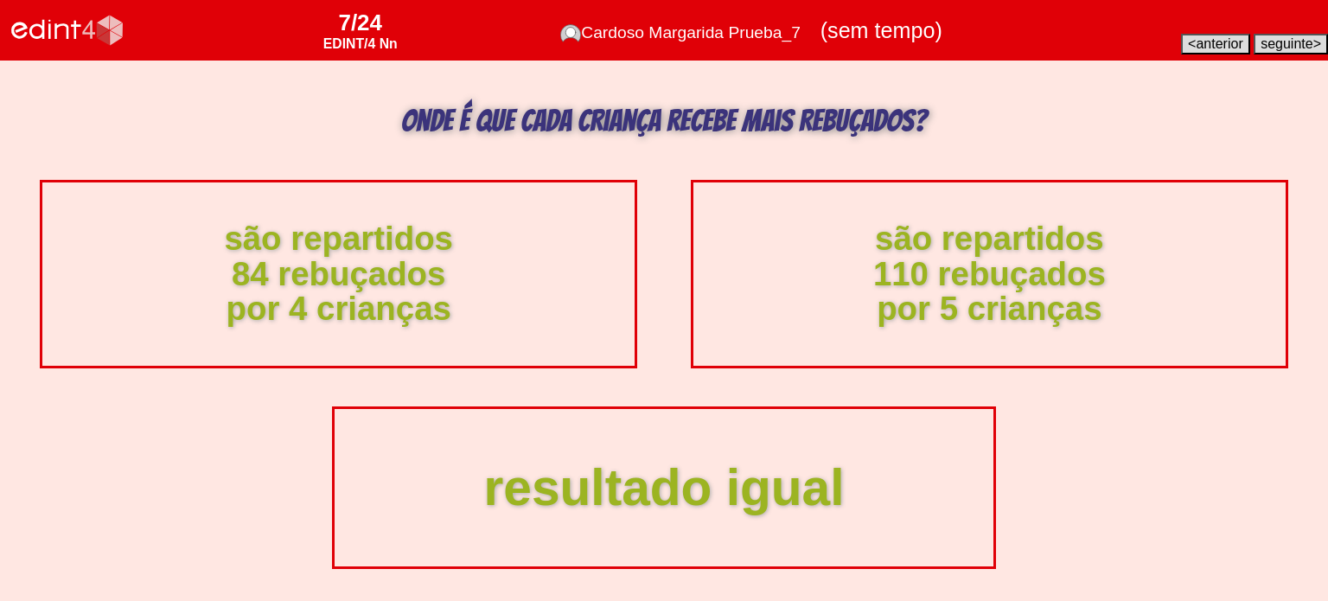
click at [289, 110] on div "Onde é que cada criança recebe mais rebuçados?" at bounding box center [664, 115] width 1328 height 73
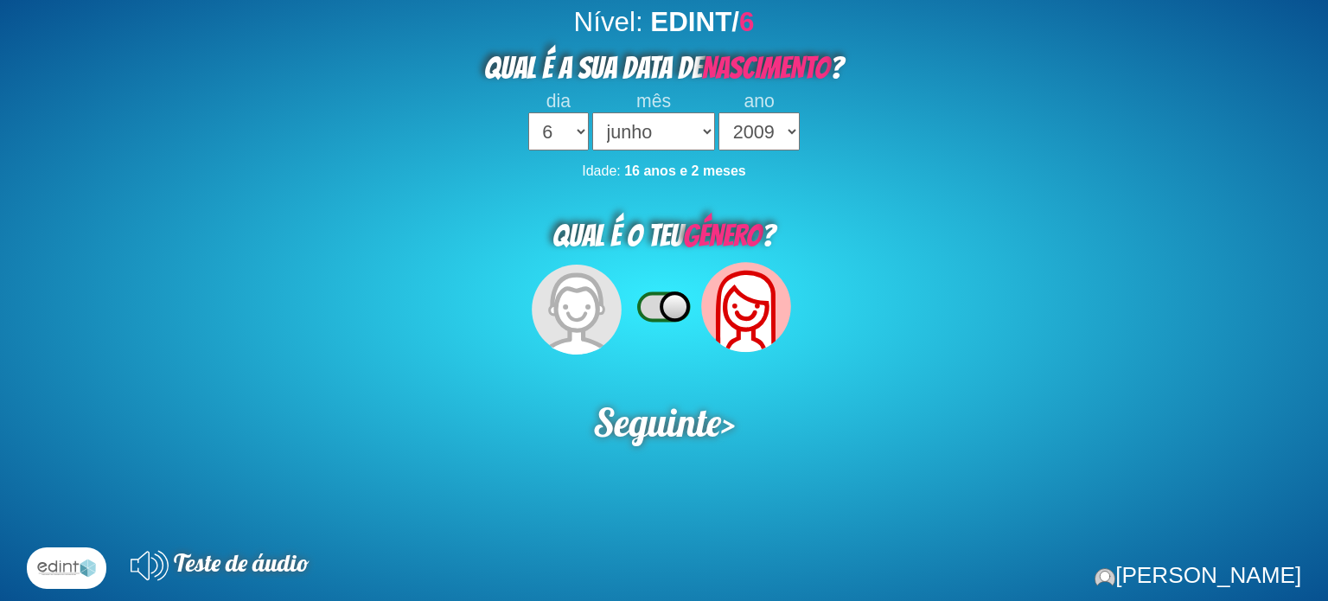
select select "6"
select select "06"
click at [747, 137] on select "2023 2022 2021 2020 2019 2018 2017 2016 2015 2014 2013 2012 2011 2010 2009 2008…" at bounding box center [759, 131] width 81 height 38
click at [719, 112] on select "2023 2022 2021 2020 2019 2018 2017 2016 2015 2014 2013 2012 2011 2010 2009 2008…" at bounding box center [759, 131] width 81 height 38
click at [740, 138] on select "2023 2022 2021 2020 2019 2018 2017 2016 2015 2014 2013 2012 2011 2010 2009 2008…" at bounding box center [759, 131] width 81 height 38
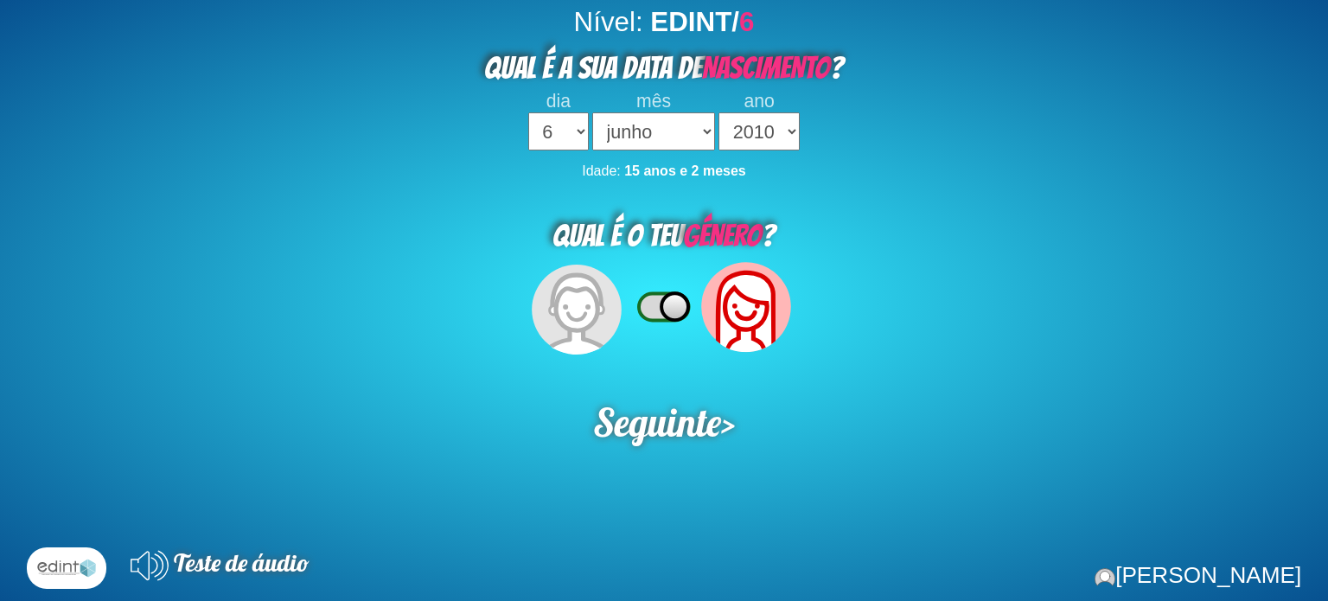
select select "2012"
click at [719, 112] on select "2023 2022 2021 2020 2019 2018 2017 2016 2015 2014 2013 2012 2011 2010 2009 2008…" at bounding box center [759, 131] width 81 height 38
select select "3"
select select "07"
select select "2019"
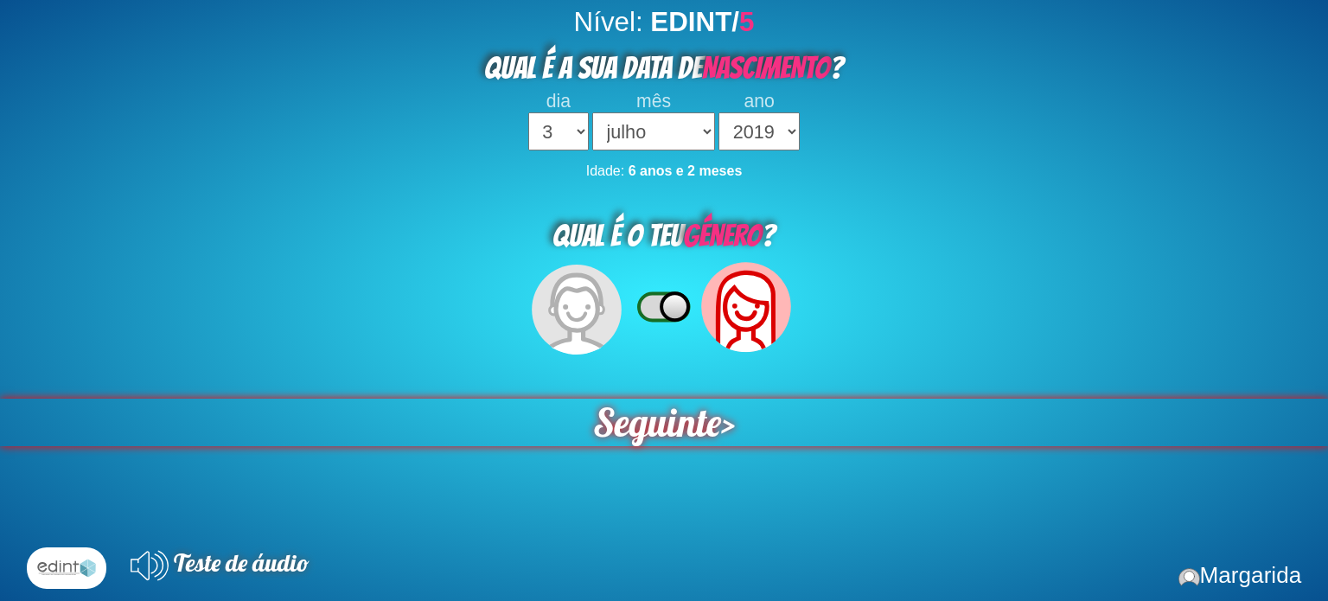
click at [624, 415] on span "Seguinte" at bounding box center [656, 423] width 140 height 52
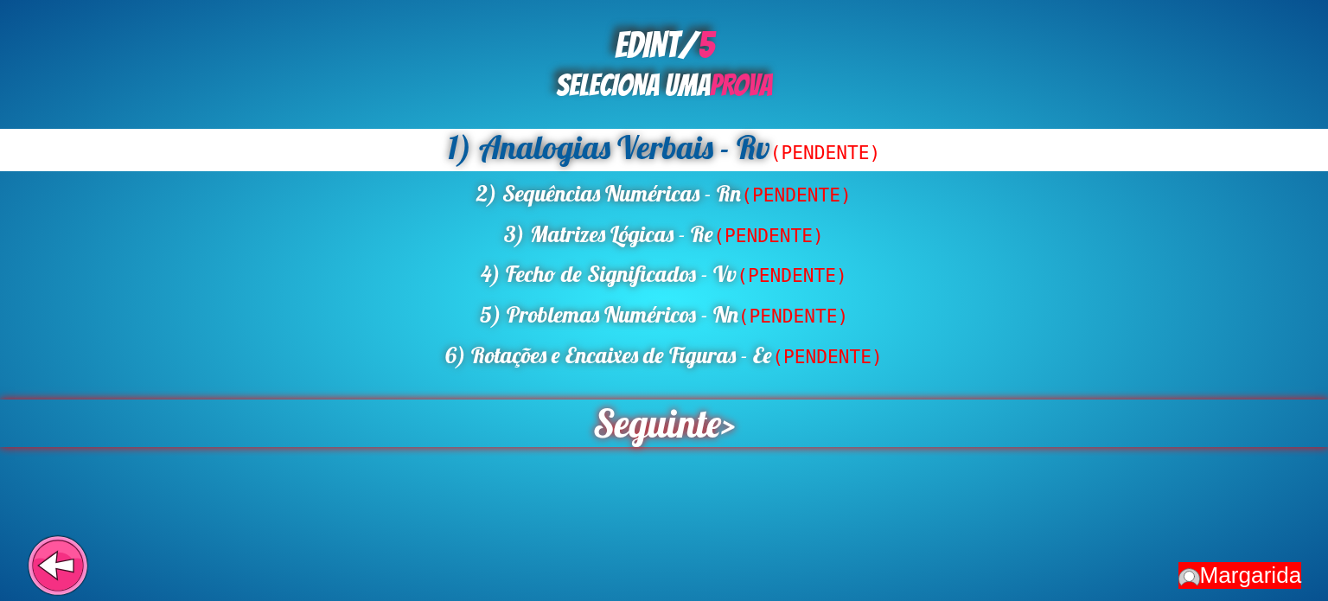
click at [654, 419] on span "Seguinte" at bounding box center [657, 424] width 128 height 48
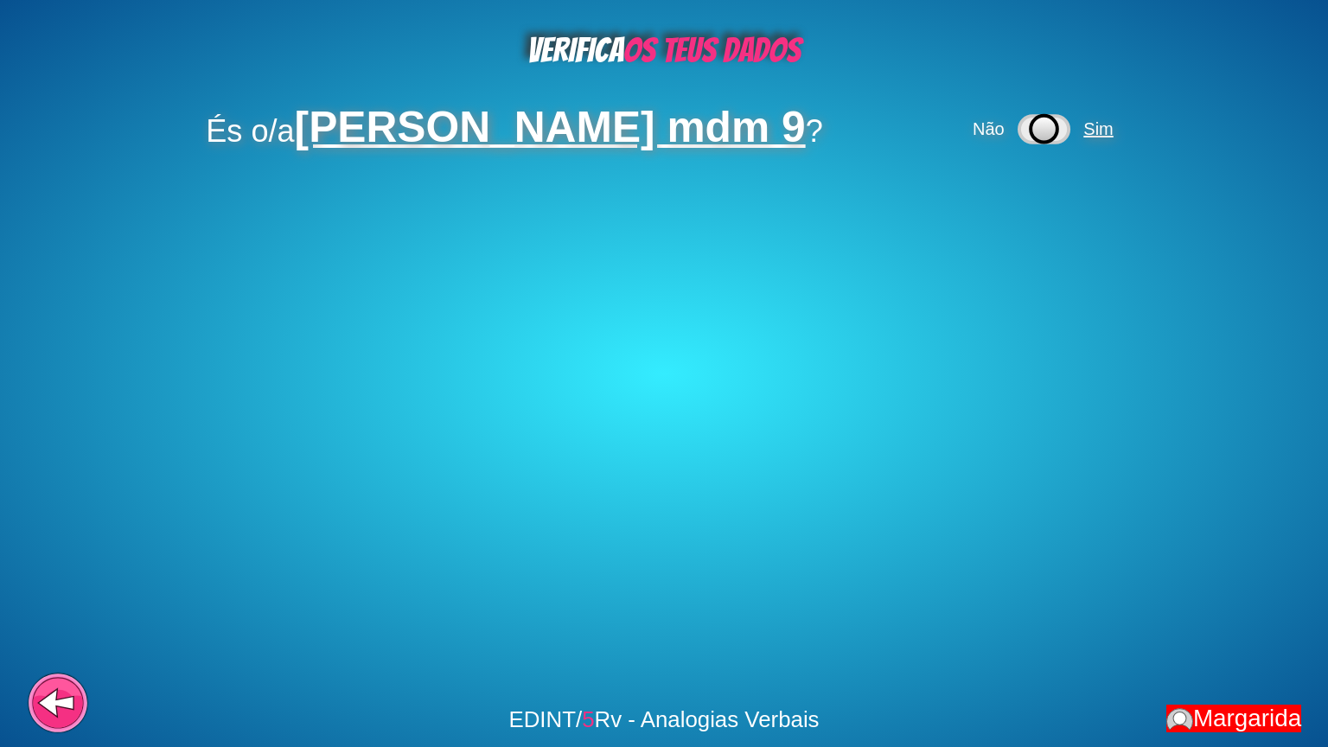
click at [1084, 131] on span "Sim" at bounding box center [1098, 128] width 29 height 19
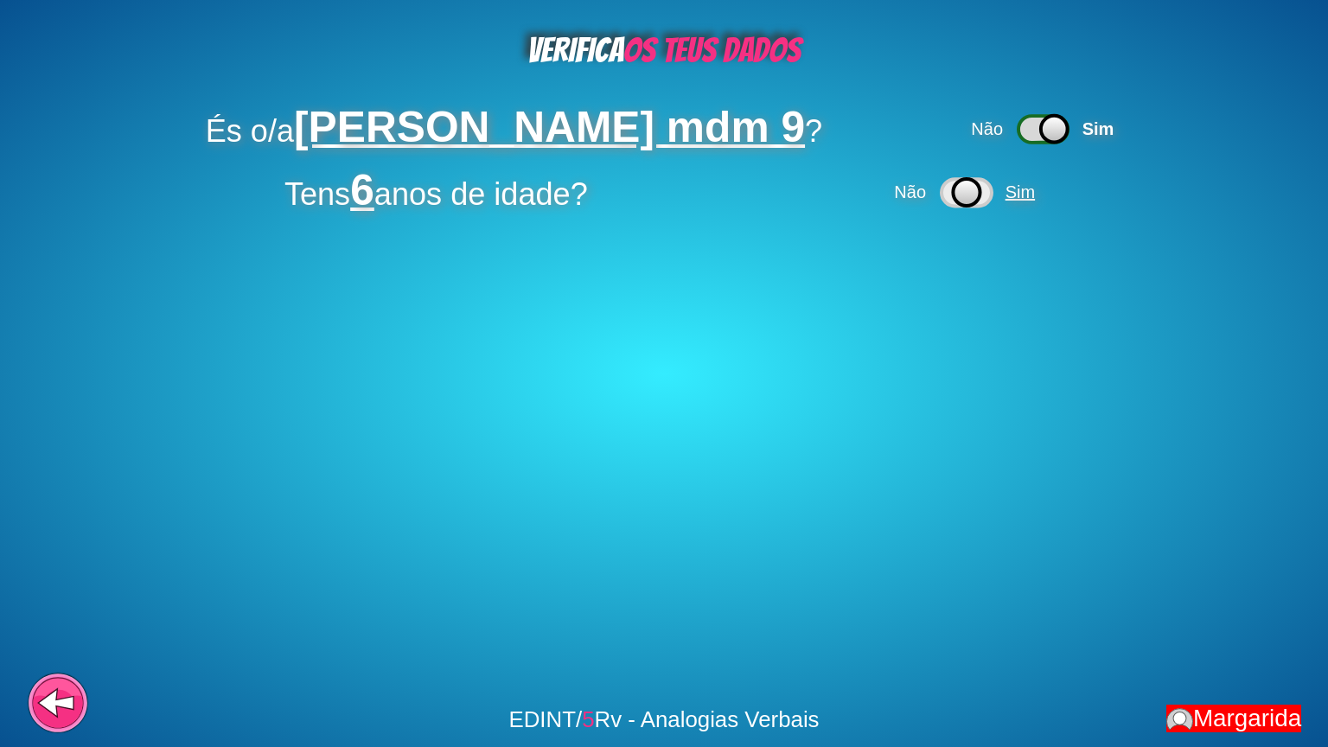
click at [1020, 193] on span "Sim" at bounding box center [1020, 191] width 29 height 19
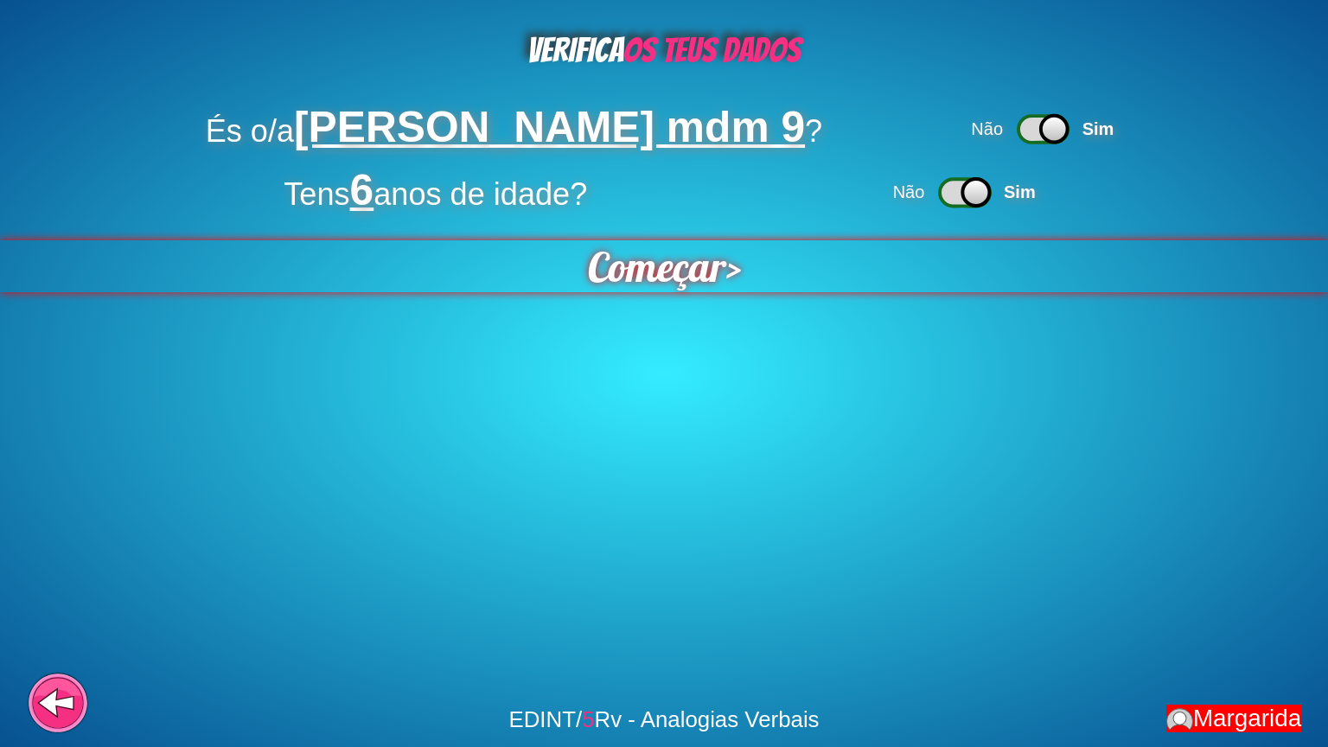
click at [690, 282] on span "Começar" at bounding box center [656, 266] width 141 height 53
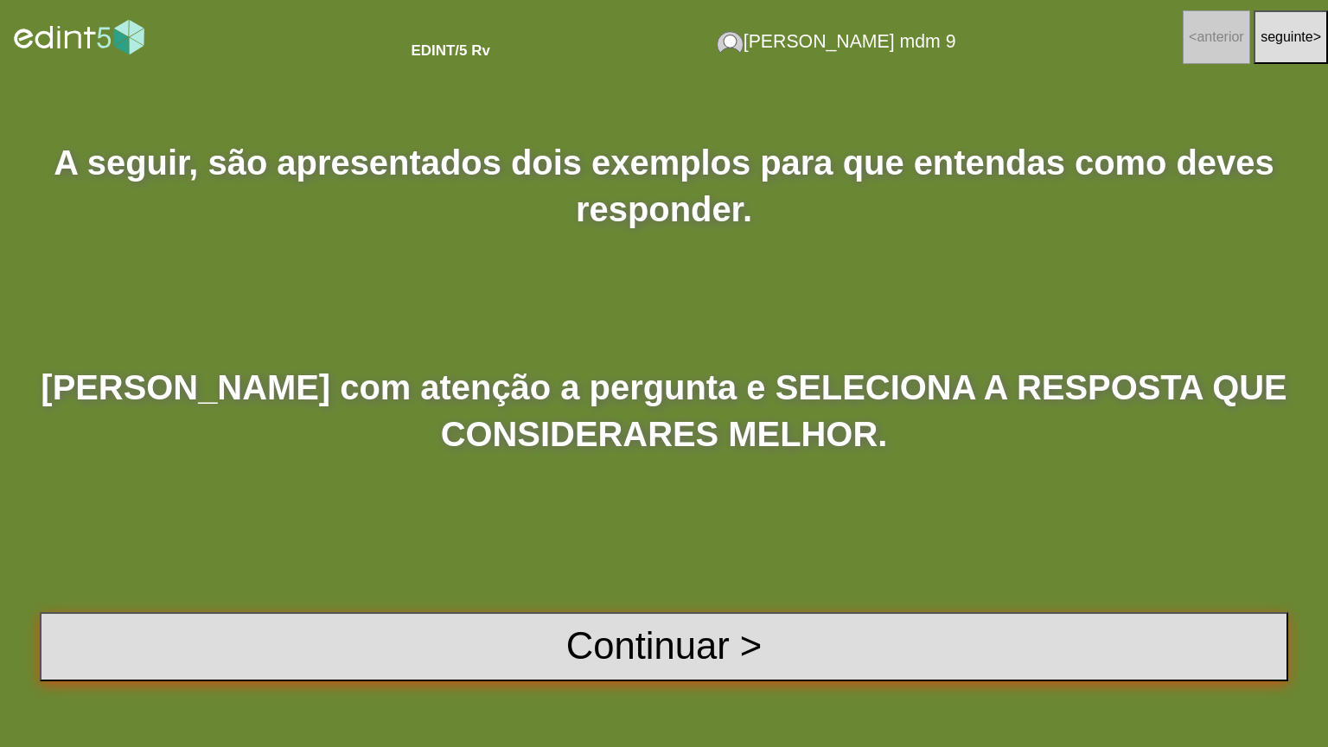
click at [600, 600] on button "Continuar >" at bounding box center [664, 646] width 1249 height 69
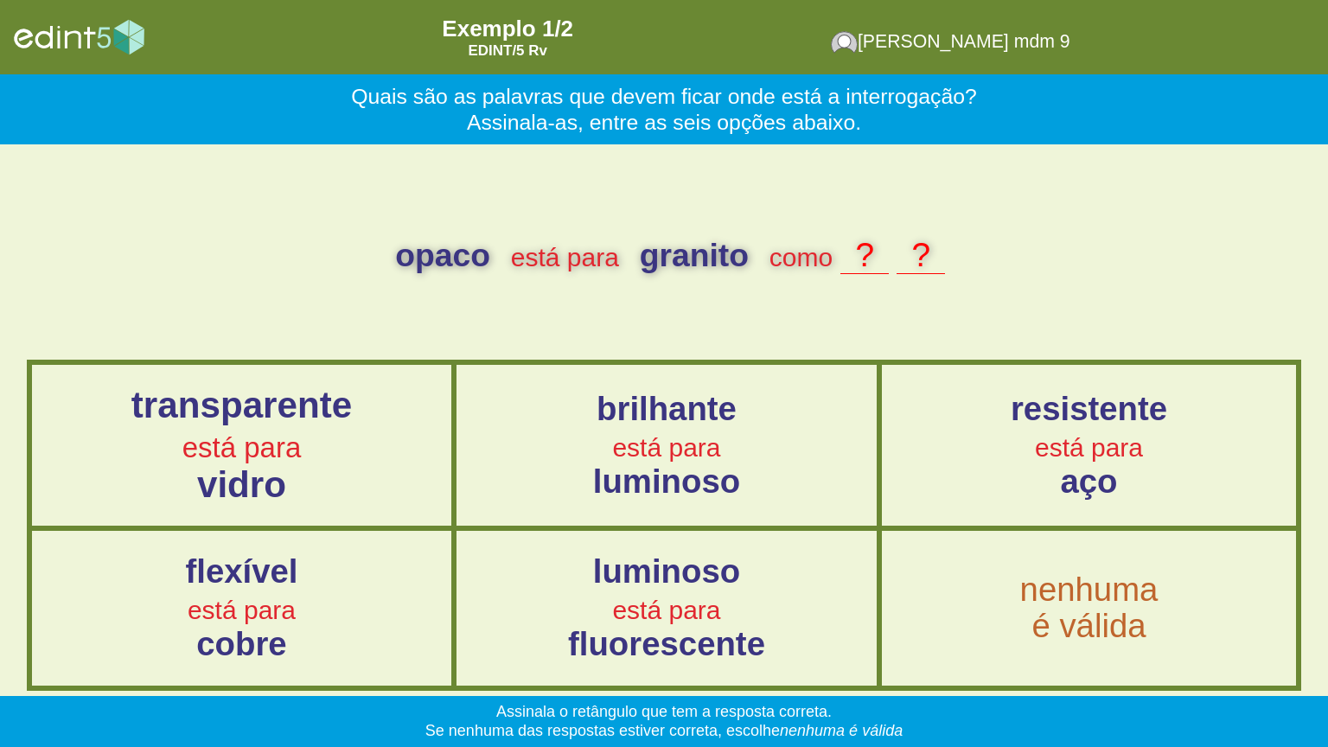
click at [278, 399] on span "transparente" at bounding box center [241, 404] width 221 height 41
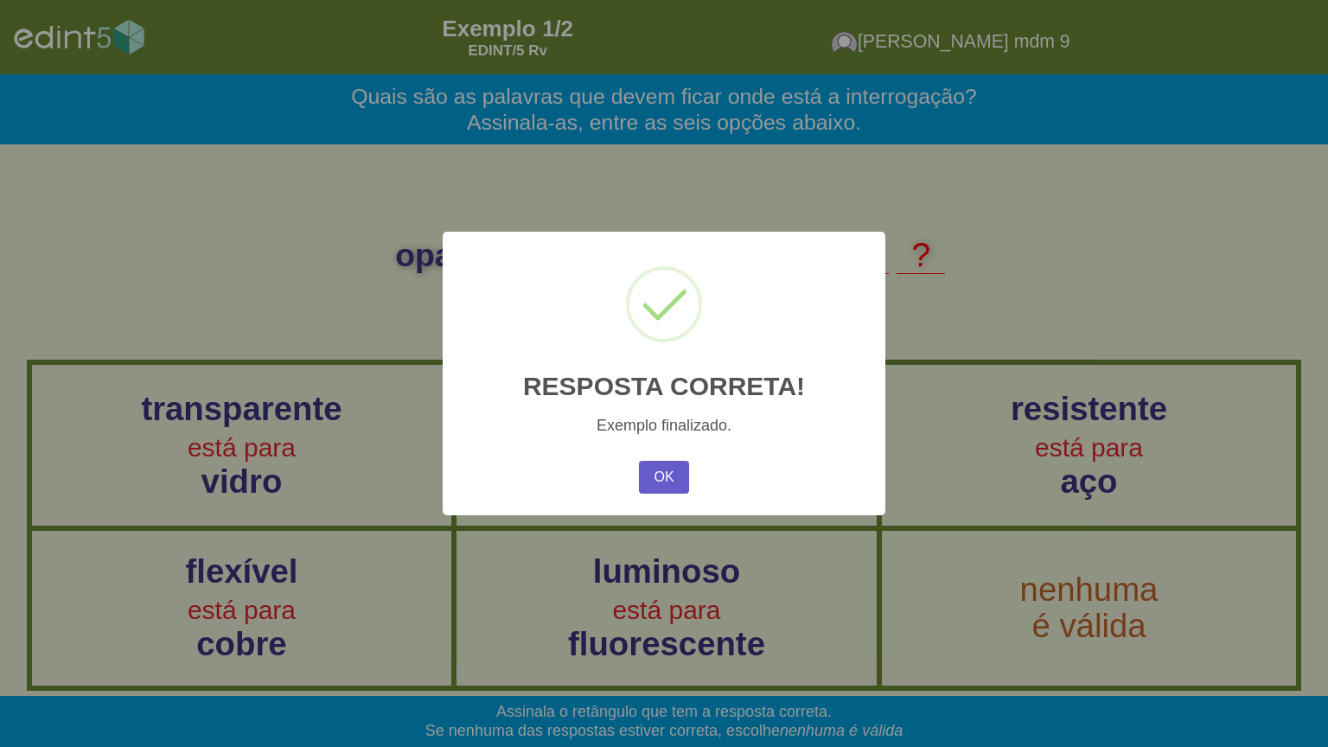
click at [678, 470] on button "OK" at bounding box center [664, 477] width 50 height 33
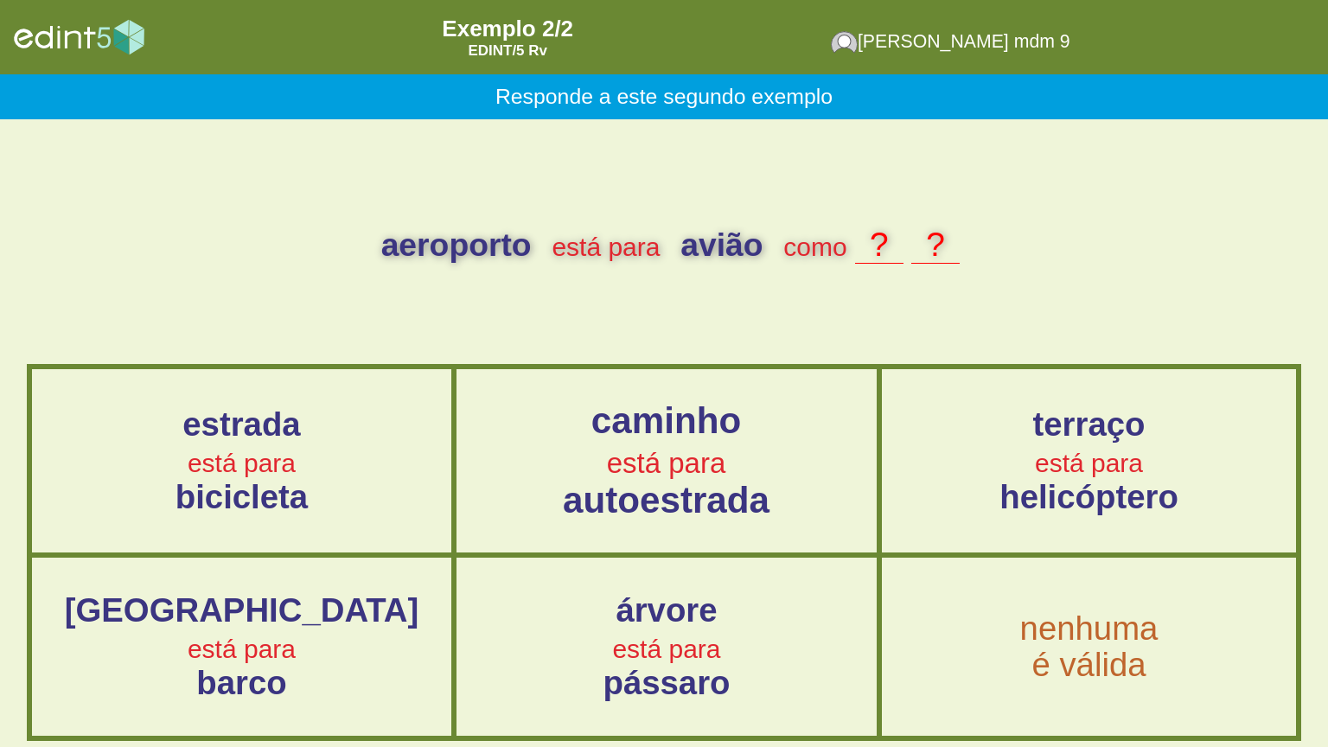
click at [581, 487] on span "autoestrada" at bounding box center [666, 500] width 207 height 41
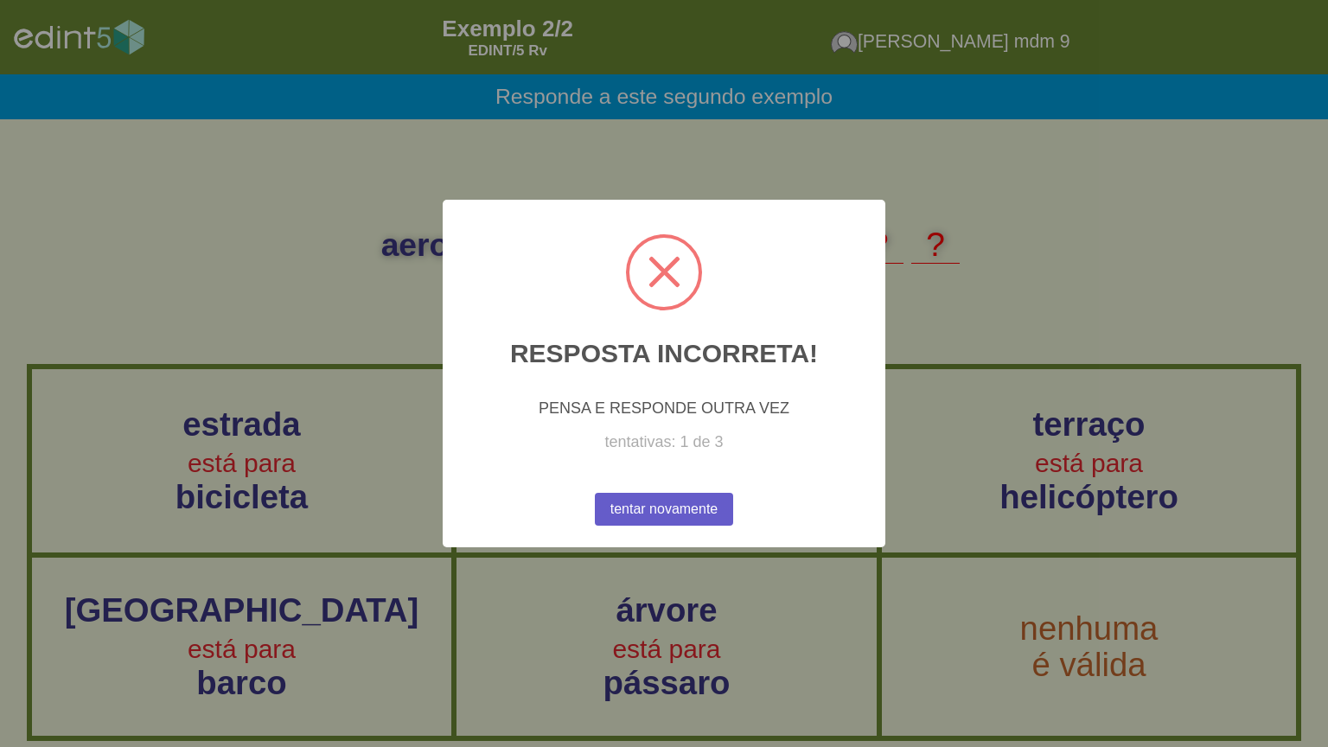
click at [617, 502] on button "tentar novamente" at bounding box center [664, 509] width 138 height 33
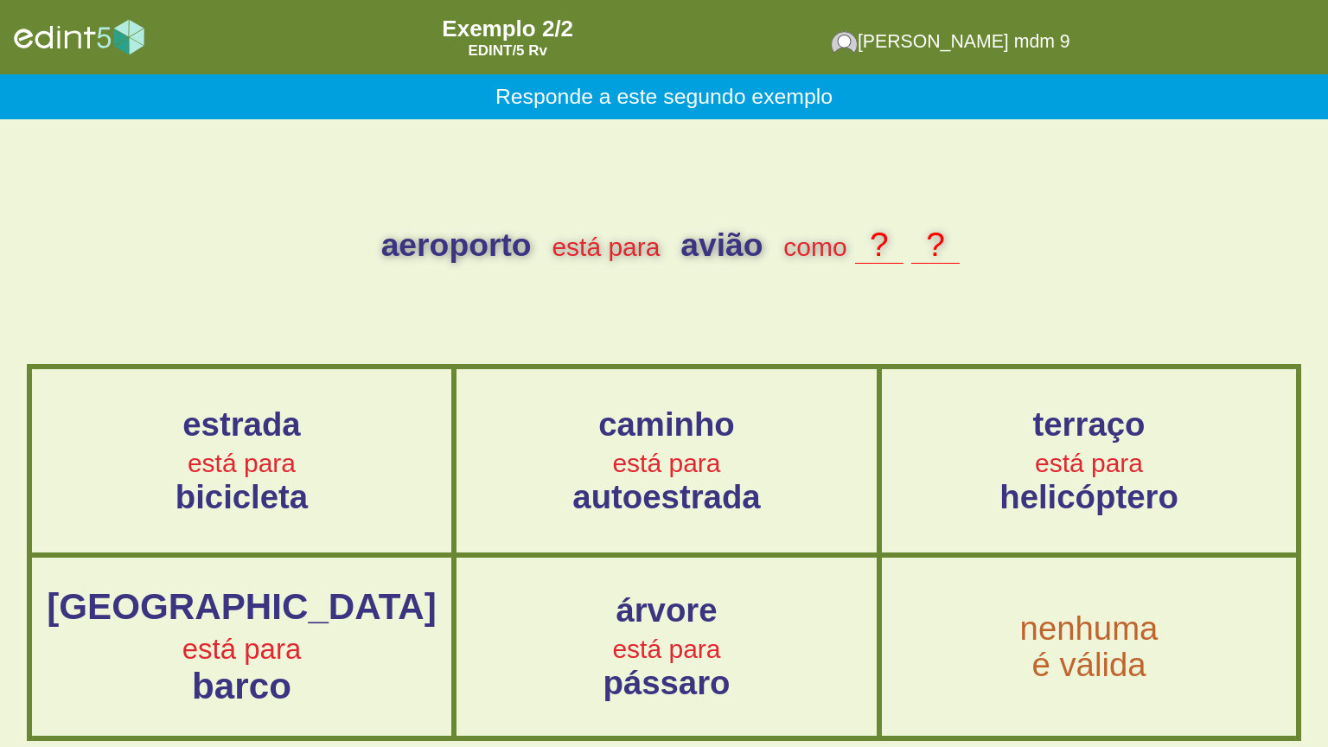
click at [322, 600] on div "porto está para barco" at bounding box center [241, 646] width 421 height 120
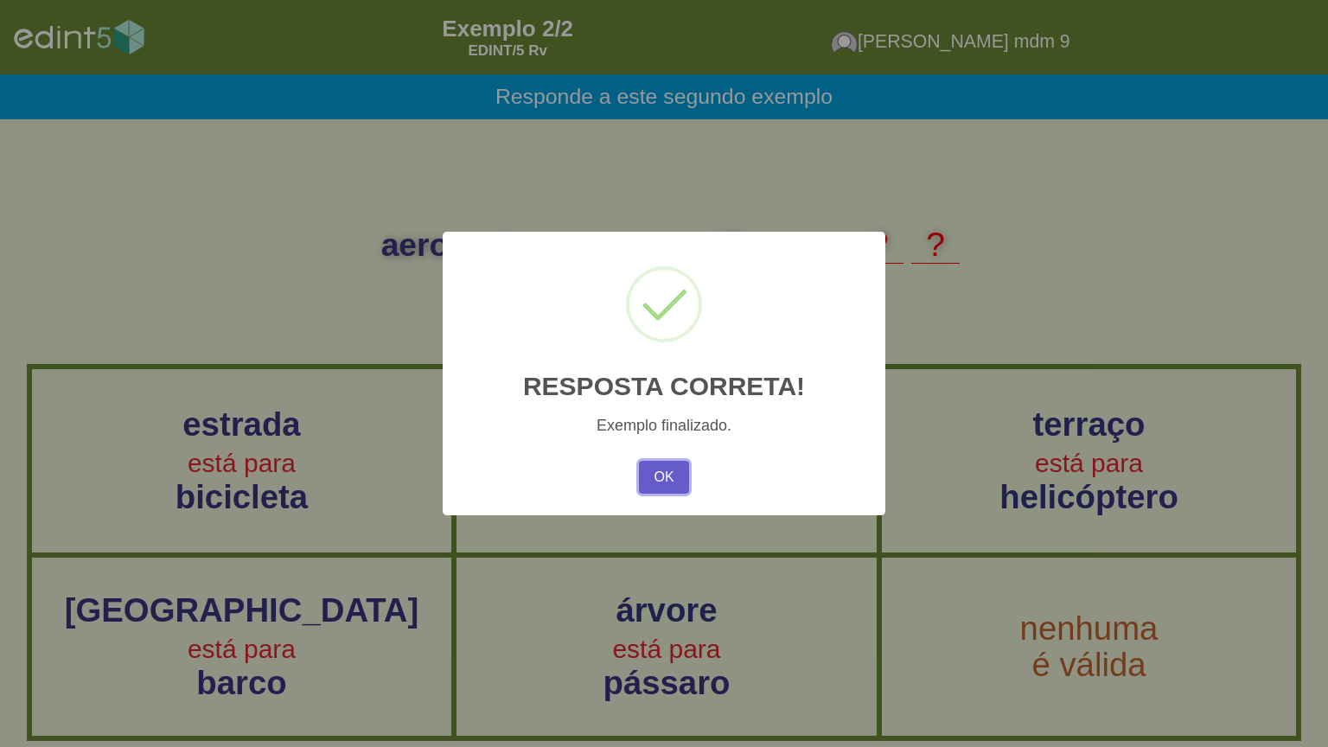
click at [661, 467] on button "OK" at bounding box center [664, 477] width 50 height 33
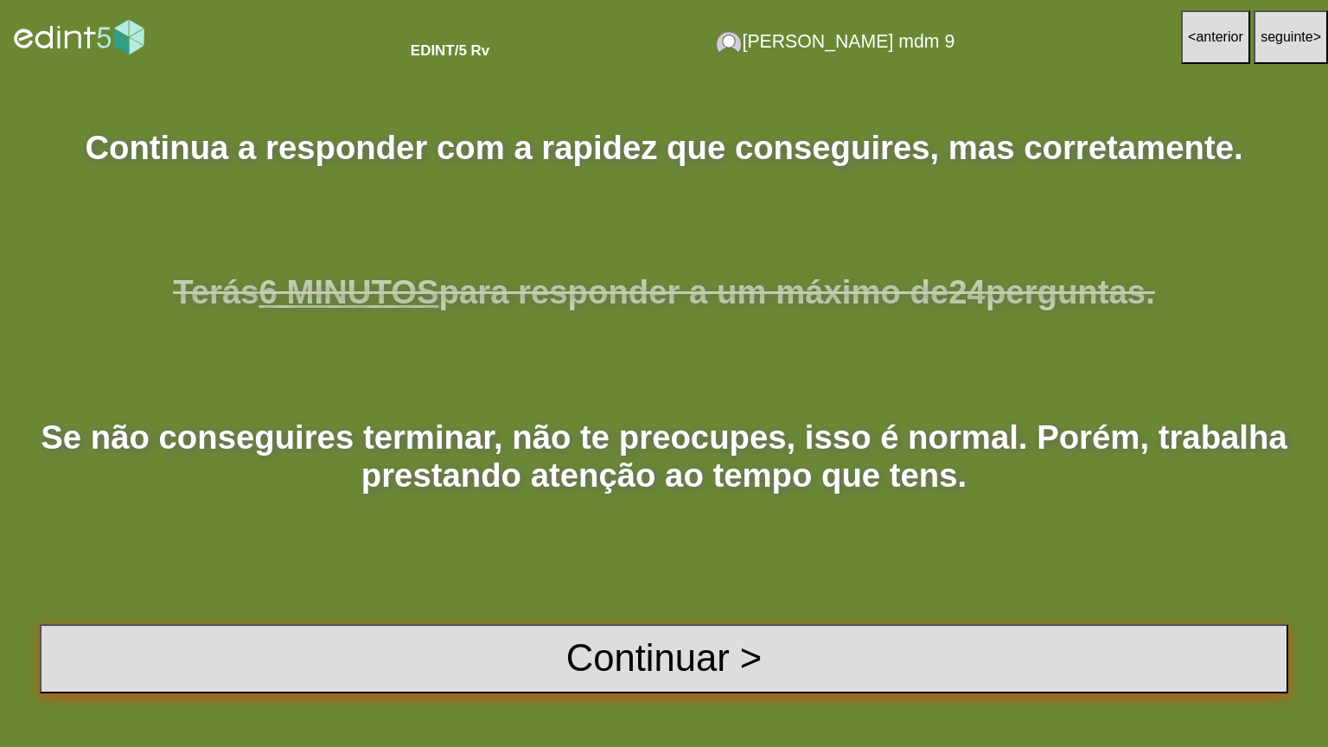
click at [880, 600] on button "Continuar >" at bounding box center [664, 658] width 1249 height 69
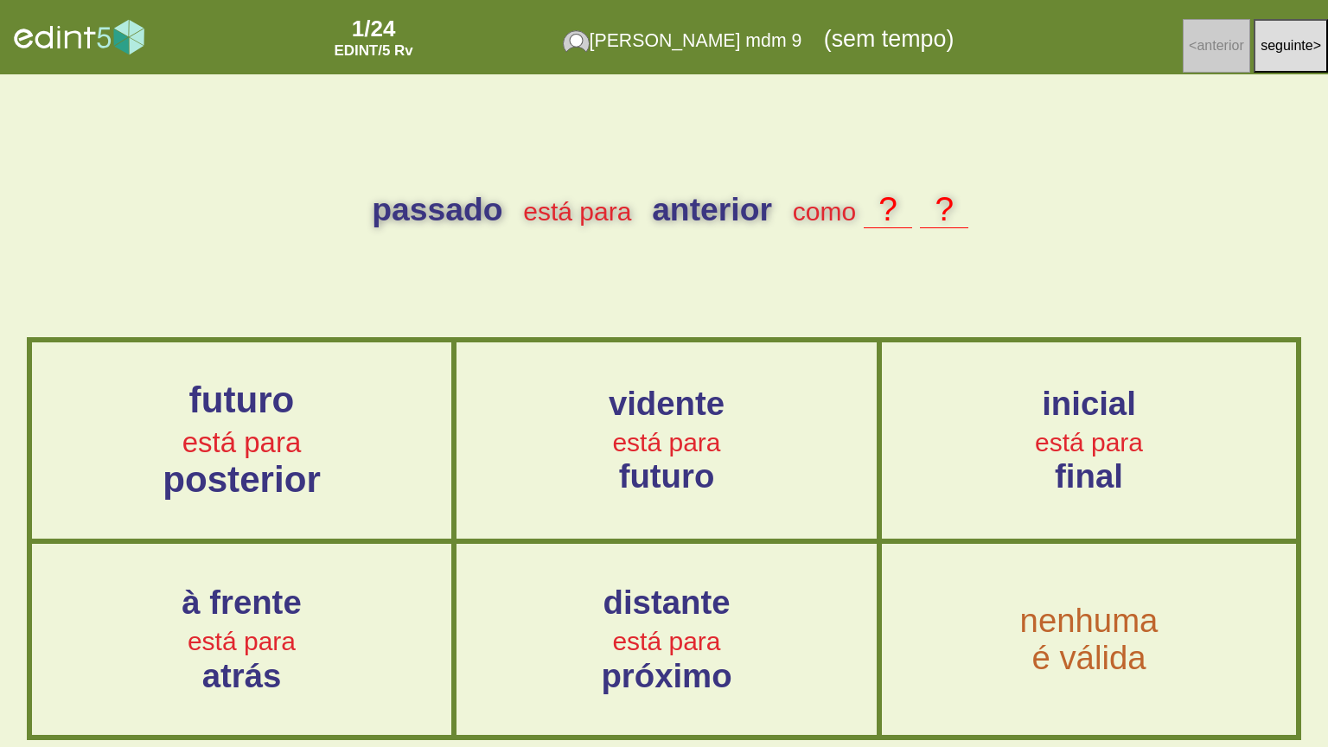
click at [340, 438] on div "futuro está para posterior" at bounding box center [241, 441] width 421 height 120
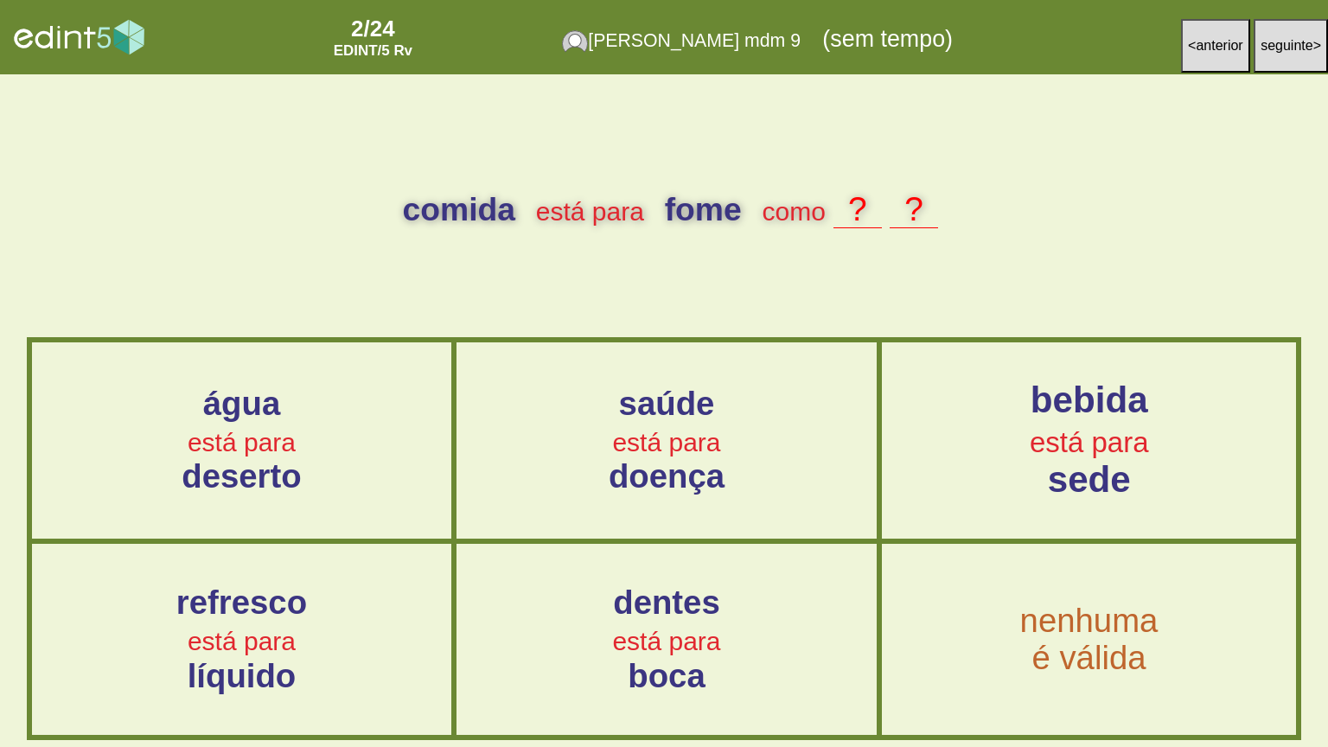
click at [1034, 465] on div "bebida está para sede" at bounding box center [1089, 441] width 416 height 120
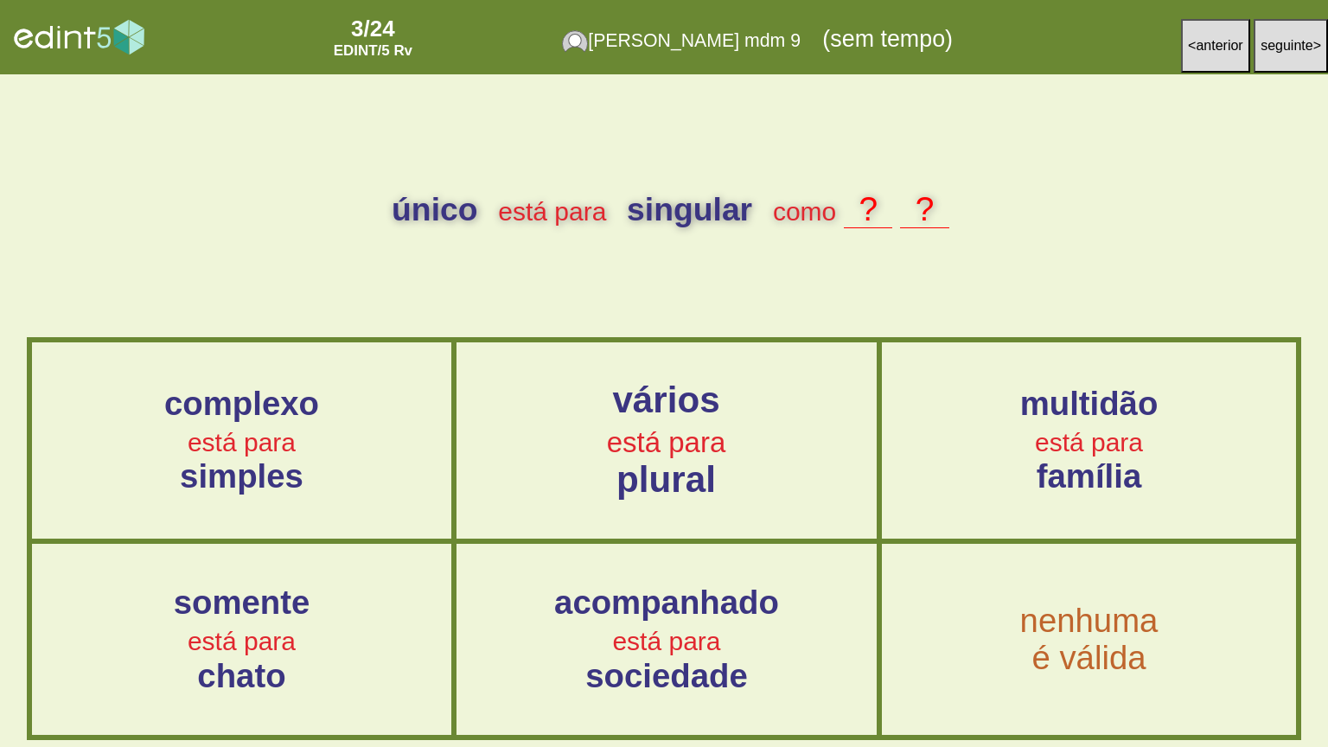
click at [720, 419] on div "vários está para plural" at bounding box center [666, 441] width 421 height 120
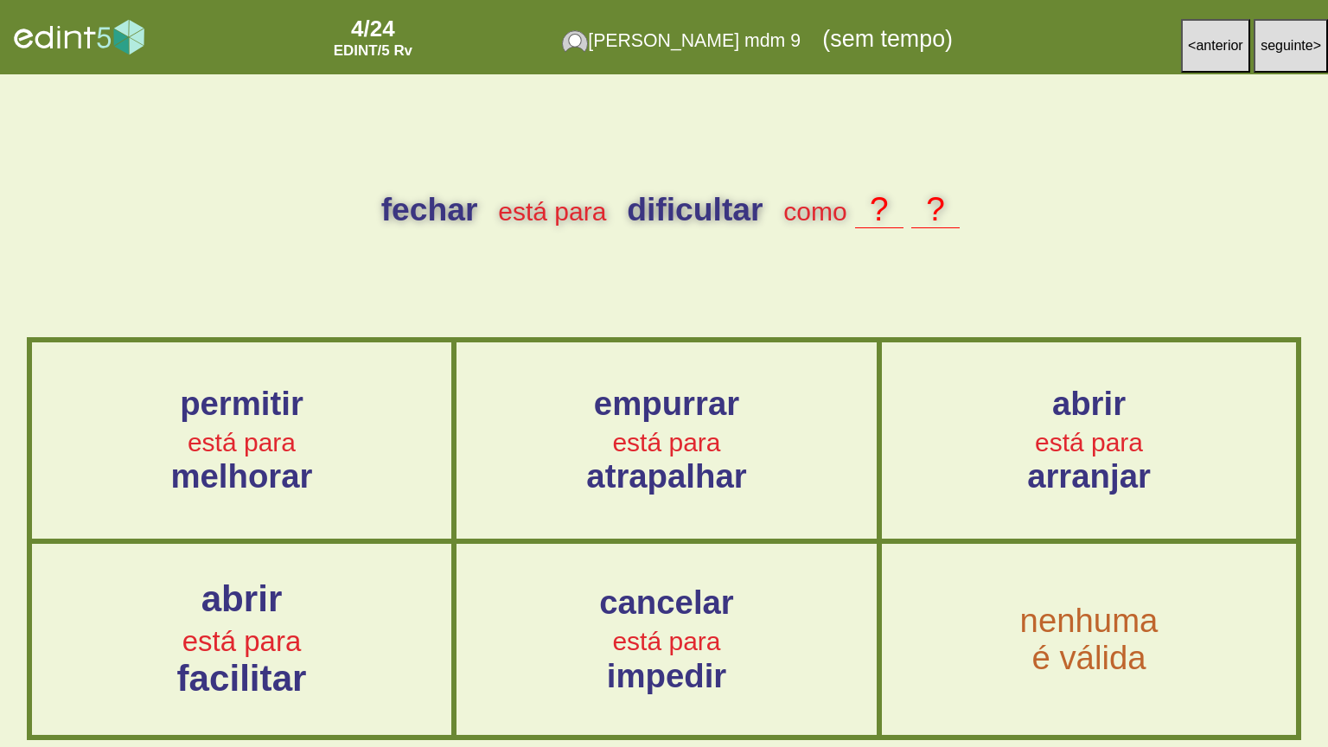
click at [273, 596] on span "abrir" at bounding box center [242, 599] width 81 height 41
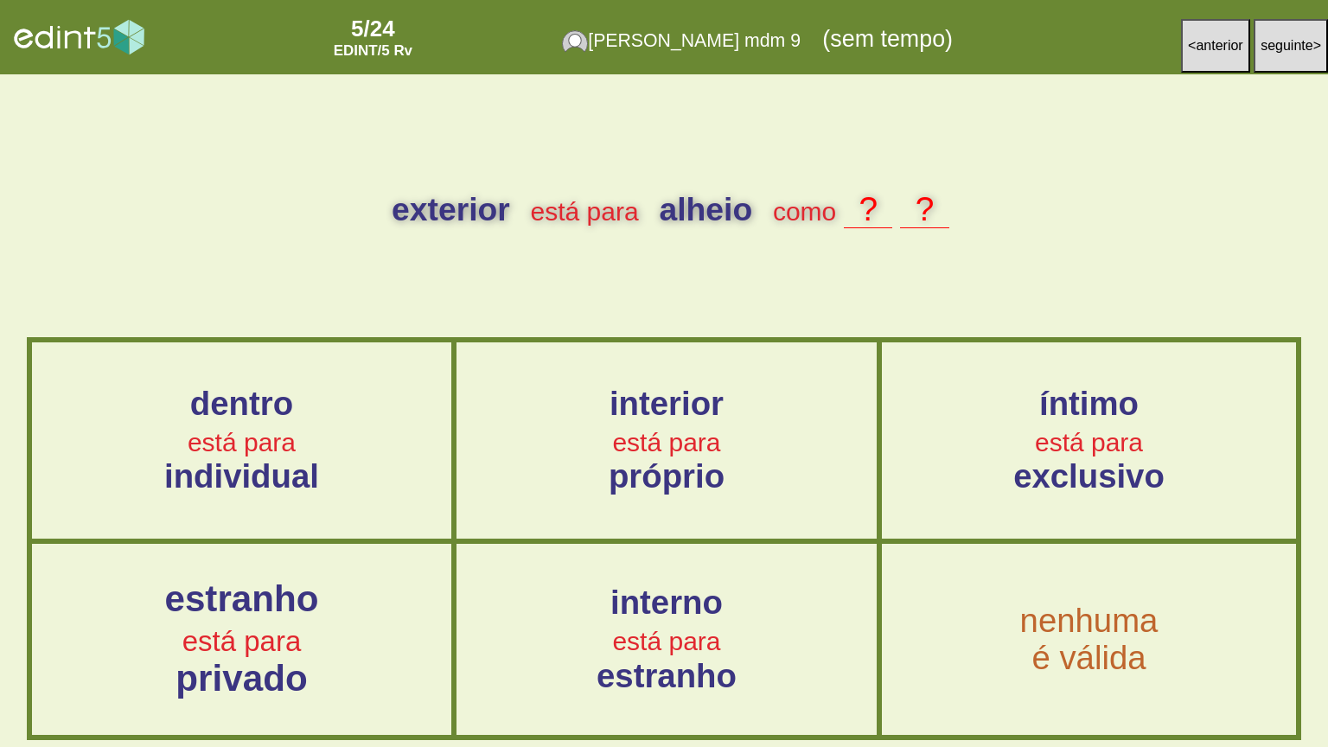
click at [1211, 61] on button "< anterior" at bounding box center [1215, 46] width 69 height 54
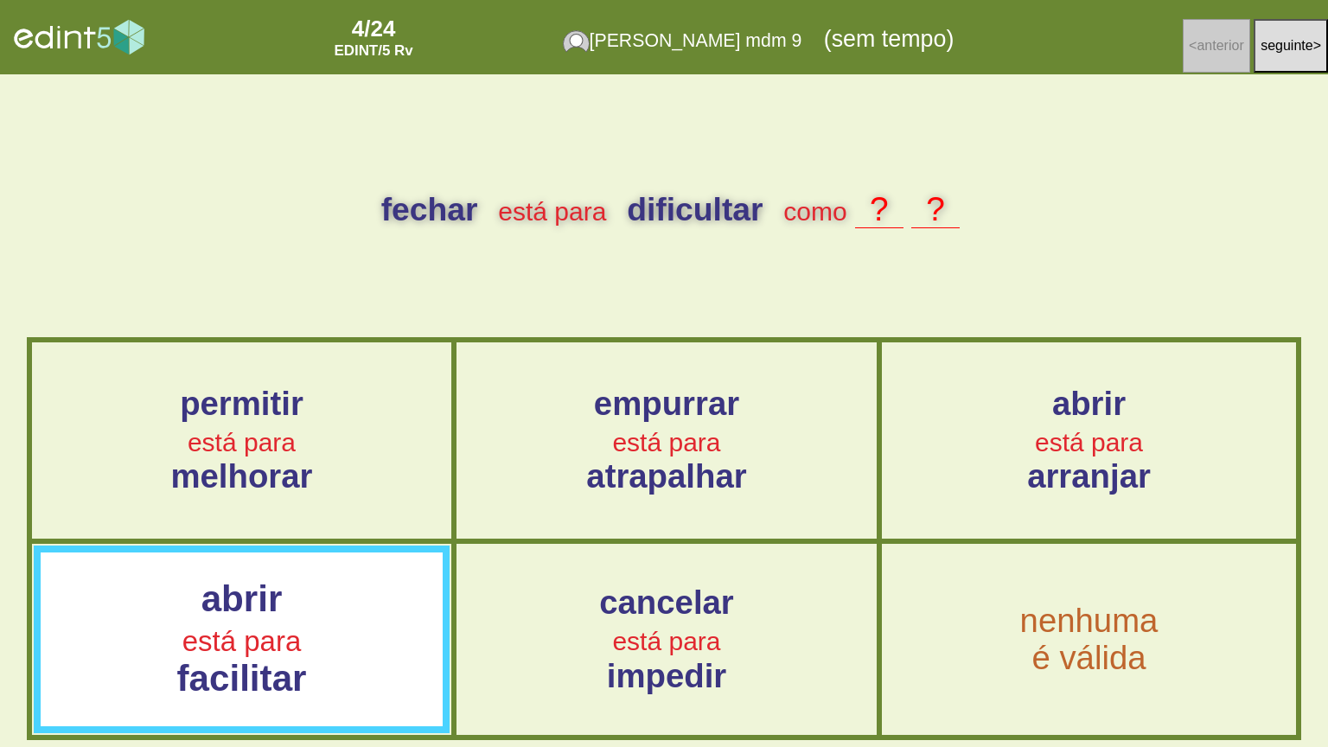
click at [1284, 42] on span "seguinte" at bounding box center [1287, 45] width 53 height 15
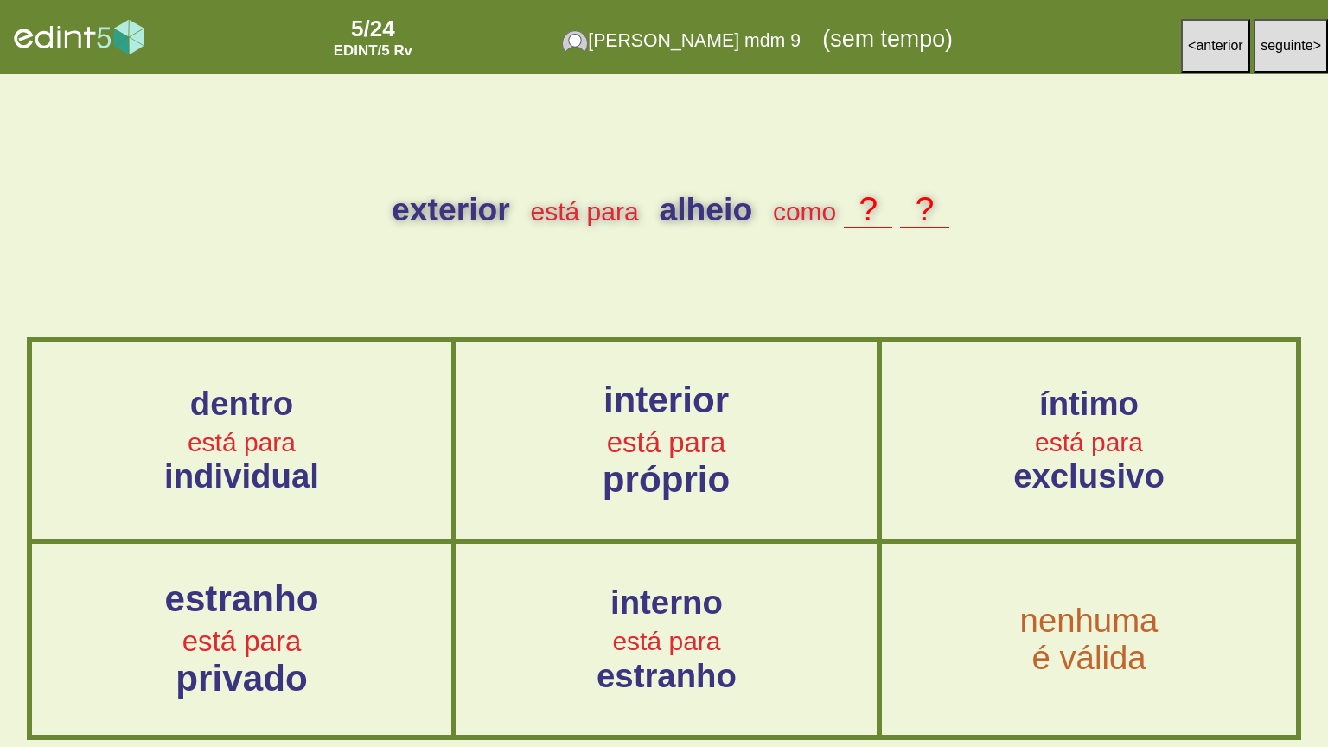
click at [698, 450] on span "está para" at bounding box center [666, 442] width 119 height 31
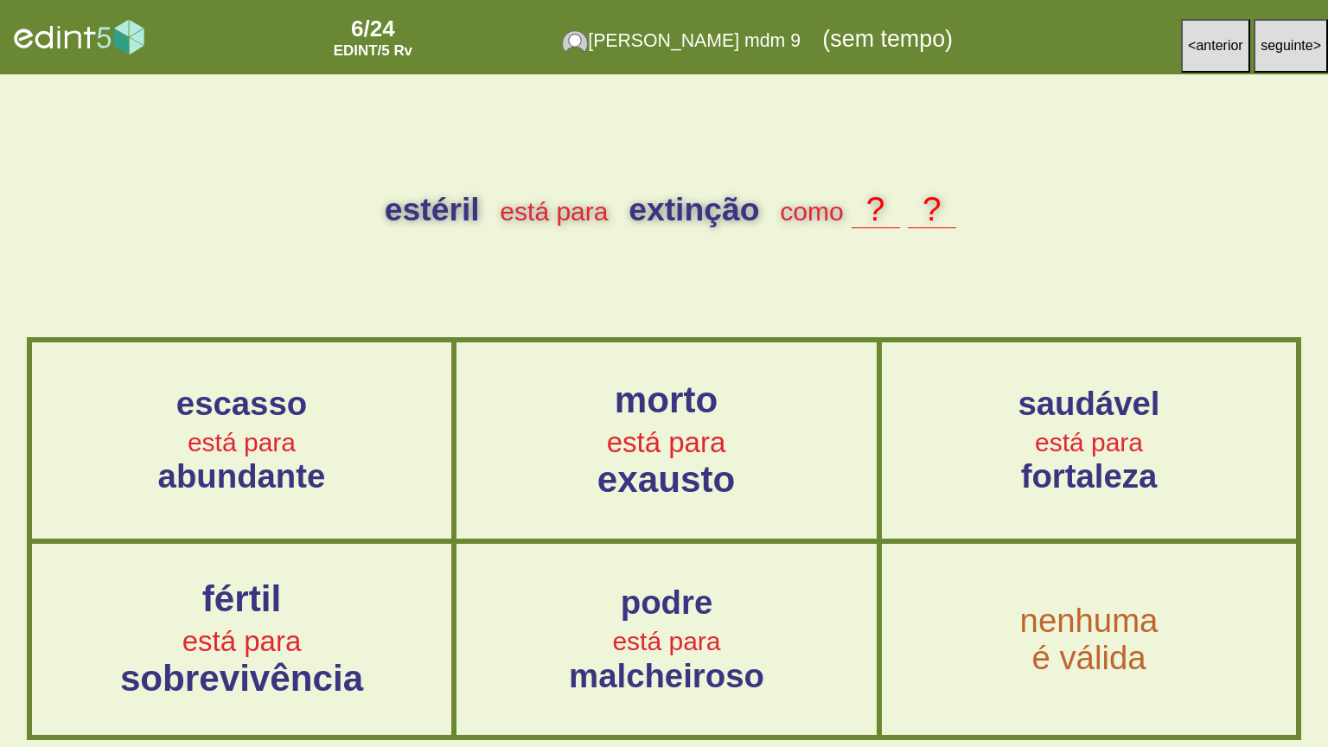
click at [346, 600] on div "fértil está para sobrevivência" at bounding box center [241, 639] width 421 height 120
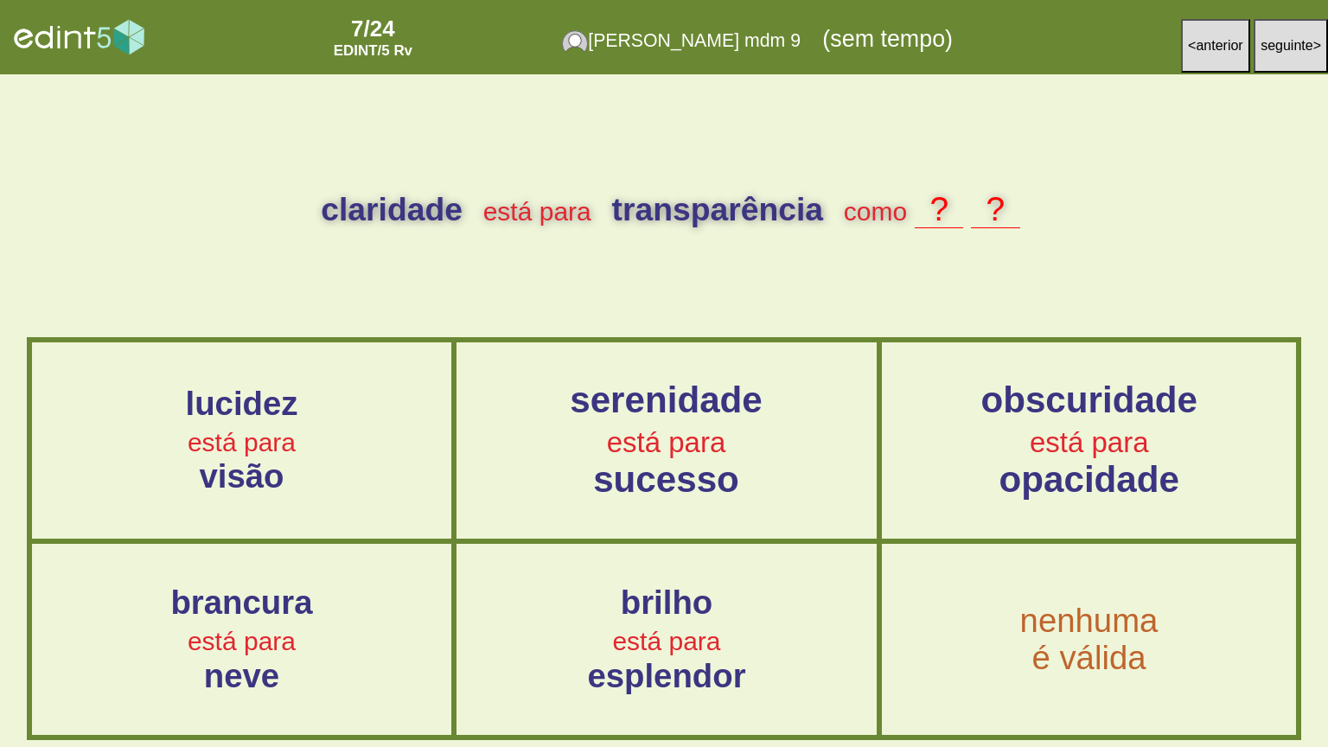
click at [1031, 413] on span "obscuridade" at bounding box center [1089, 400] width 217 height 41
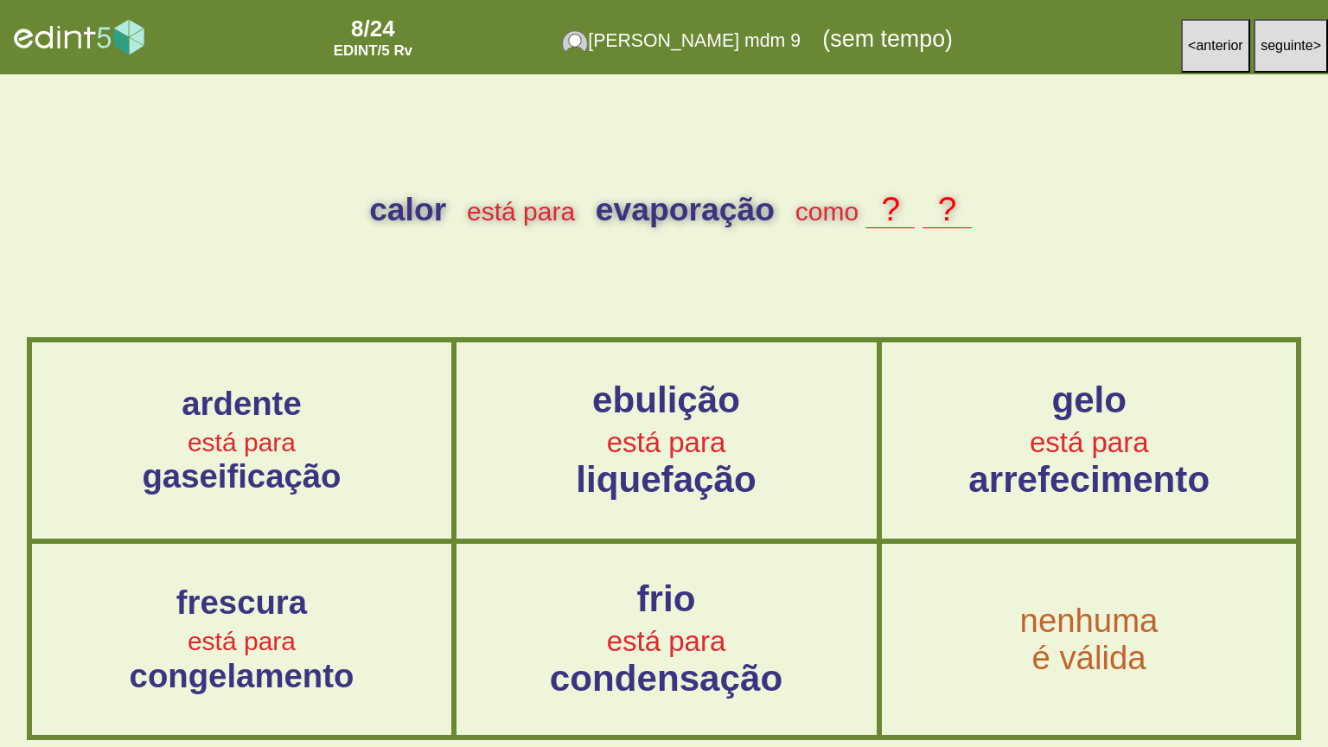
drag, startPoint x: 805, startPoint y: 610, endPoint x: 815, endPoint y: 609, distance: 9.6
click at [813, 600] on div "frio está para condensação" at bounding box center [666, 639] width 421 height 120
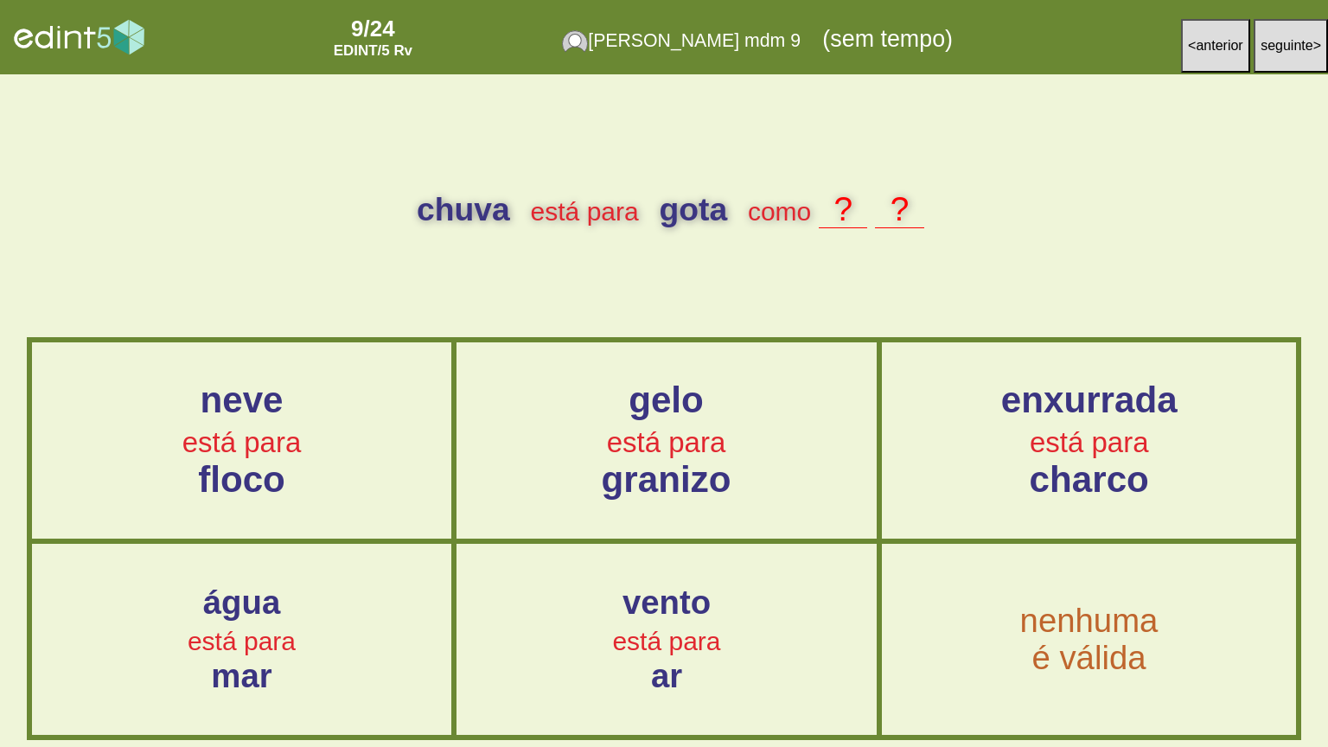
click at [239, 453] on span "está para" at bounding box center [241, 442] width 119 height 31
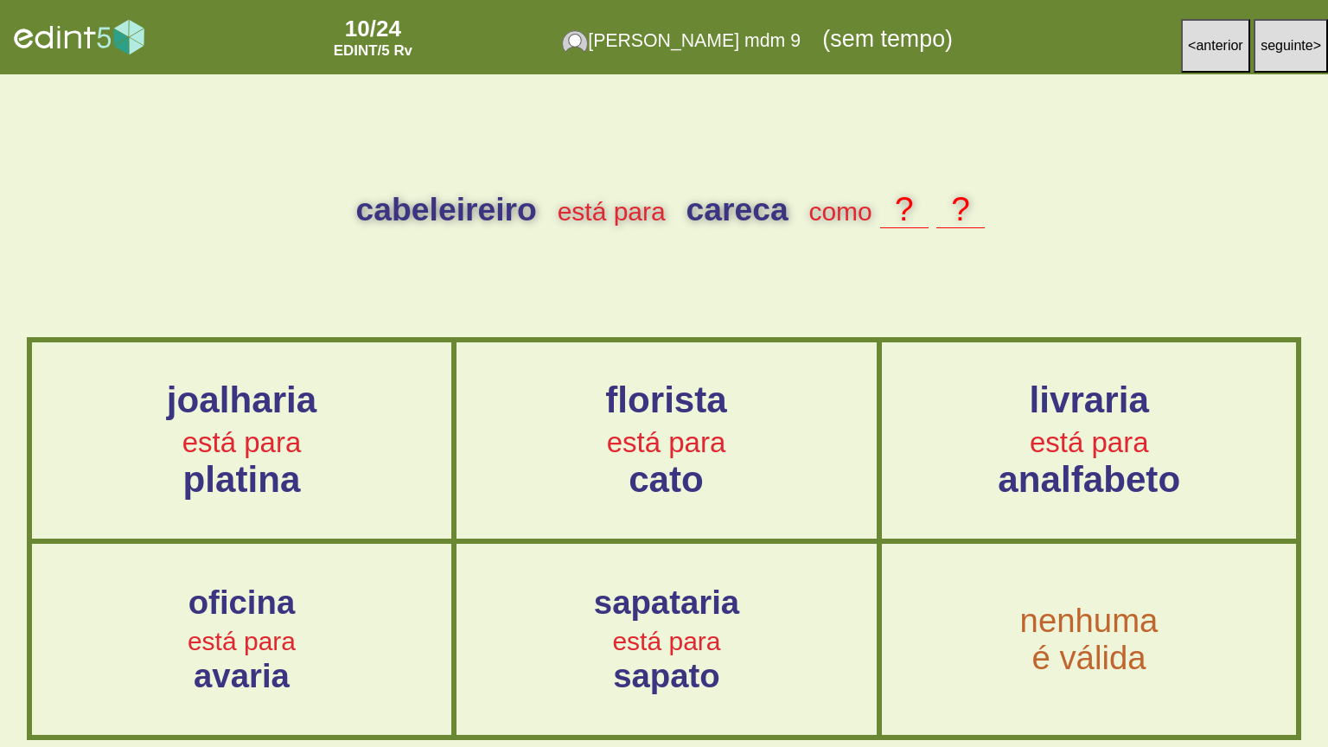
click at [1131, 422] on div "livraria está para analfabeto" at bounding box center [1089, 441] width 416 height 120
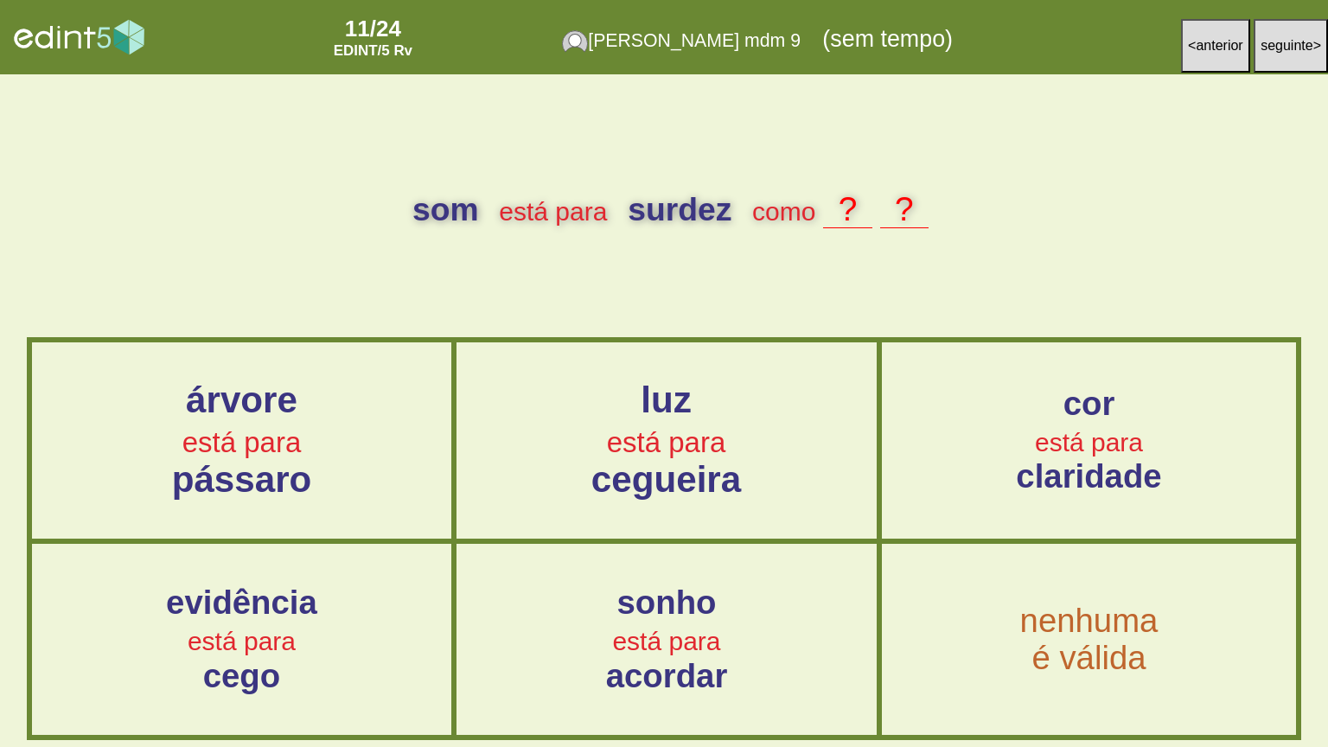
click at [674, 474] on span "cegueira" at bounding box center [667, 479] width 150 height 41
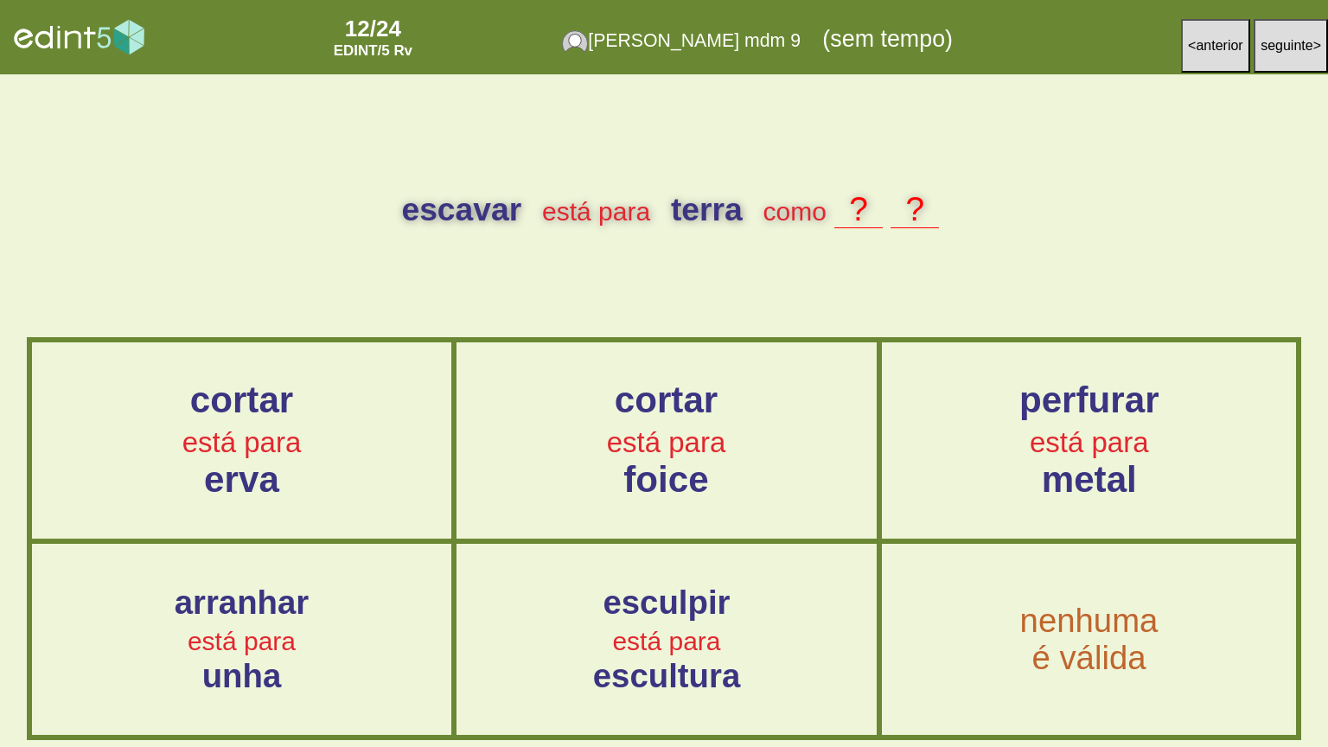
click at [1041, 446] on span "está para" at bounding box center [1089, 442] width 119 height 31
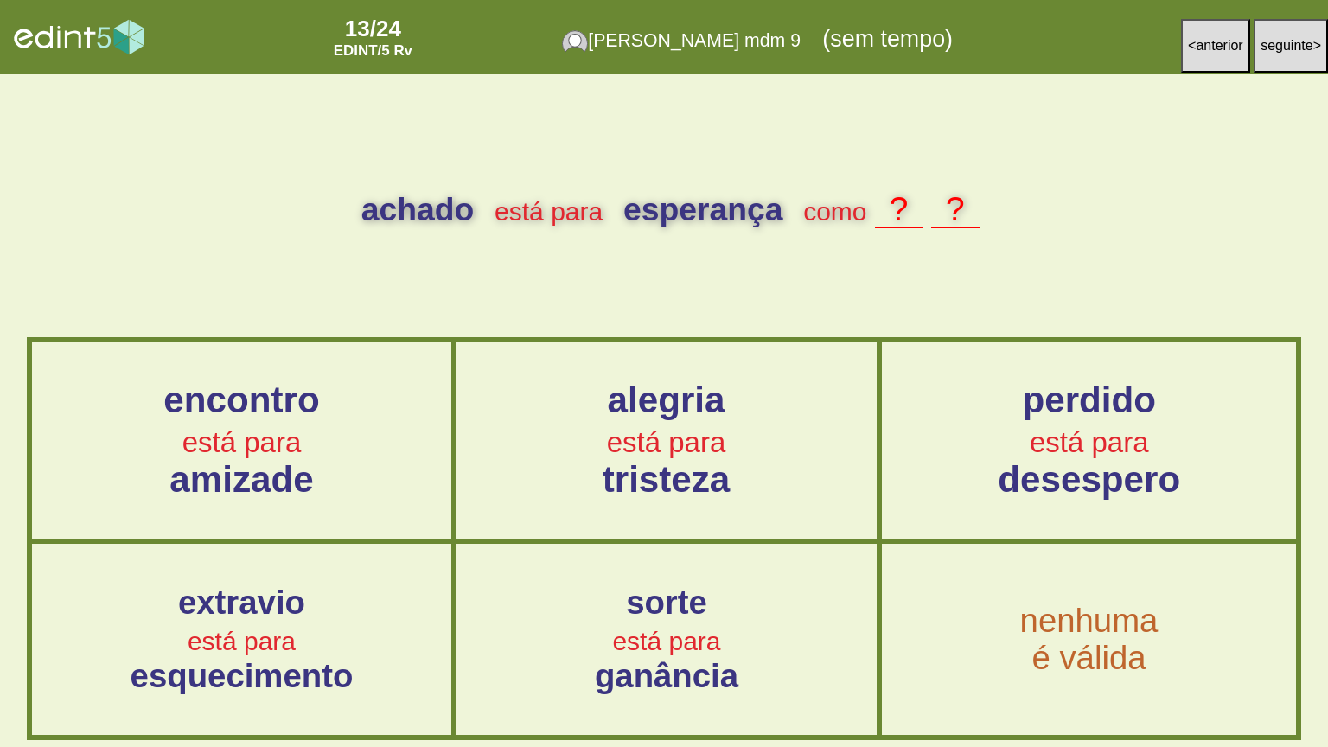
click at [1022, 443] on div "perdido está para desespero" at bounding box center [1089, 441] width 416 height 120
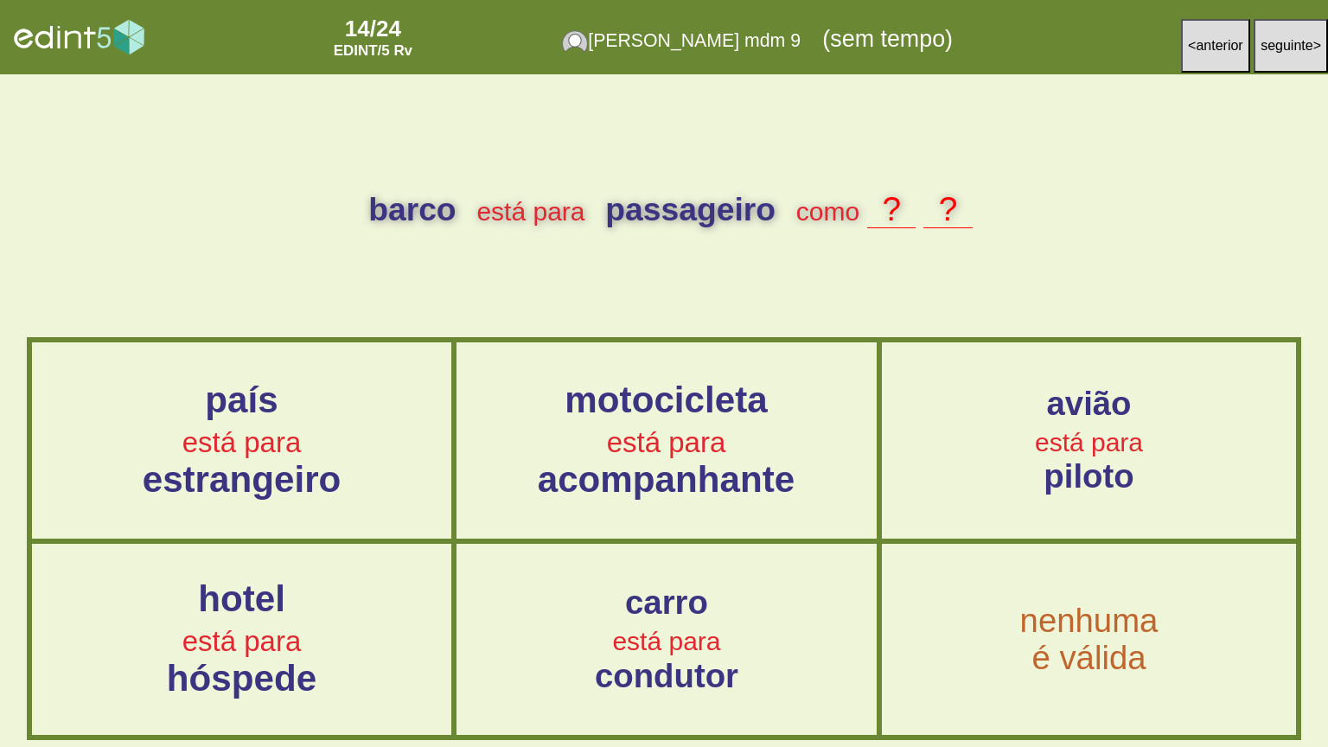
click at [226, 600] on div "hotel está para hóspede" at bounding box center [241, 639] width 421 height 120
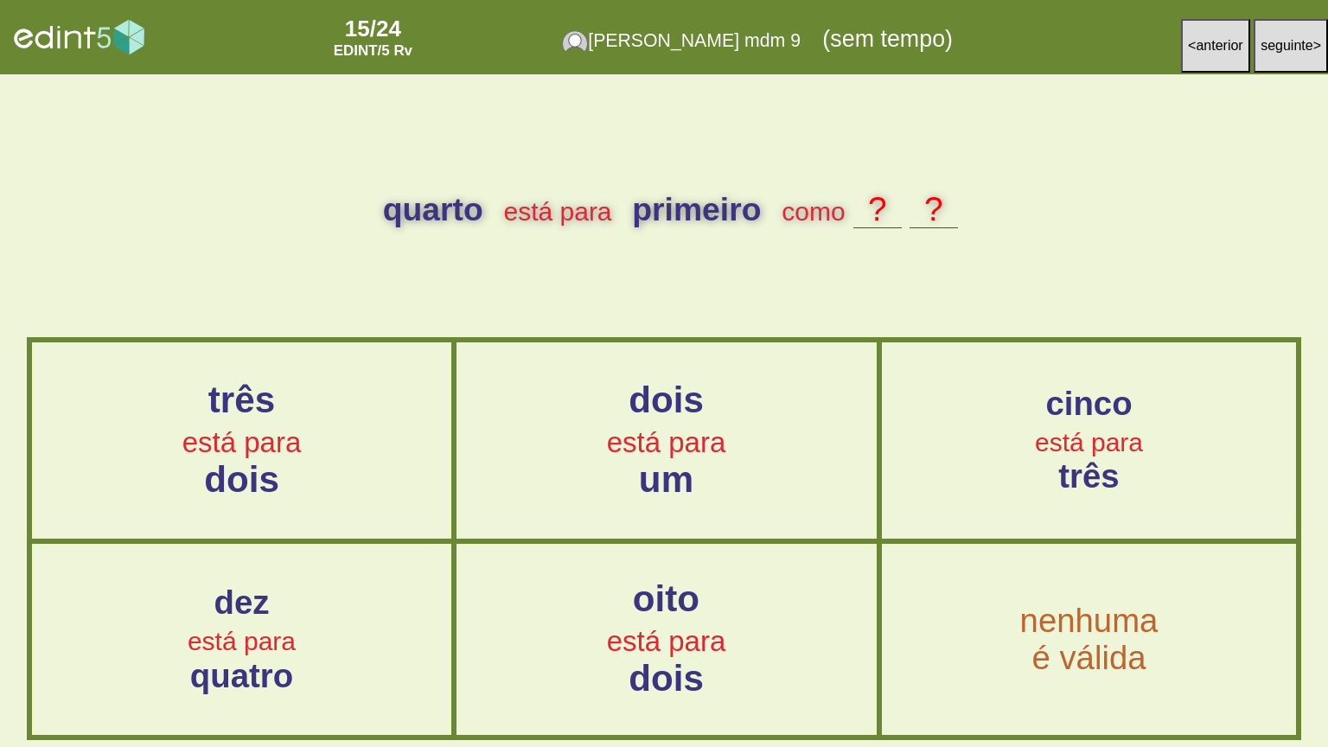
click at [654, 600] on span "dois" at bounding box center [667, 679] width 75 height 41
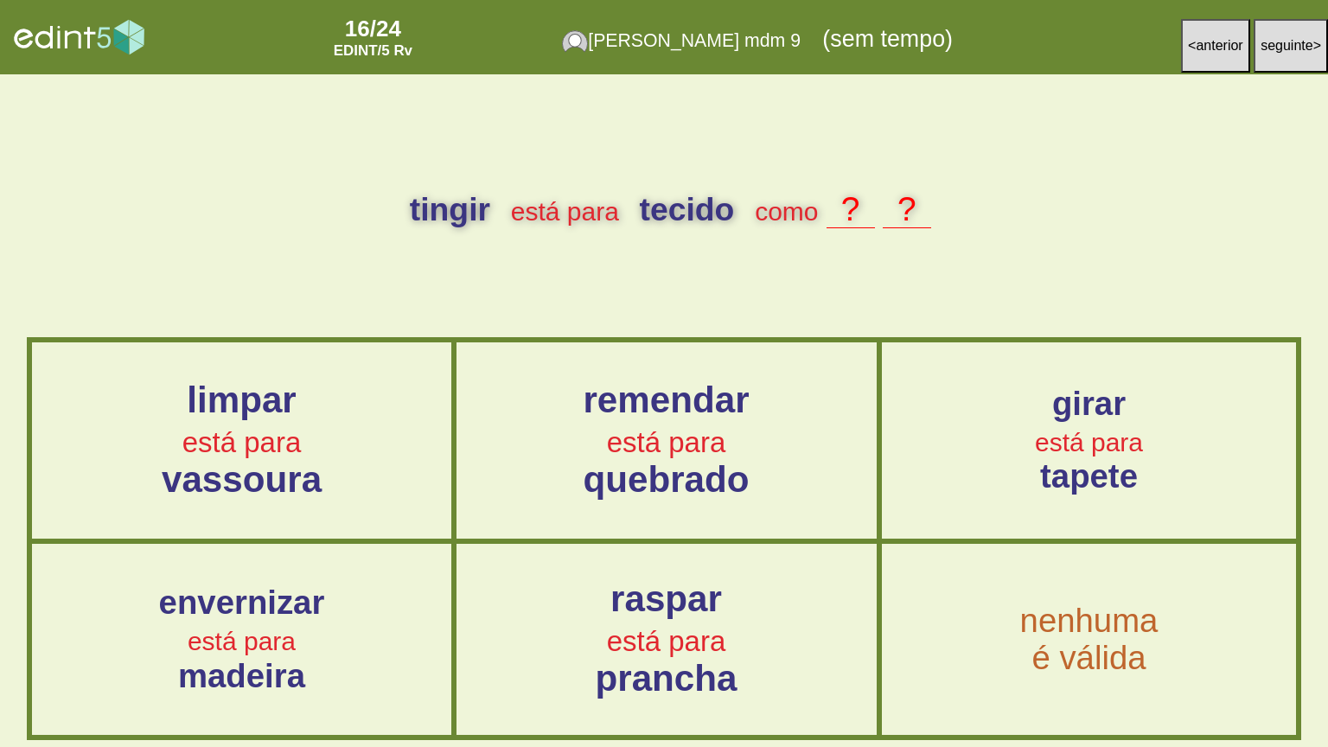
click at [1209, 28] on button "< anterior" at bounding box center [1215, 46] width 69 height 54
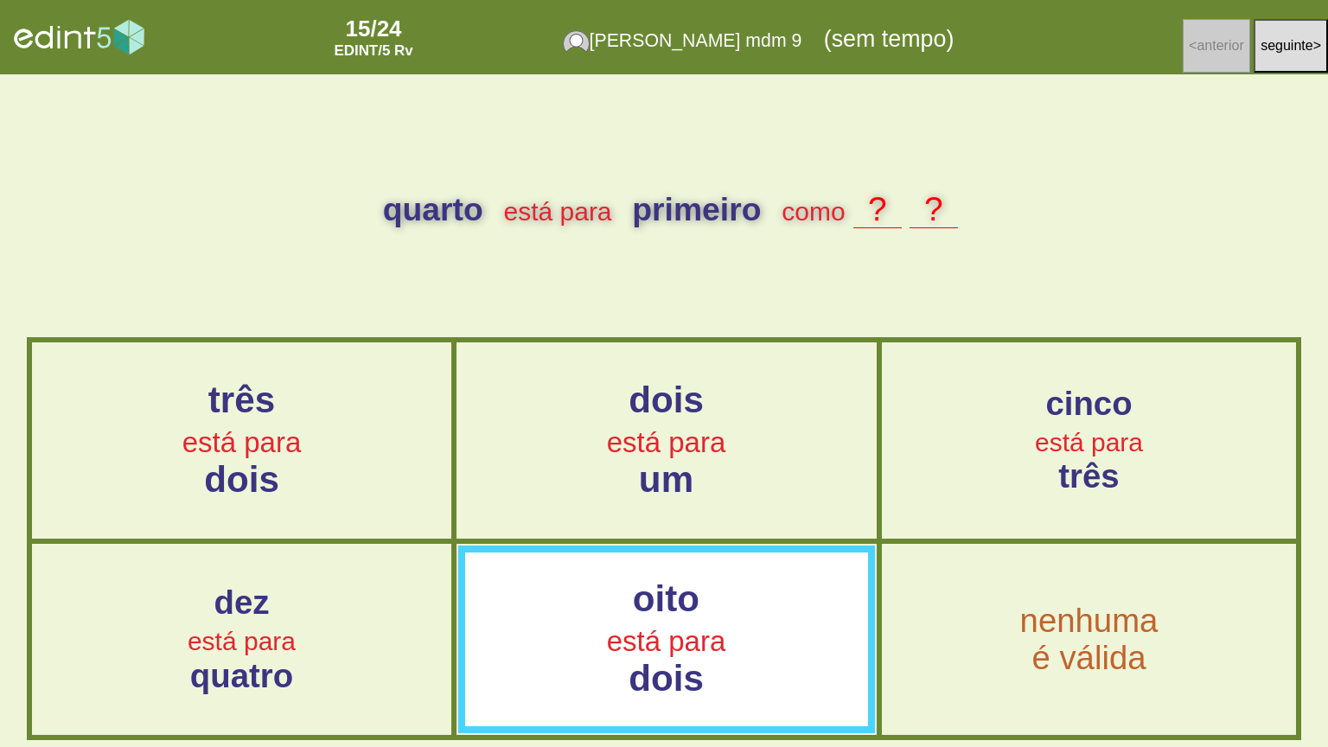
click at [1262, 66] on button "seguinte >" at bounding box center [1291, 46] width 74 height 54
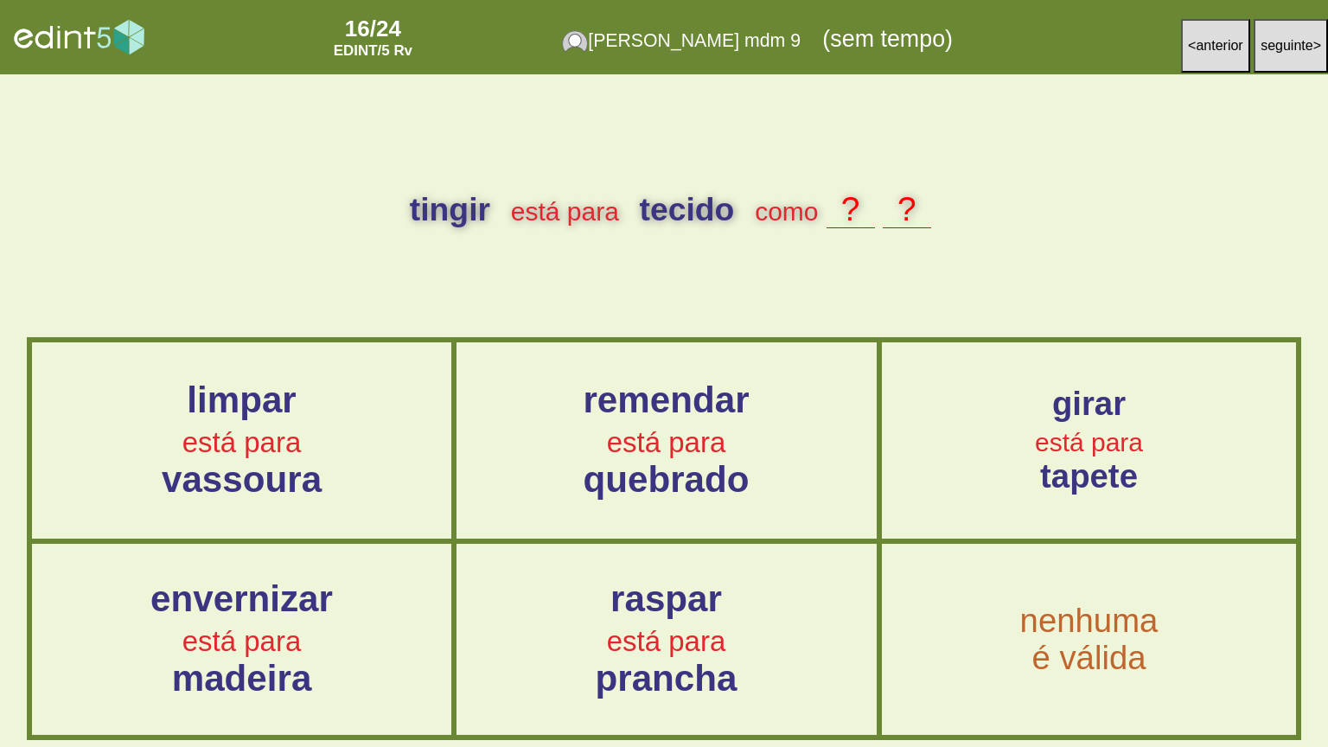
click at [365, 600] on div "envernizar está para madeira" at bounding box center [241, 639] width 421 height 120
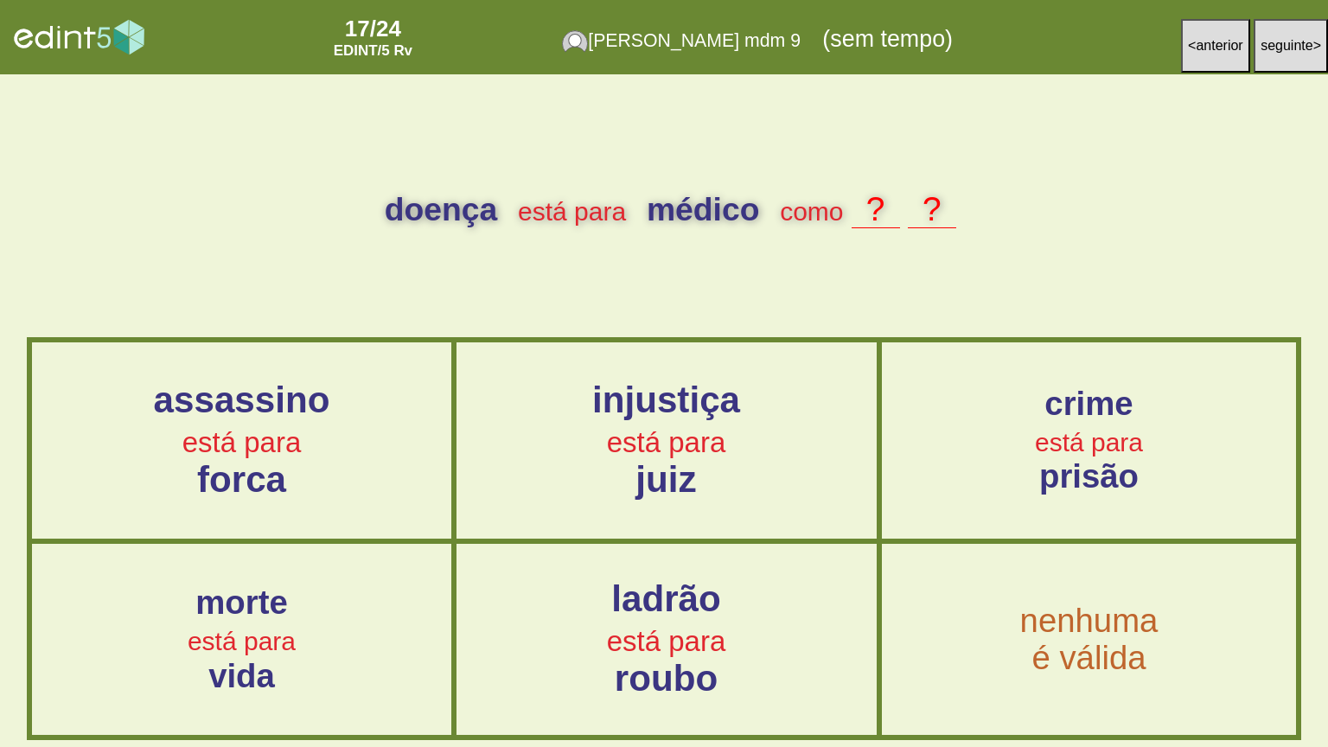
click at [718, 489] on div "injustiça está para juiz" at bounding box center [666, 441] width 421 height 120
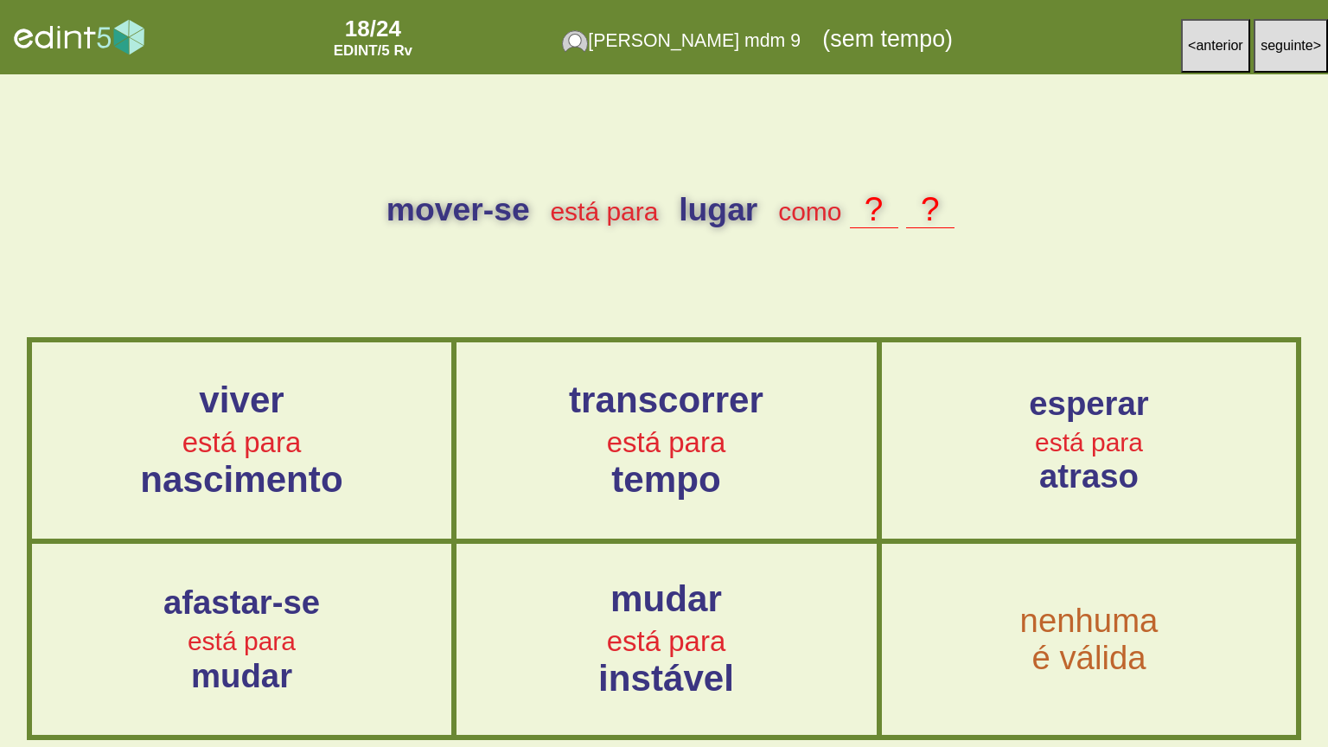
click at [678, 423] on div "transcorrer está para tempo" at bounding box center [666, 441] width 421 height 120
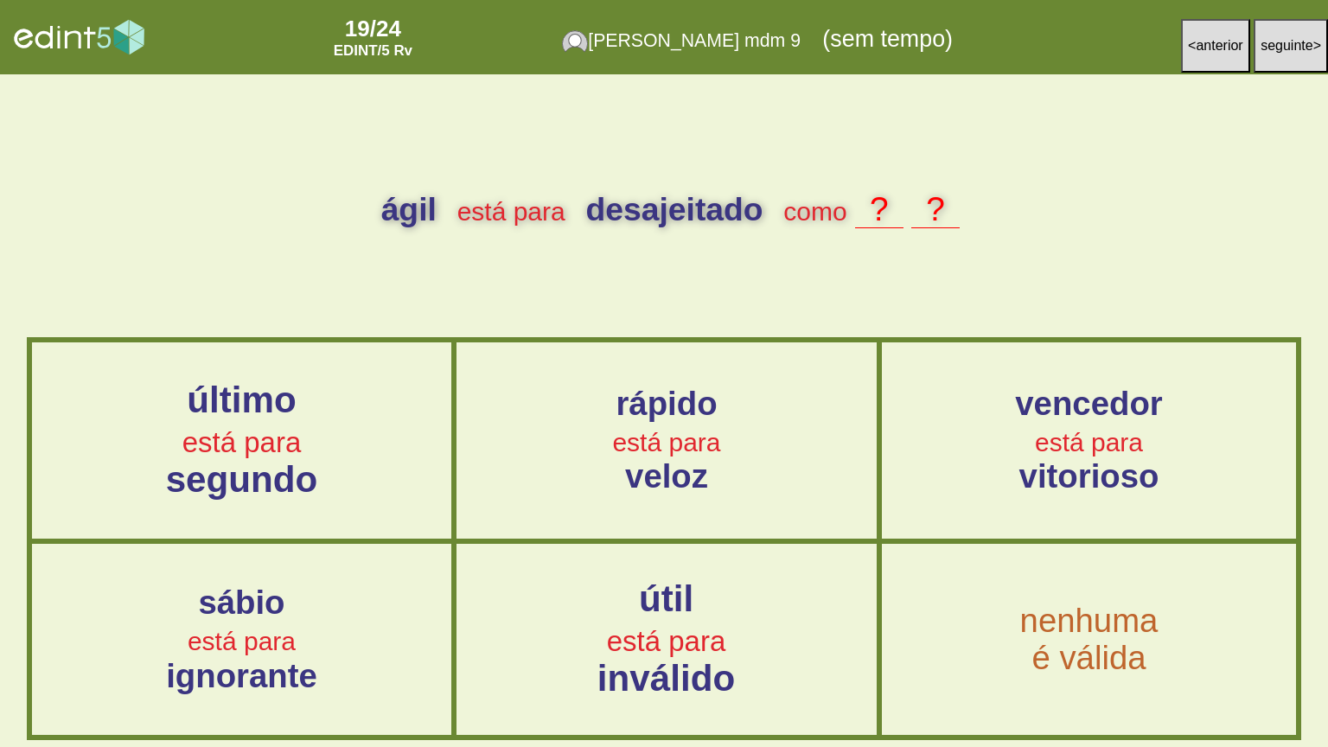
drag, startPoint x: 1168, startPoint y: 42, endPoint x: 1183, endPoint y: 41, distance: 14.7
click at [1172, 42] on div "< anterior seguinte >" at bounding box center [1217, 38] width 221 height 60
click at [1183, 41] on button "< anterior" at bounding box center [1215, 46] width 69 height 54
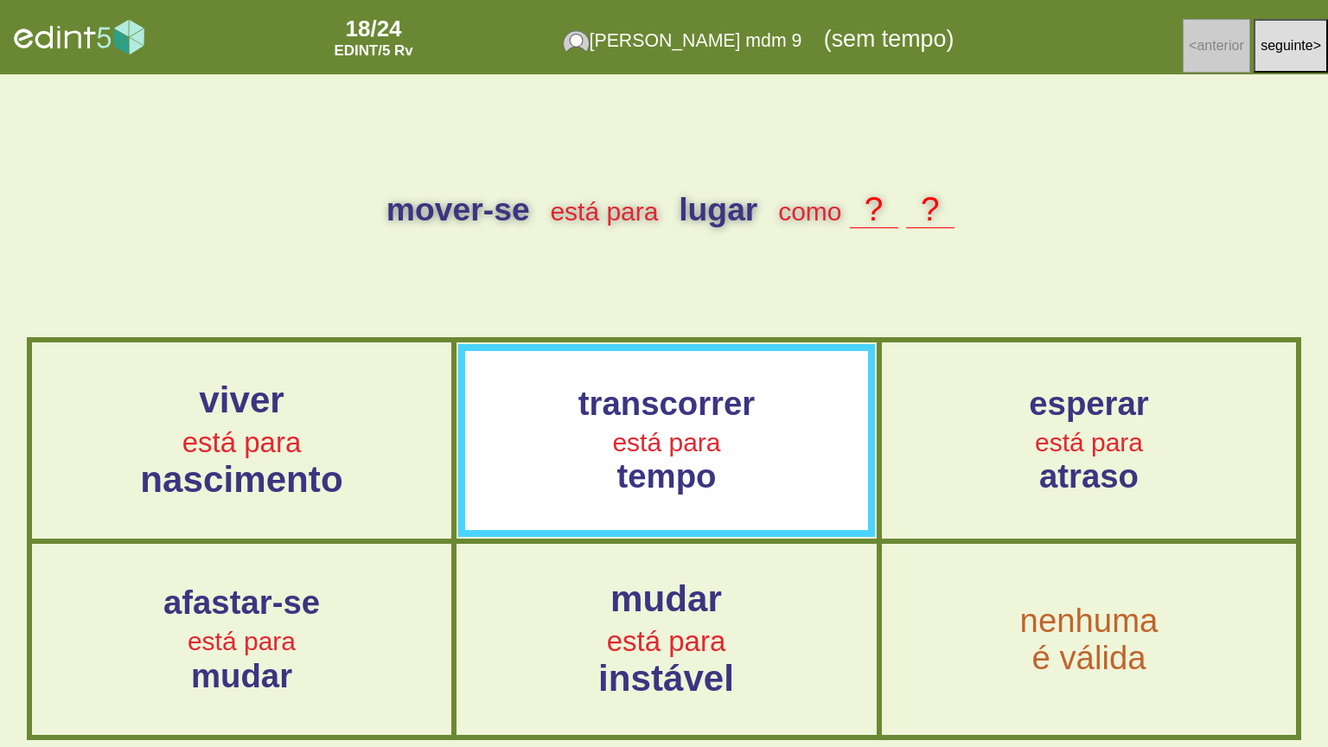
click at [1281, 30] on button "seguinte >" at bounding box center [1291, 46] width 74 height 54
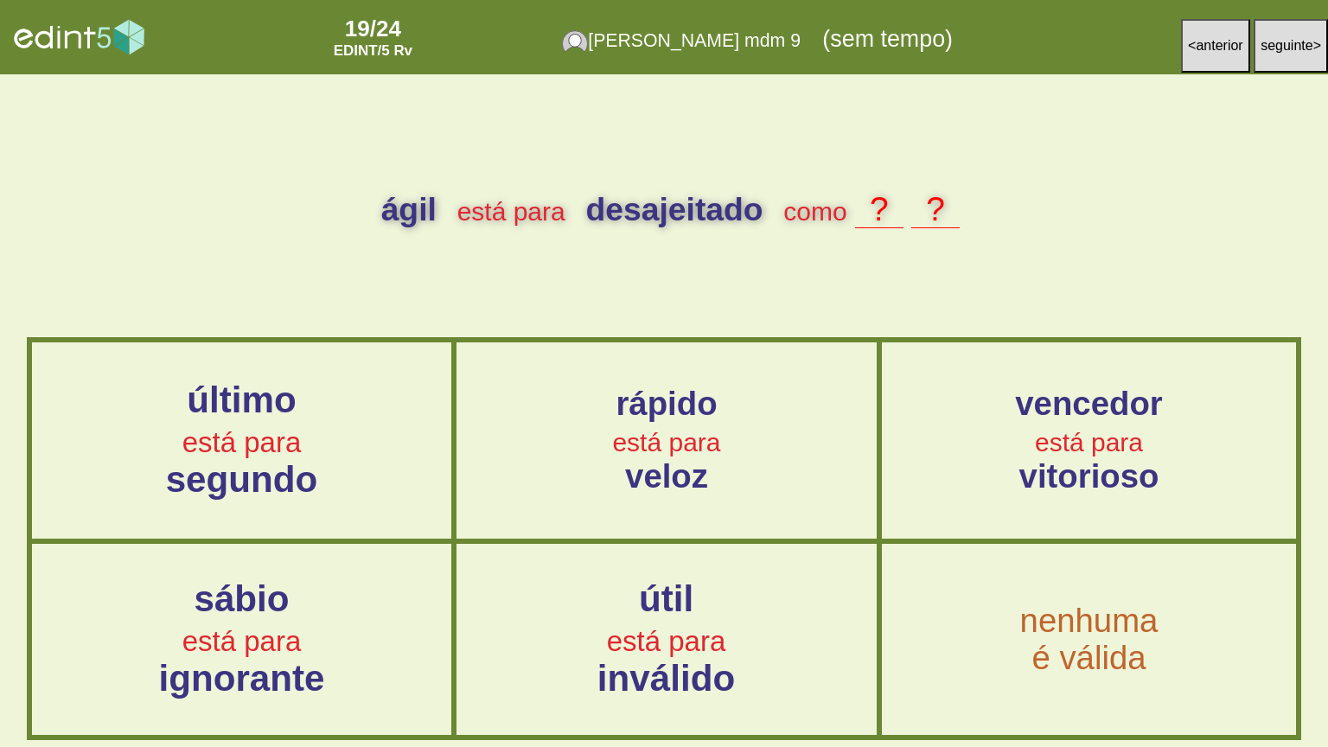
click at [228, 600] on span "está para" at bounding box center [241, 641] width 119 height 31
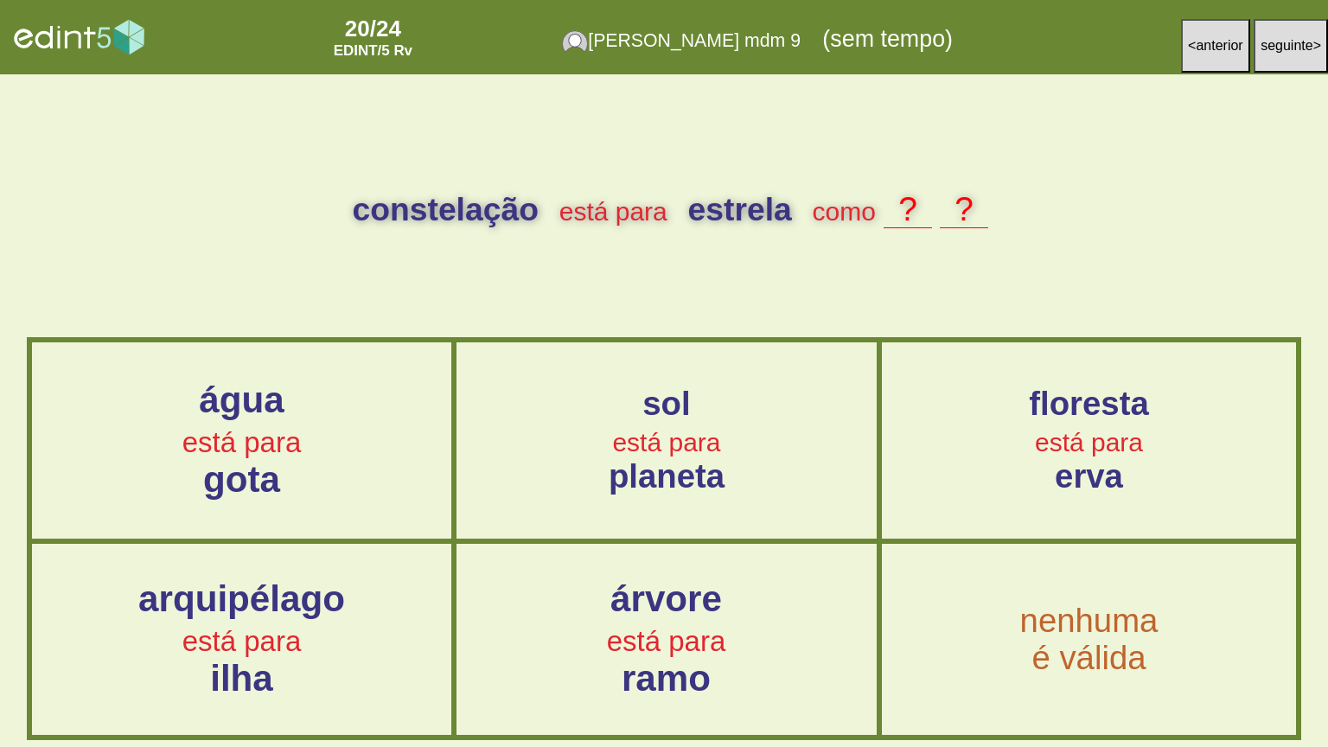
click at [320, 600] on span "arquipélago" at bounding box center [241, 599] width 207 height 41
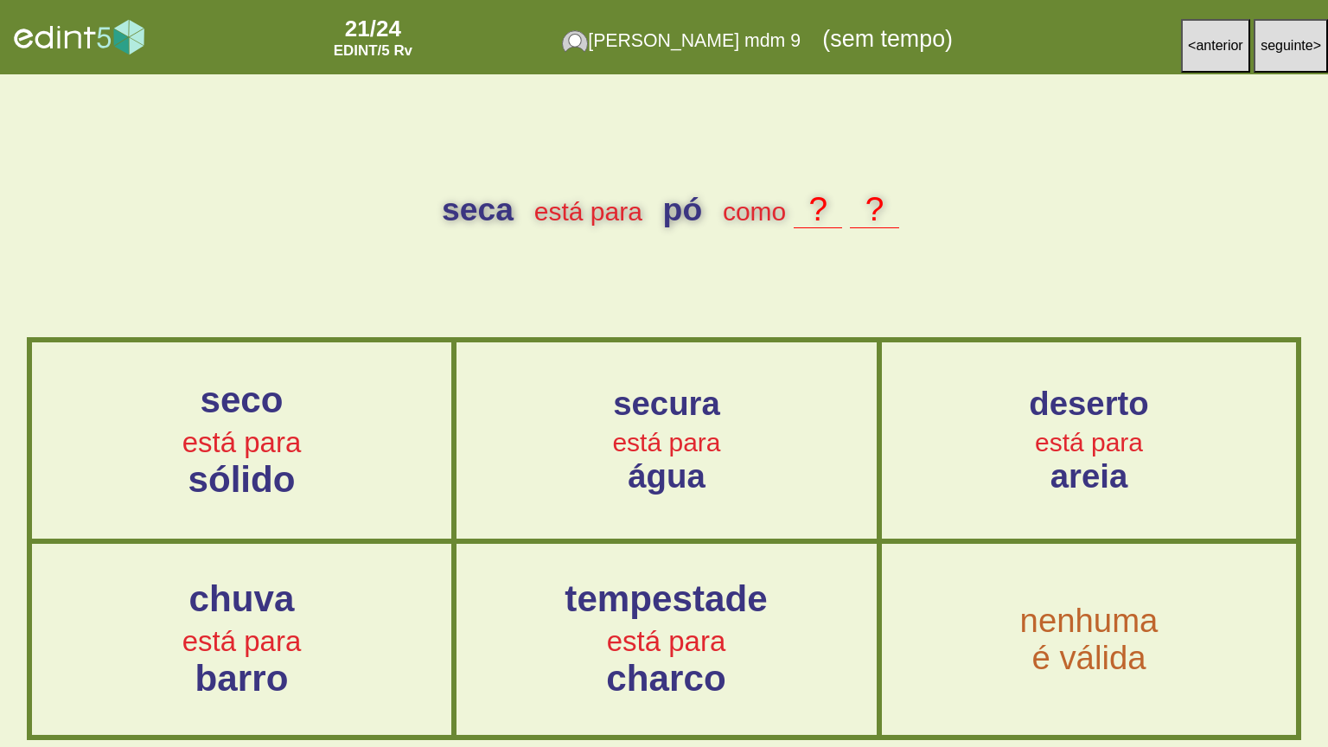
click at [238, 600] on span "chuva" at bounding box center [242, 599] width 106 height 41
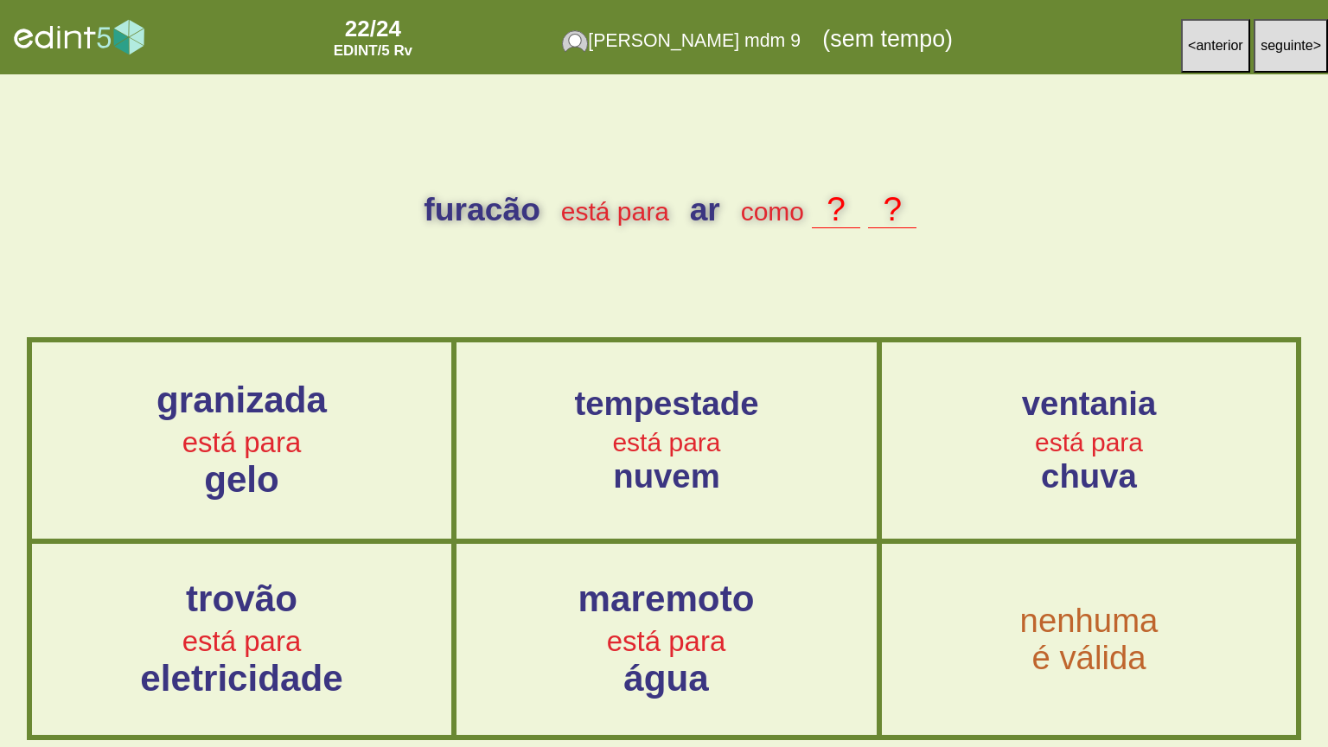
click at [633, 600] on span "água" at bounding box center [666, 679] width 85 height 41
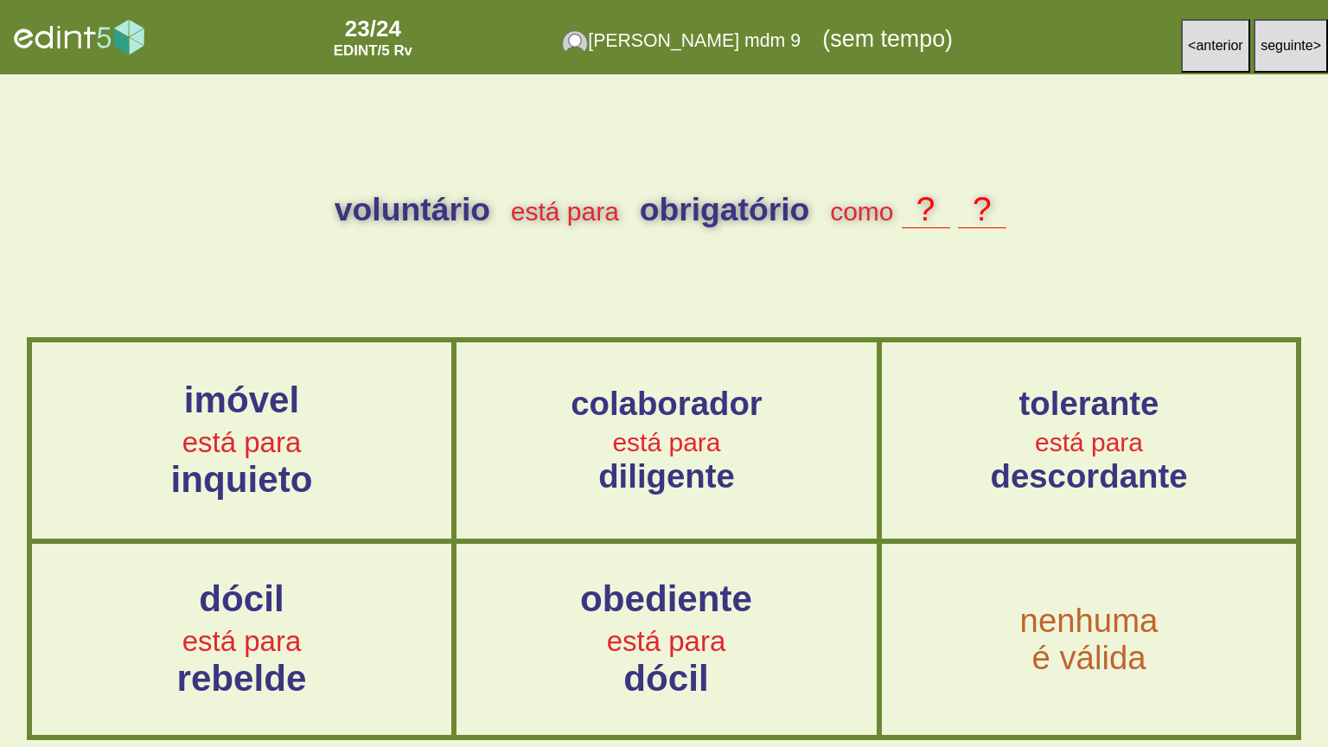
click at [285, 600] on span "rebelde" at bounding box center [241, 679] width 130 height 41
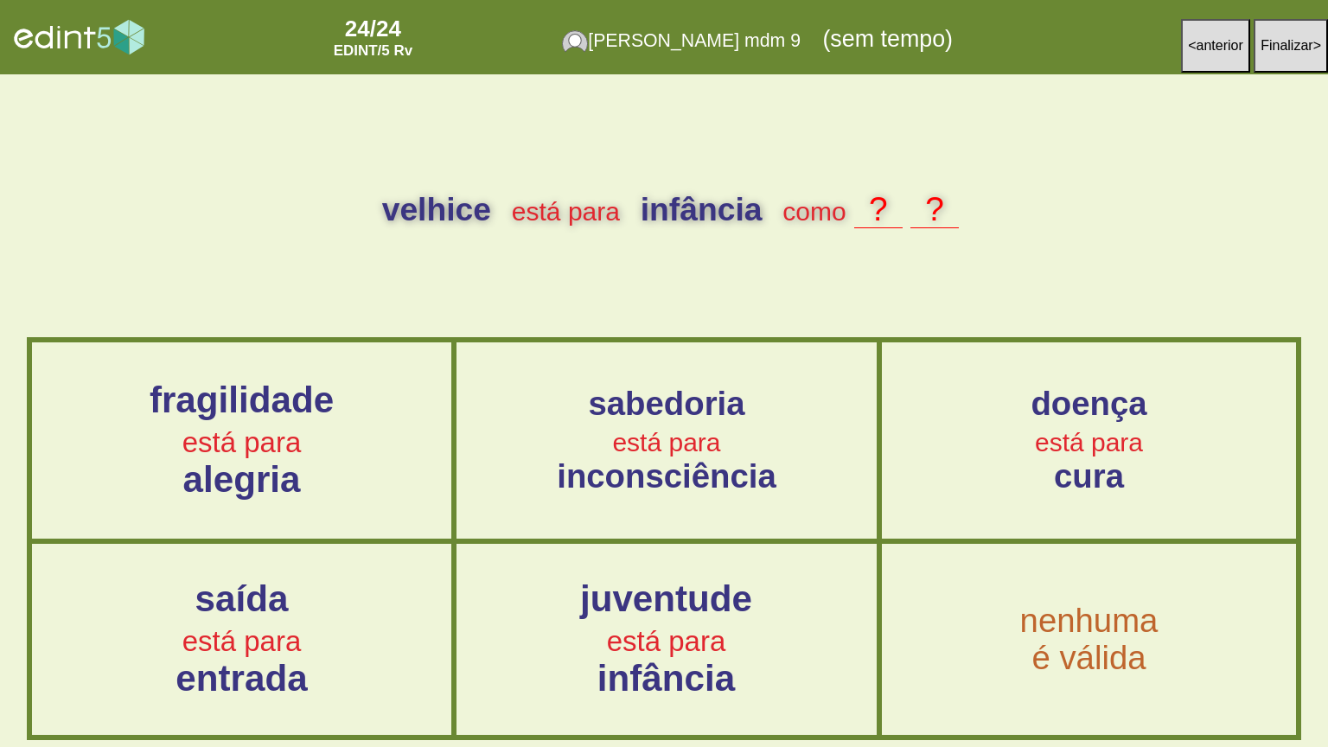
click at [280, 600] on span "saída" at bounding box center [241, 599] width 93 height 41
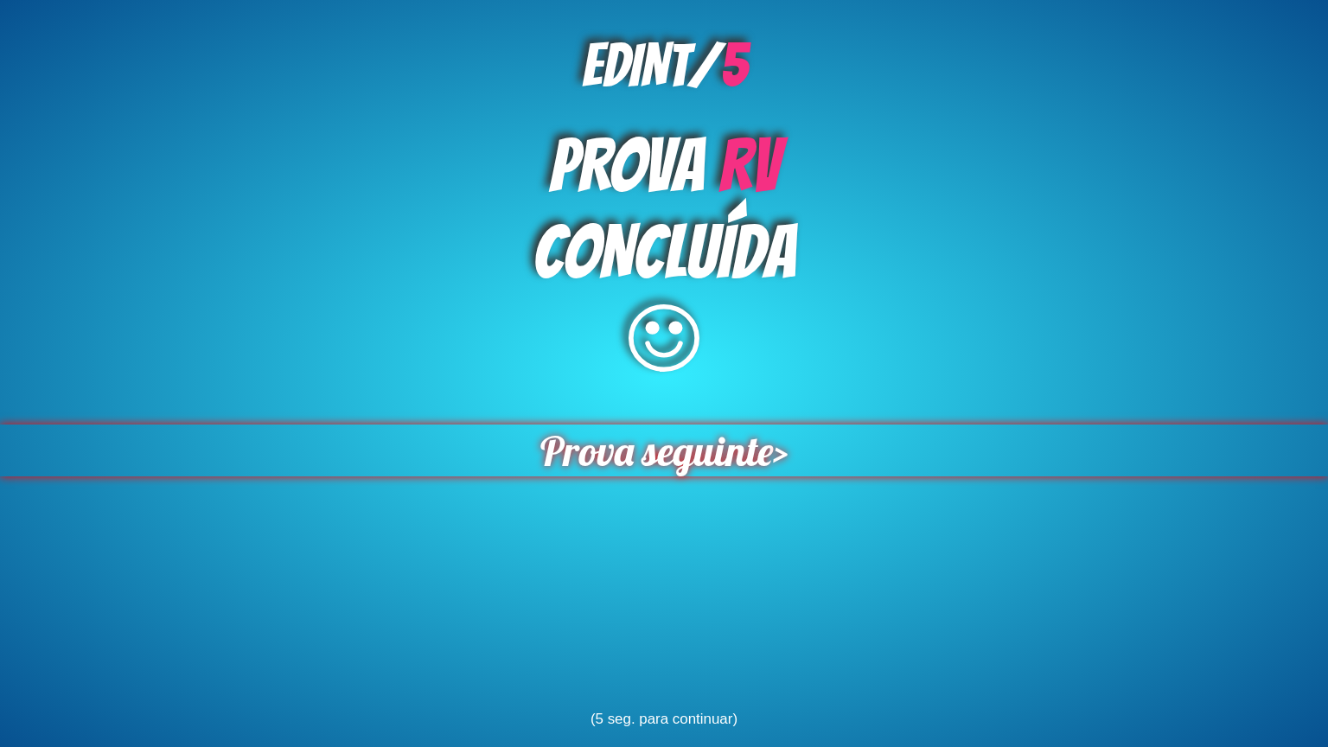
click at [542, 454] on span "Prova seguinte" at bounding box center [658, 451] width 234 height 52
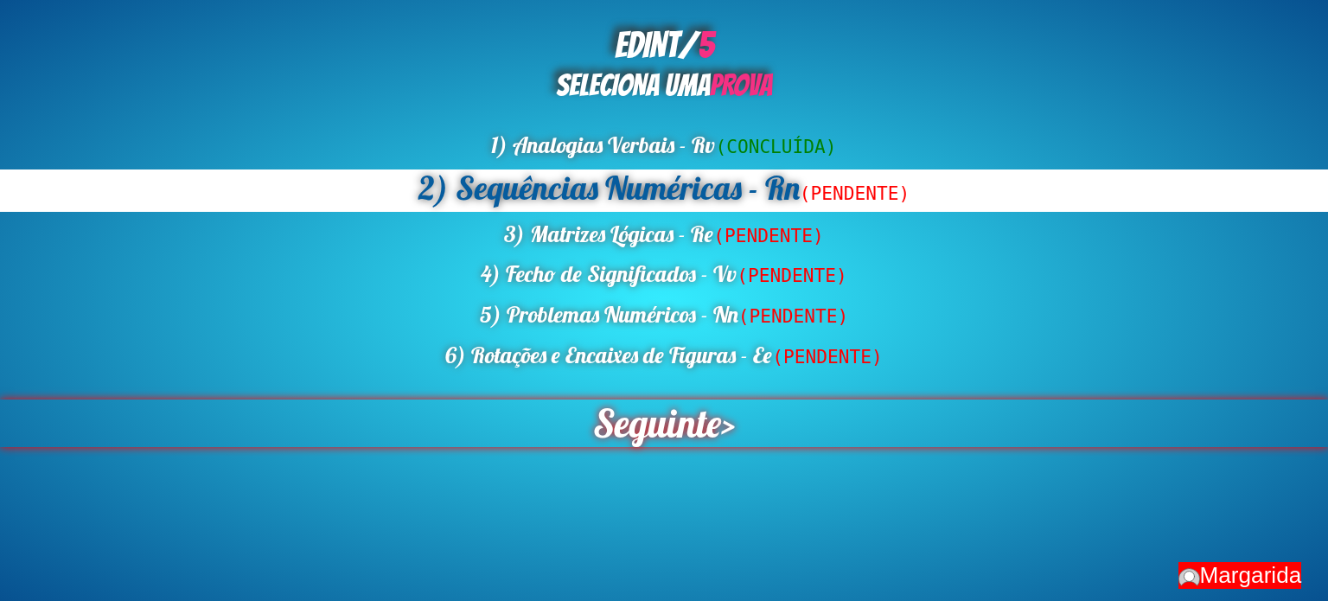
click at [587, 409] on span "Seguinte" at bounding box center [656, 424] width 139 height 52
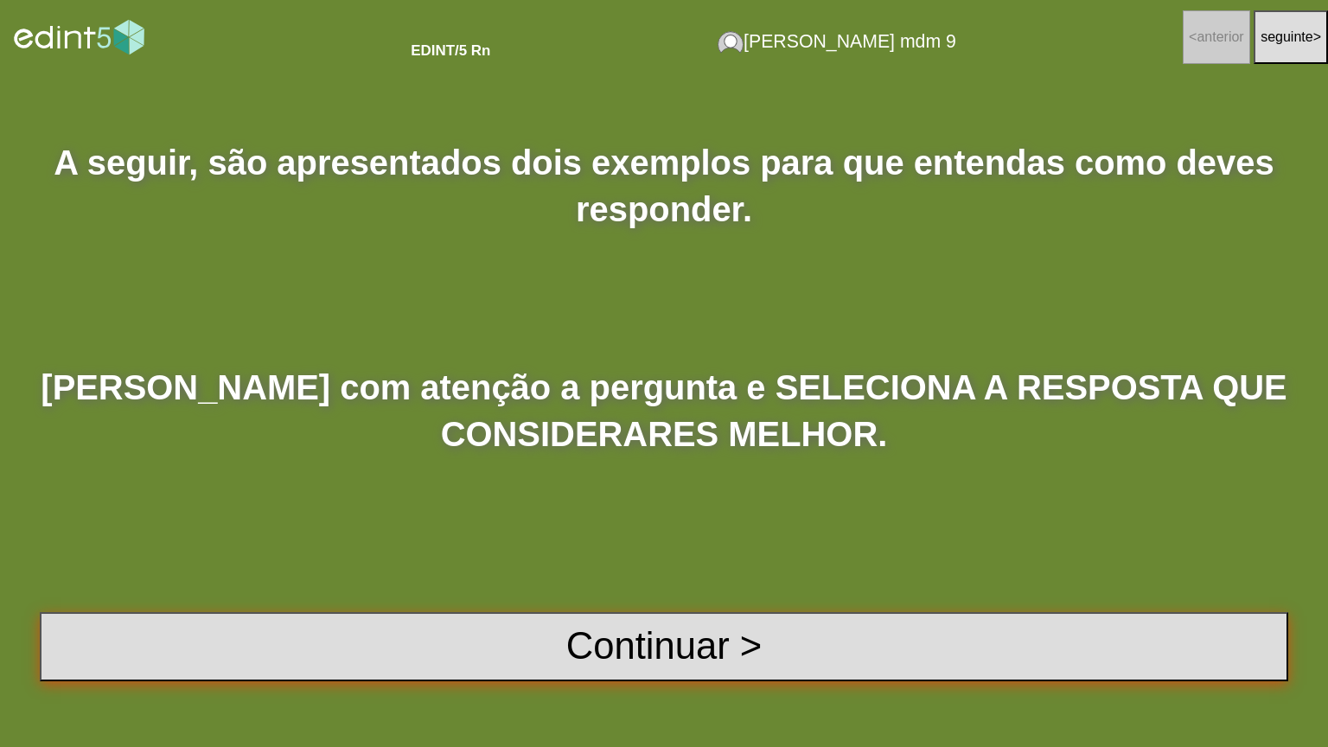
click at [594, 600] on button "Continuar >" at bounding box center [664, 646] width 1249 height 69
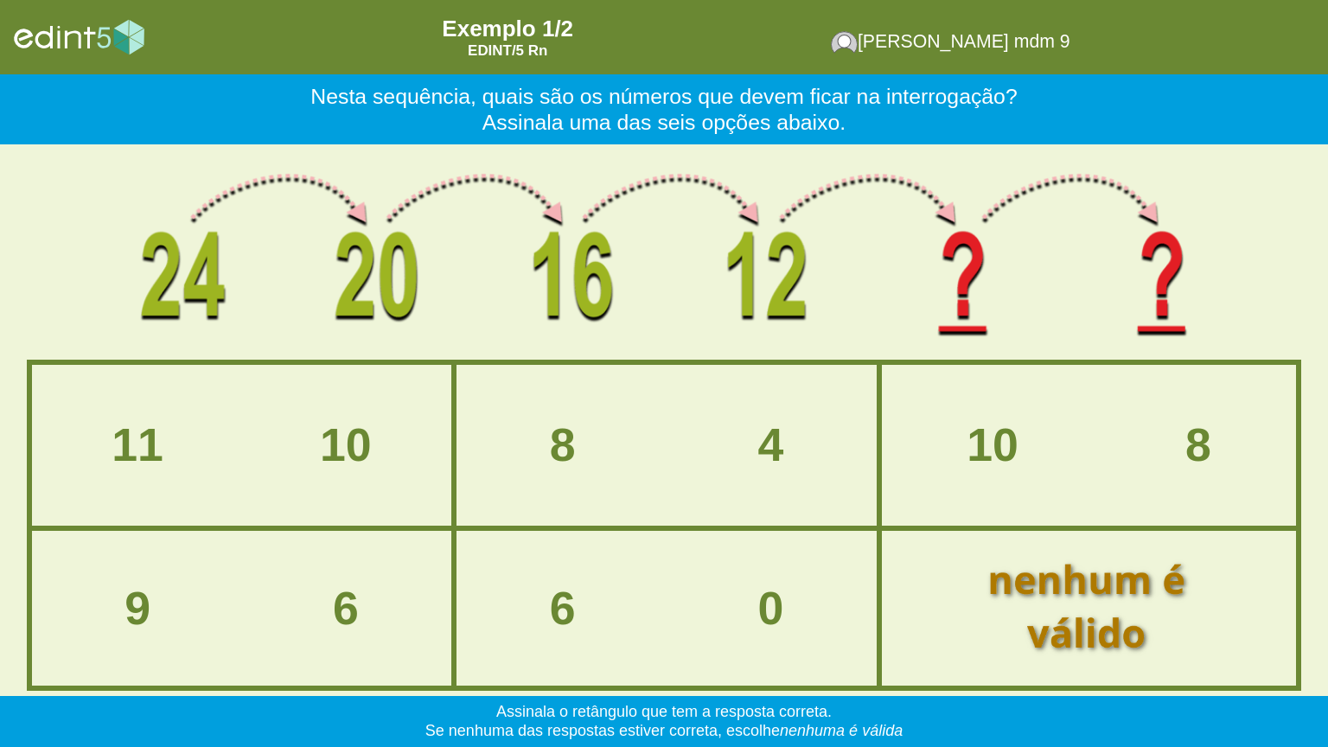
click at [194, 246] on div at bounding box center [664, 254] width 1093 height 209
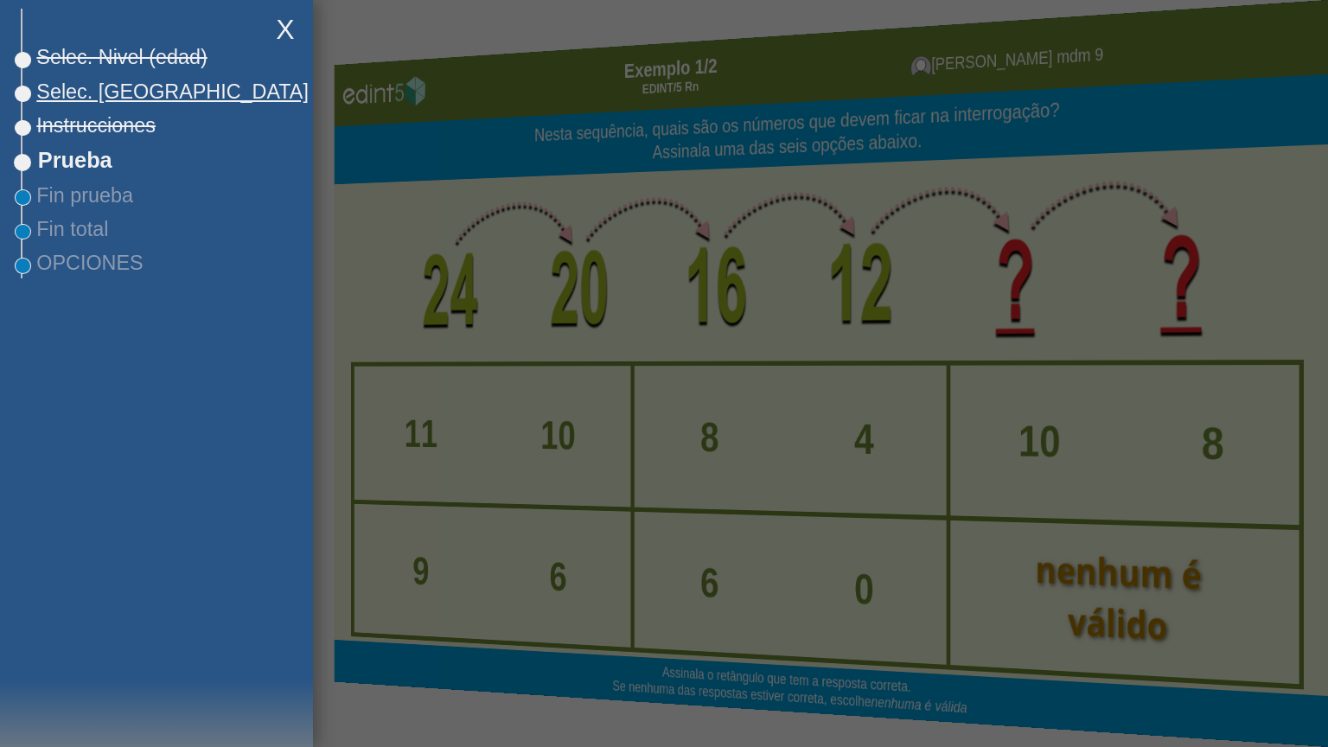
click at [111, 100] on span "Selec. [GEOGRAPHIC_DATA]" at bounding box center [165, 91] width 286 height 23
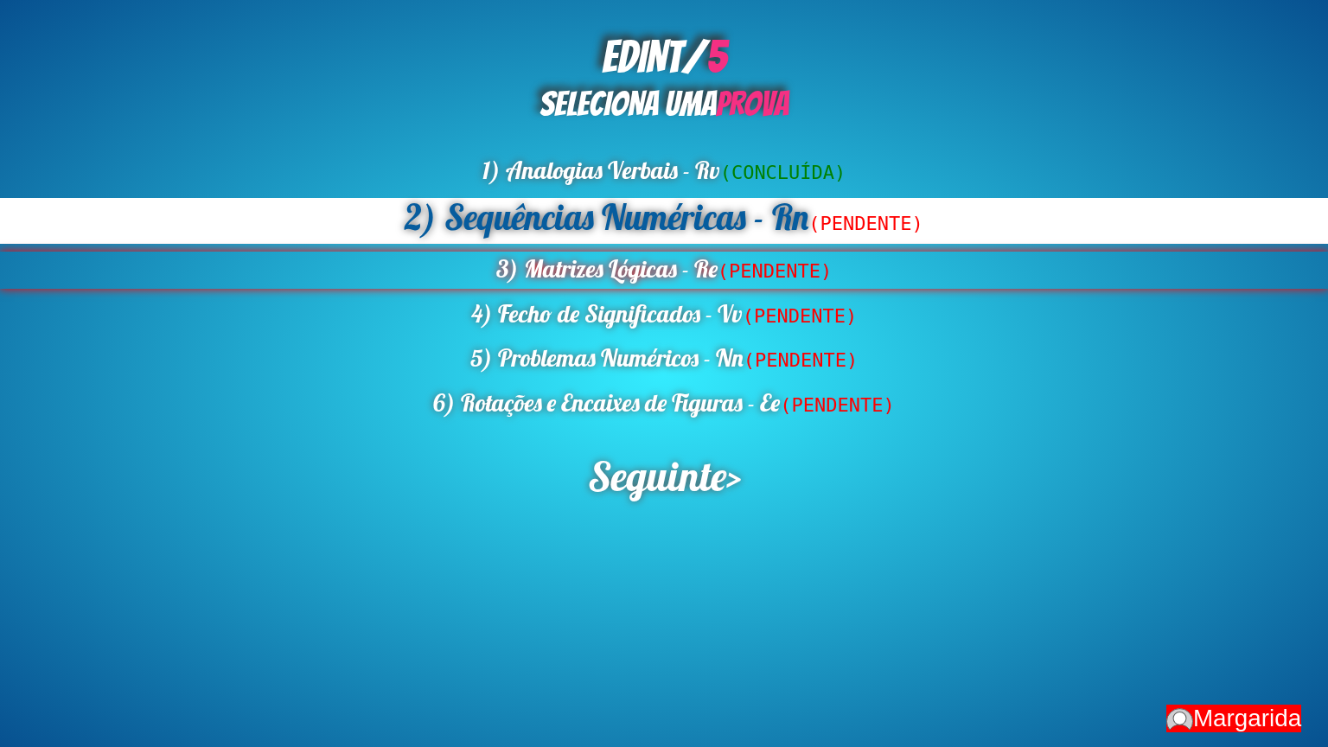
click at [647, 278] on div "3) Matrizes Lógicas - Re (PENDENTE)" at bounding box center [664, 270] width 1328 height 37
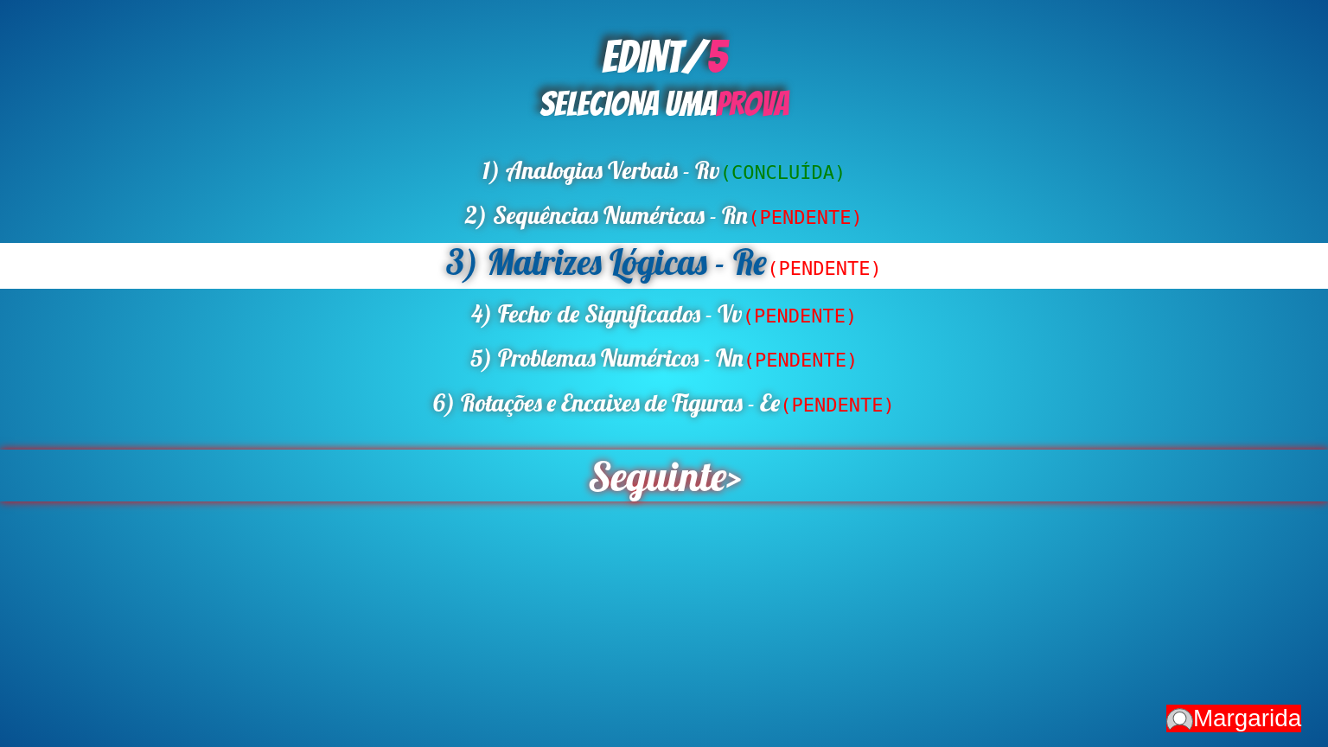
click at [645, 501] on span "Seguinte" at bounding box center [656, 476] width 147 height 55
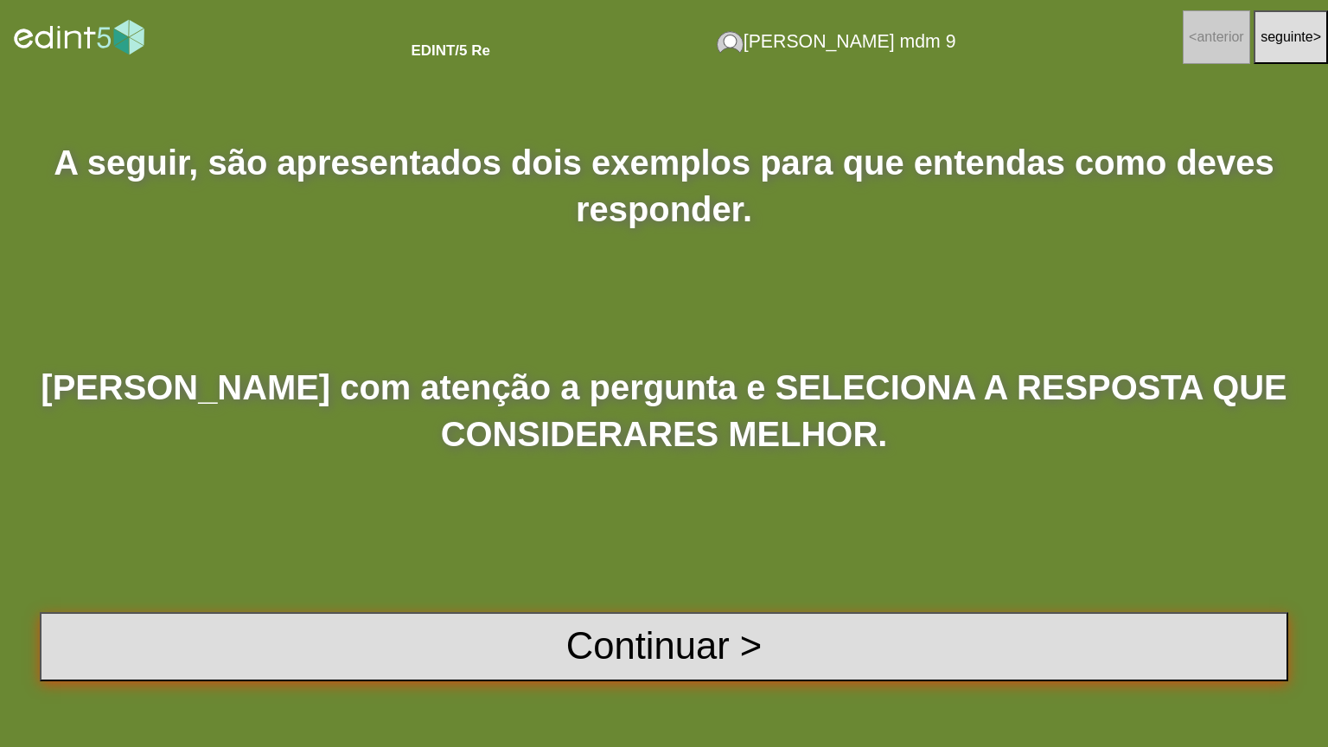
click at [498, 600] on button "Continuar >" at bounding box center [664, 646] width 1249 height 69
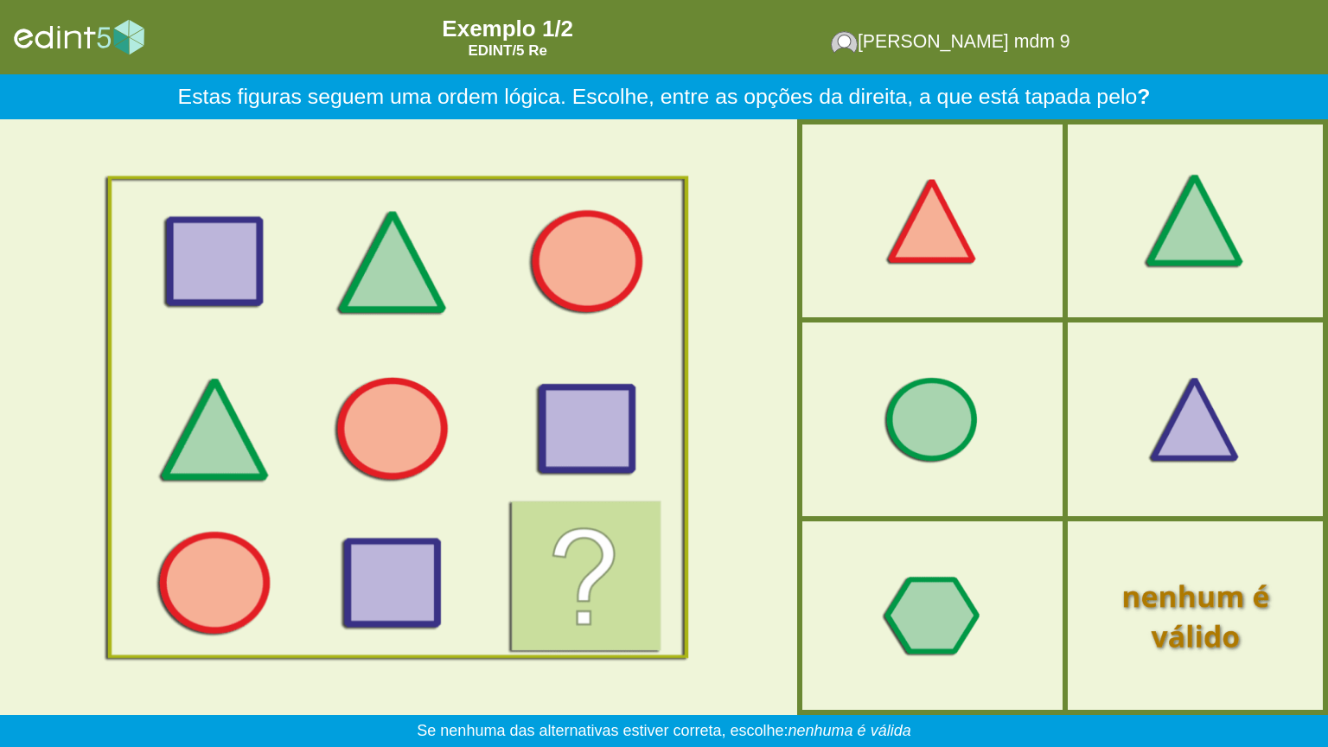
click at [1212, 246] on div at bounding box center [1195, 221] width 217 height 181
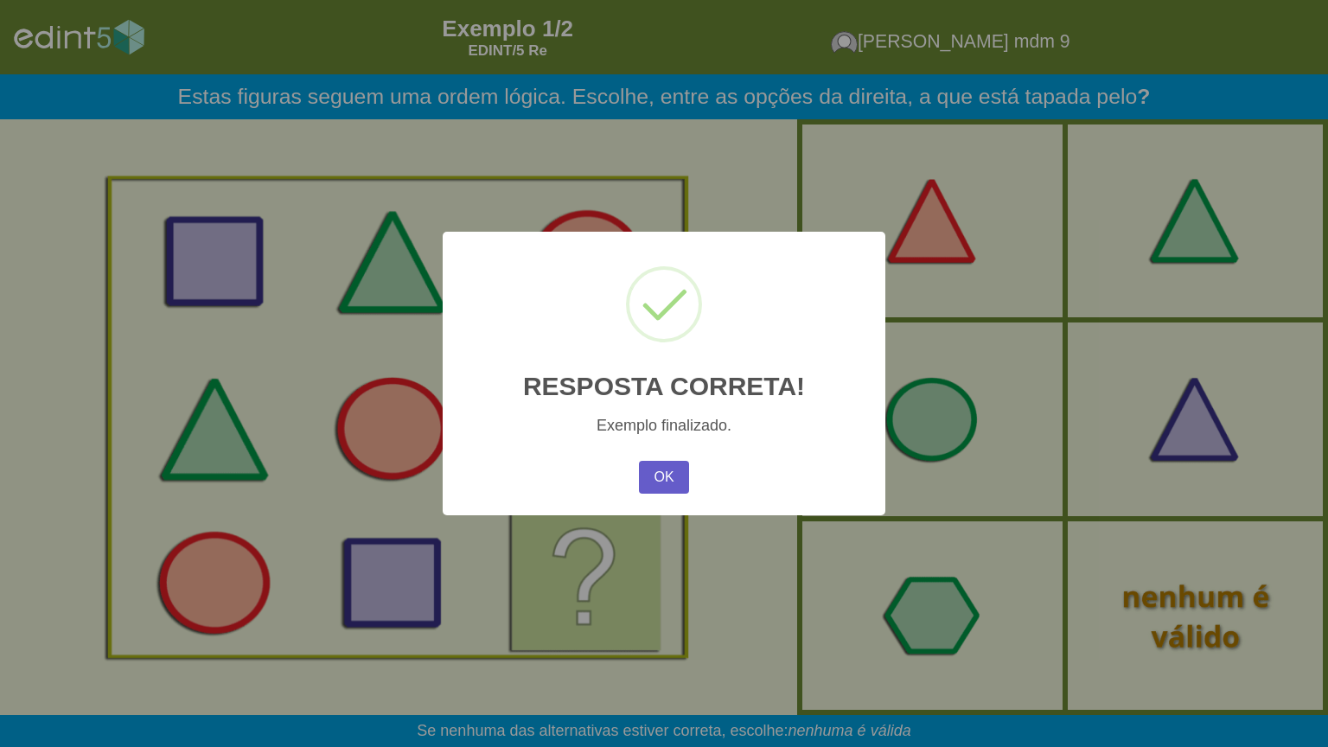
click at [663, 489] on button "OK" at bounding box center [664, 477] width 50 height 33
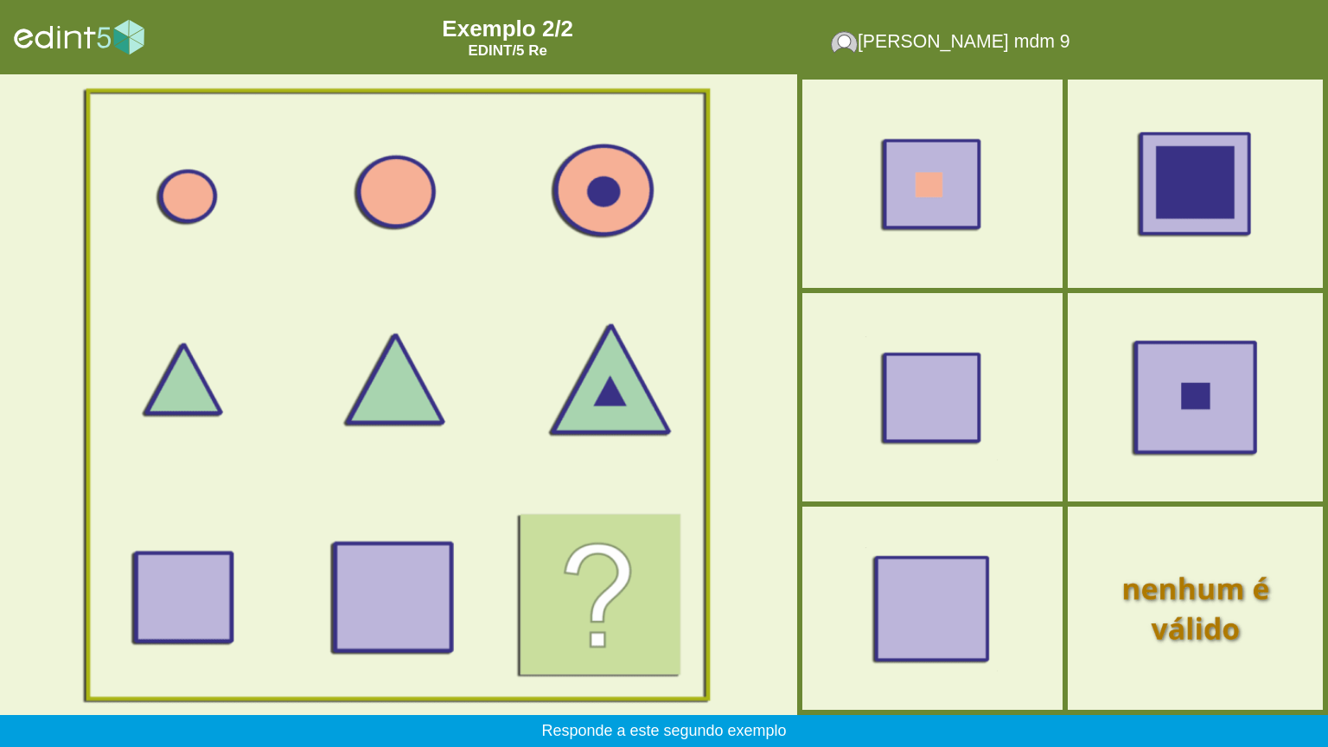
click at [1174, 408] on div at bounding box center [1195, 397] width 222 height 186
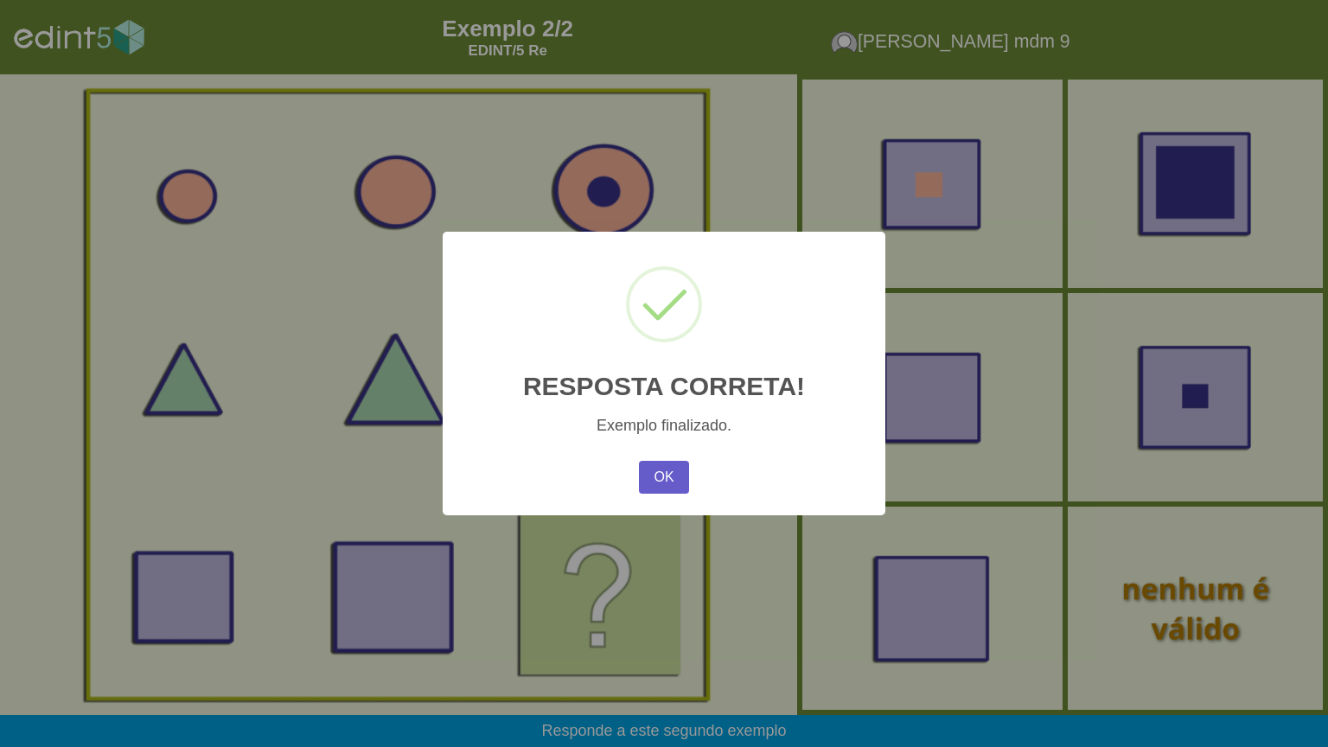
click at [675, 474] on button "OK" at bounding box center [664, 477] width 50 height 33
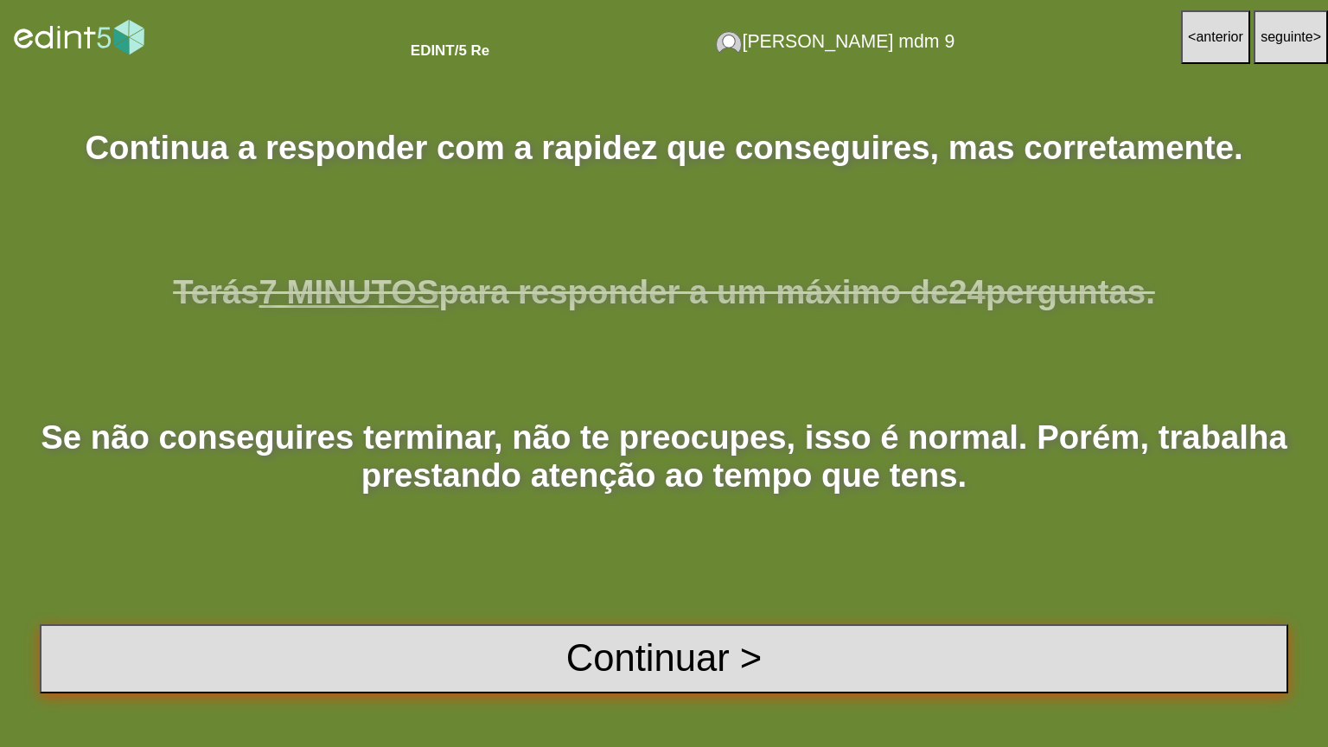
click at [631, 600] on button "Continuar >" at bounding box center [664, 658] width 1249 height 69
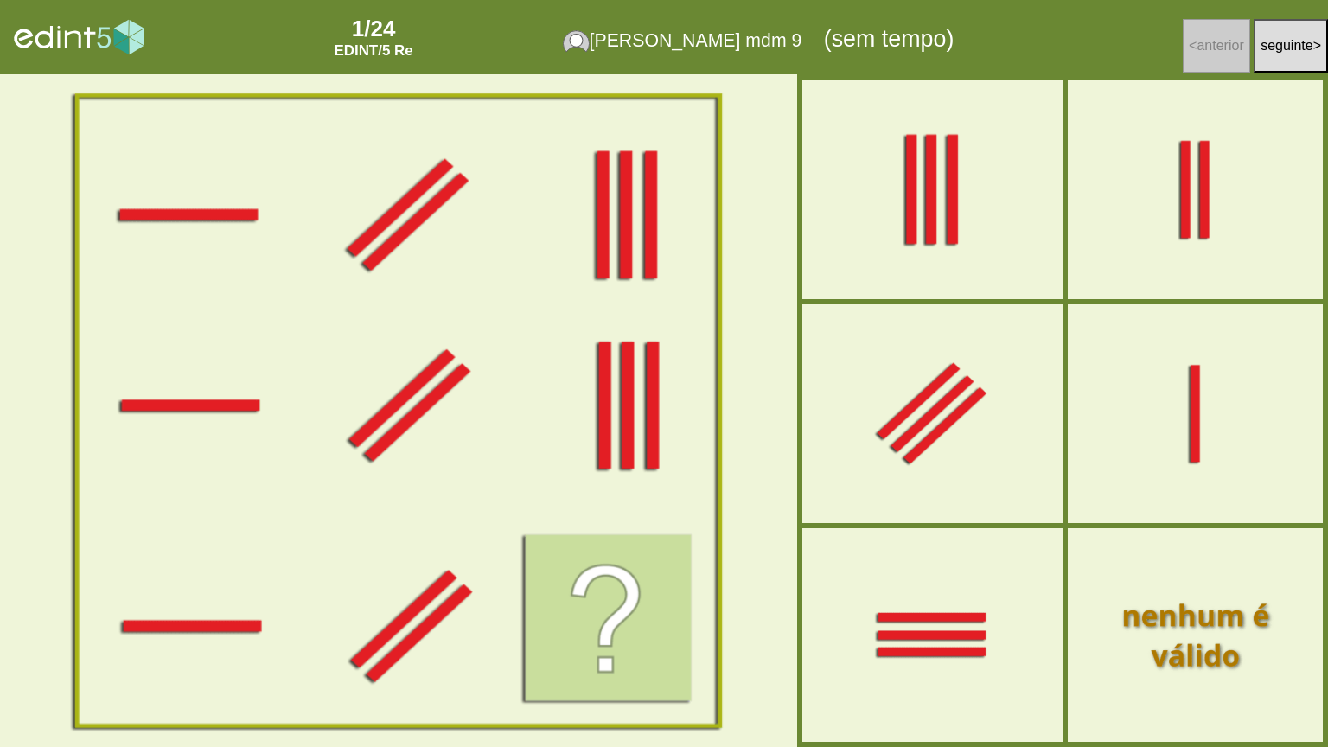
click at [948, 265] on div at bounding box center [932, 189] width 228 height 190
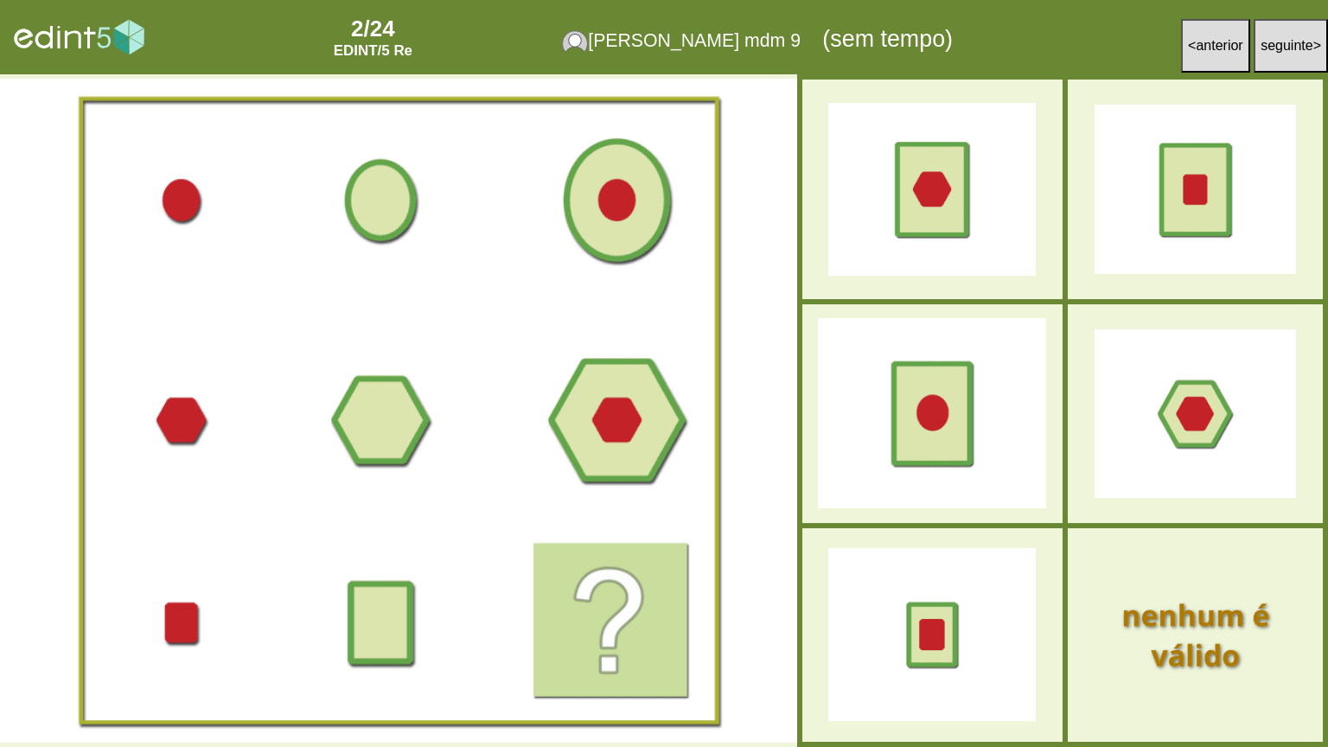
click at [910, 412] on div at bounding box center [932, 413] width 228 height 190
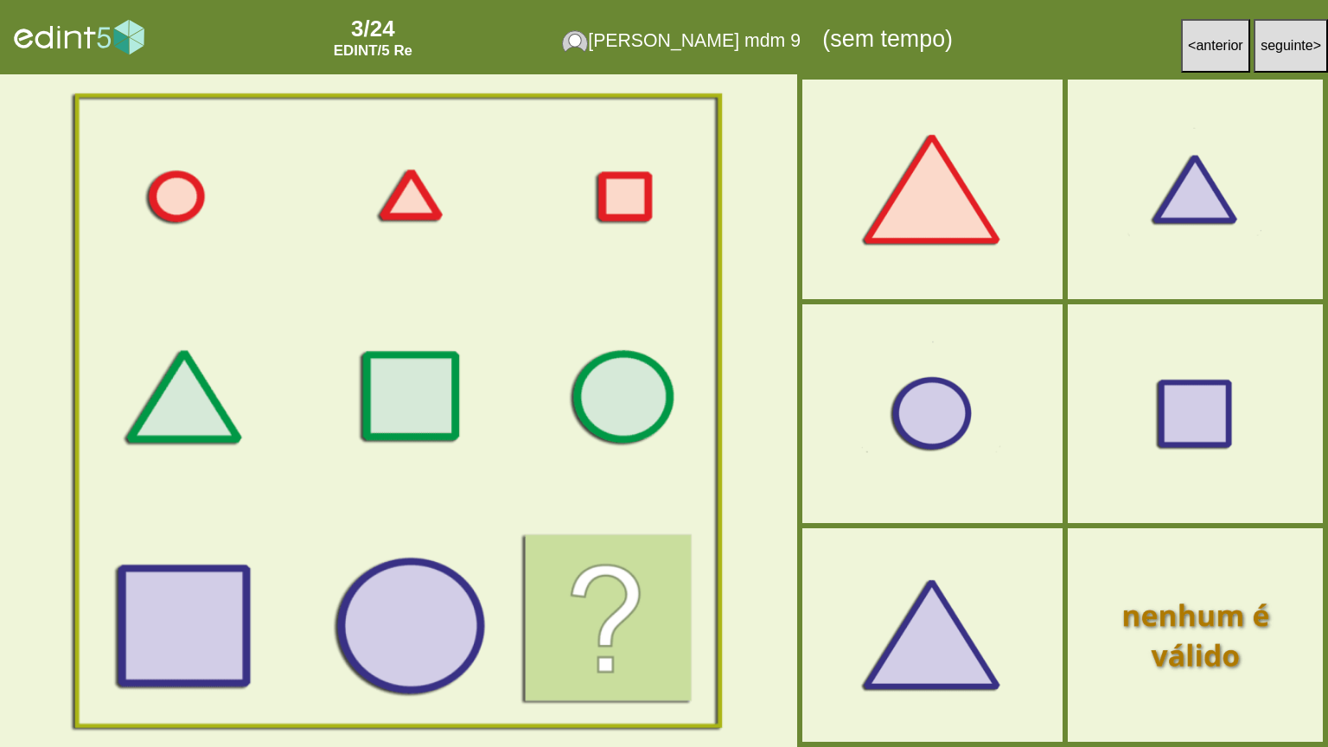
click at [390, 402] on div at bounding box center [398, 411] width 797 height 664
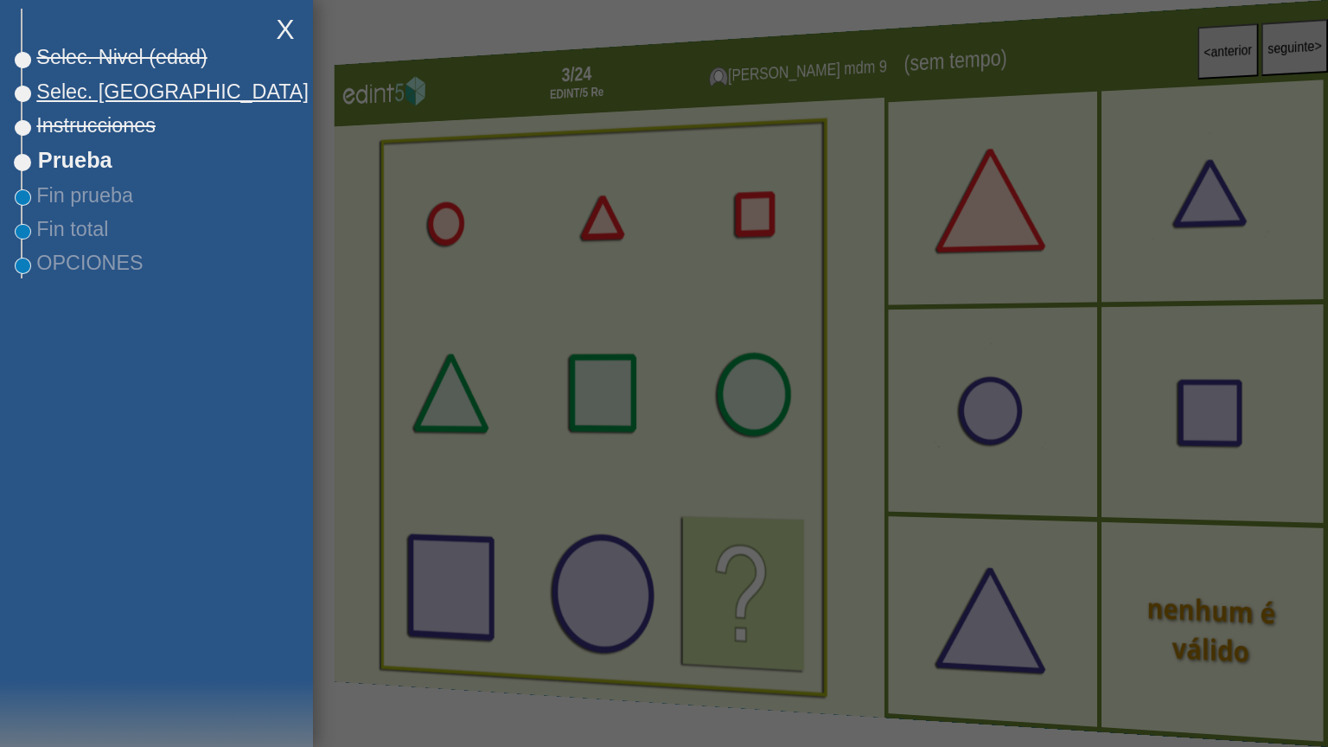
click at [106, 90] on span "Selec. [GEOGRAPHIC_DATA]" at bounding box center [165, 91] width 286 height 23
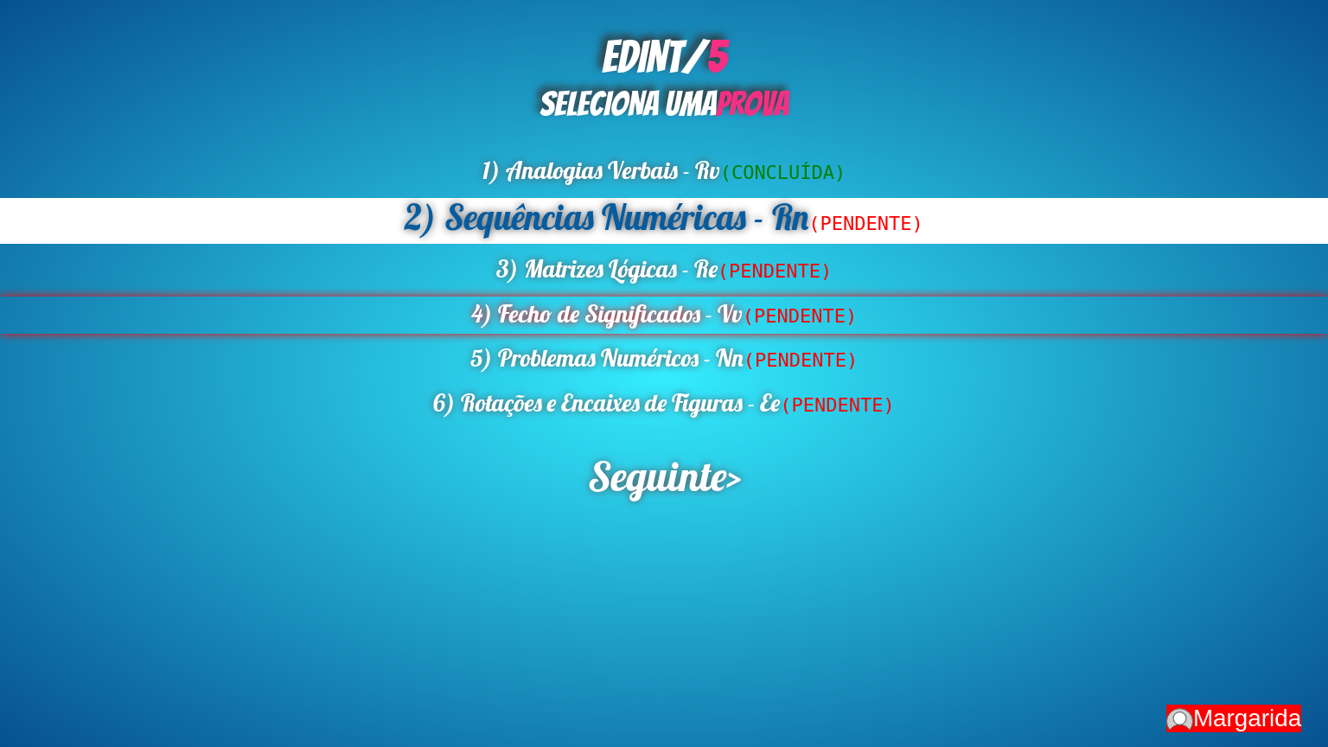
click at [567, 317] on div "4) Fecho de Significados - Vv (PENDENTE)" at bounding box center [664, 315] width 1328 height 37
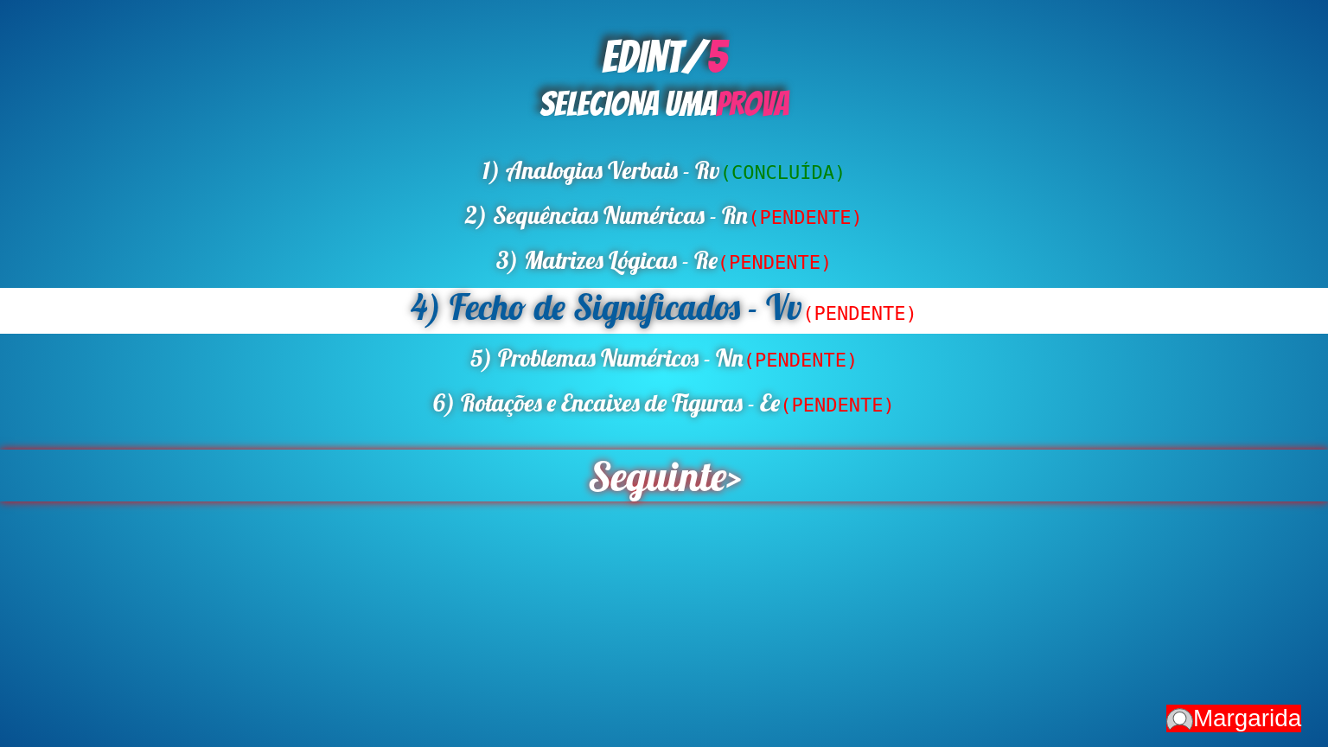
click at [634, 478] on span "Seguinte" at bounding box center [656, 476] width 141 height 53
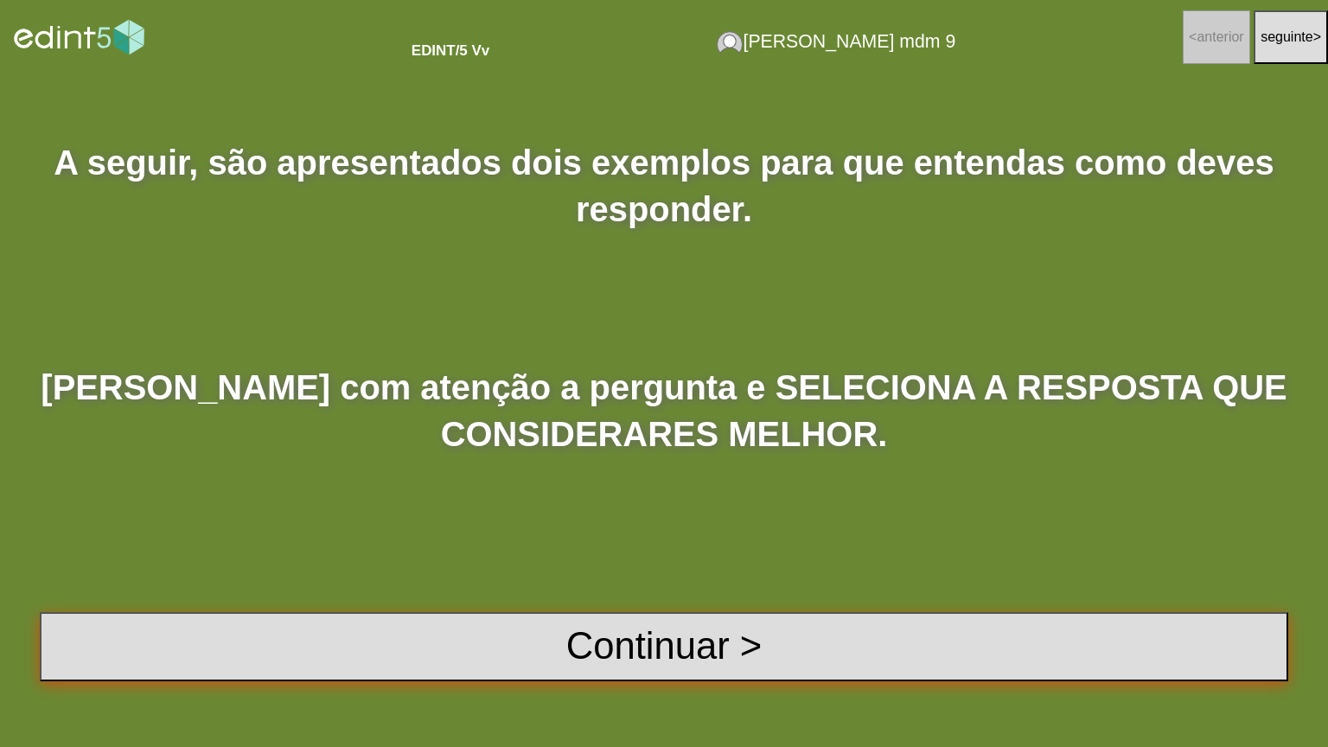
click at [593, 600] on button "Continuar >" at bounding box center [664, 646] width 1249 height 69
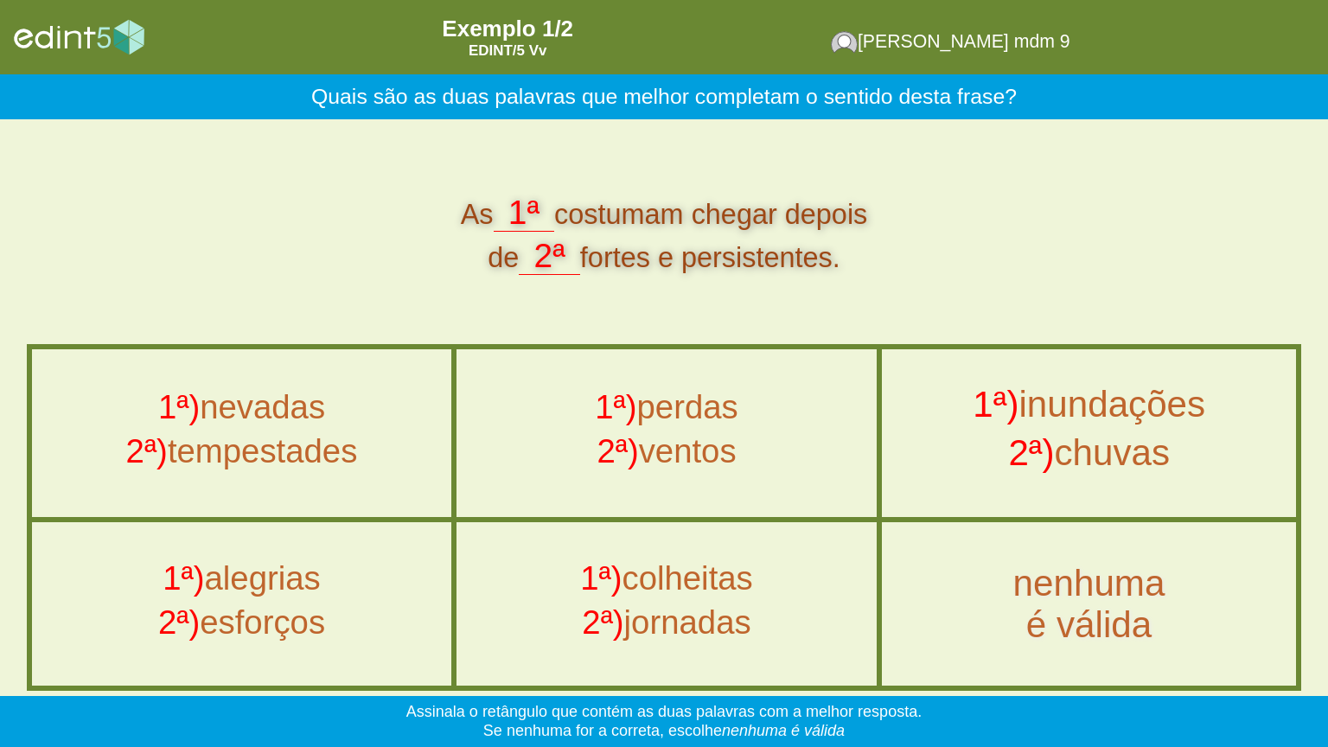
click at [1020, 446] on span "2ª)" at bounding box center [1031, 452] width 46 height 41
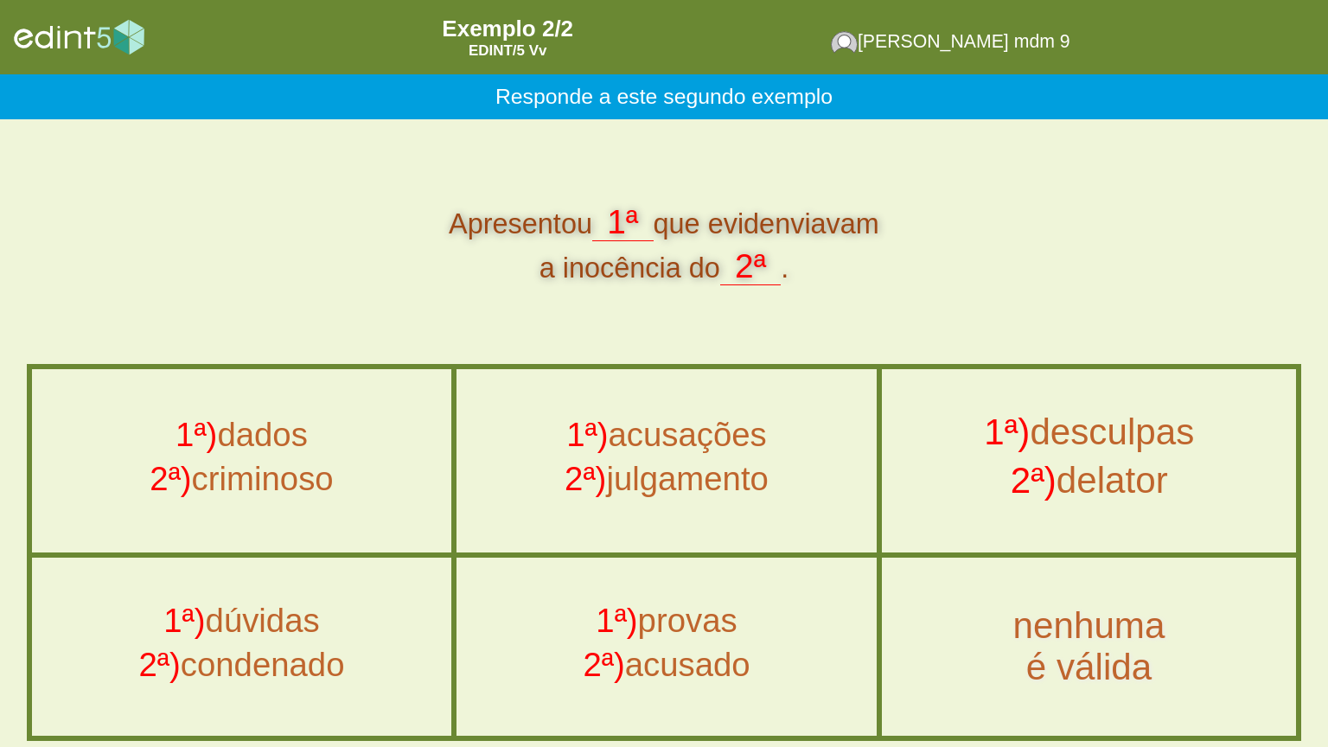
click at [303, 258] on div "Apresentou 1ª que evidenviavam a inocência do 2ª ." at bounding box center [665, 244] width 1276 height 87
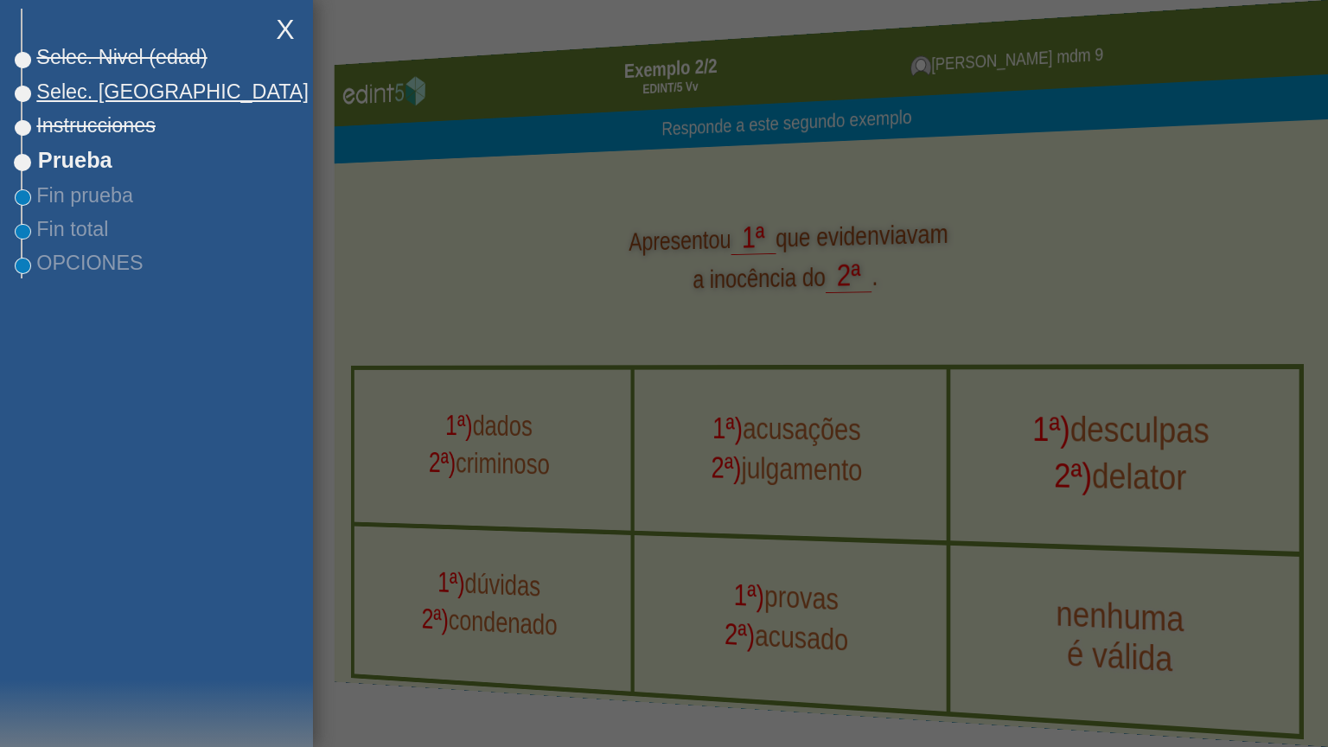
click at [101, 86] on span "Selec. [GEOGRAPHIC_DATA]" at bounding box center [165, 91] width 286 height 23
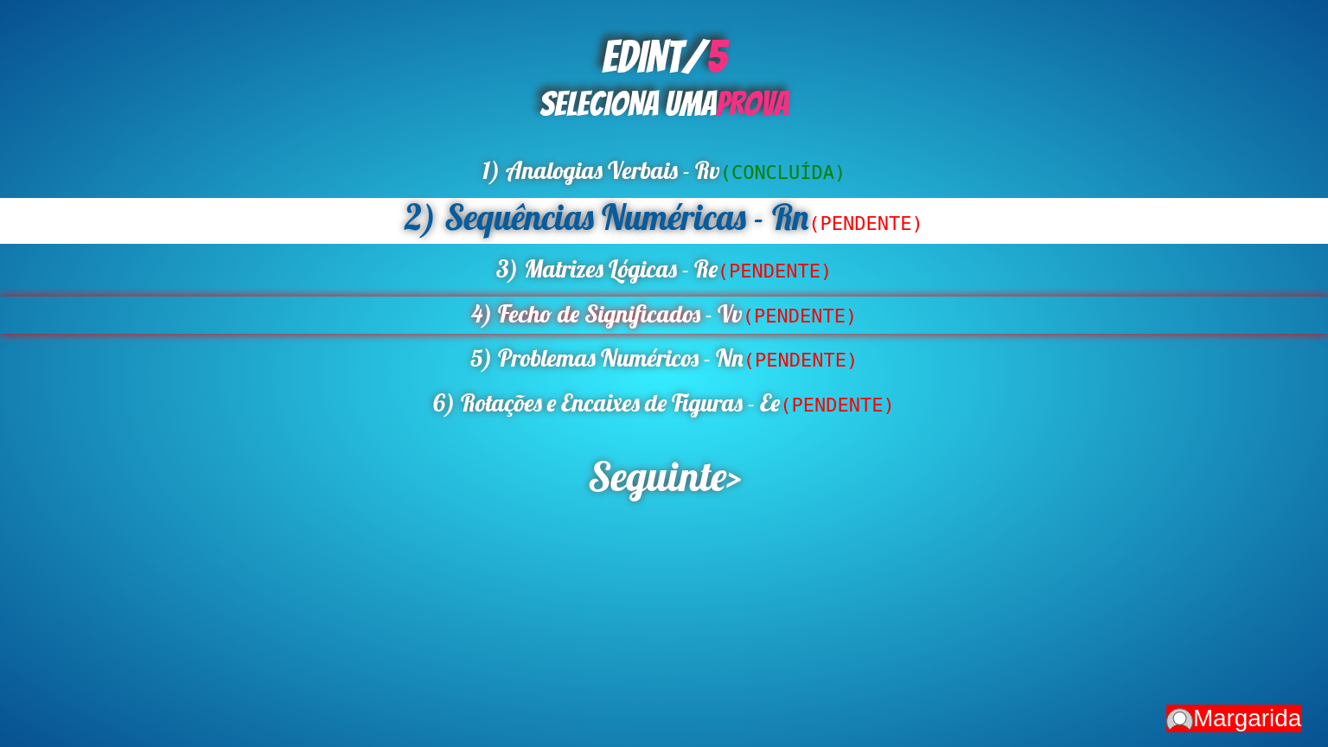
click at [633, 323] on div "4) Fecho de Significados - Vv (PENDENTE)" at bounding box center [664, 315] width 1328 height 37
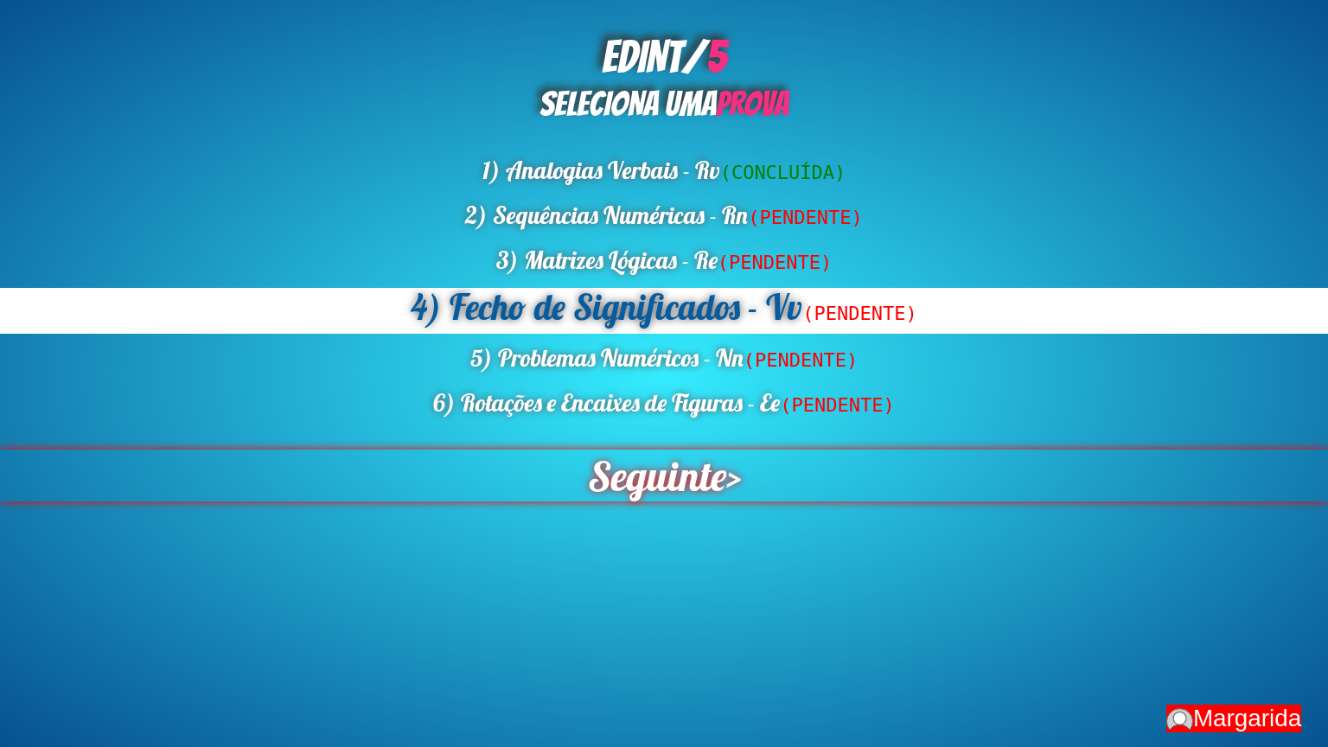
click at [649, 488] on span "Seguinte" at bounding box center [656, 476] width 150 height 56
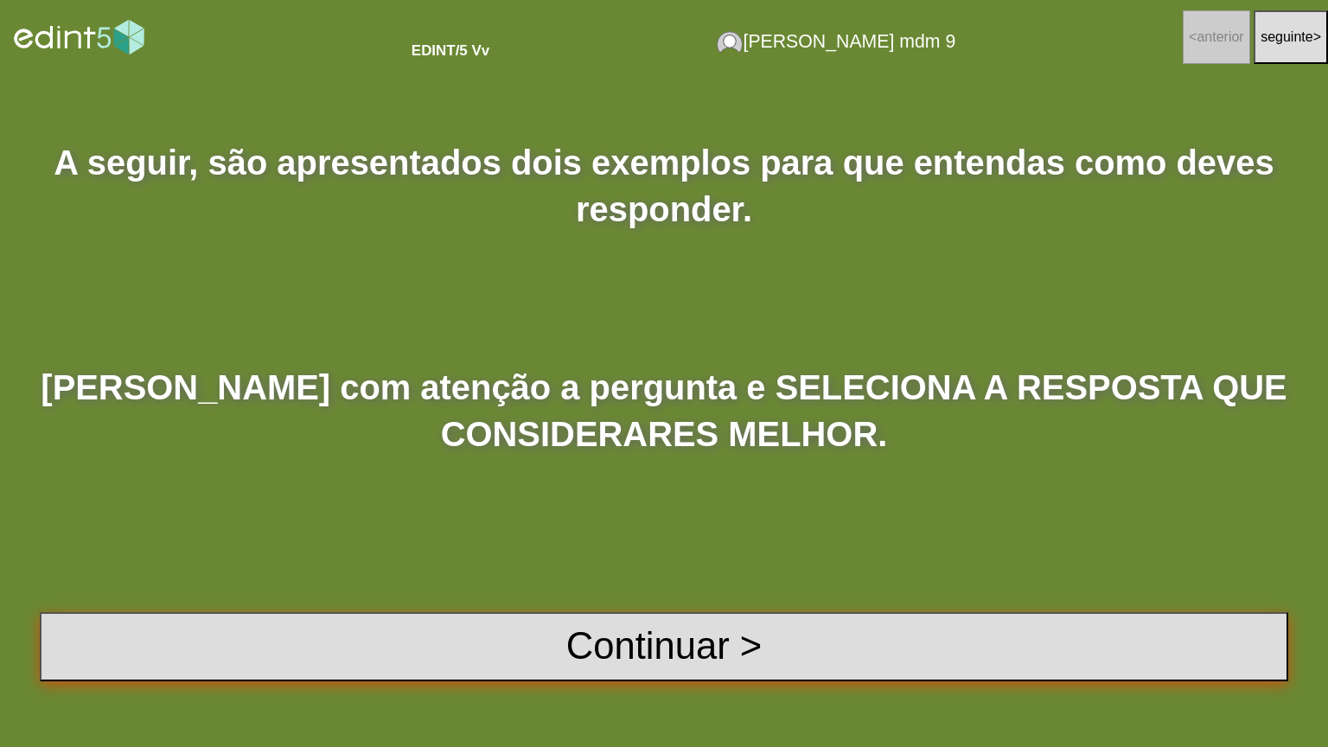
click at [605, 600] on button "Continuar >" at bounding box center [664, 646] width 1249 height 69
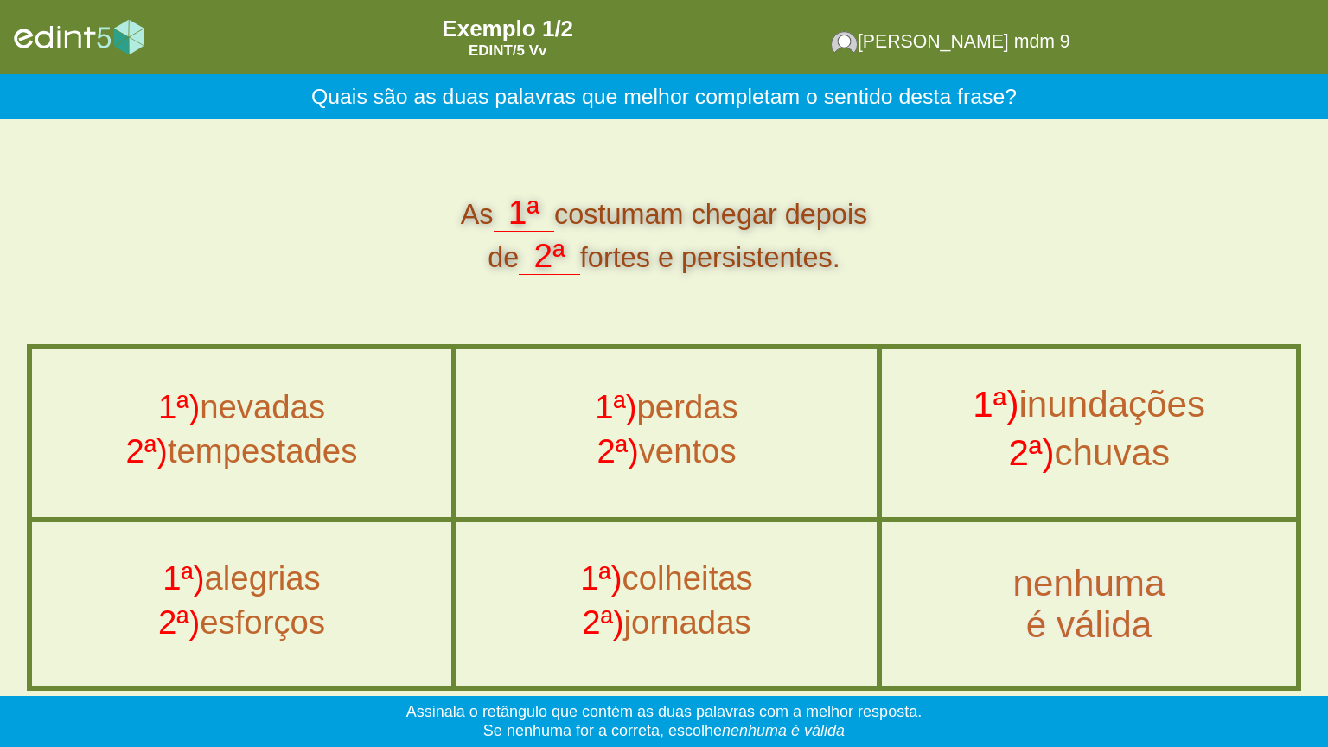
click at [1164, 475] on div "2ª) chuvas" at bounding box center [1089, 457] width 452 height 48
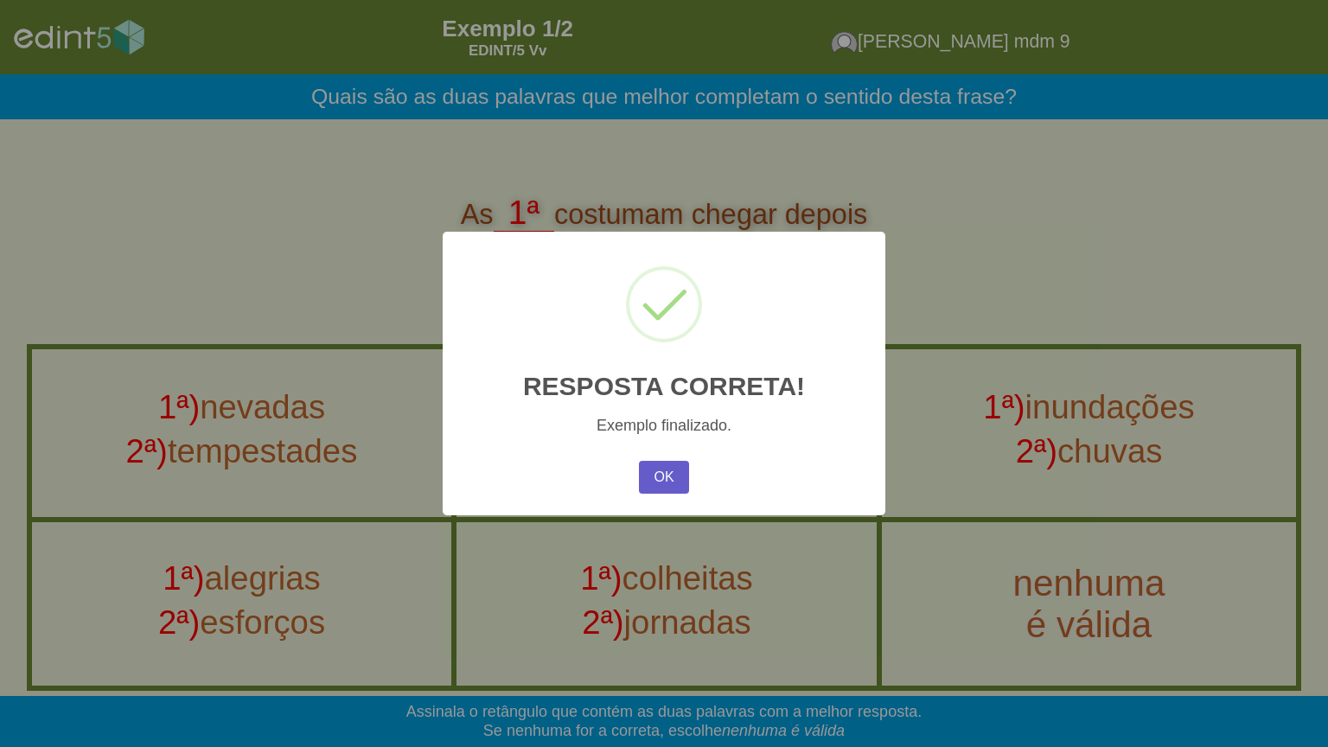
click at [664, 490] on button "OK" at bounding box center [664, 477] width 50 height 33
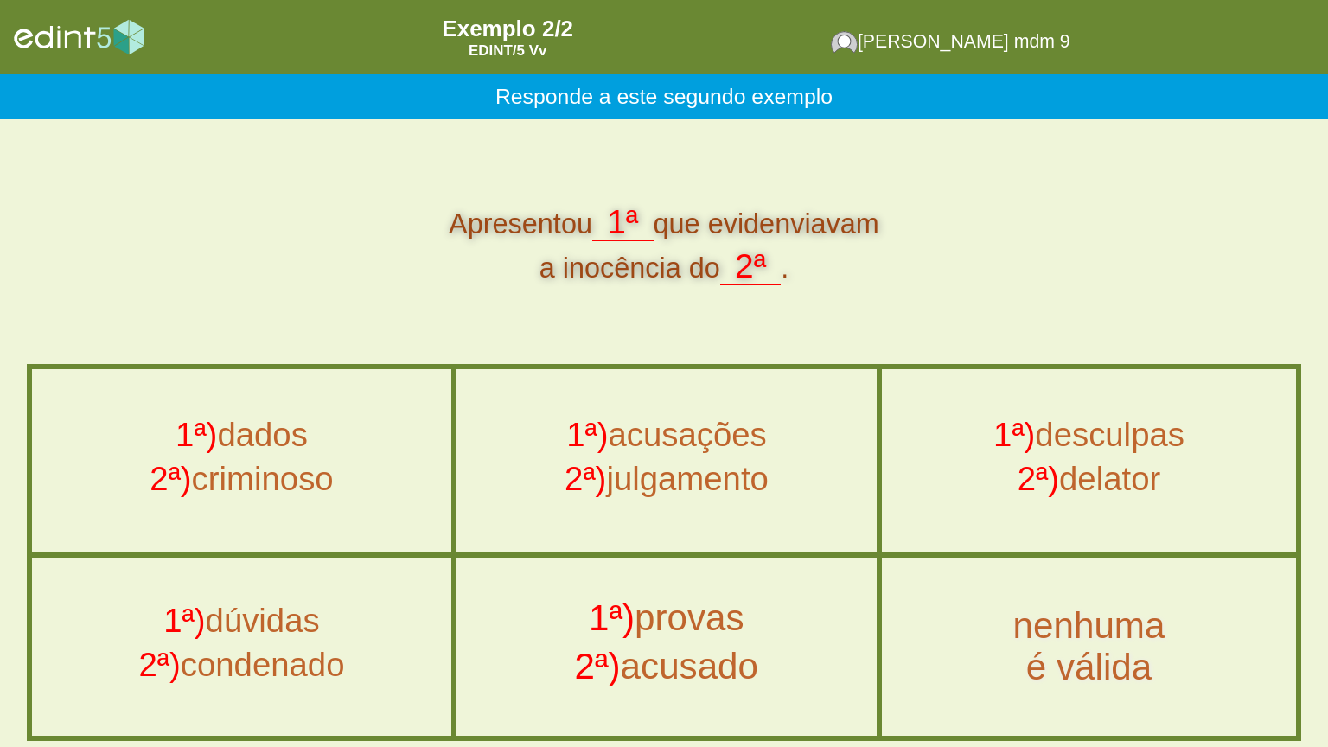
click at [720, 600] on div "1ª) provas" at bounding box center [667, 622] width 458 height 48
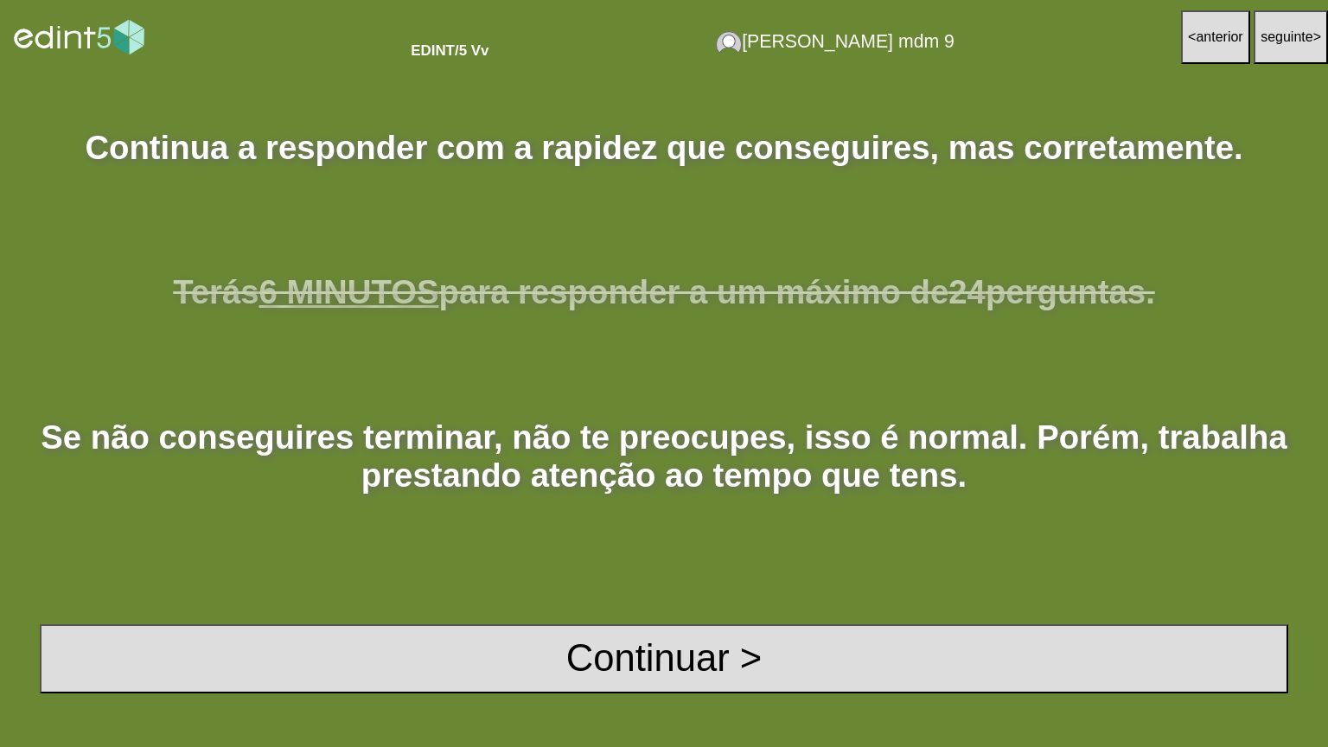
click at [1207, 19] on button "< anterior" at bounding box center [1215, 37] width 69 height 54
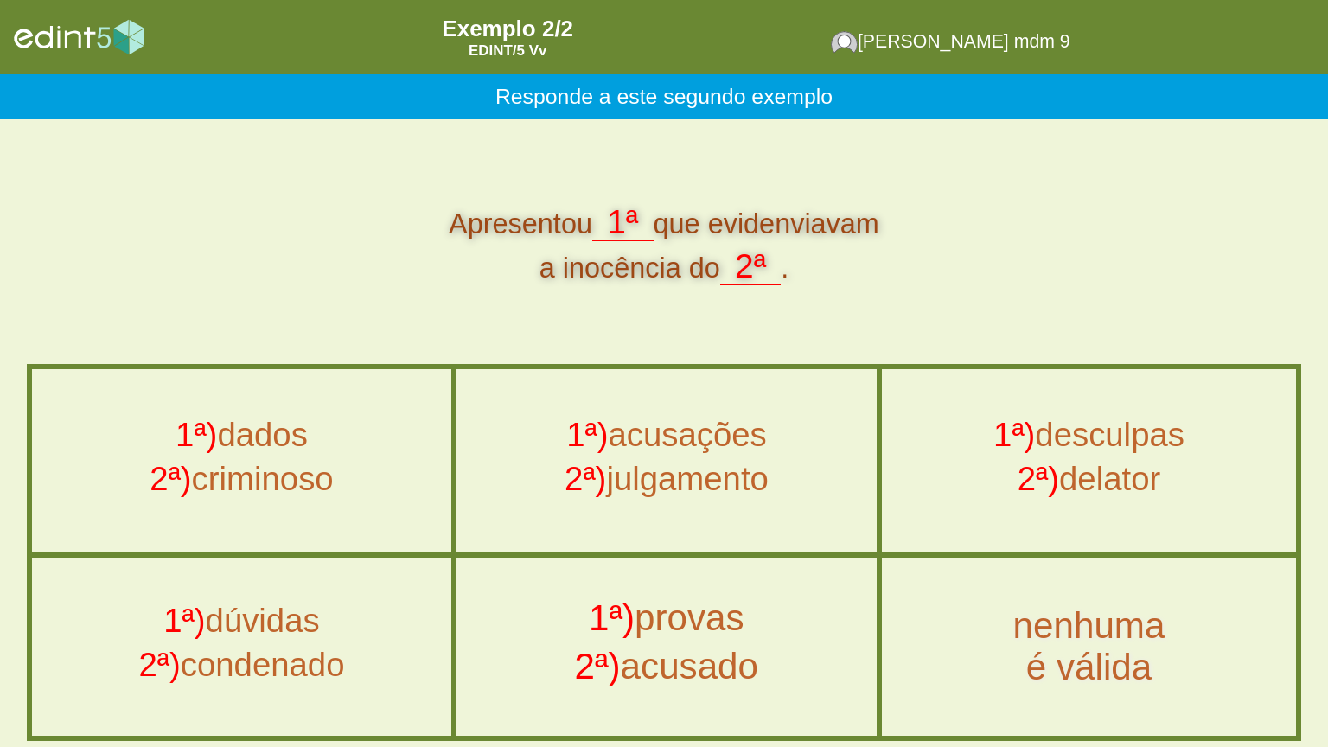
click at [672, 600] on div "2ª) acusado" at bounding box center [667, 671] width 458 height 48
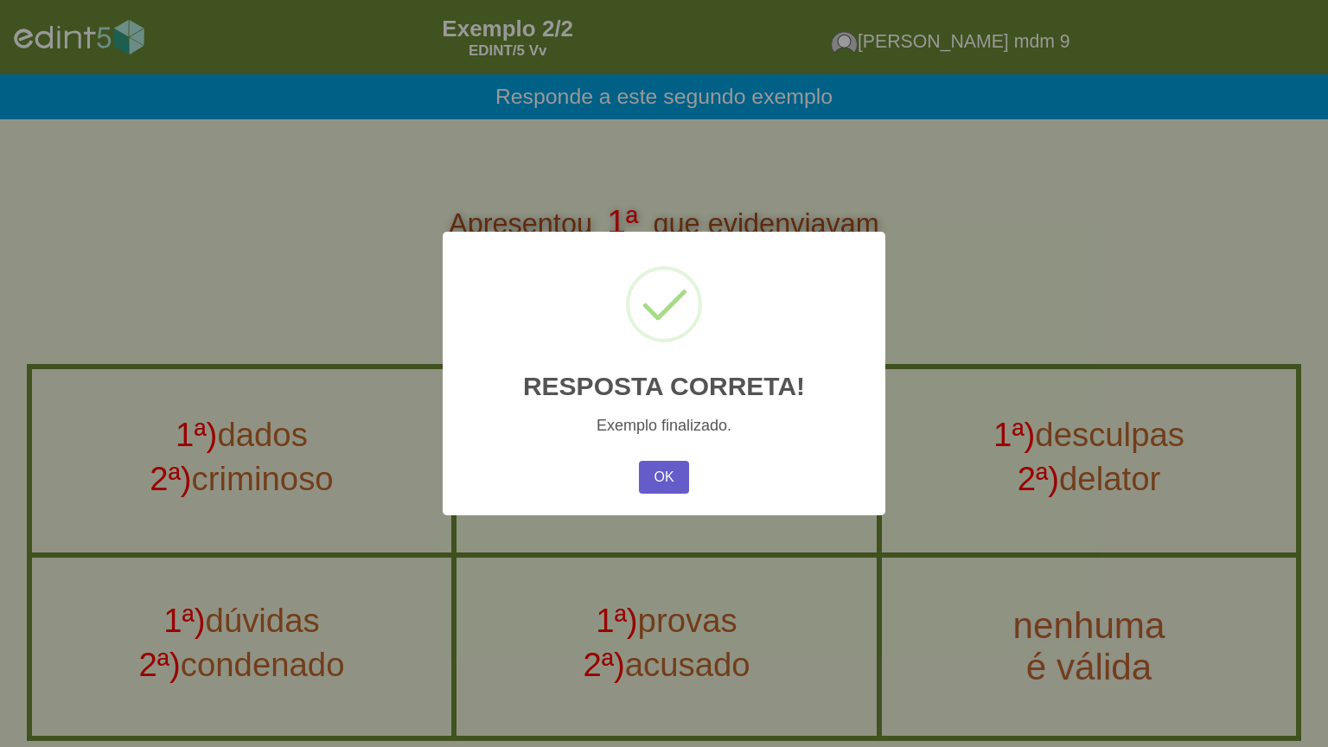
click at [653, 476] on button "OK" at bounding box center [664, 477] width 50 height 33
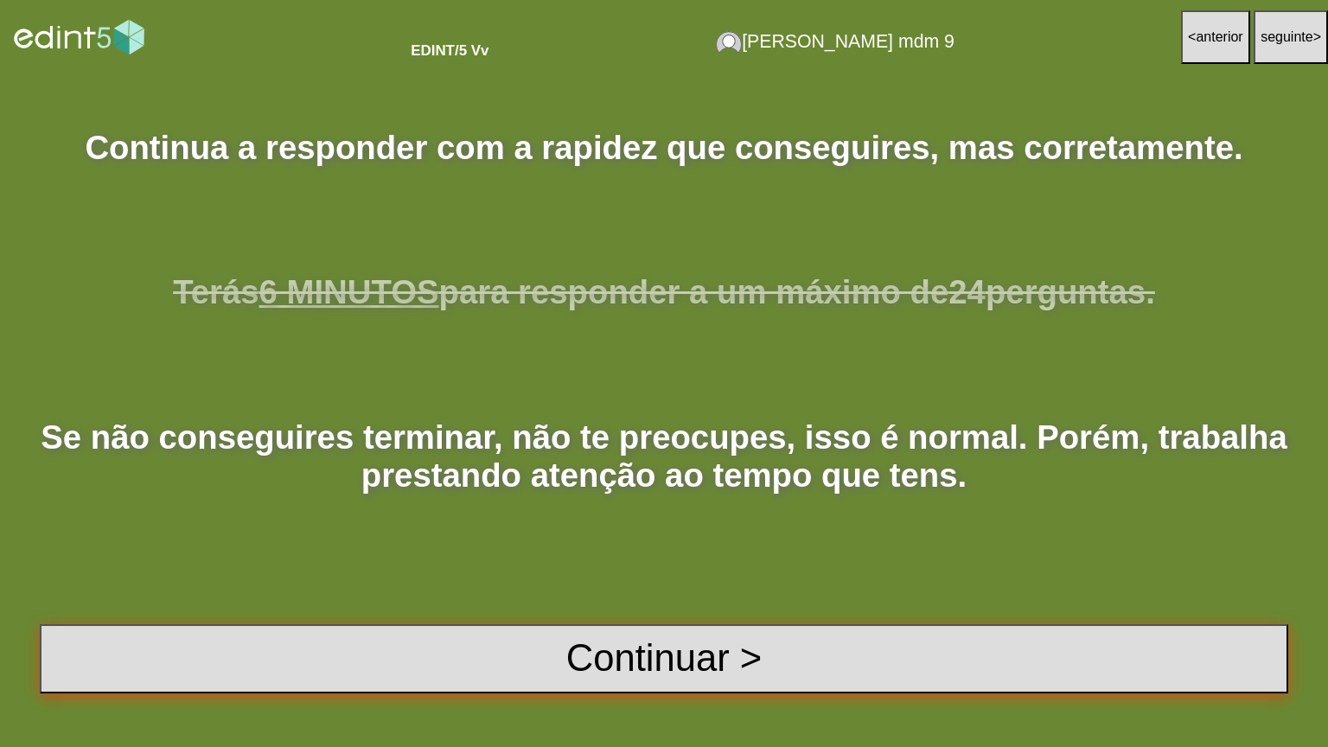
click at [650, 600] on button "Continuar >" at bounding box center [664, 658] width 1249 height 69
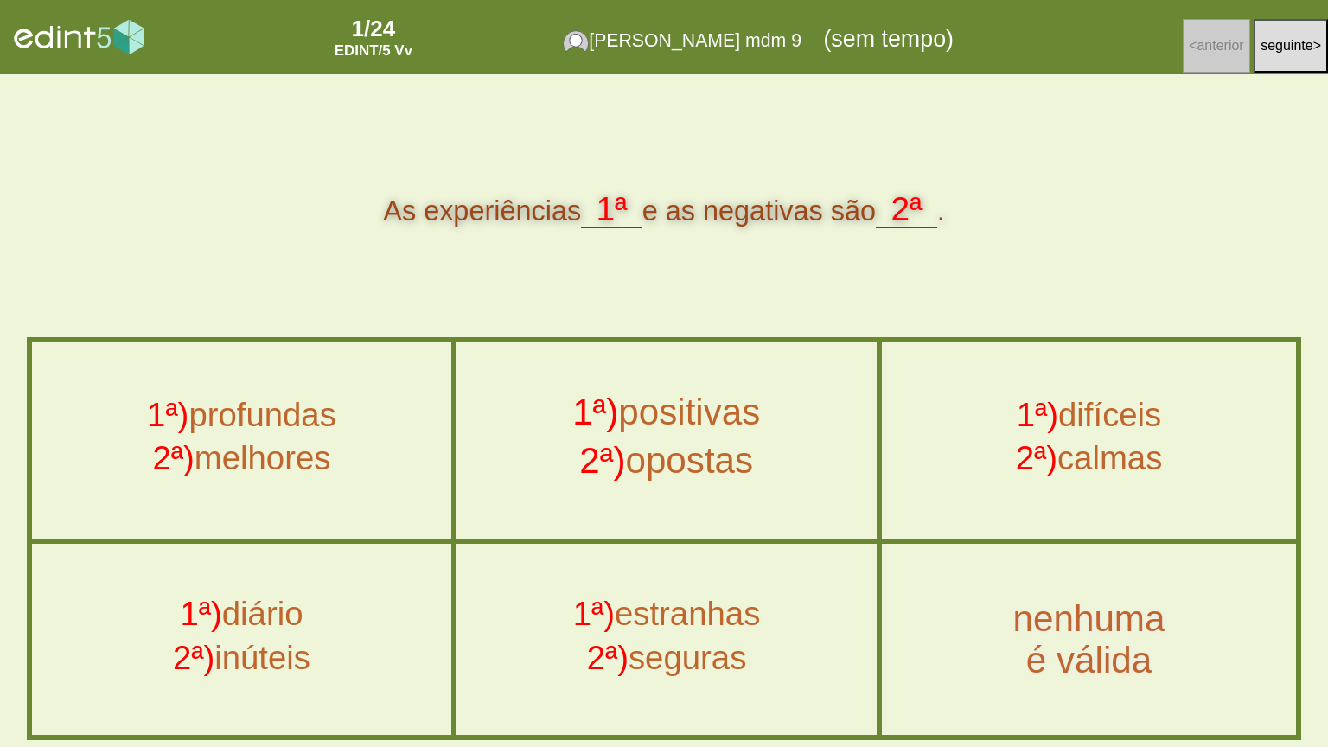
click at [692, 448] on div "2ª) opostas" at bounding box center [667, 464] width 458 height 48
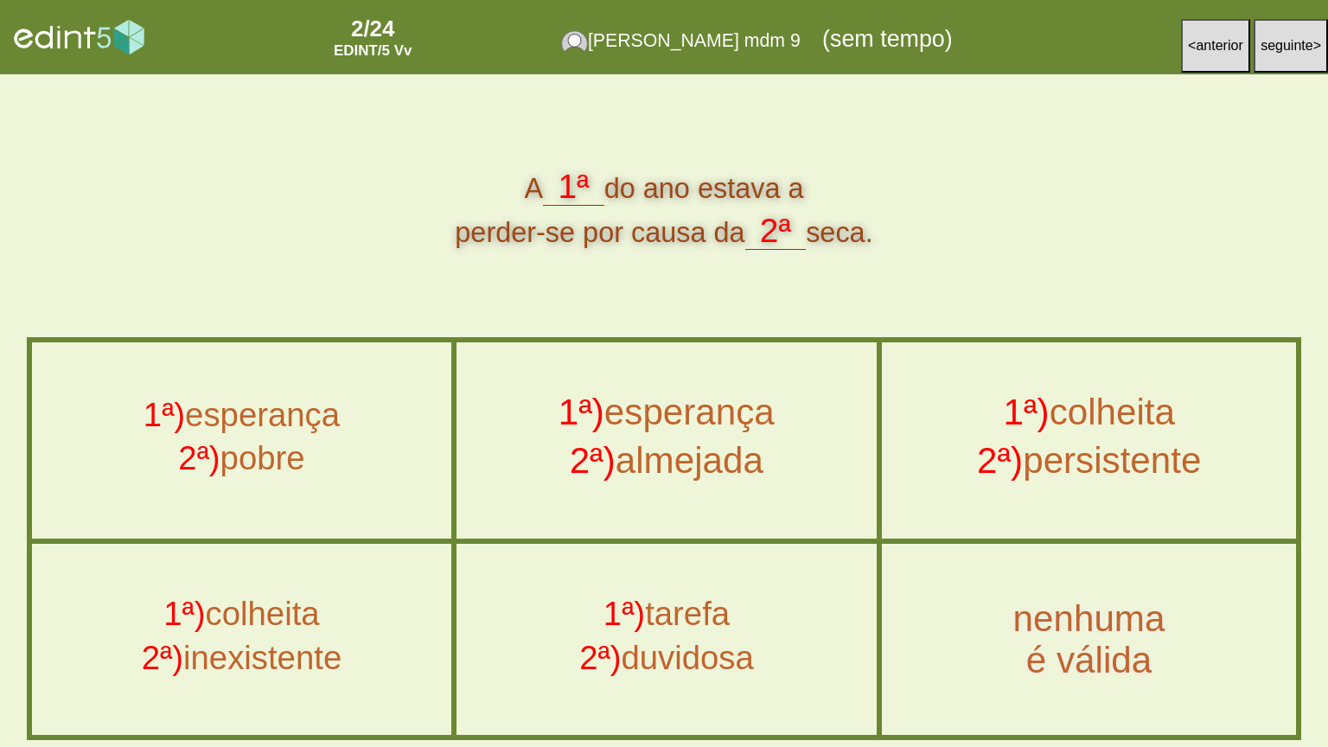
click at [1128, 436] on div "1ª) colheita" at bounding box center [1089, 416] width 452 height 48
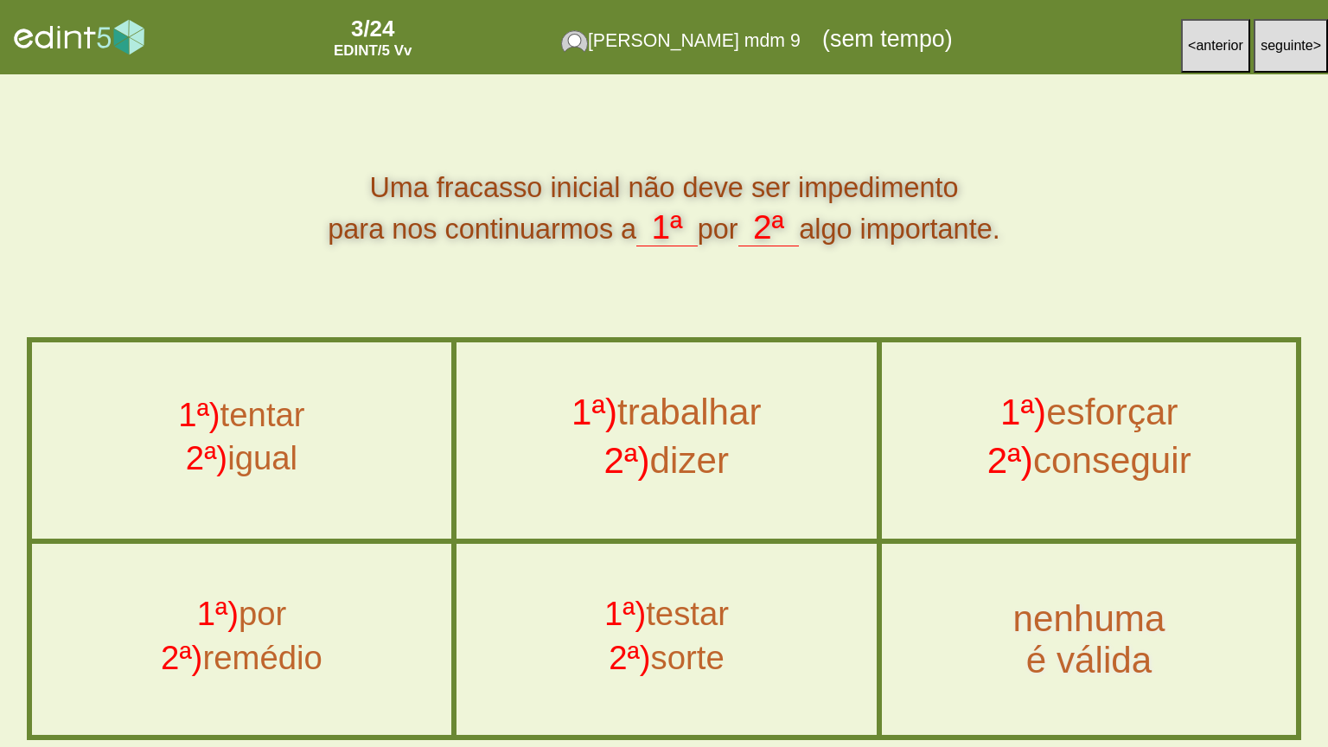
click at [1045, 423] on div "1ª) esforçar" at bounding box center [1089, 416] width 452 height 48
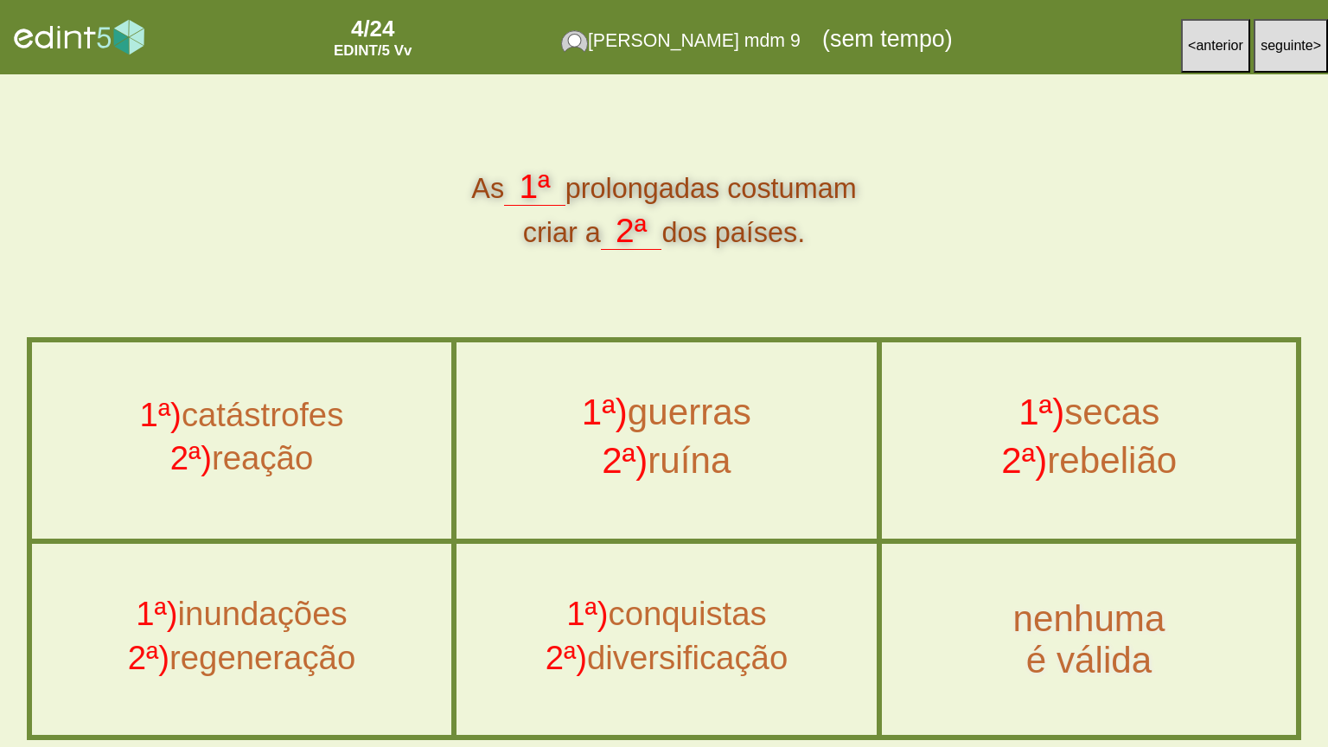
click at [1210, 65] on button "< anterior" at bounding box center [1215, 46] width 69 height 54
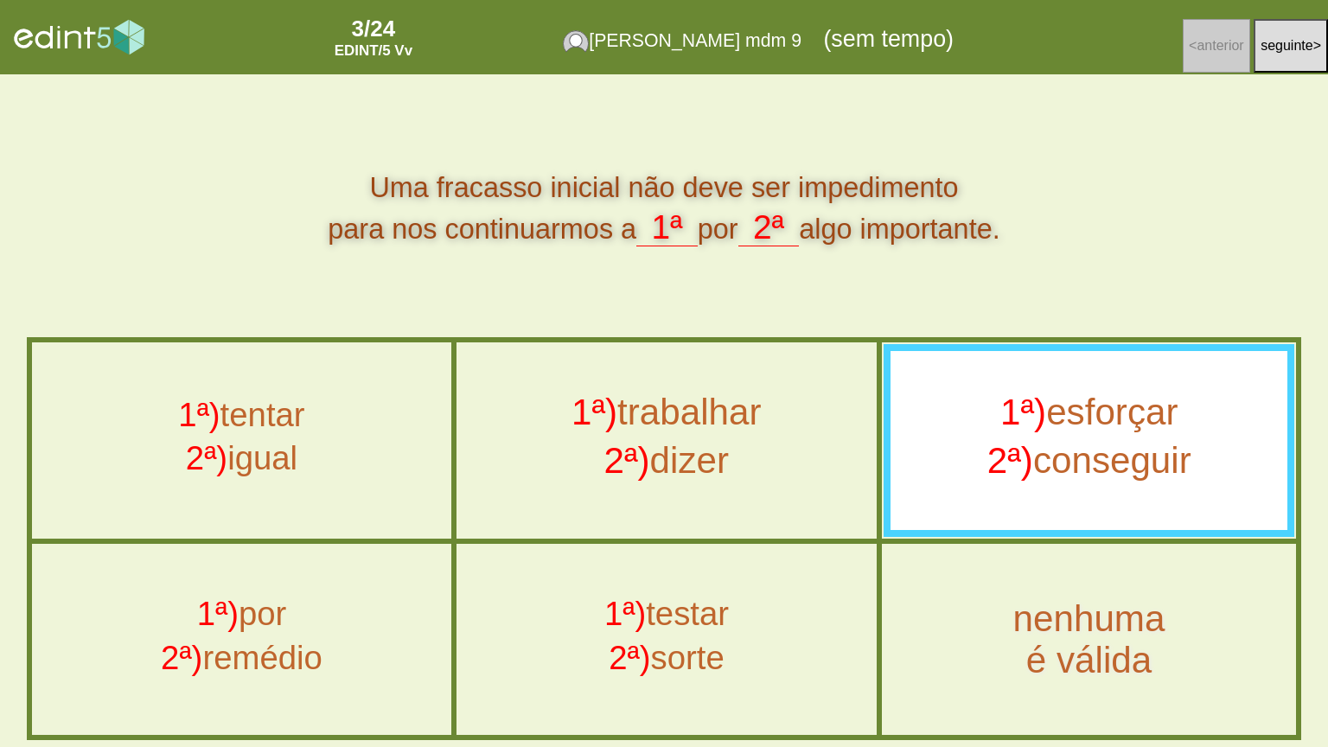
click at [1283, 52] on span "seguinte" at bounding box center [1287, 45] width 53 height 15
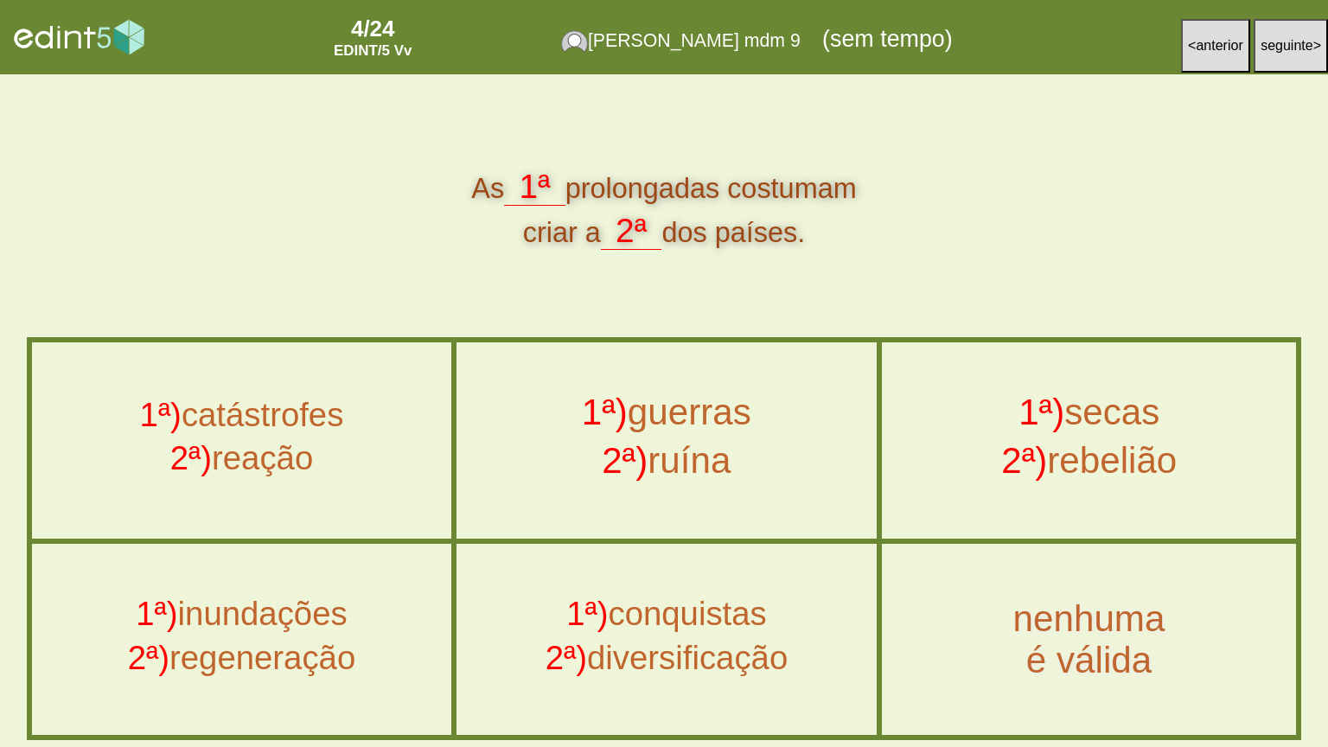
click at [682, 418] on div "1ª) guerras" at bounding box center [667, 416] width 458 height 48
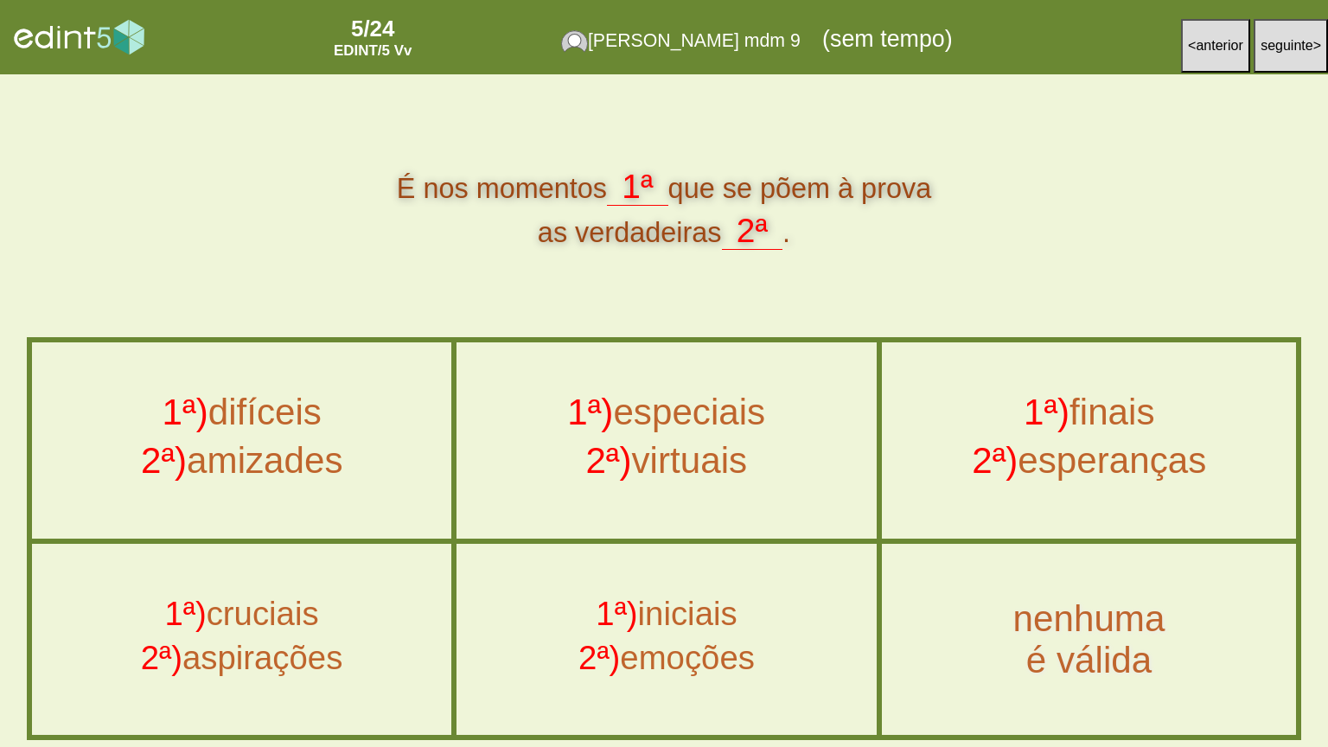
click at [322, 414] on div "1ª) difíceis" at bounding box center [242, 416] width 458 height 48
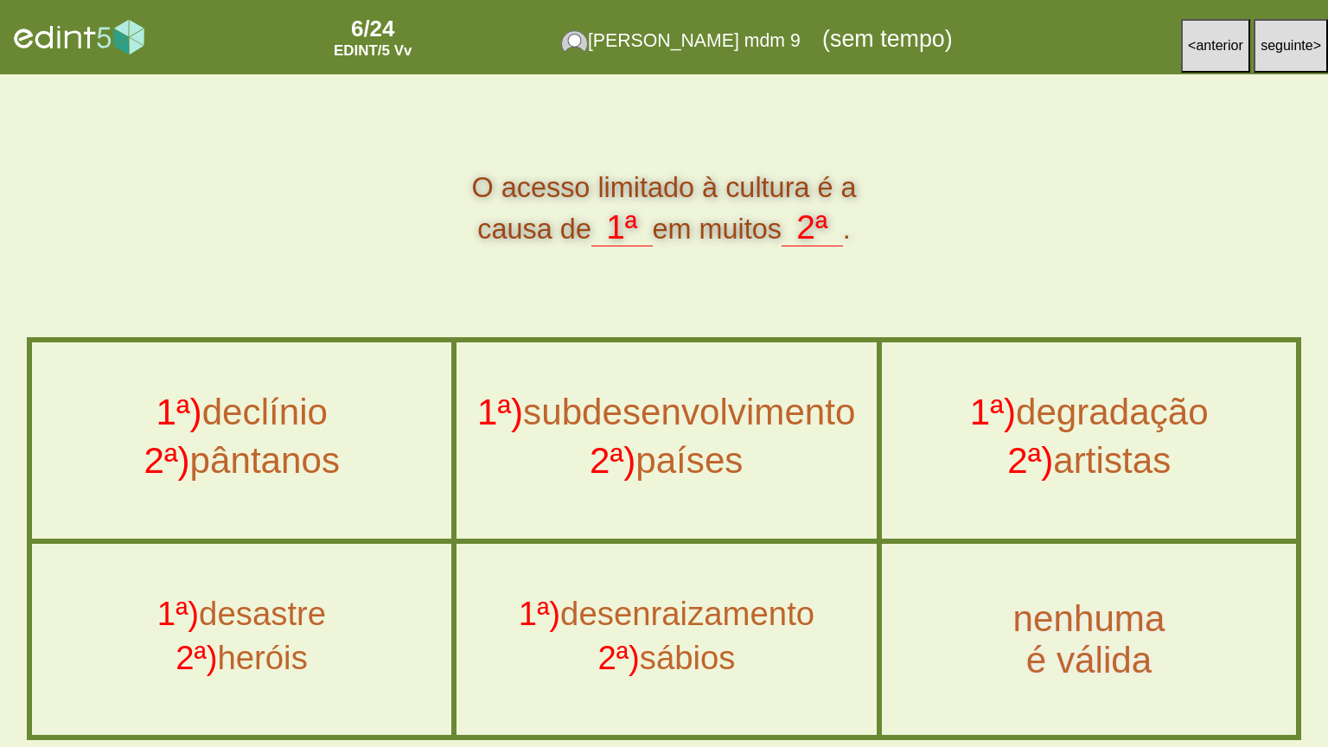
click at [751, 406] on div "1ª) subdesenvolvimento" at bounding box center [667, 416] width 458 height 48
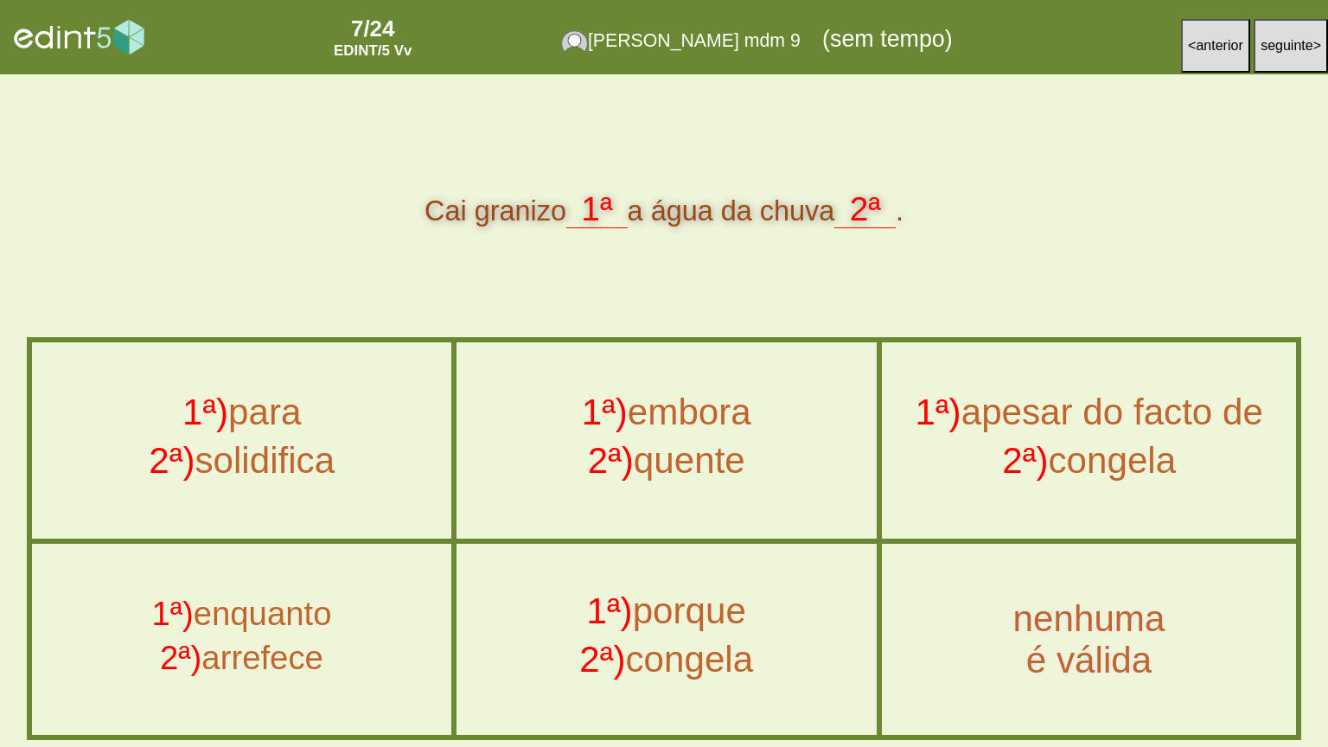
click at [706, 600] on div "1ª) porque" at bounding box center [667, 616] width 458 height 48
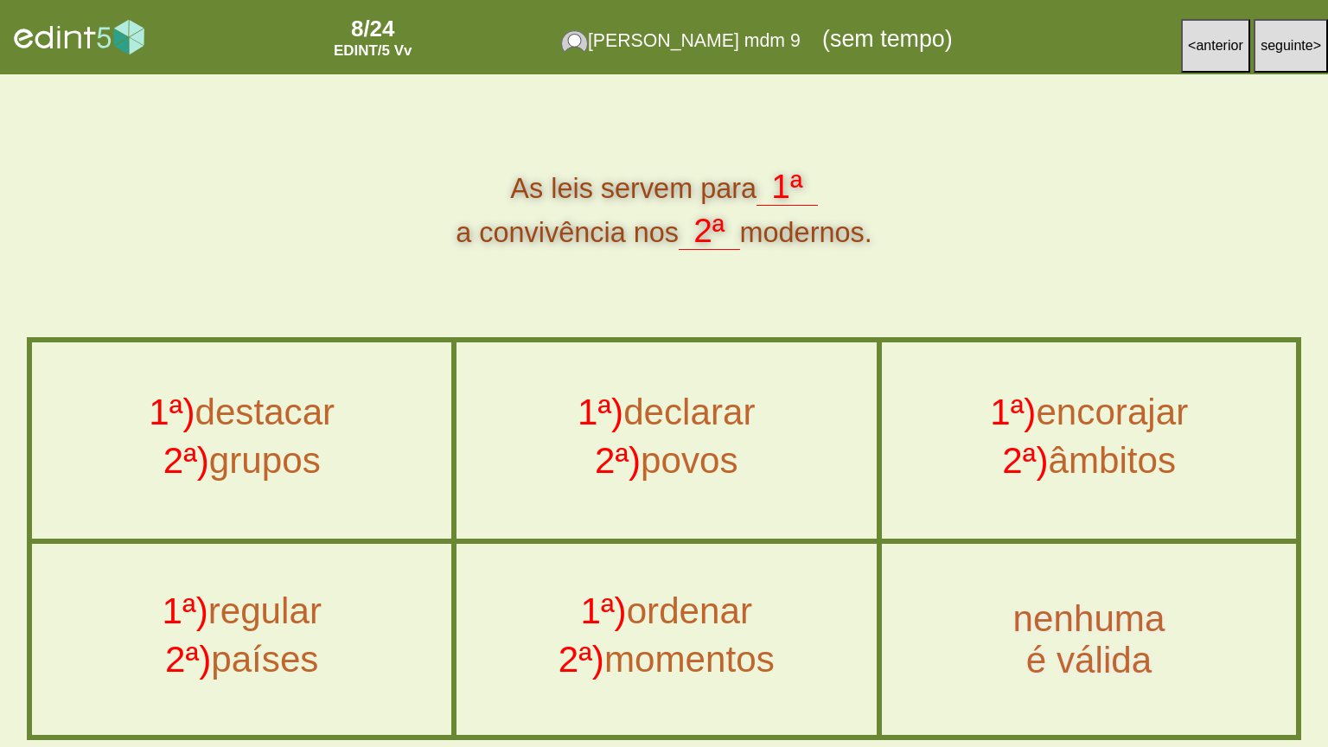
click at [352, 600] on div "1ª) regular" at bounding box center [242, 616] width 458 height 48
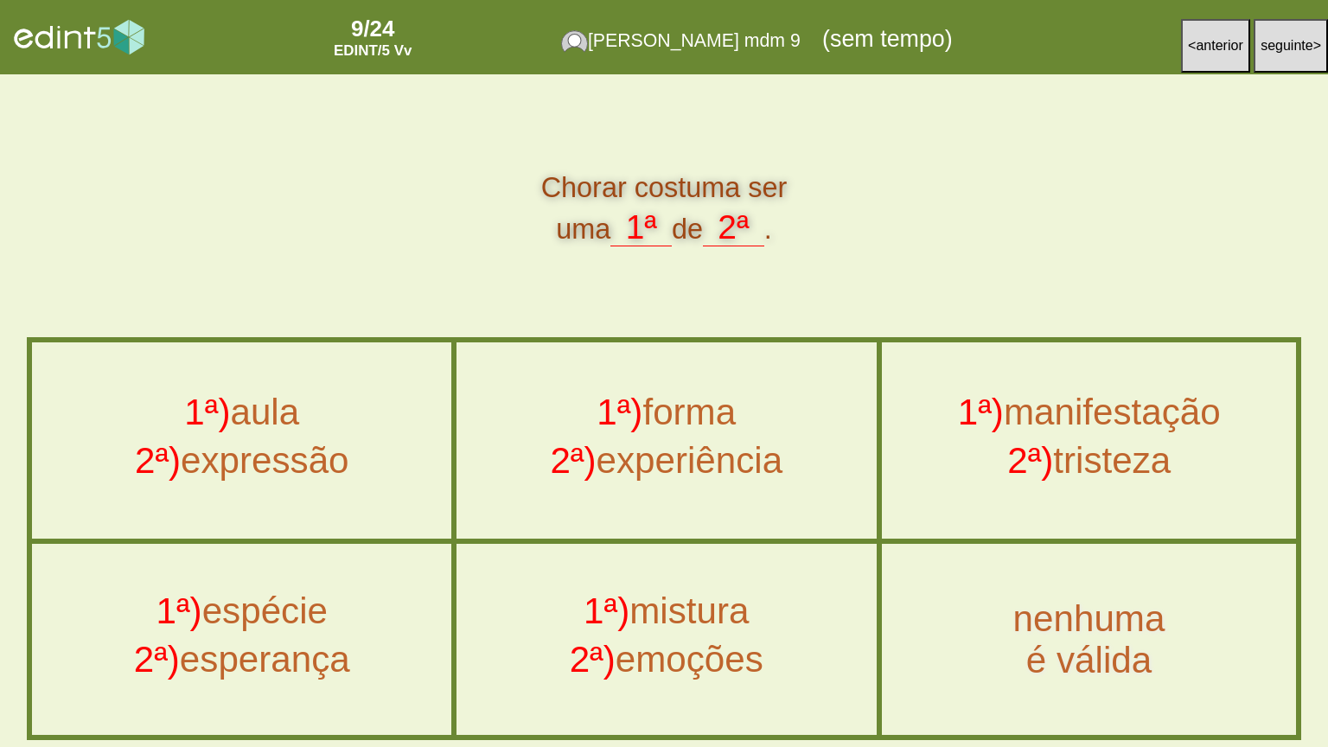
click at [1010, 429] on div "1ª) manifestação" at bounding box center [1089, 416] width 452 height 48
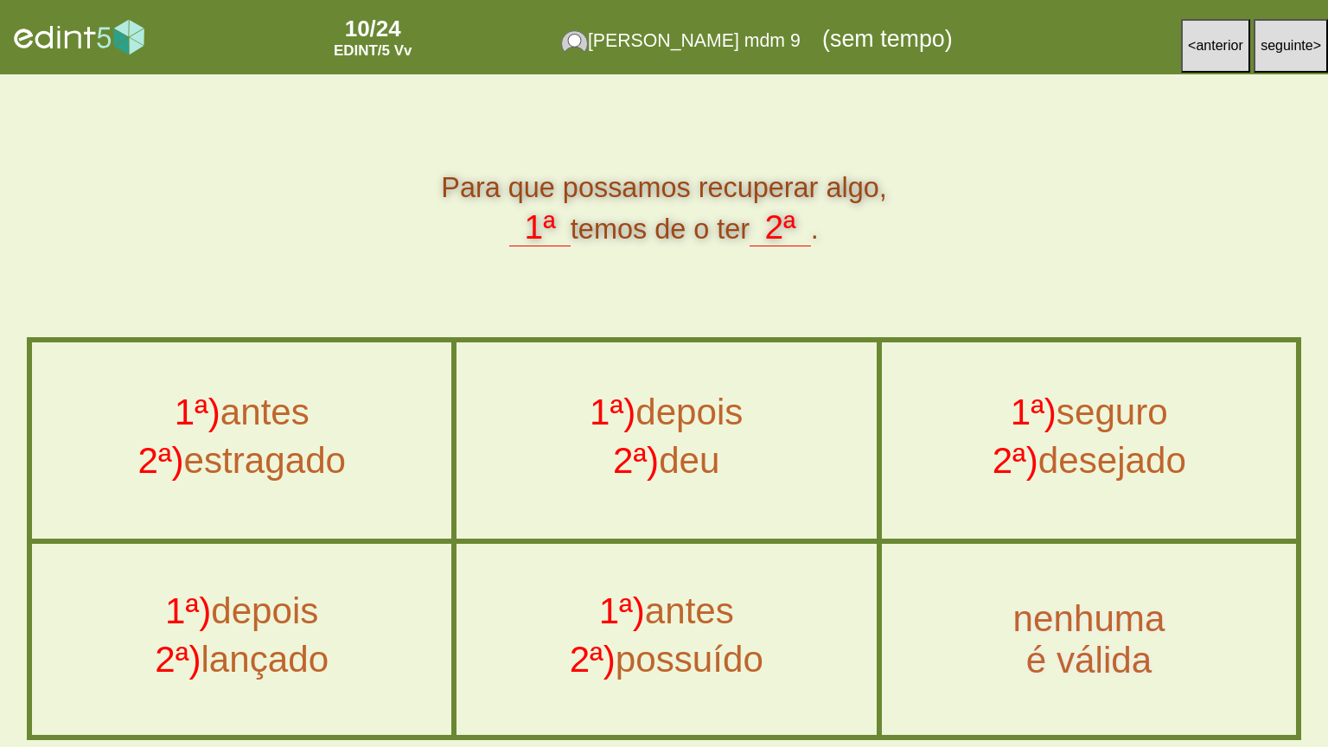
click at [637, 600] on span "1ª)" at bounding box center [622, 611] width 46 height 41
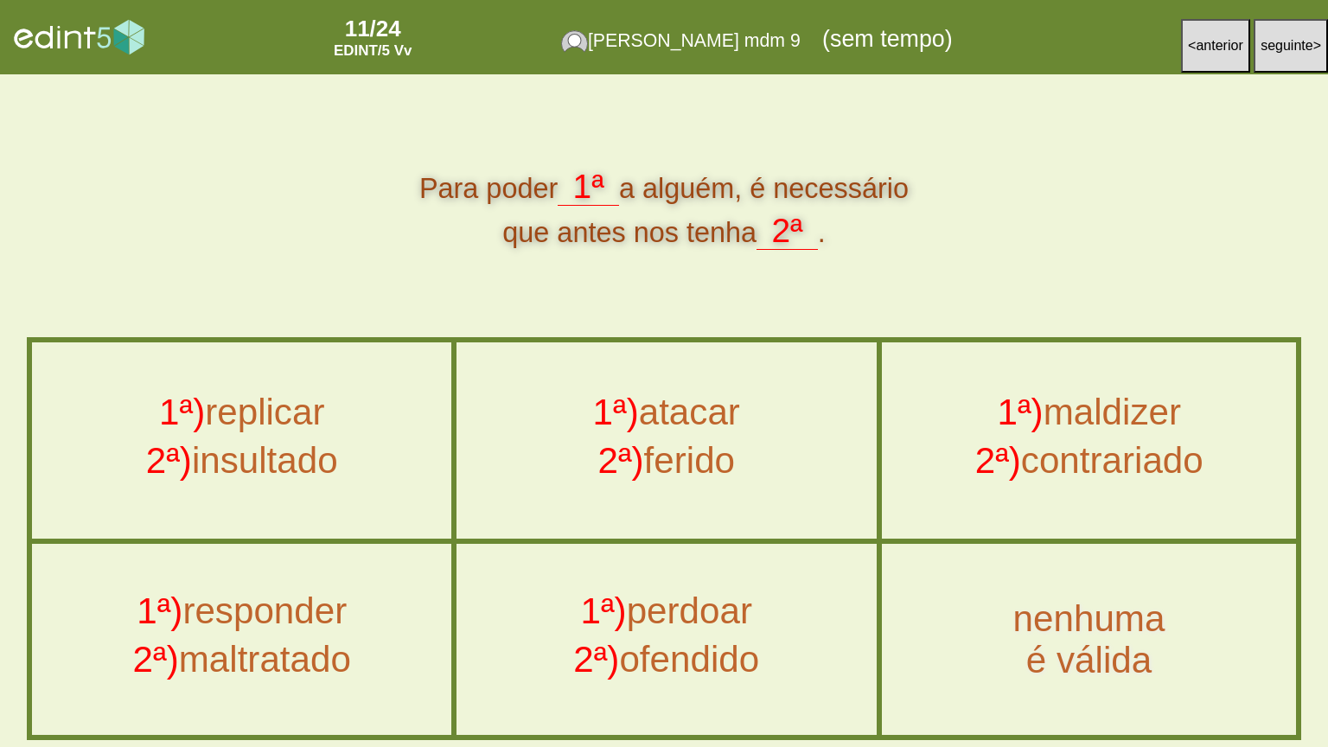
drag, startPoint x: 630, startPoint y: 194, endPoint x: 726, endPoint y: 194, distance: 96.0
click at [670, 194] on div "Para poder 1ª a alguém, é necessário que antes nos tenha 2ª ." at bounding box center [665, 208] width 1276 height 87
drag, startPoint x: 726, startPoint y: 194, endPoint x: 918, endPoint y: 191, distance: 192.9
click at [918, 191] on div "Para poder 1ª a alguém, é necessário que antes nos tenha 2ª ." at bounding box center [665, 208] width 1276 height 87
copy div "uém, é necessário"
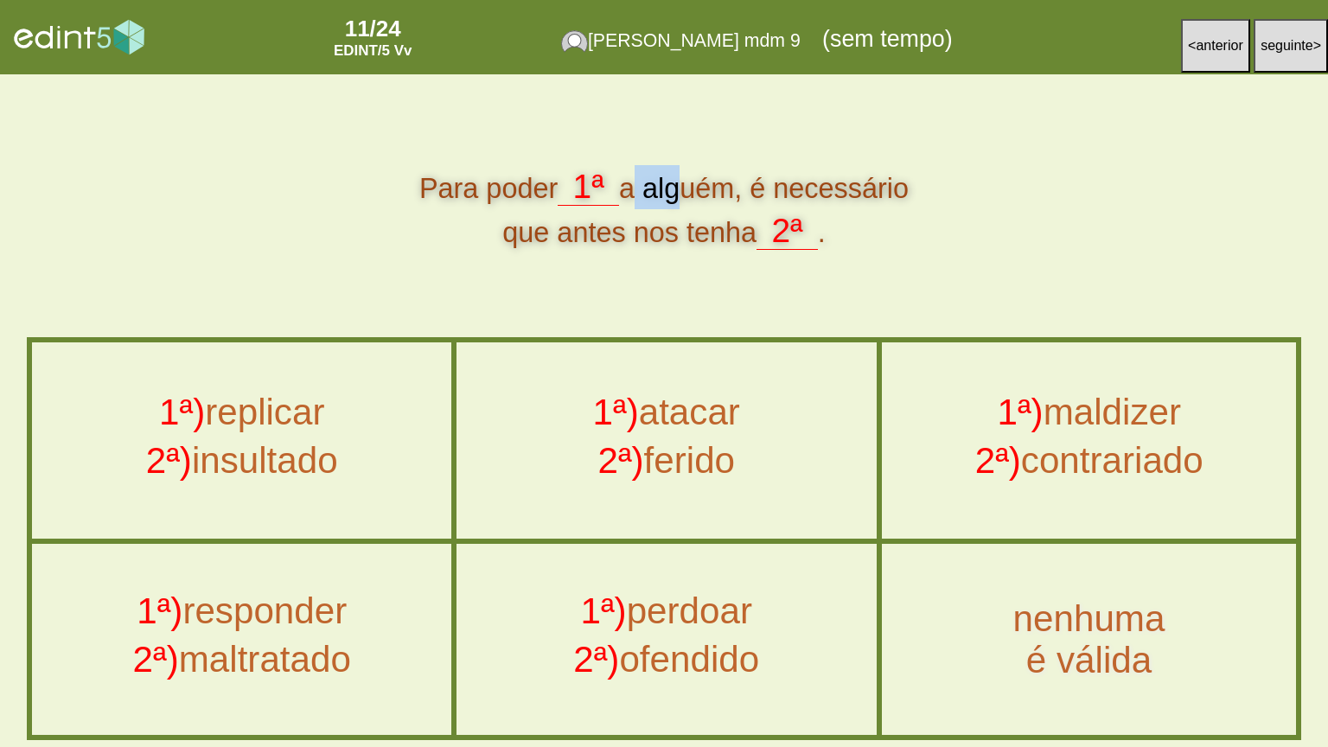
drag, startPoint x: 692, startPoint y: 592, endPoint x: 683, endPoint y: 595, distance: 9.0
click at [692, 592] on div "1ª) perdoar 2ª) ofendido" at bounding box center [666, 640] width 417 height 188
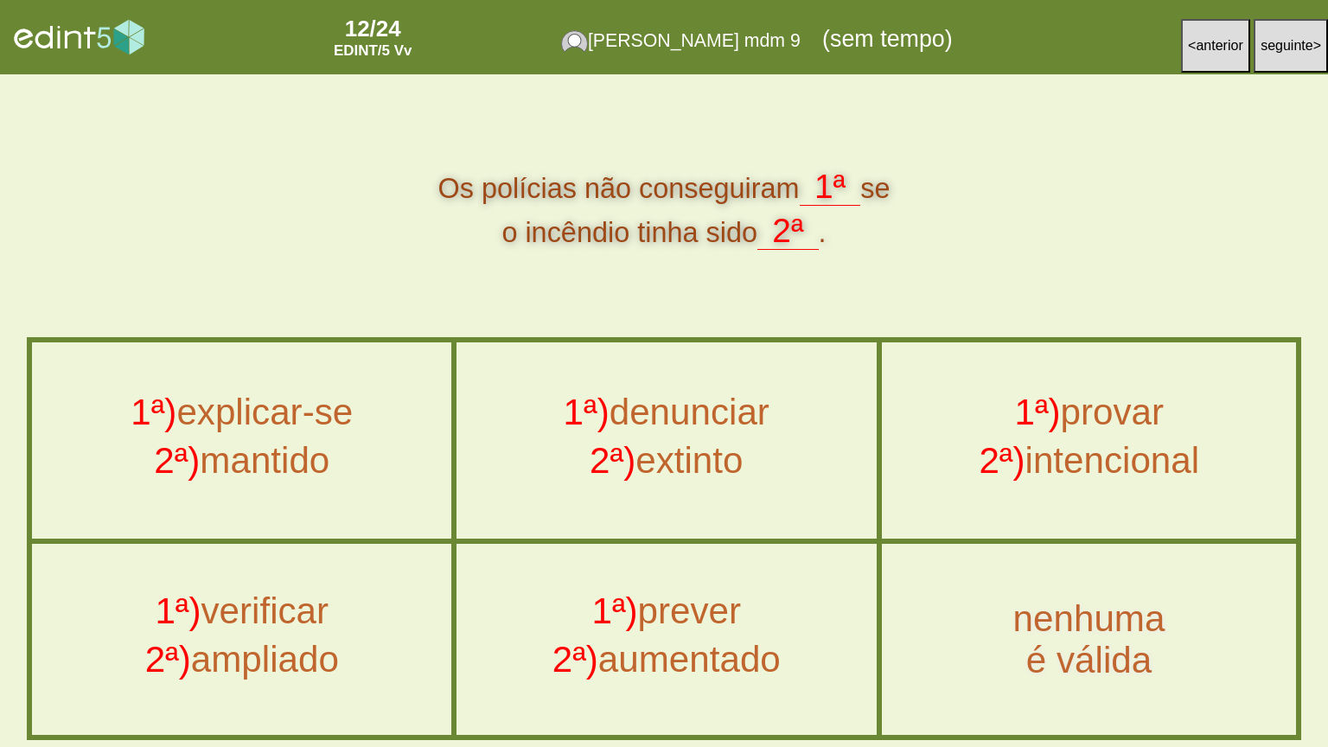
click at [1123, 453] on div "2ª) intencional" at bounding box center [1089, 464] width 452 height 48
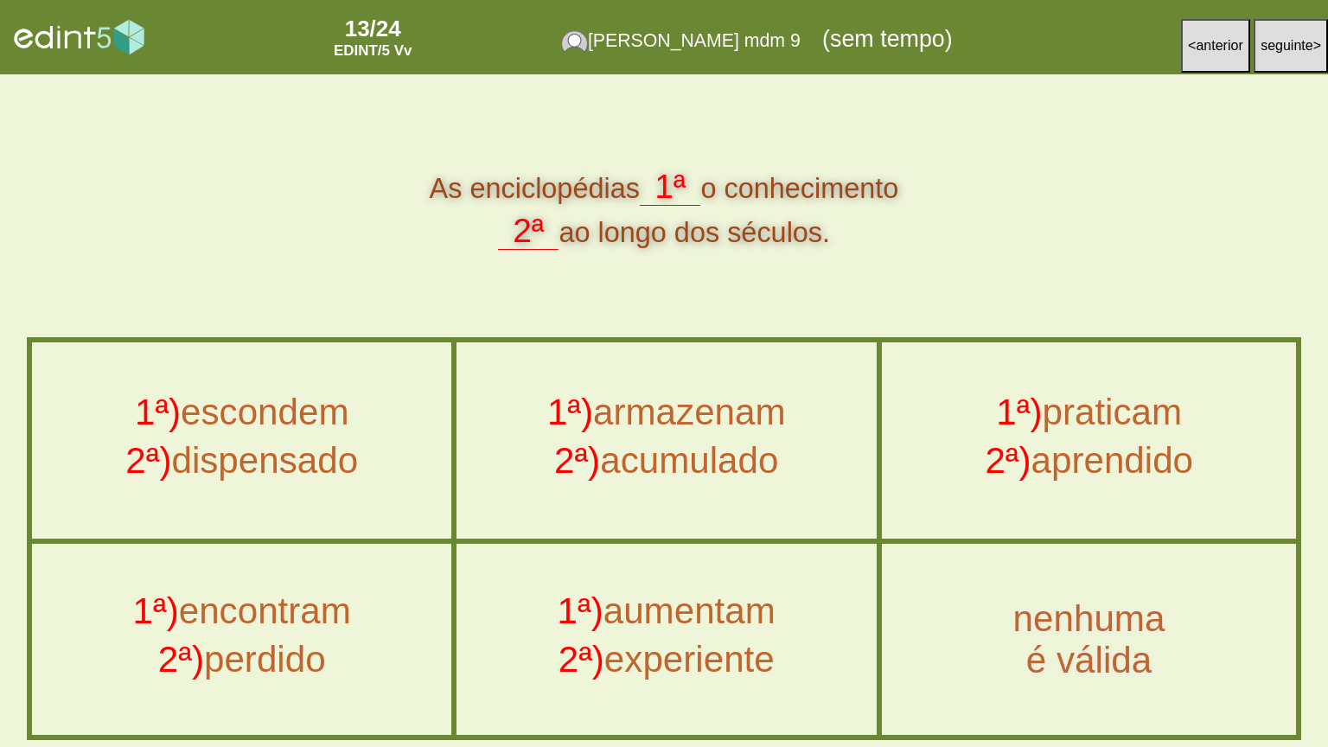
click at [664, 410] on div "1ª) armazenam" at bounding box center [667, 416] width 458 height 48
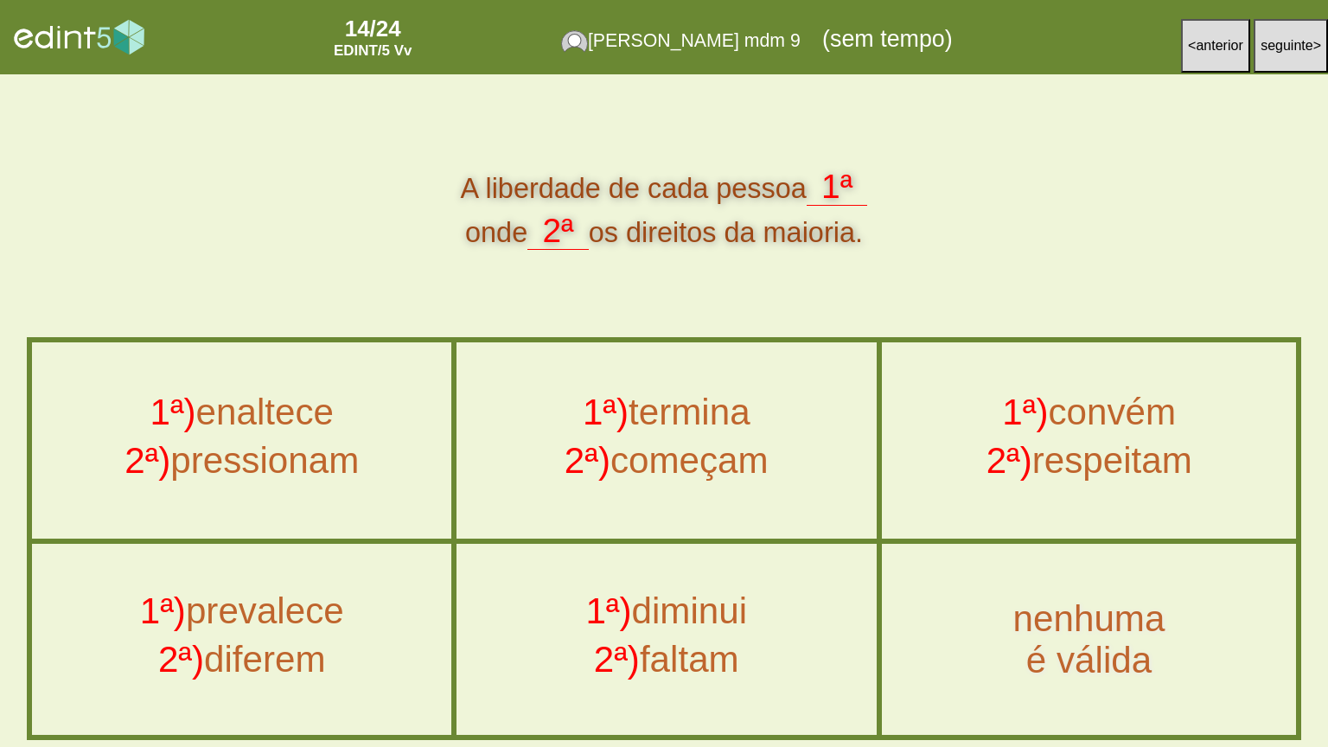
click at [748, 436] on div "1ª) termina" at bounding box center [667, 416] width 458 height 48
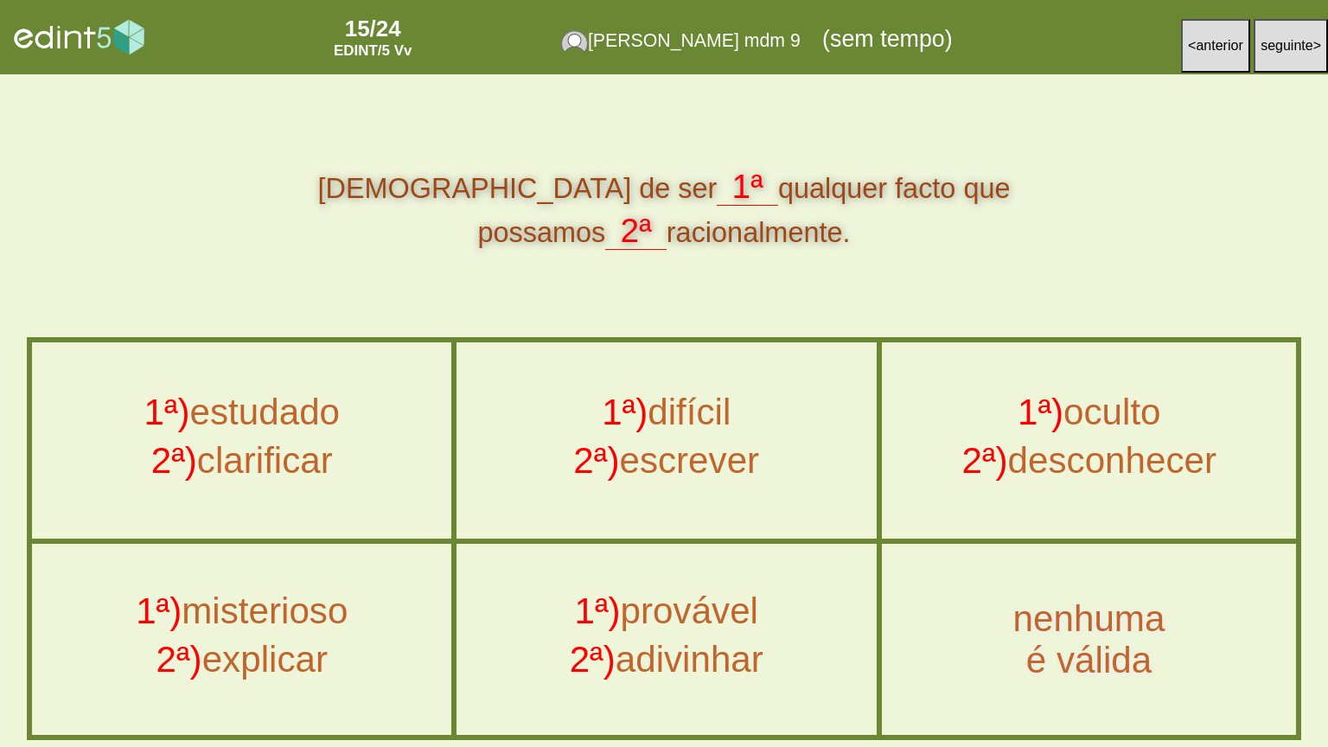
click at [314, 600] on div "2ª) explicar" at bounding box center [242, 664] width 458 height 48
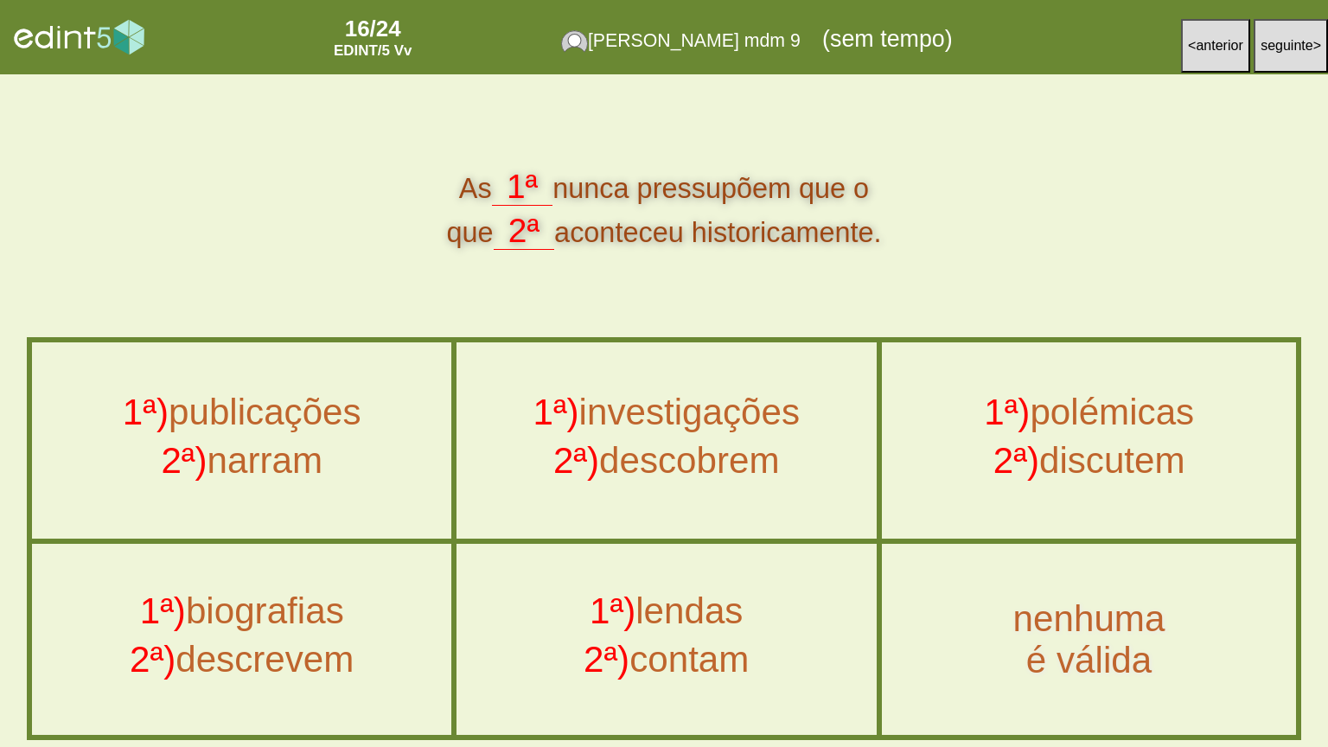
click at [686, 600] on div "1ª) lendas" at bounding box center [667, 616] width 458 height 48
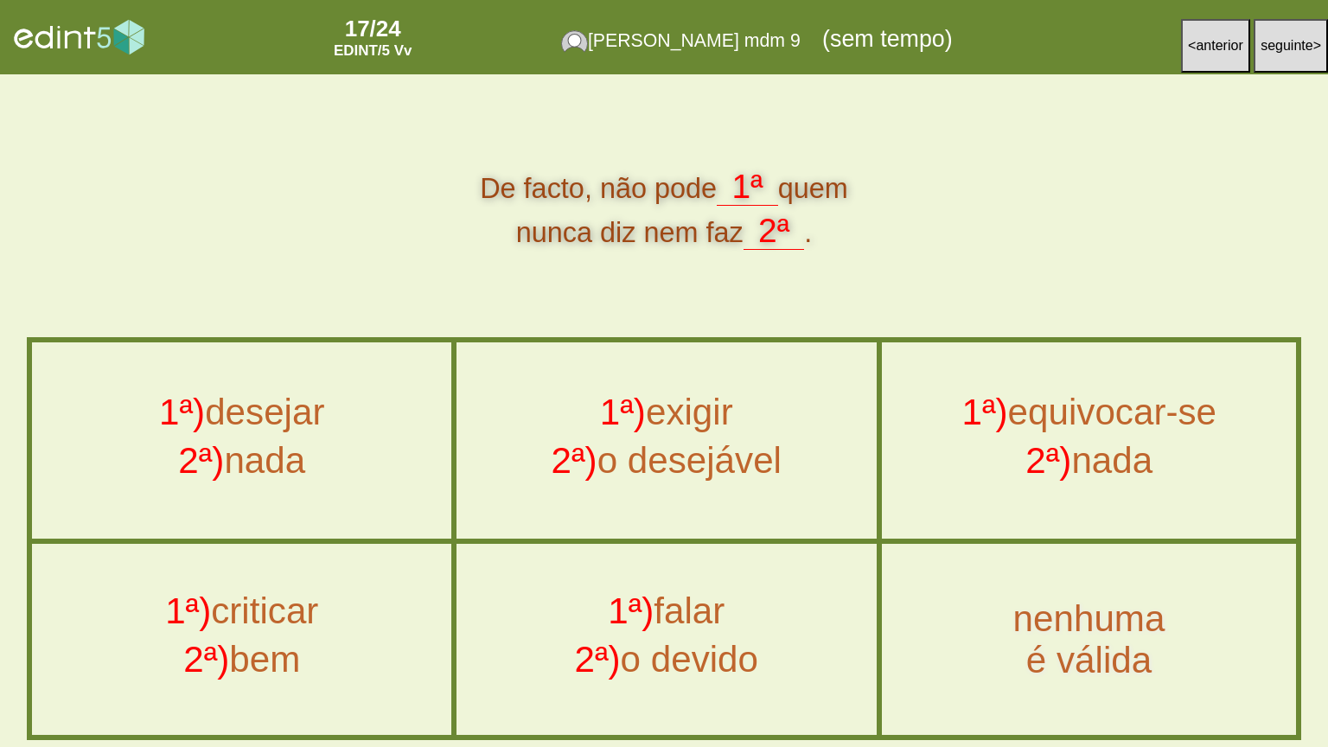
click at [1090, 446] on div "2ª) nada" at bounding box center [1089, 464] width 452 height 48
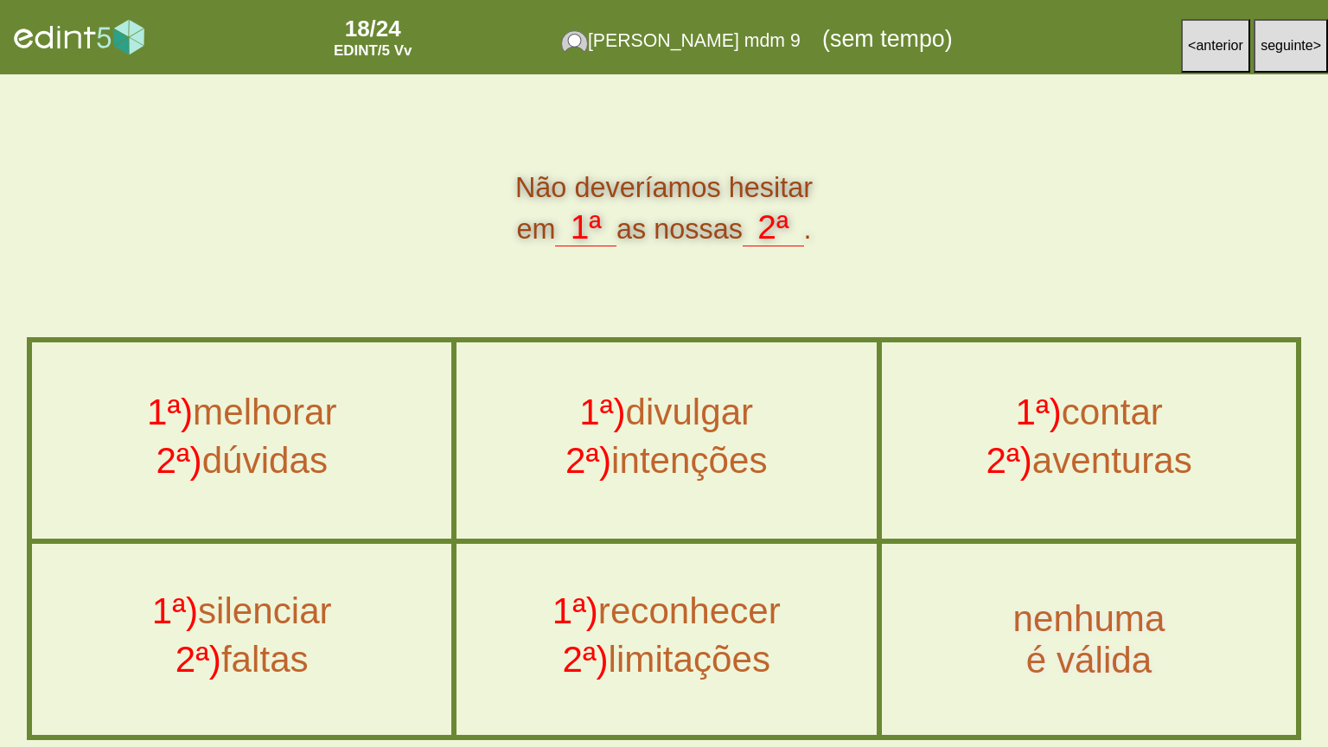
click at [651, 600] on div "1ª) reconhecer" at bounding box center [667, 616] width 458 height 48
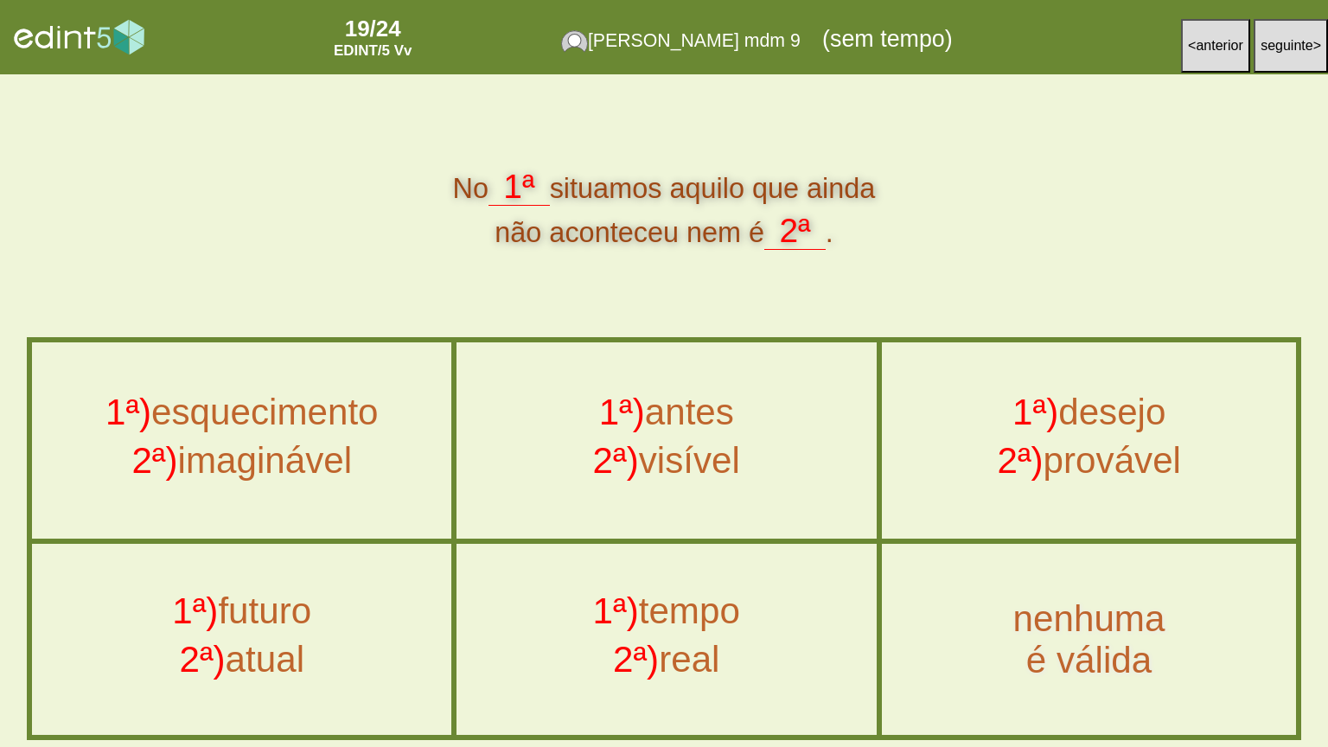
click at [354, 600] on div "2ª) atual" at bounding box center [242, 664] width 458 height 48
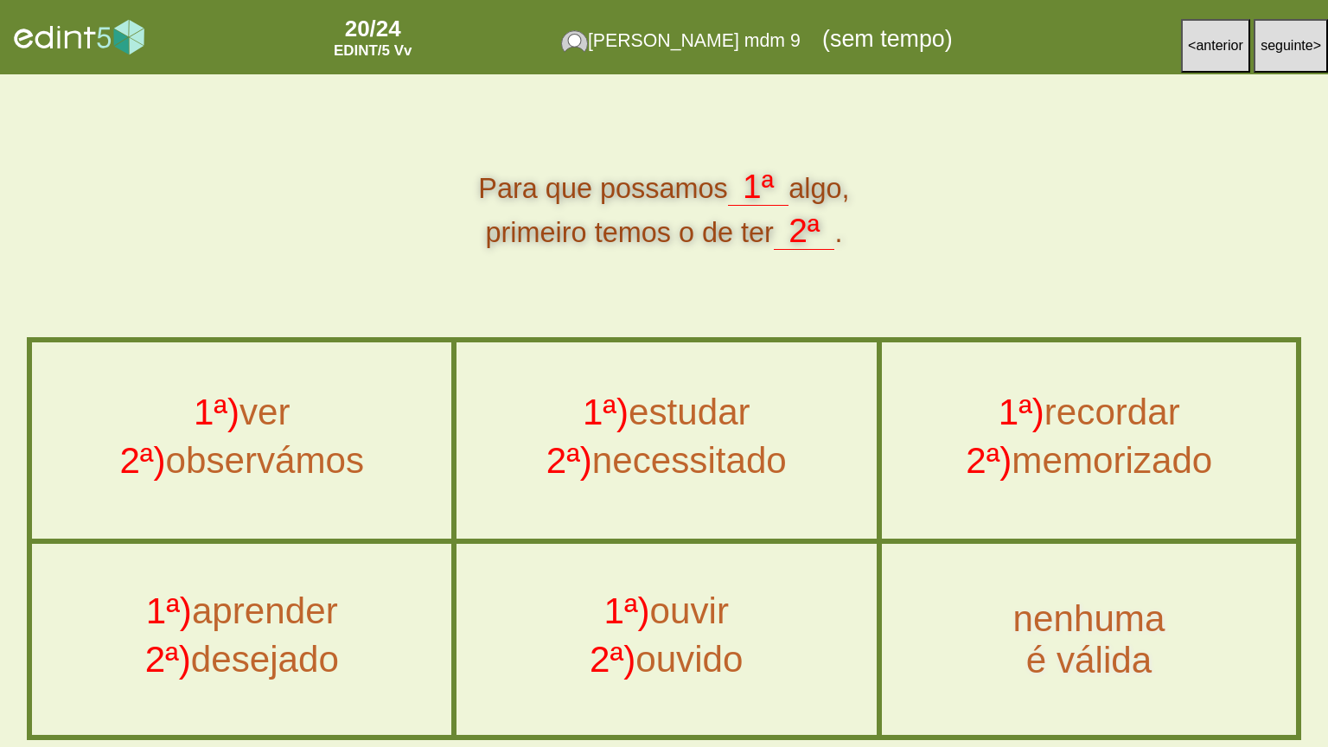
click at [1147, 447] on div "2ª) memorizado" at bounding box center [1089, 464] width 452 height 48
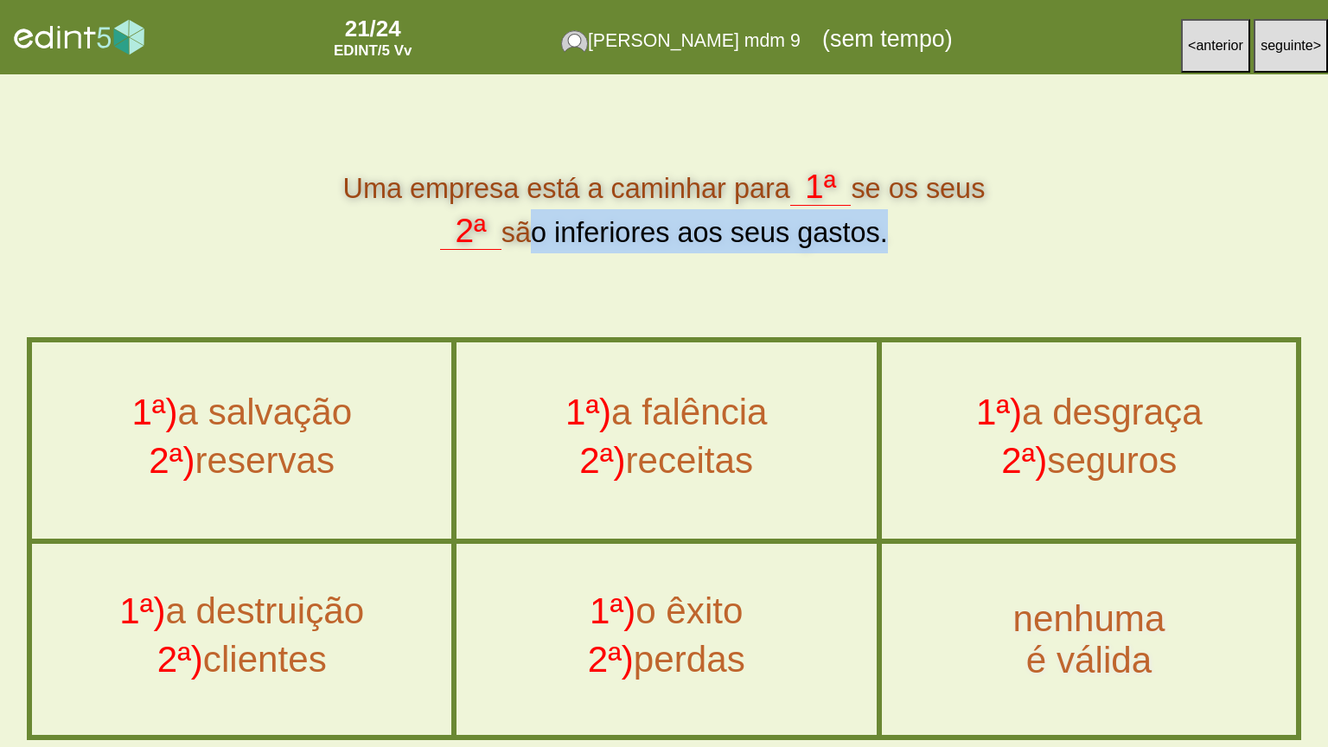
drag, startPoint x: 515, startPoint y: 233, endPoint x: 880, endPoint y: 240, distance: 365.9
click at [880, 240] on div "Uma empresa está a caminhar para 1ª se os seus 2ª são inferiores aos seus gasto…" at bounding box center [665, 208] width 1276 height 87
copy div "ão inferiores aos seus gastos"
click at [664, 442] on div "2ª) receitas" at bounding box center [667, 464] width 458 height 48
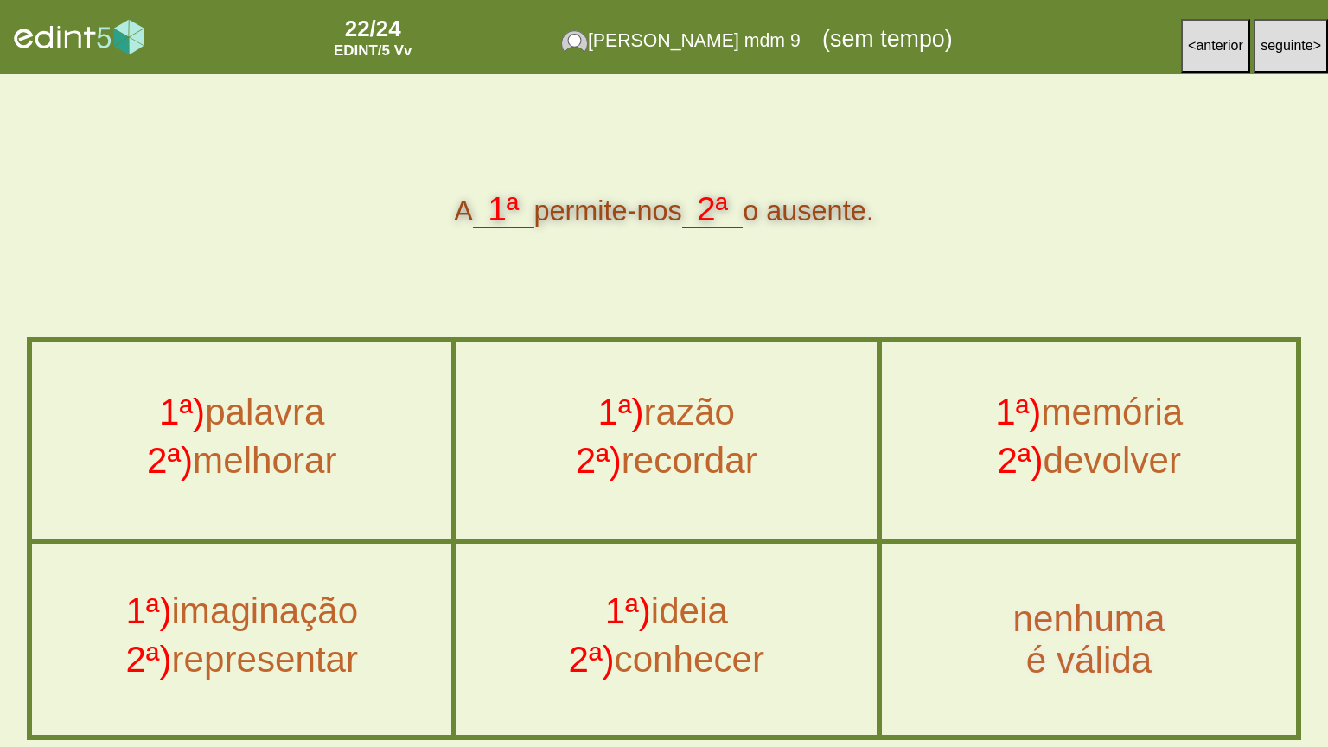
click at [329, 600] on div "2ª) representar" at bounding box center [242, 664] width 458 height 48
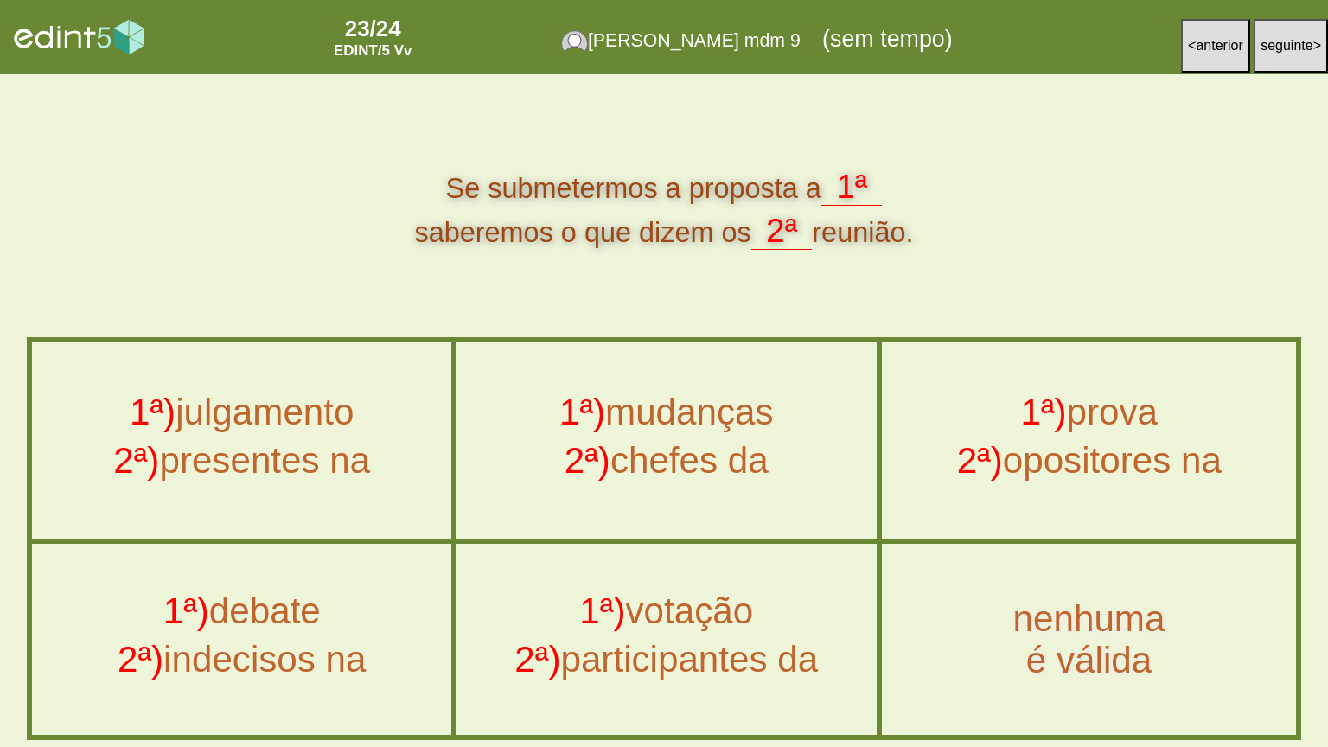
click at [716, 600] on div "1ª) votação" at bounding box center [667, 616] width 458 height 48
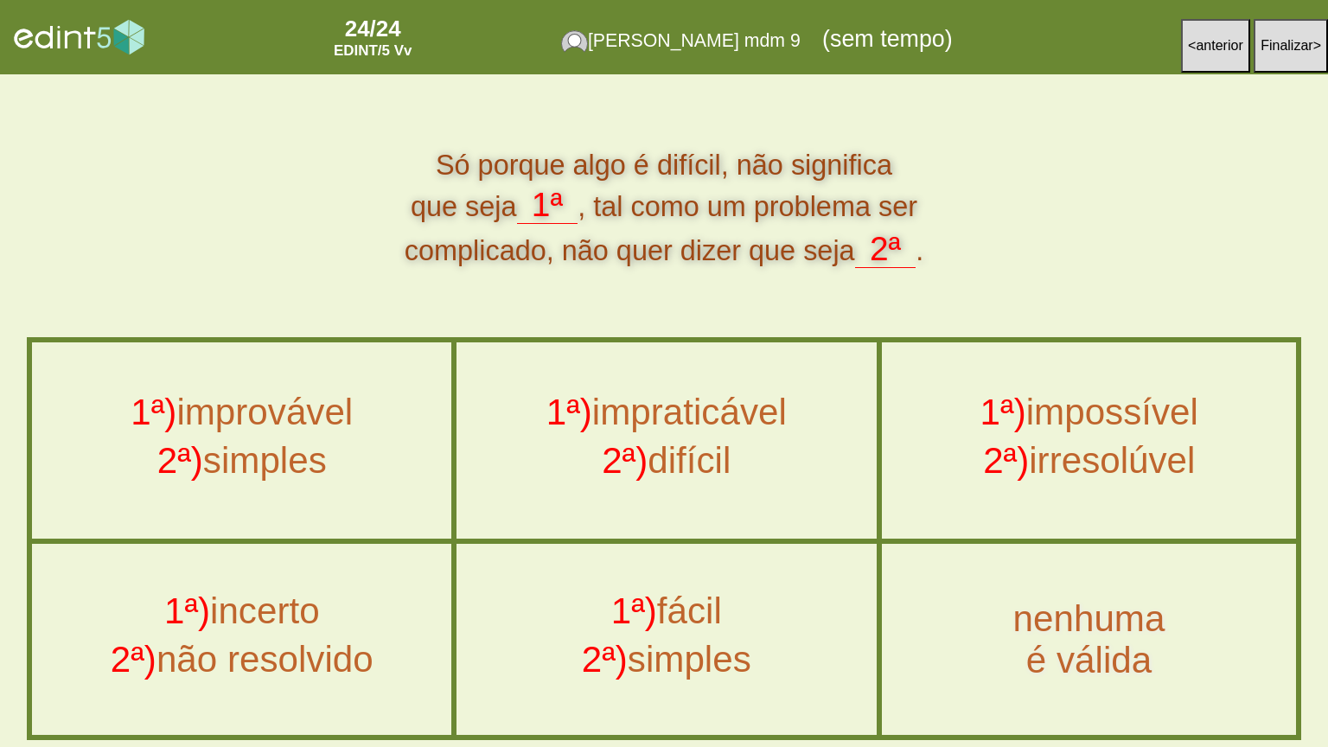
click at [1053, 459] on div "2ª) irresolúvel" at bounding box center [1089, 464] width 452 height 48
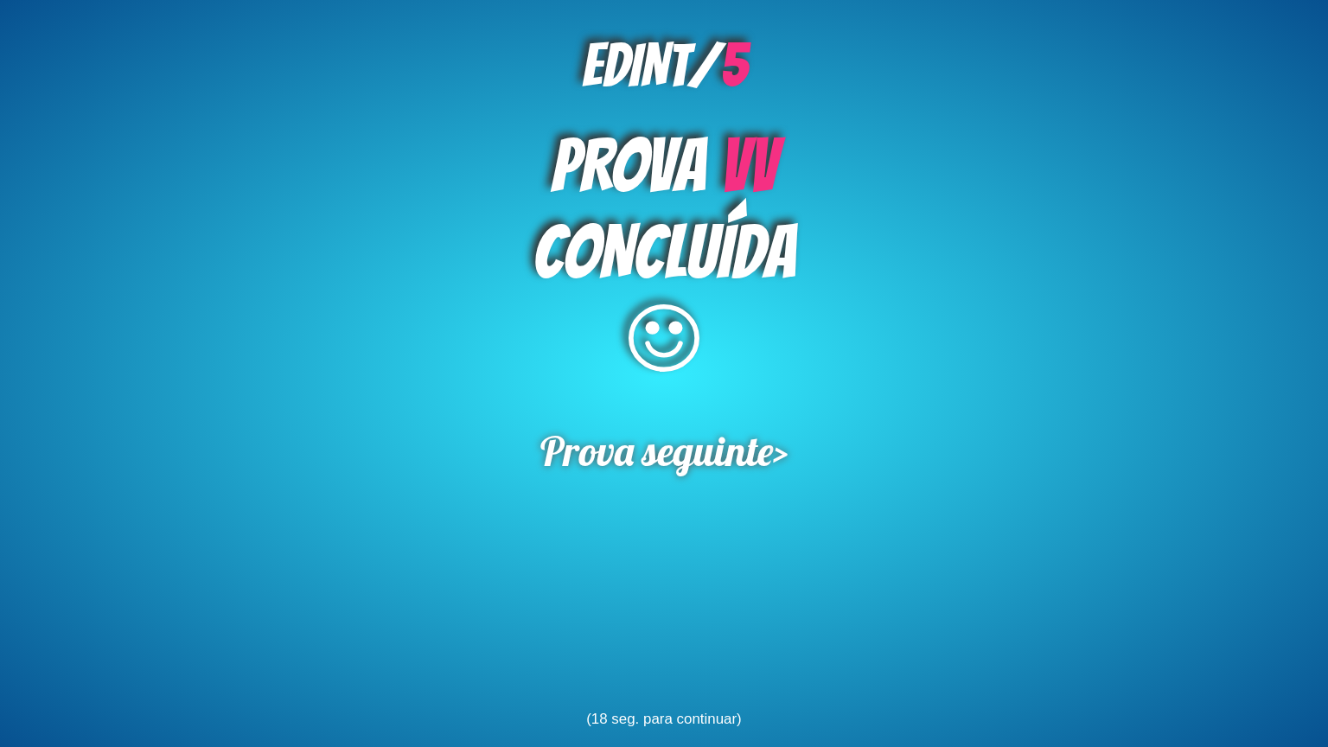
click at [204, 228] on div "PROVA Vv CONCLUÍDA" at bounding box center [664, 258] width 1328 height 282
